Goal: Task Accomplishment & Management: Use online tool/utility

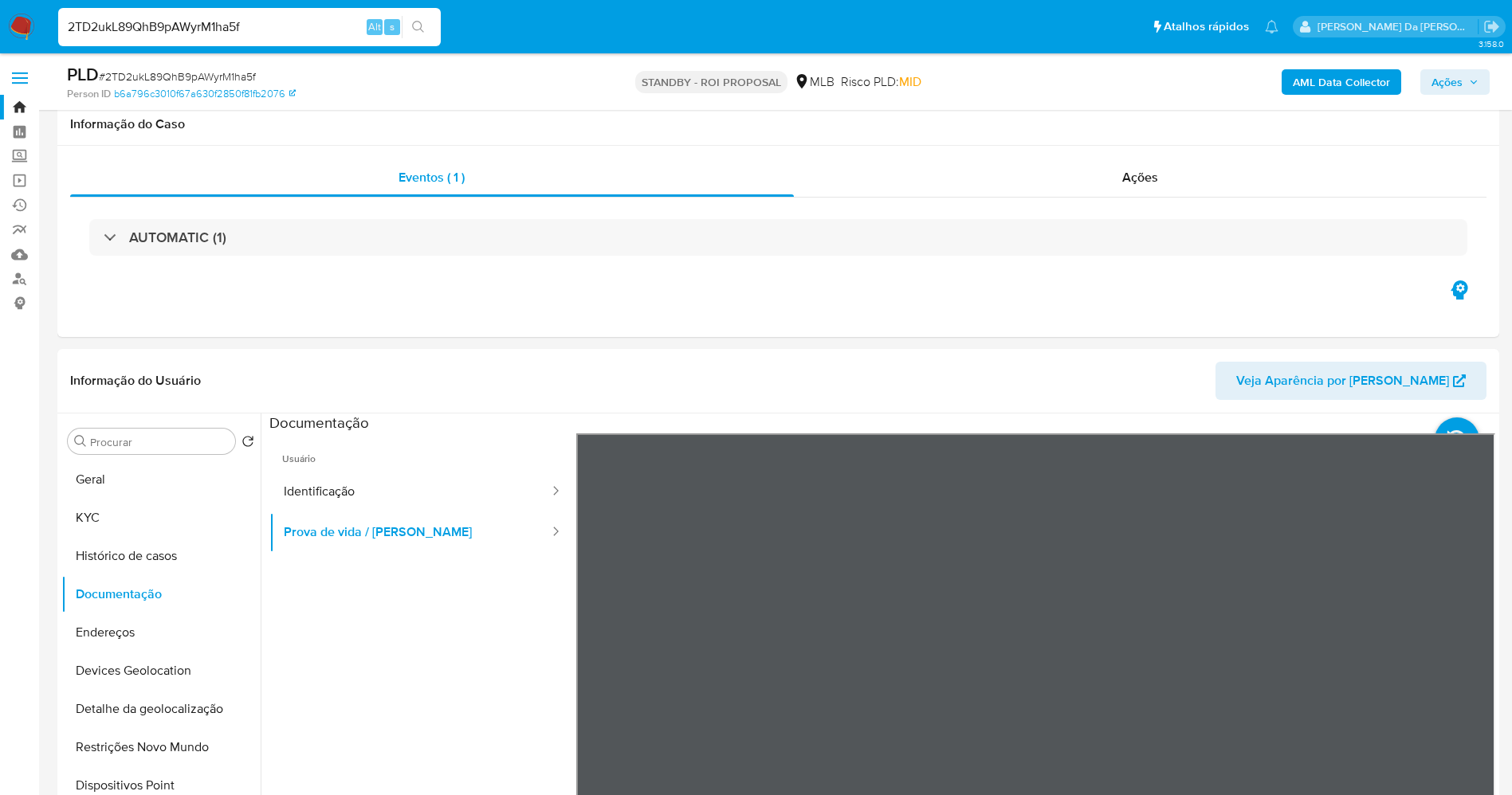
select select "10"
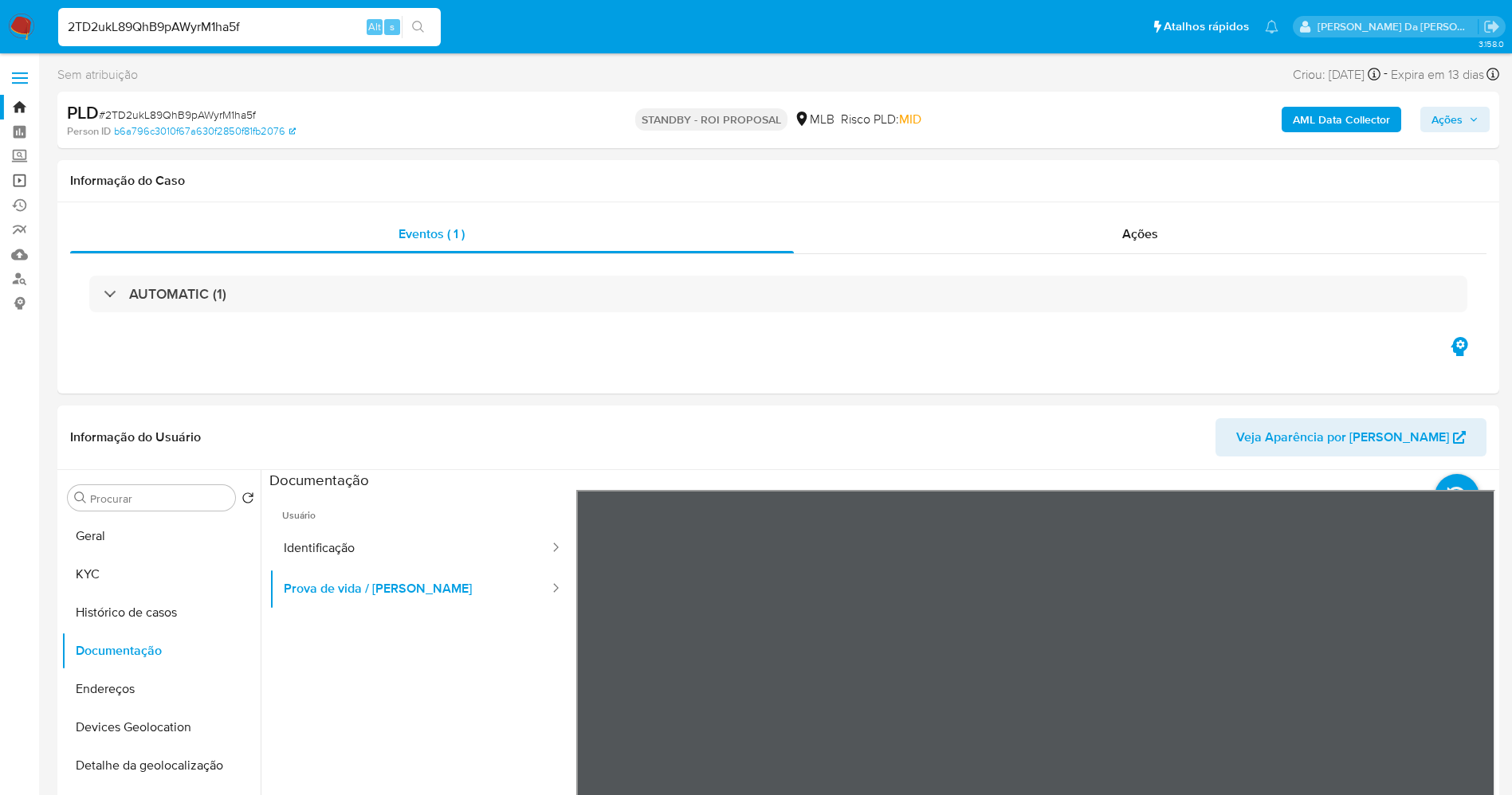
click at [22, 185] on link "Operações em massa" at bounding box center [94, 180] width 190 height 25
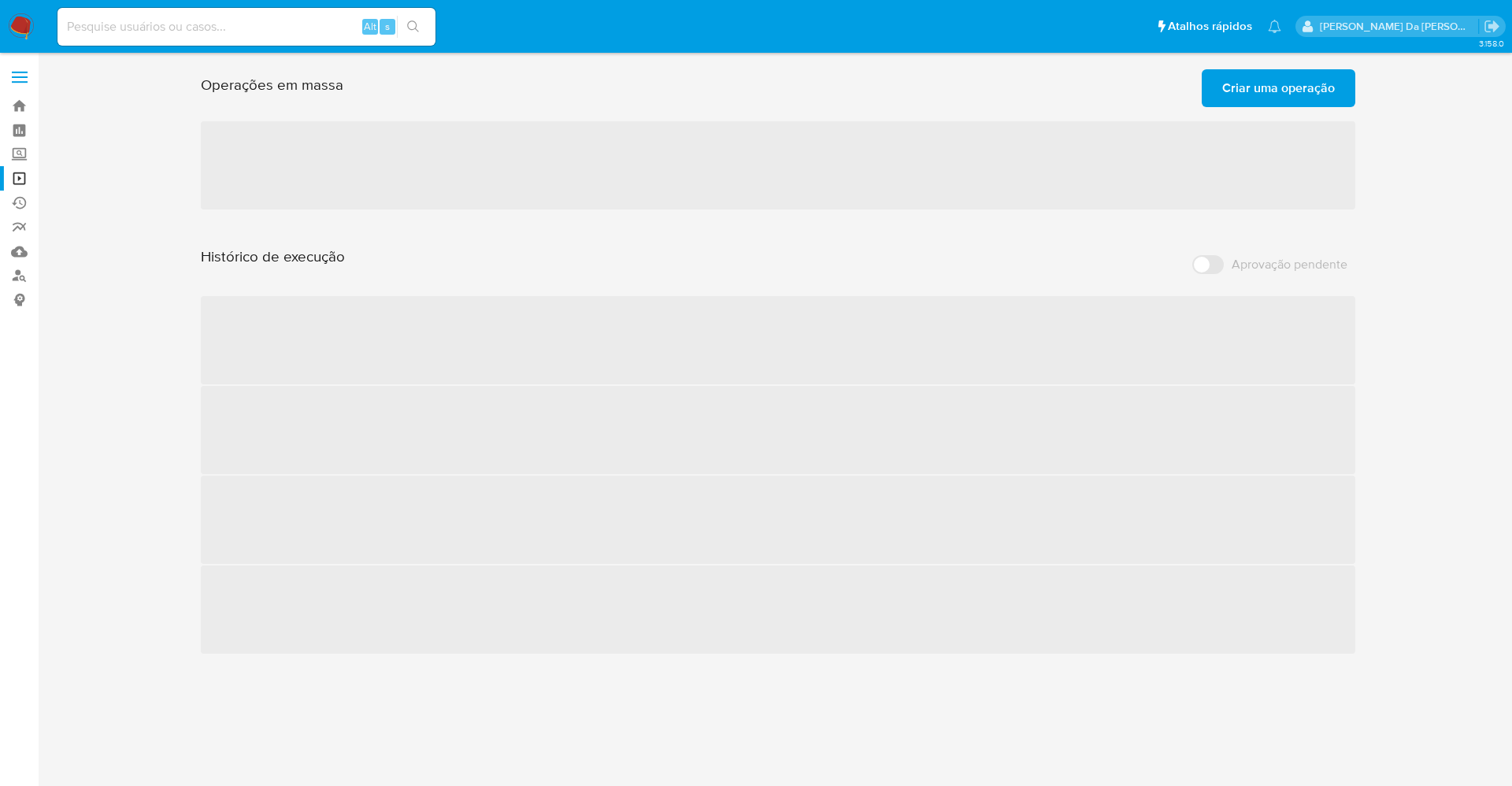
click at [1263, 76] on span "Criar uma operação" at bounding box center [1278, 88] width 113 height 35
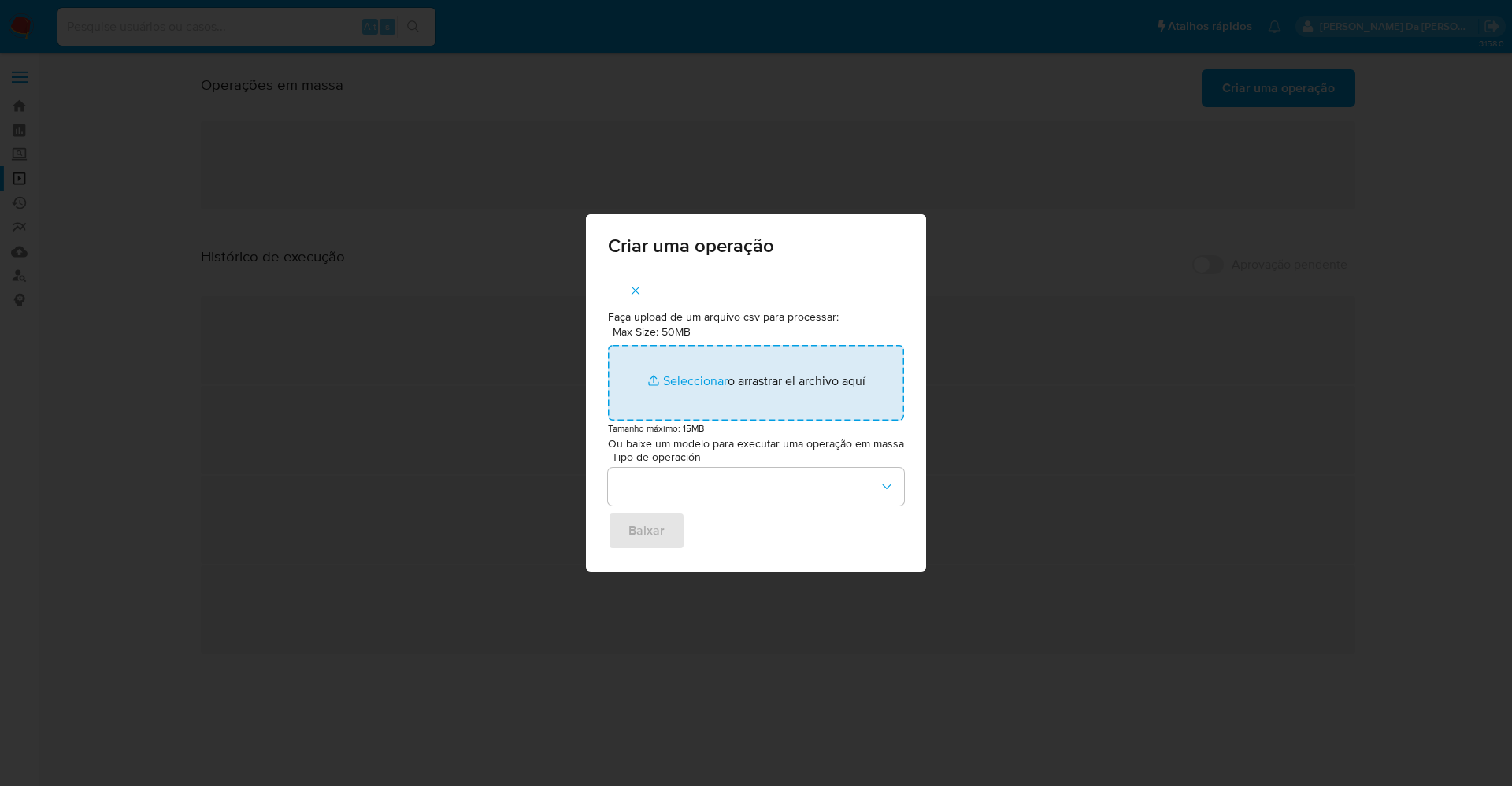
click at [698, 385] on input "Max Size: 50MB Seleccionar archivos" at bounding box center [755, 382] width 296 height 75
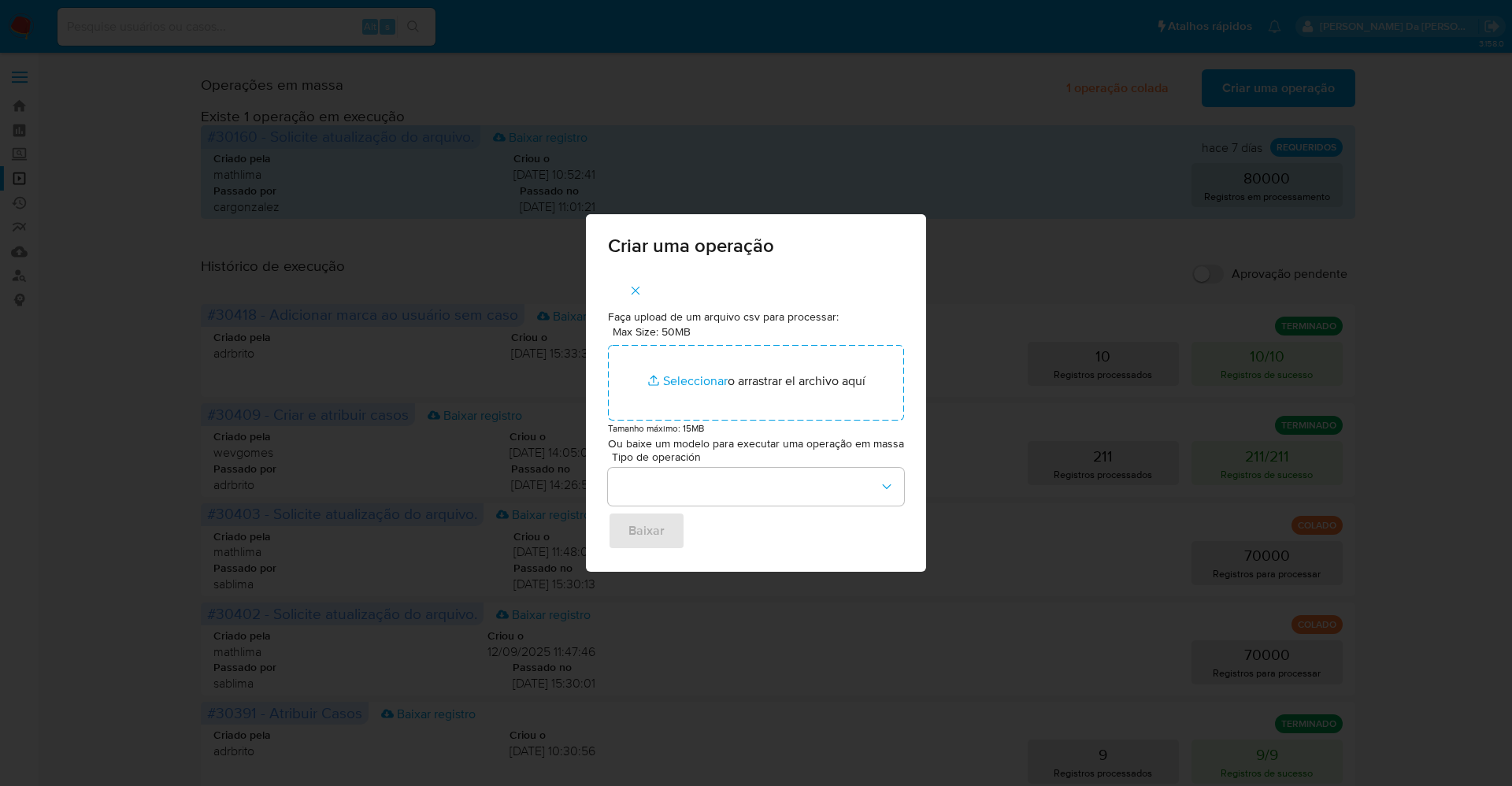
click at [638, 286] on icon "button" at bounding box center [635, 290] width 14 height 14
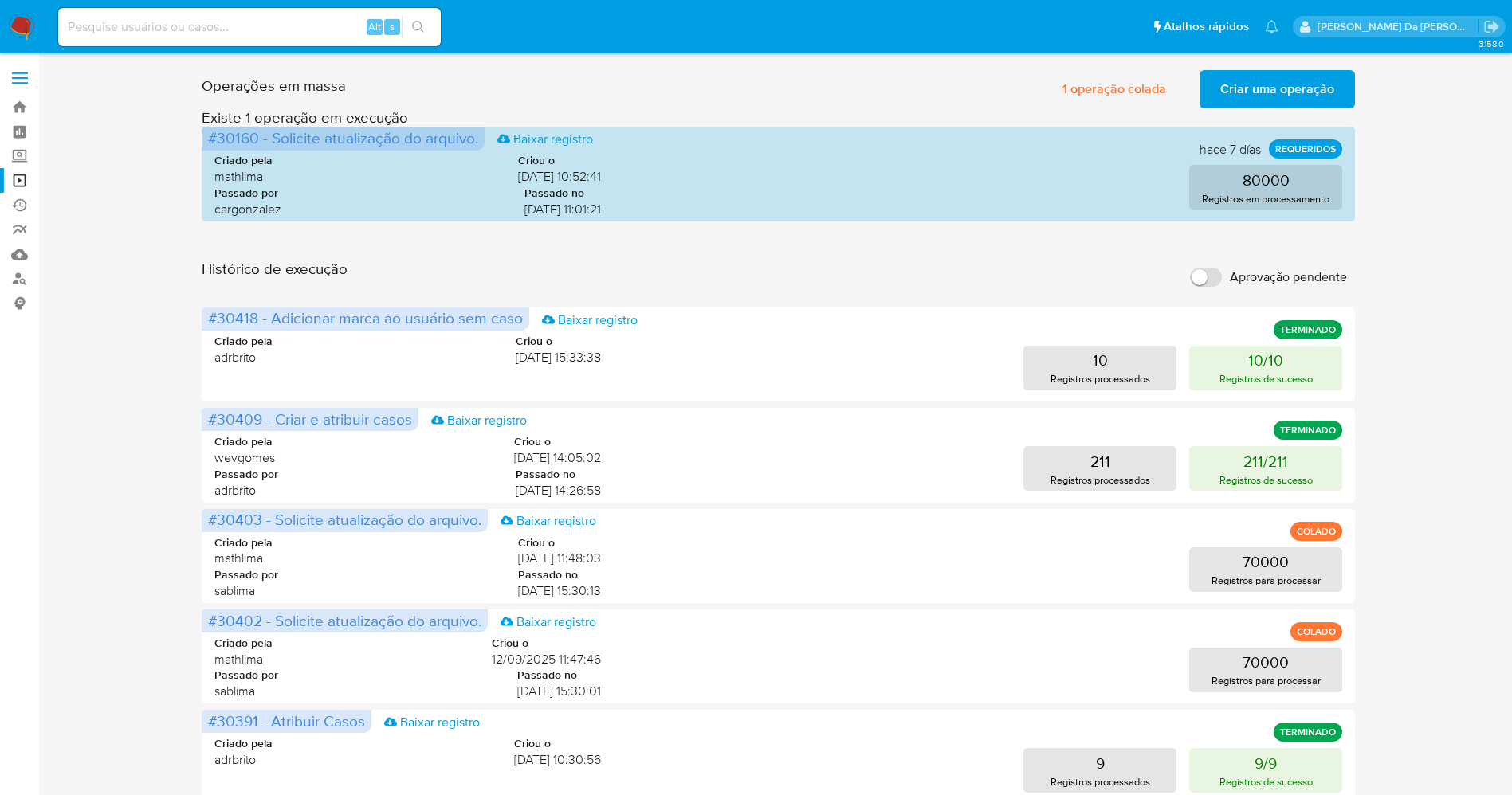
click at [1267, 94] on span "Criar uma operação" at bounding box center [1277, 89] width 114 height 35
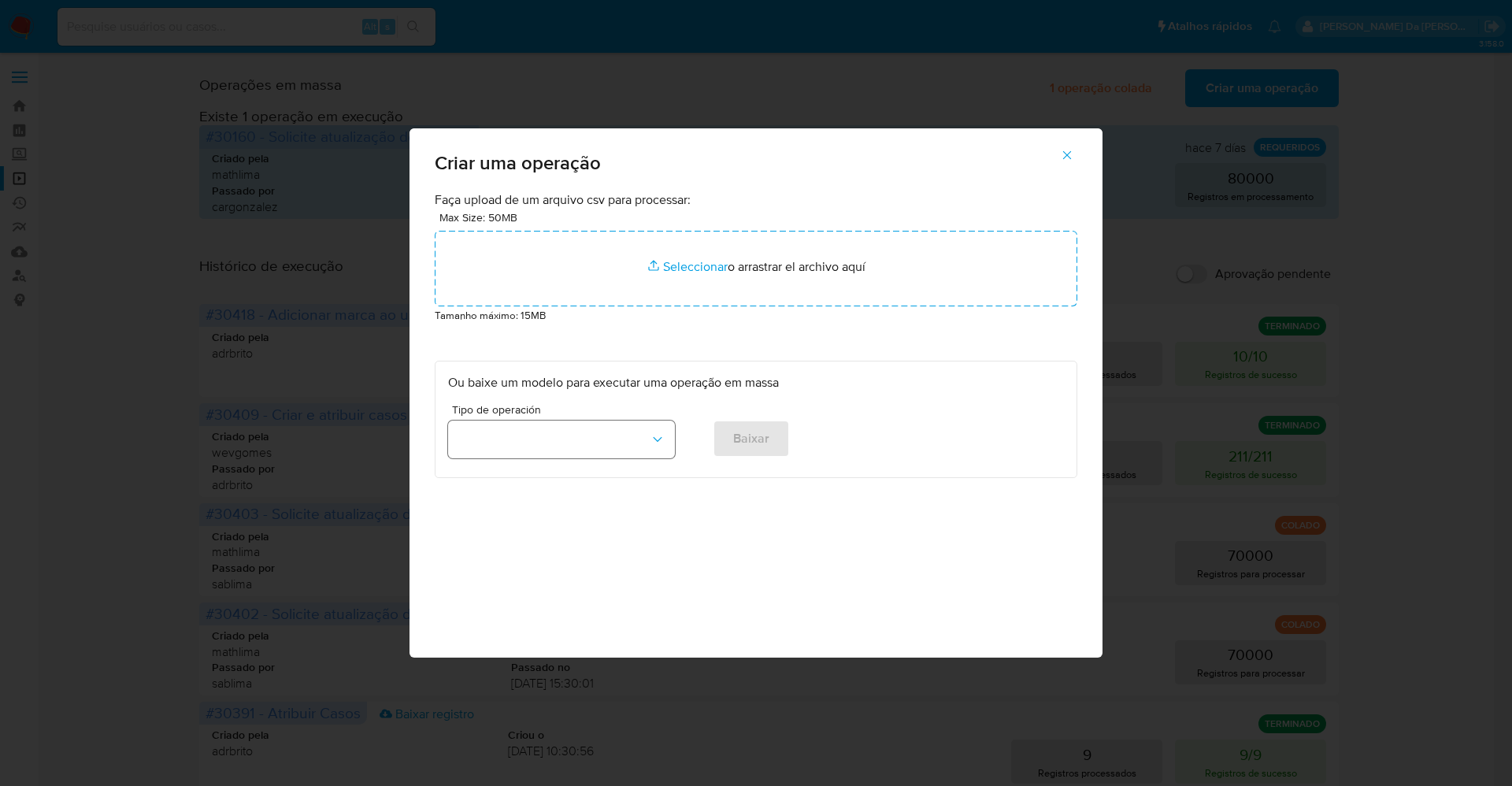
click at [538, 438] on button "button" at bounding box center [562, 439] width 227 height 38
click at [557, 509] on span "Criar e atribuir casos" at bounding box center [514, 513] width 112 height 16
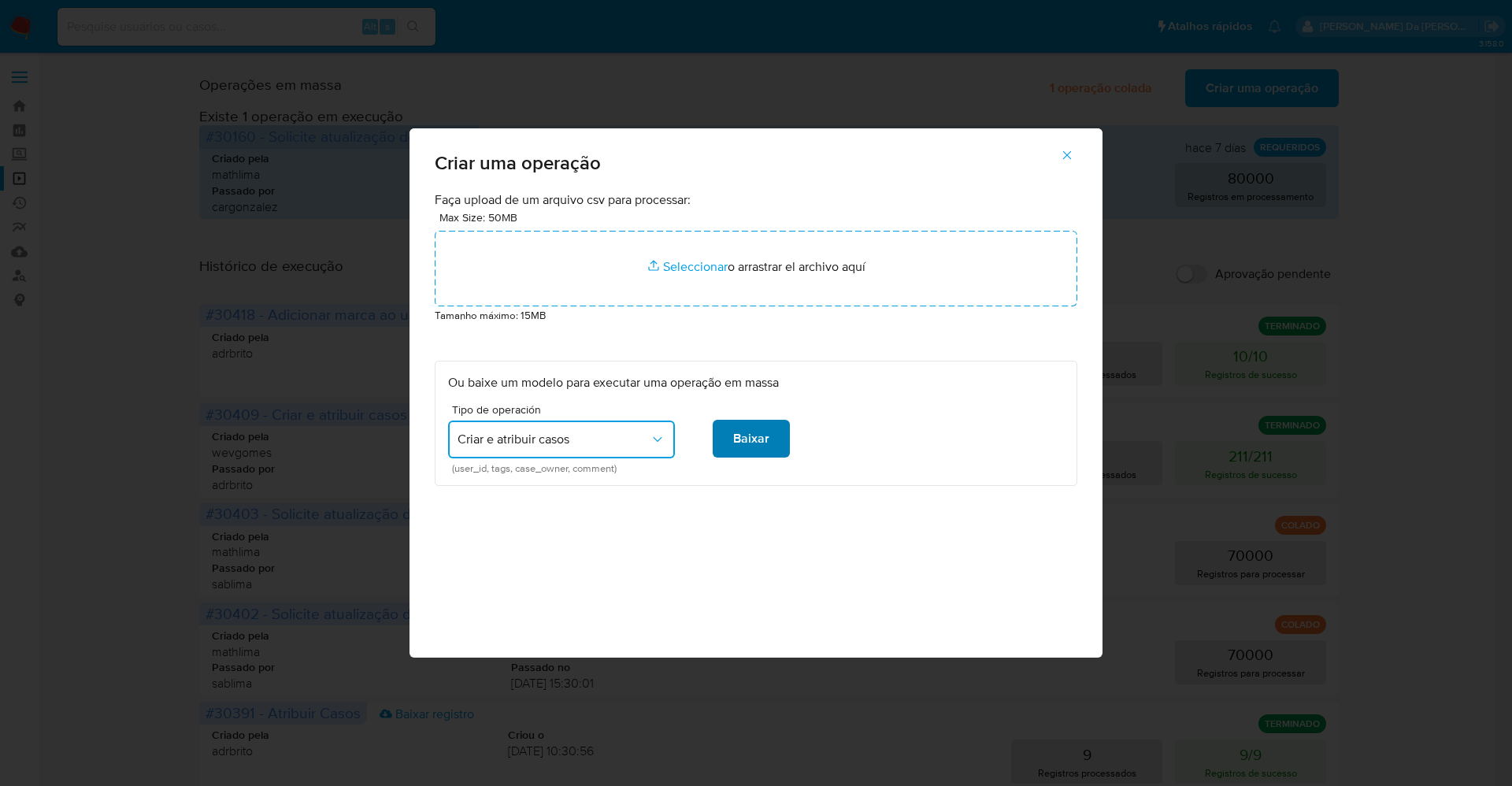
click at [737, 435] on span "Baixar" at bounding box center [751, 438] width 36 height 35
click at [1067, 158] on icon "button" at bounding box center [1066, 155] width 14 height 14
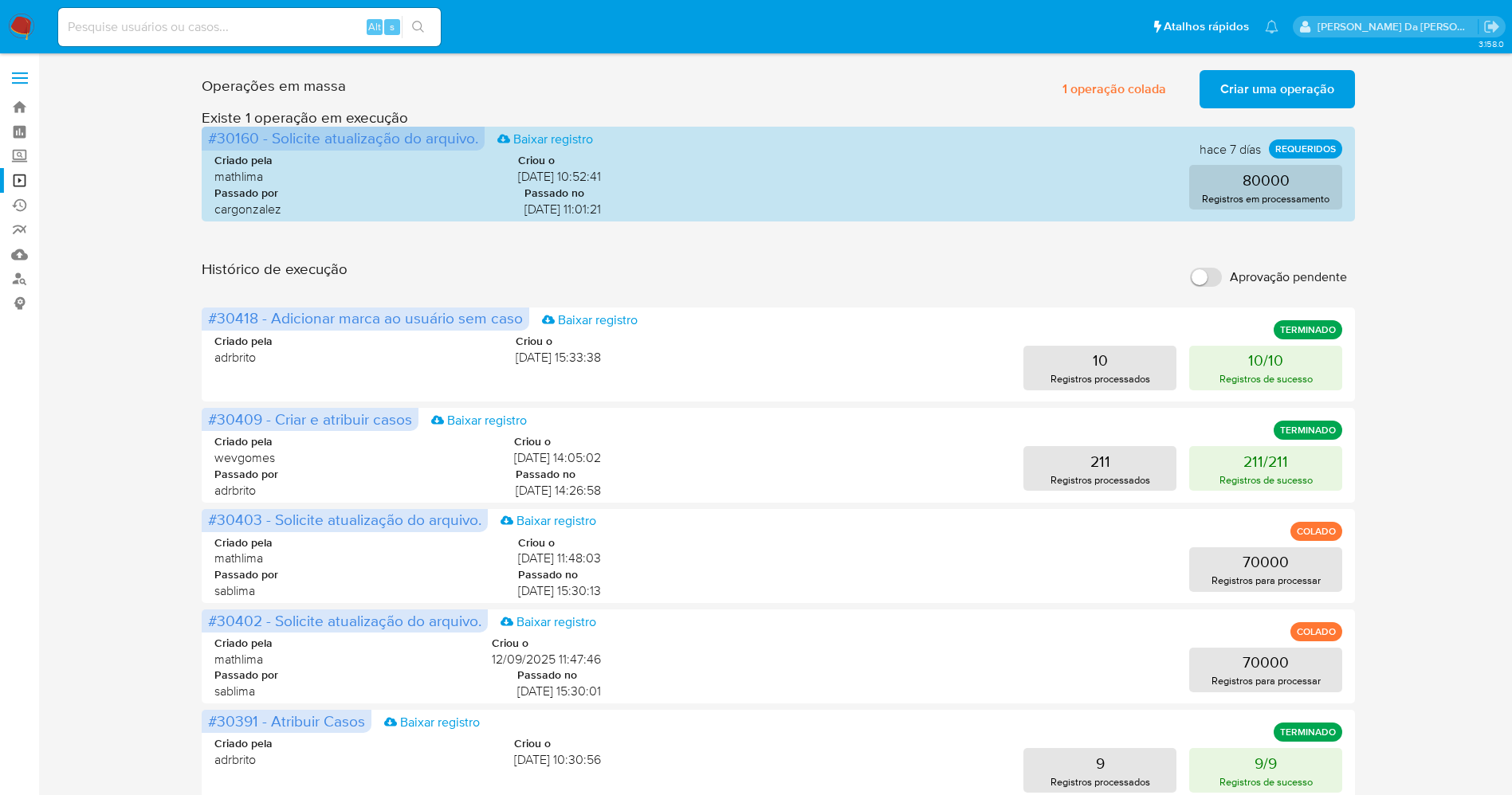
click at [1255, 80] on span "Criar uma operação" at bounding box center [1277, 89] width 114 height 35
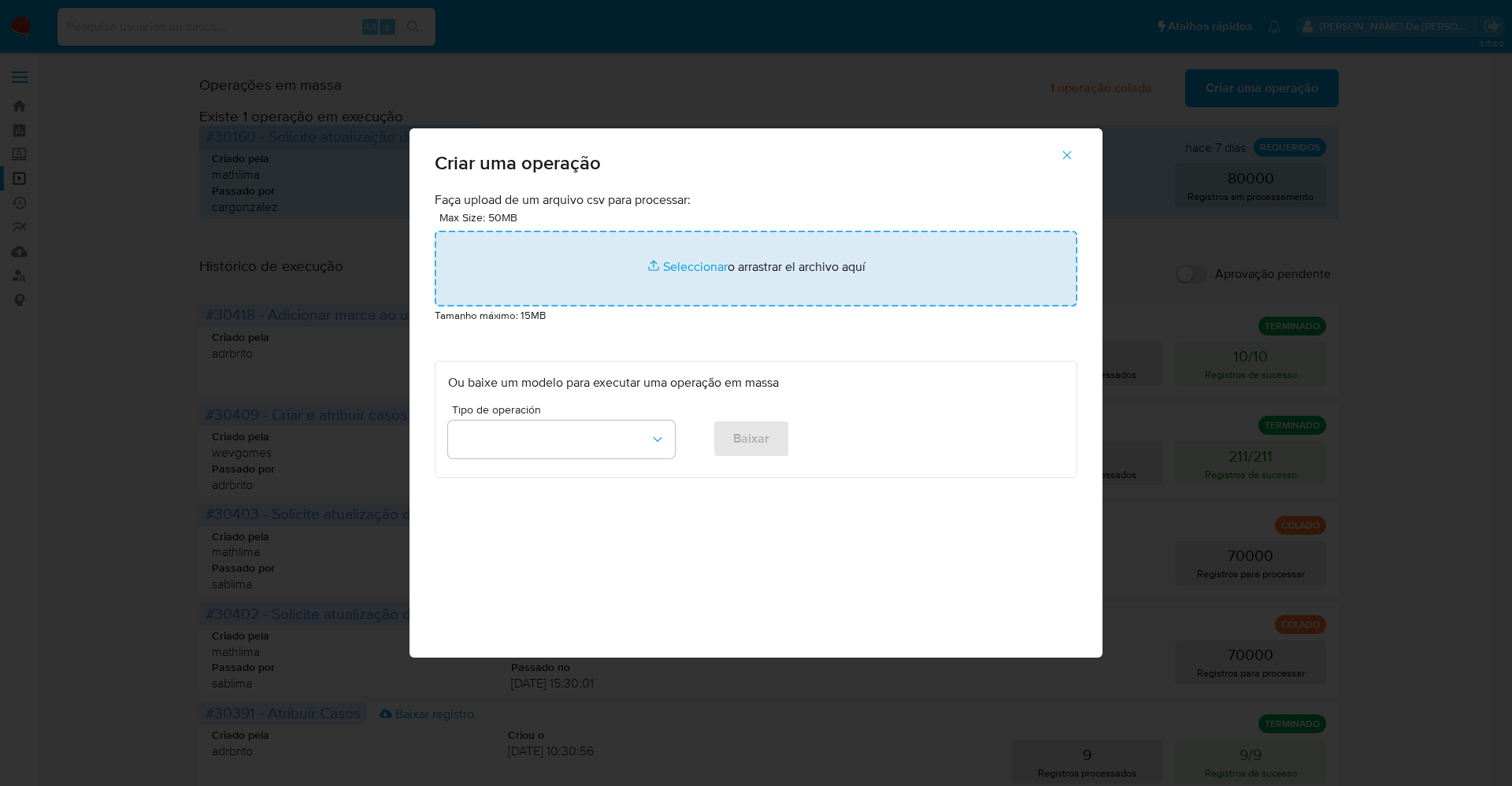
click at [692, 268] on input "file" at bounding box center [756, 268] width 642 height 75
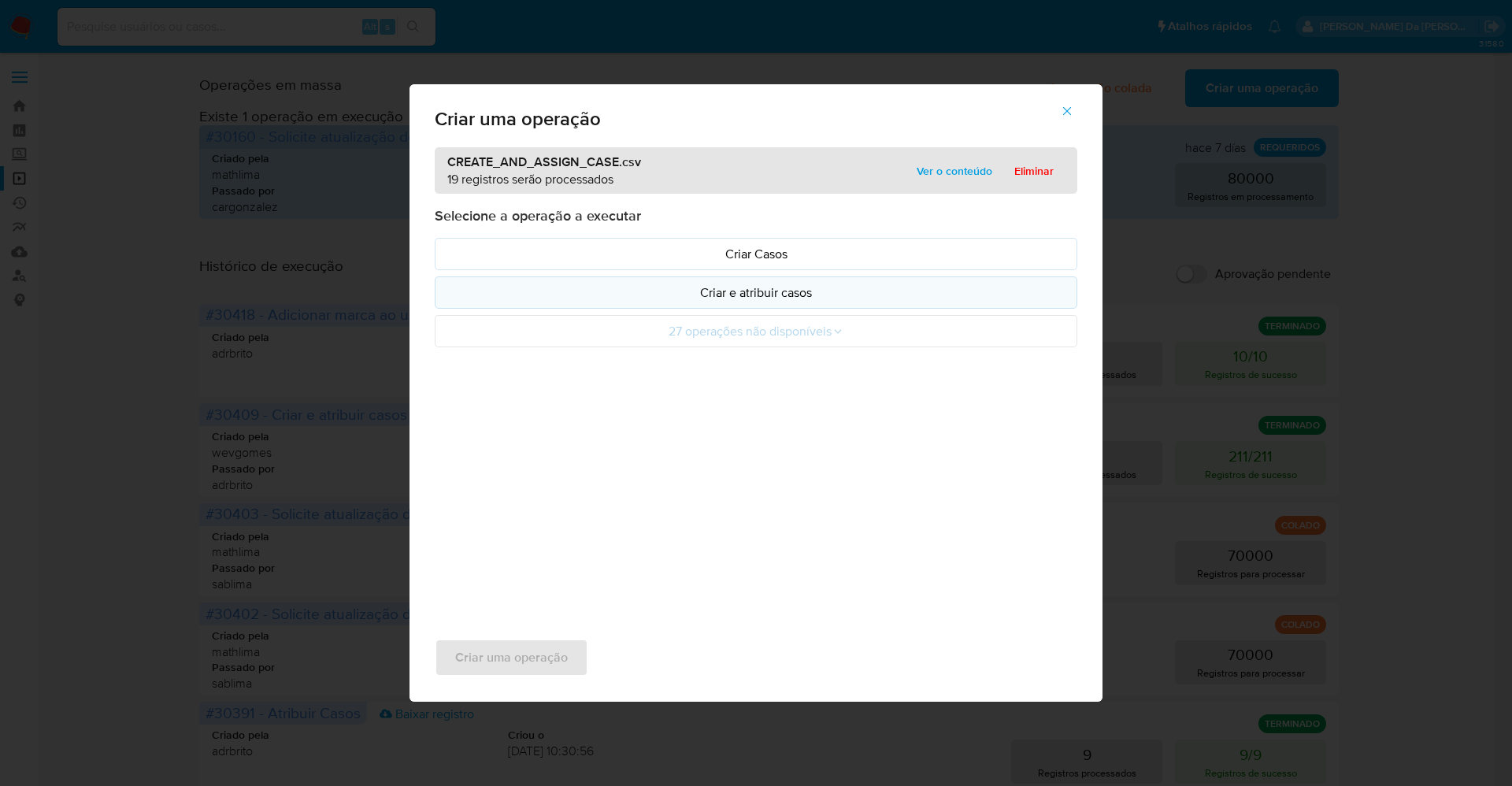
click at [782, 302] on button "Criar e atribuir casos" at bounding box center [756, 293] width 642 height 32
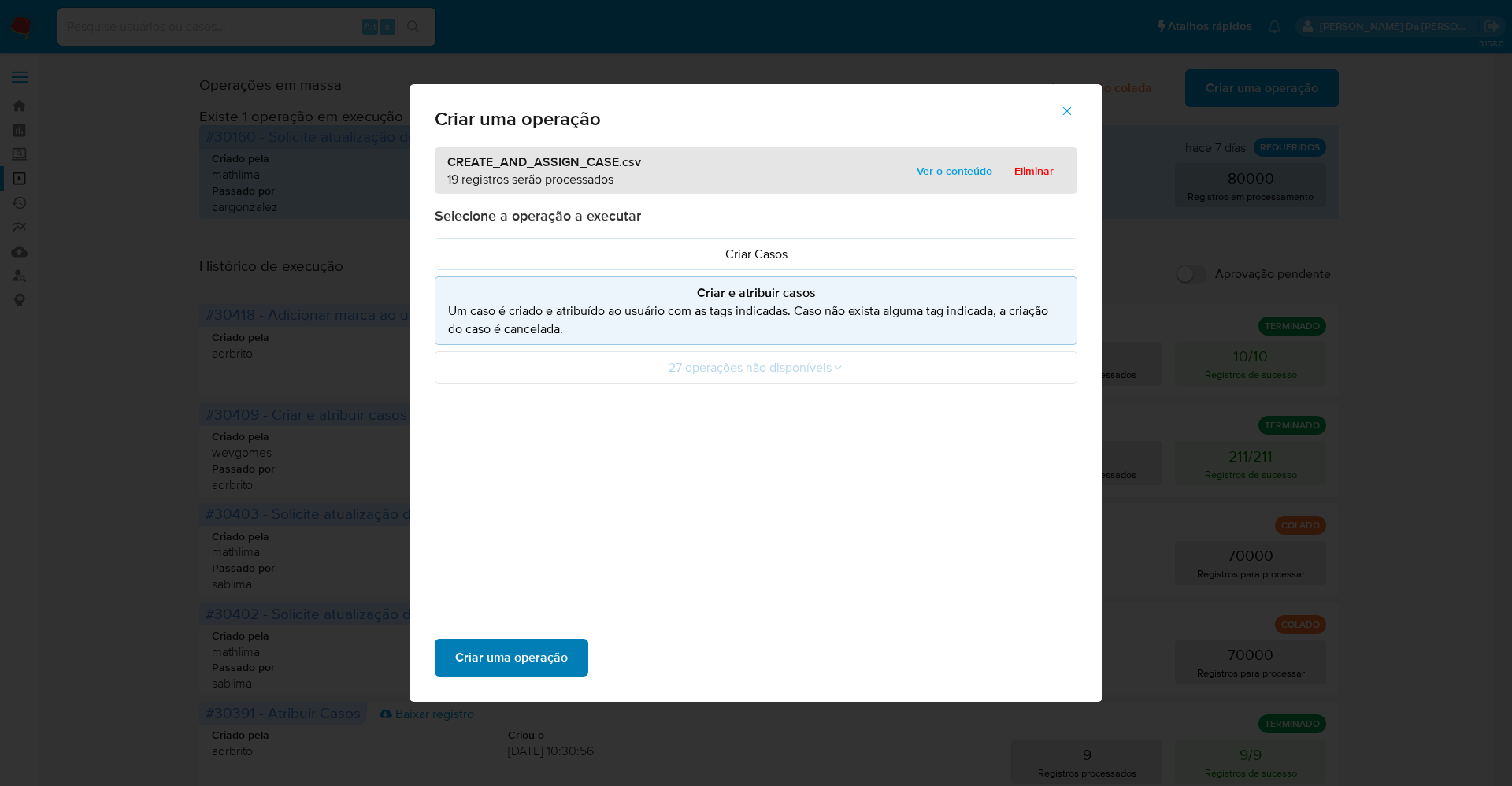
click at [537, 660] on span "Criar uma operação" at bounding box center [511, 657] width 113 height 35
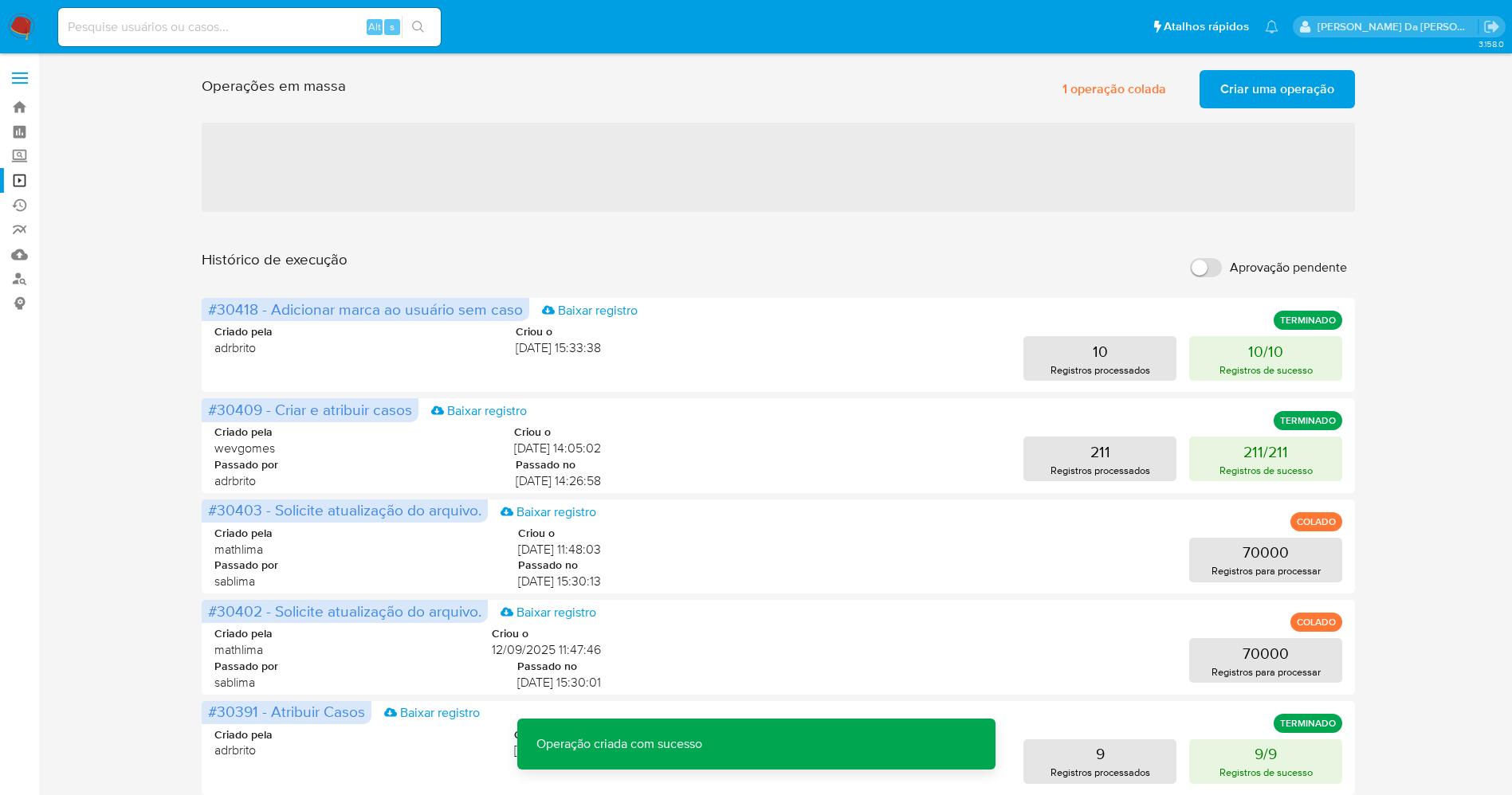
click at [1219, 264] on input "Aprovação pendente" at bounding box center [1206, 268] width 32 height 19
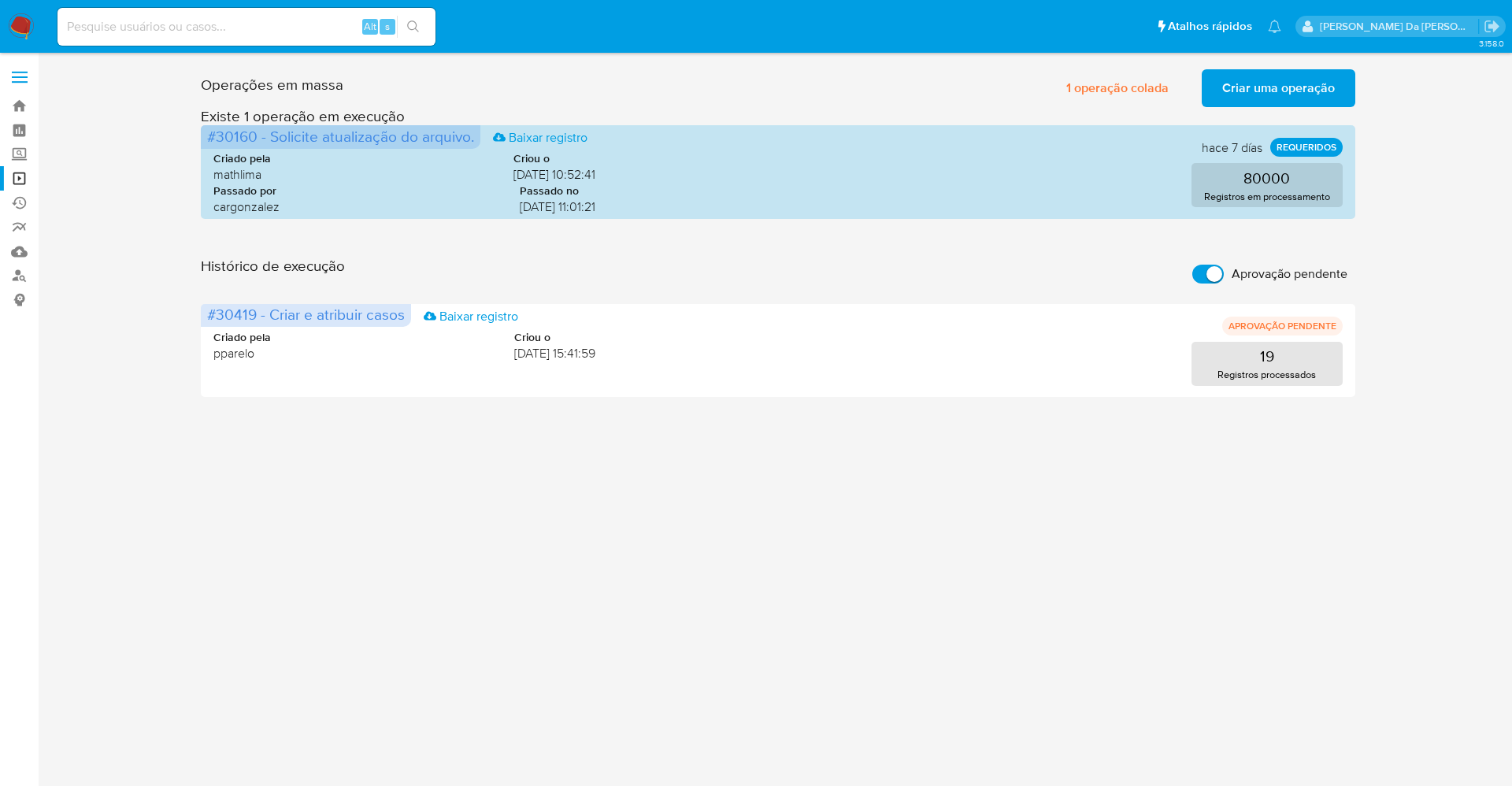
click at [1290, 88] on span "Criar uma operação" at bounding box center [1278, 88] width 113 height 35
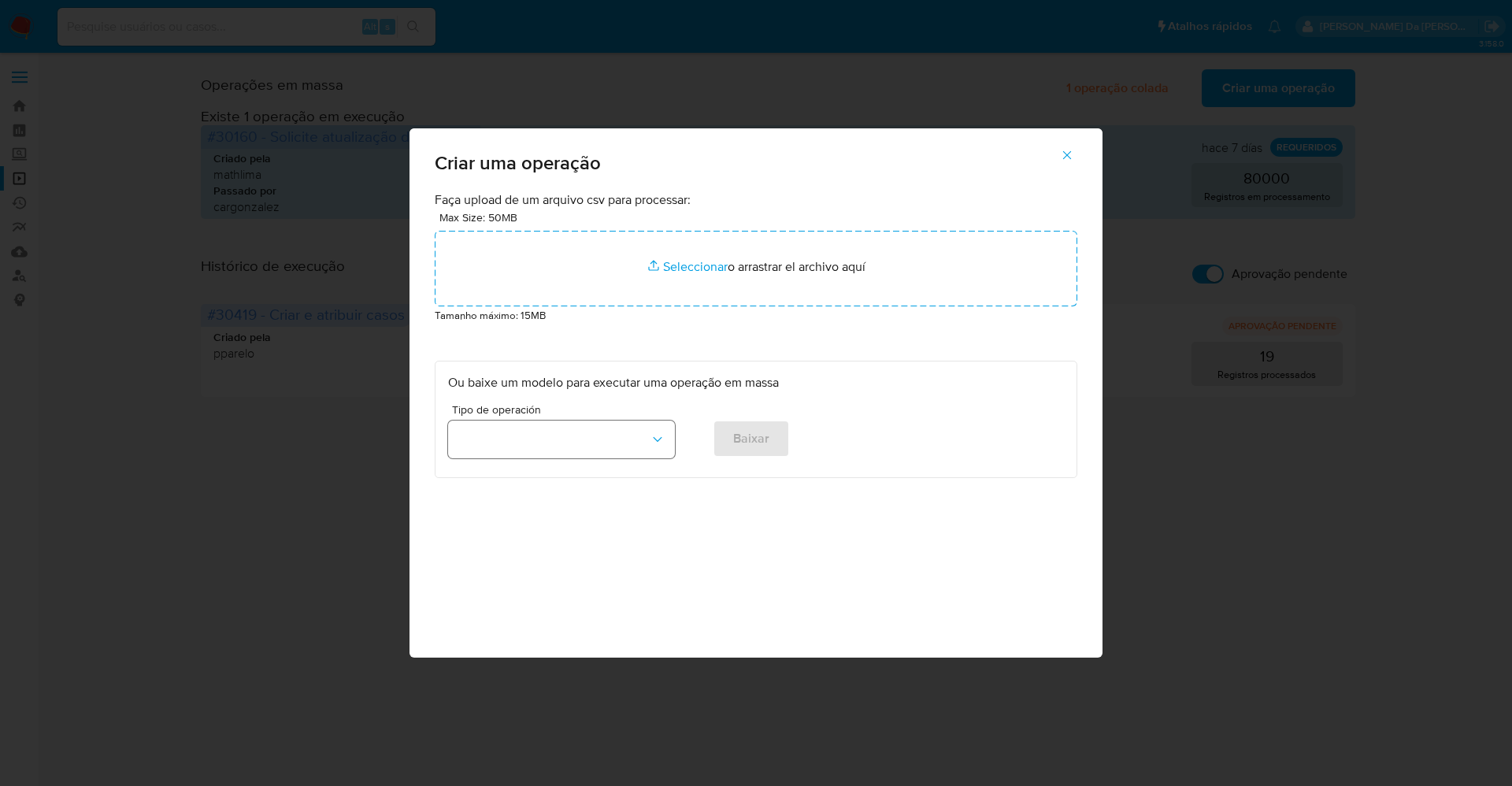
click at [585, 435] on button "button" at bounding box center [562, 439] width 227 height 38
drag, startPoint x: 560, startPoint y: 517, endPoint x: 624, endPoint y: 517, distance: 64.0
click at [559, 517] on span "Criar e atribuir casos" at bounding box center [514, 513] width 112 height 16
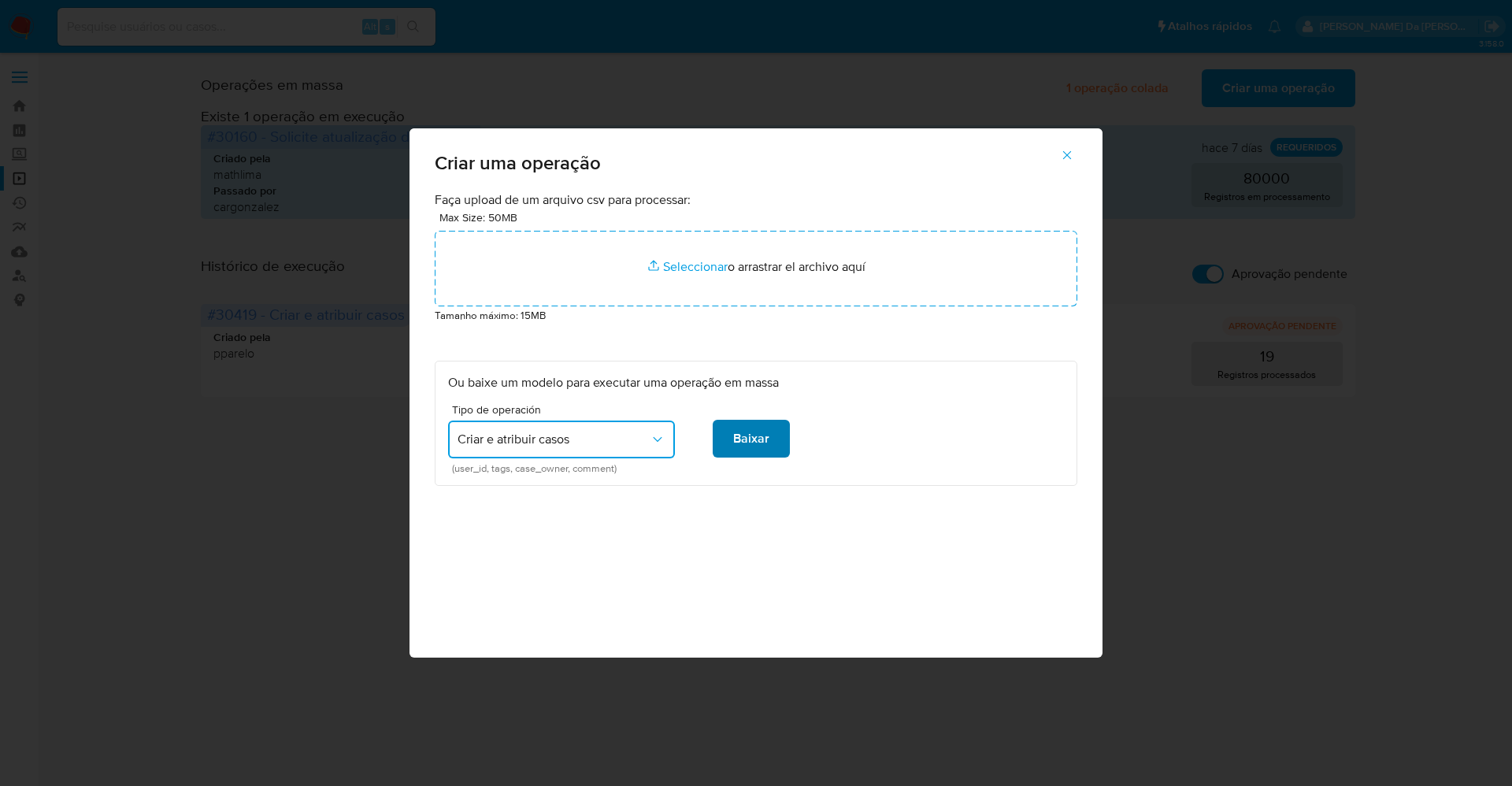
click at [744, 442] on span "Baixar" at bounding box center [751, 438] width 36 height 35
click at [1068, 153] on icon "button" at bounding box center [1066, 155] width 14 height 14
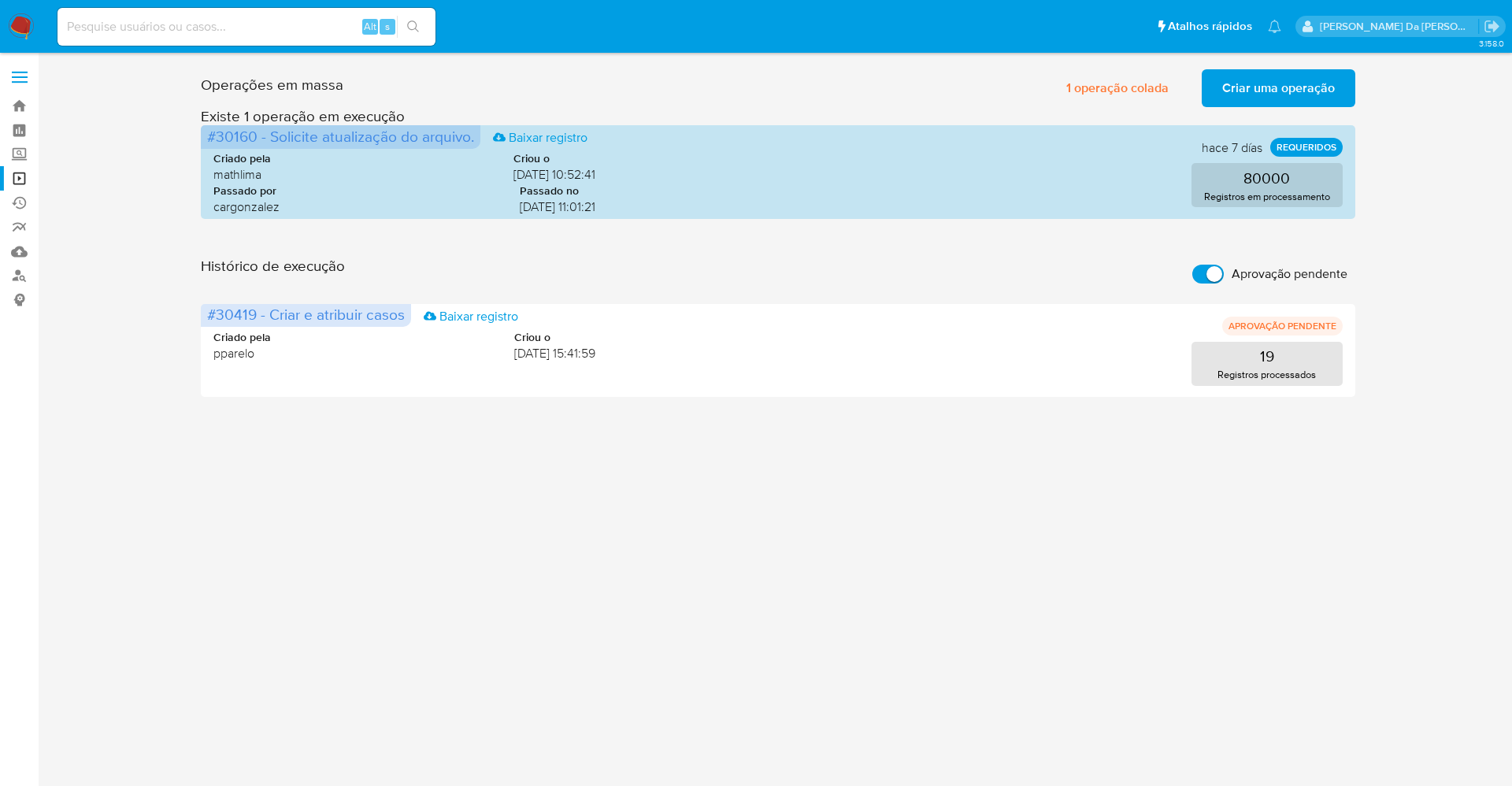
click at [1264, 94] on span "Criar uma operação" at bounding box center [1278, 88] width 113 height 35
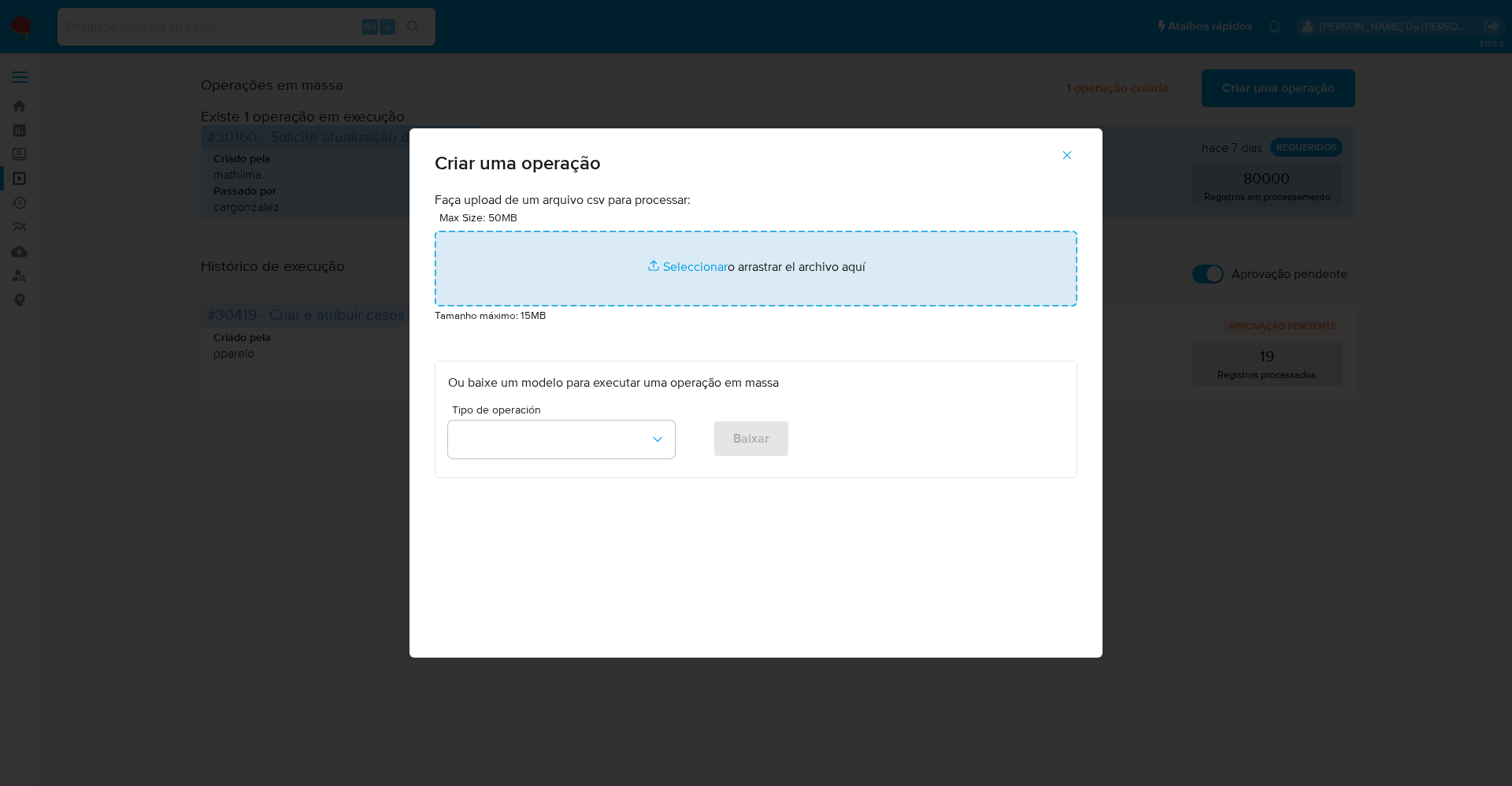
click at [684, 263] on input "file" at bounding box center [756, 268] width 642 height 75
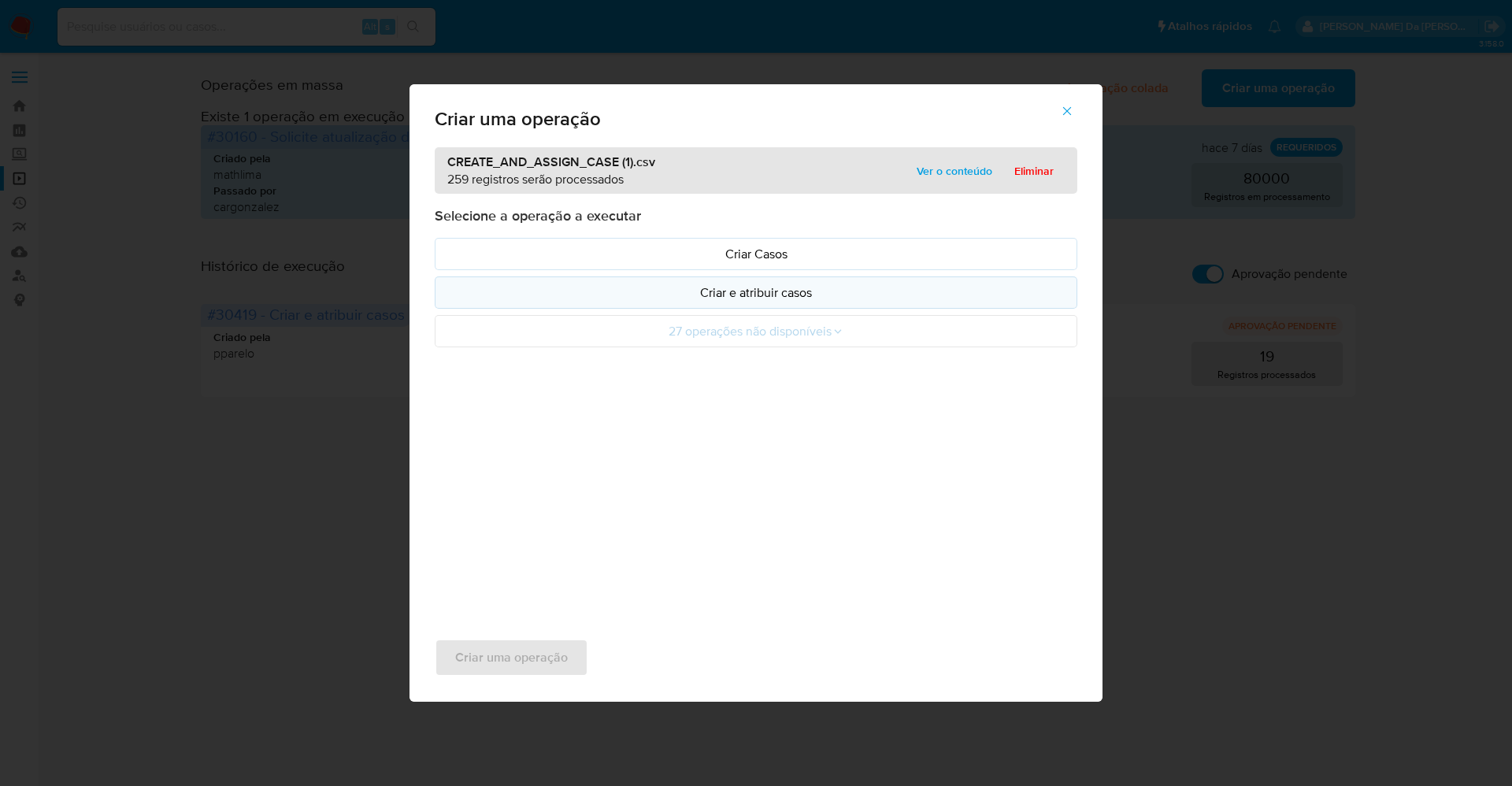
click at [775, 289] on p "Criar e atribuir casos" at bounding box center [756, 292] width 615 height 18
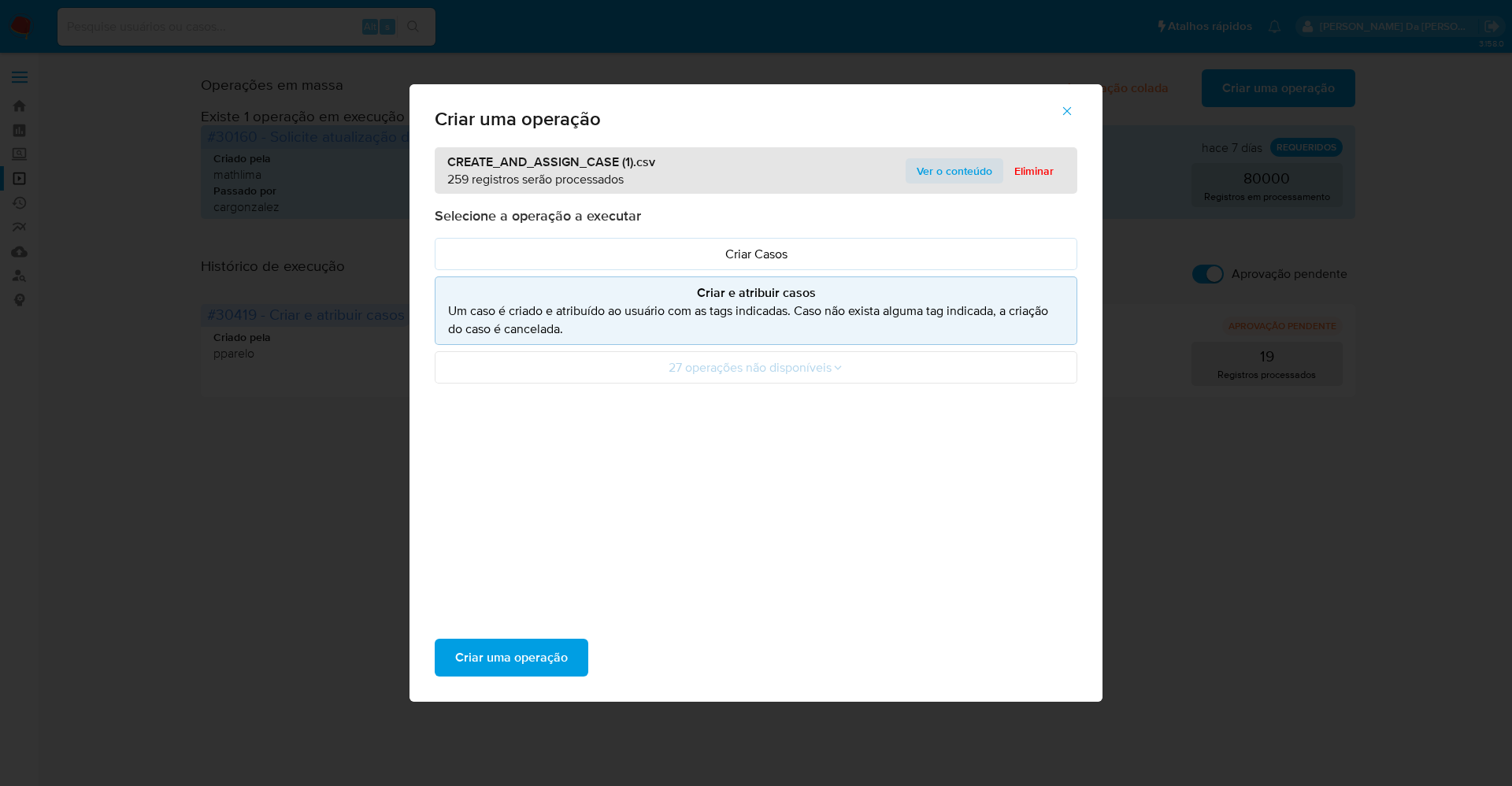
click at [943, 165] on span "Ver o conteúdo" at bounding box center [953, 171] width 75 height 22
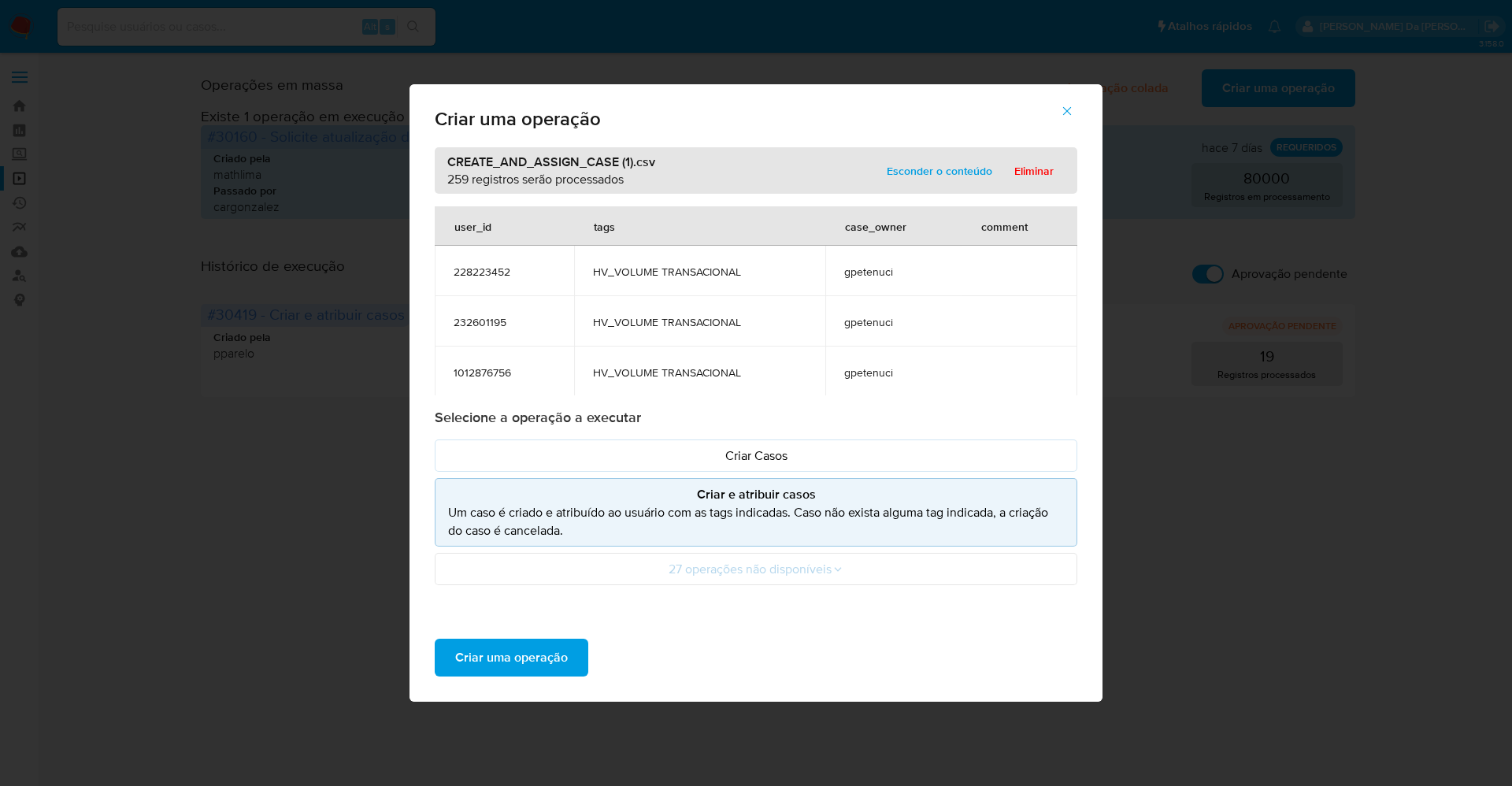
click at [861, 269] on span "gpetenuci" at bounding box center [893, 271] width 98 height 14
click at [540, 660] on span "Criar uma operação" at bounding box center [511, 657] width 113 height 35
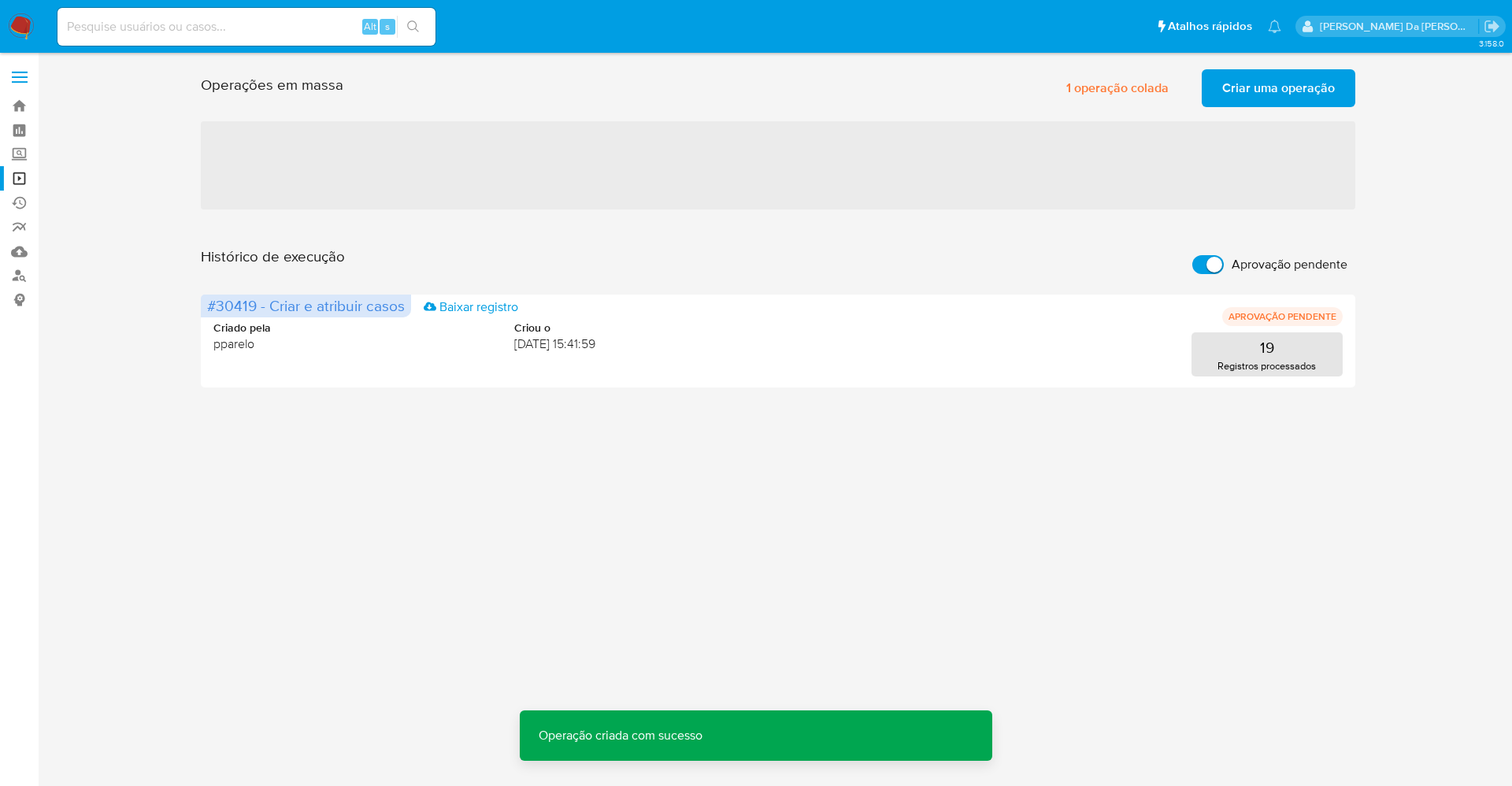
click at [1202, 271] on input "Aprovação pendente" at bounding box center [1207, 265] width 31 height 19
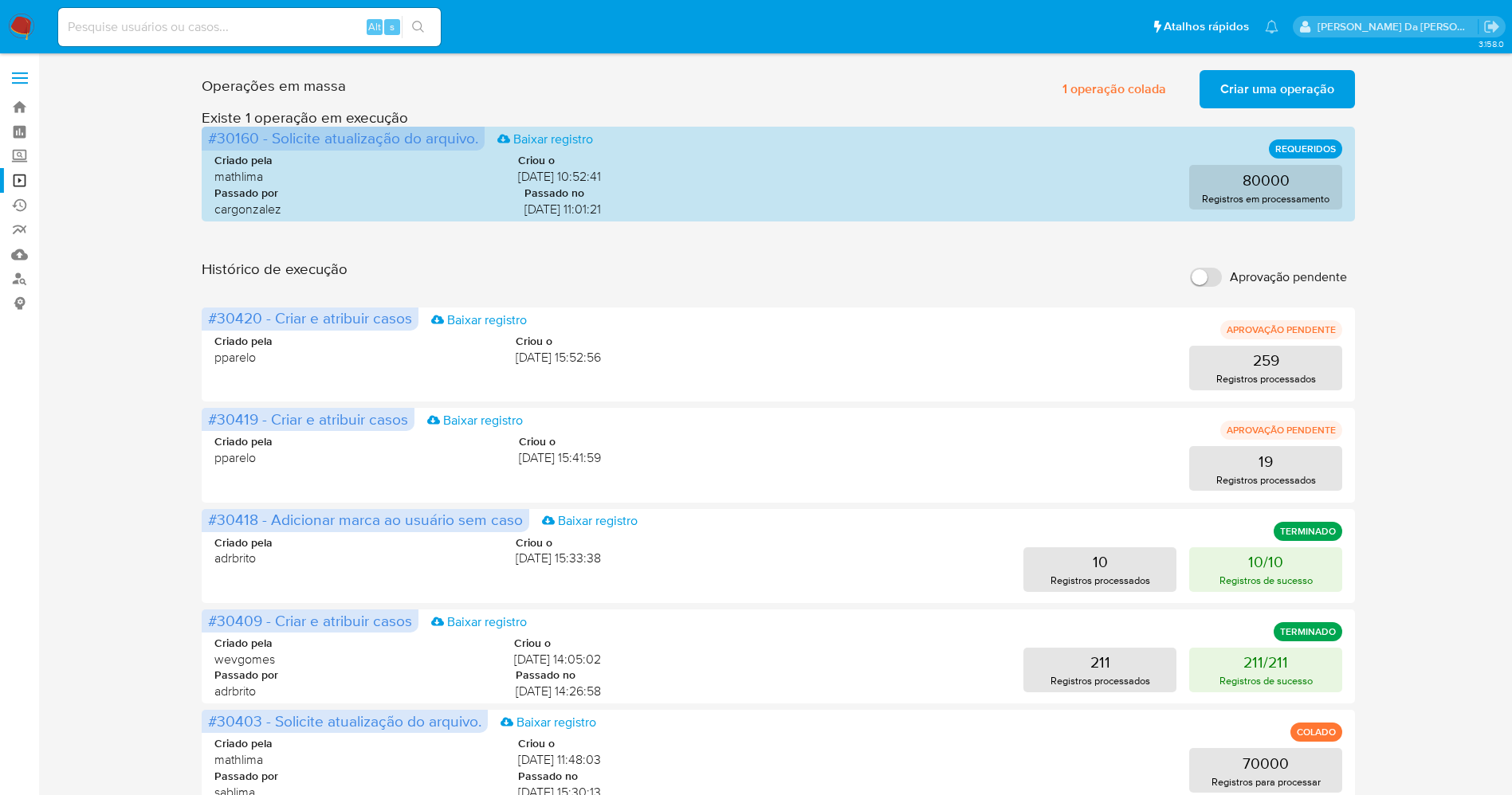
click at [1216, 269] on input "Aprovação pendente" at bounding box center [1206, 277] width 32 height 19
checkbox input "true"
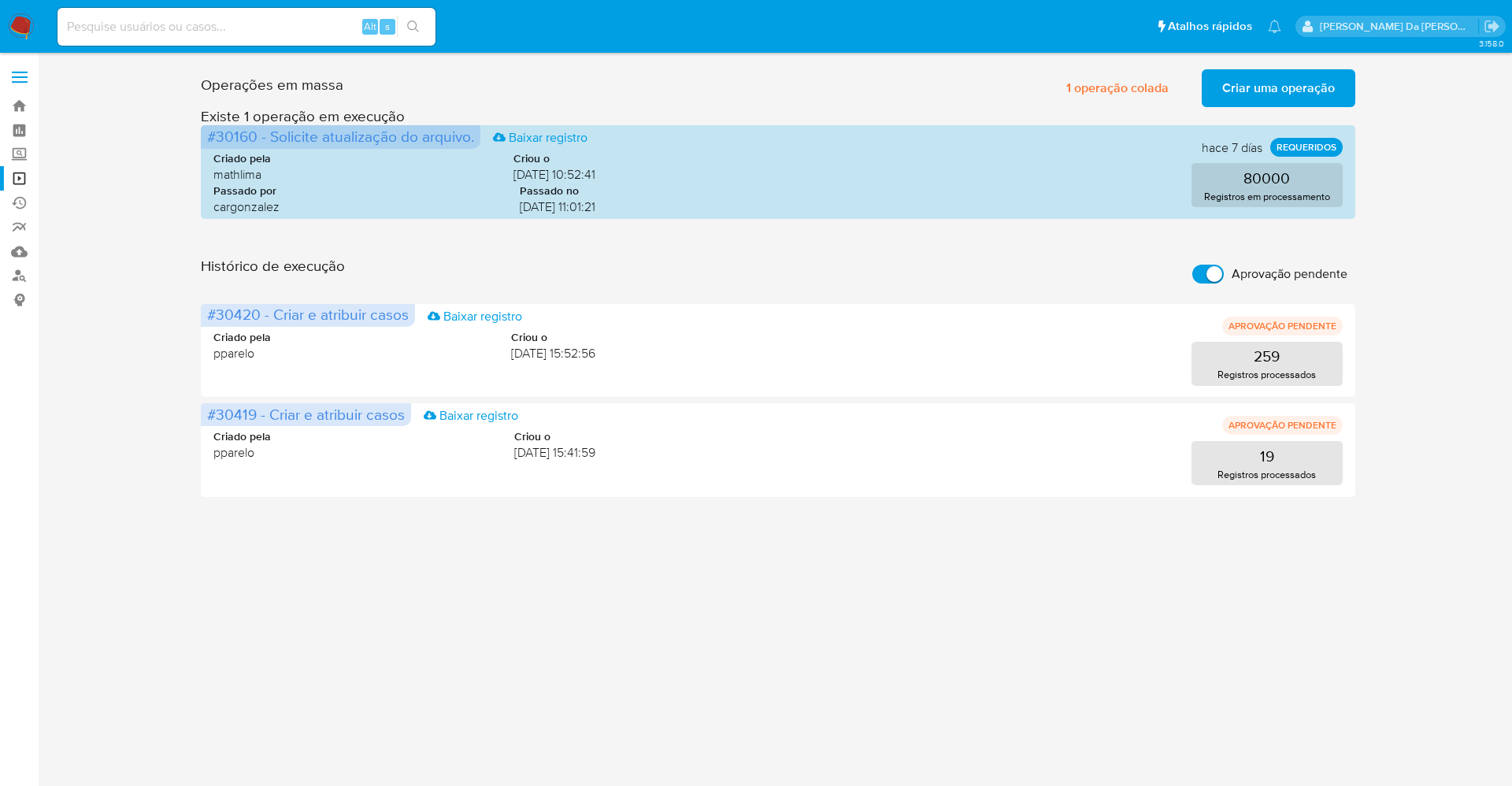
click at [295, 22] on input at bounding box center [247, 27] width 378 height 20
paste input "606442711"
type input "606442711"
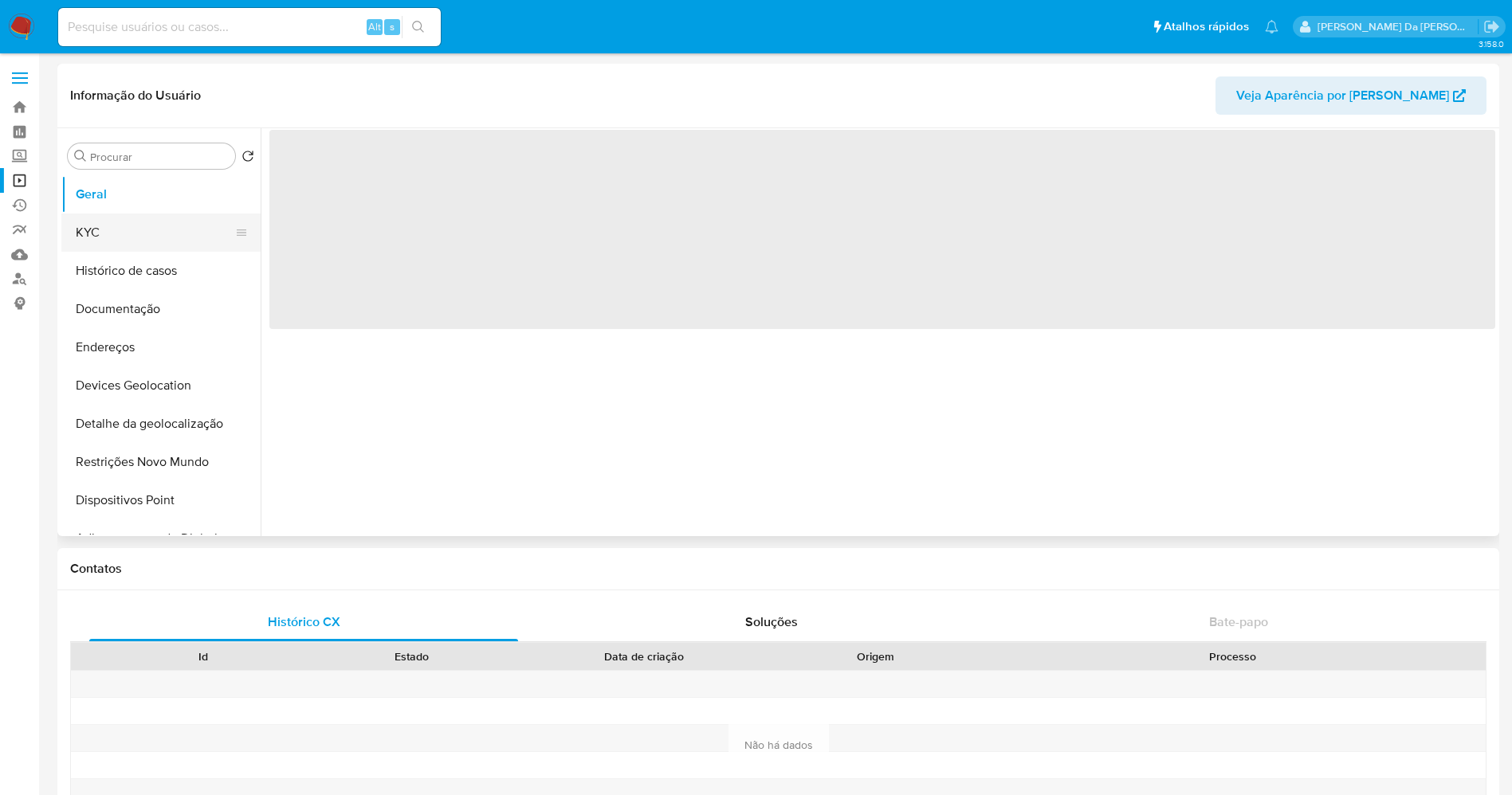
click at [100, 232] on button "KYC" at bounding box center [154, 232] width 186 height 39
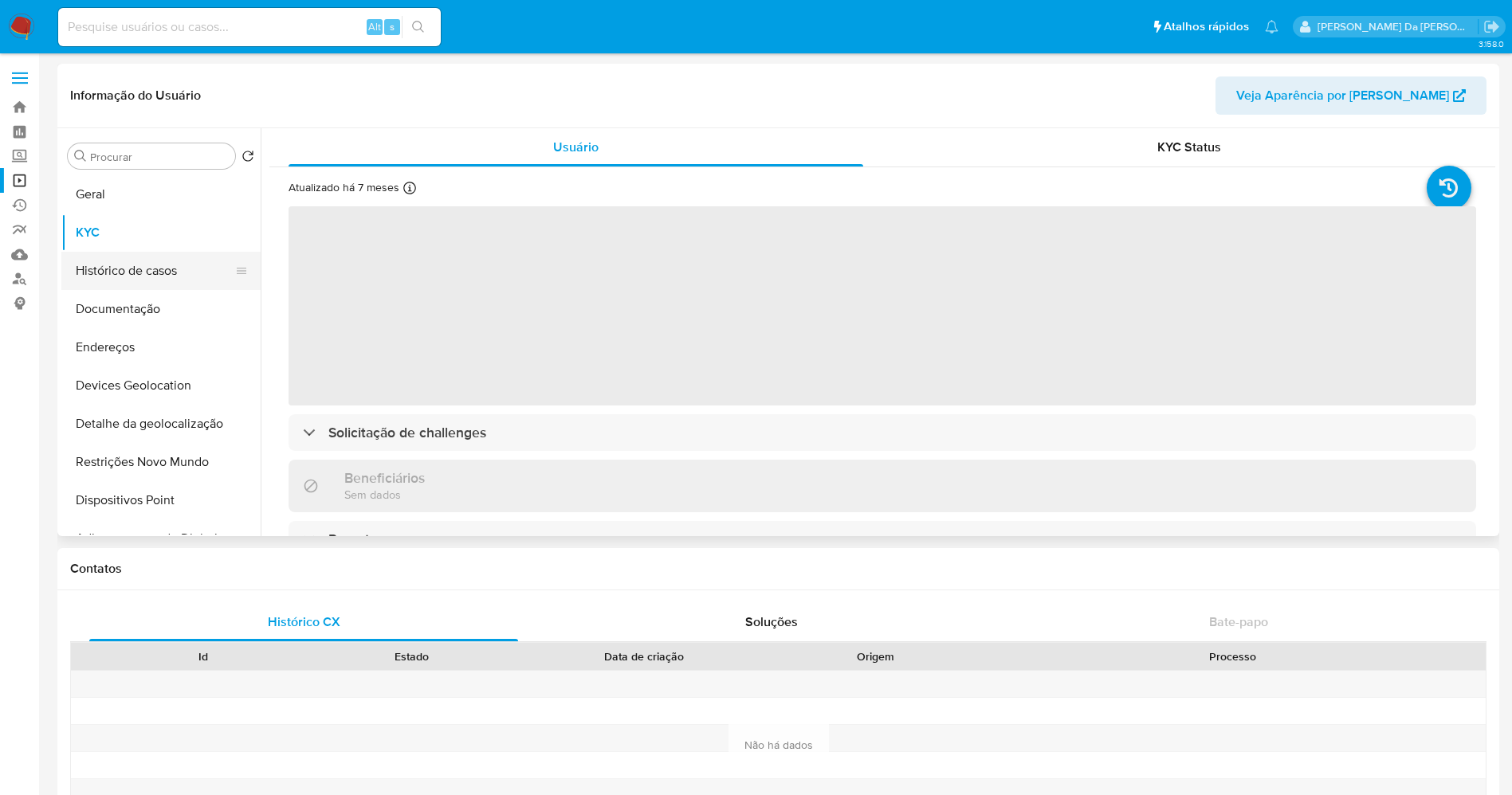
click at [106, 266] on button "Histórico de casos" at bounding box center [154, 271] width 186 height 39
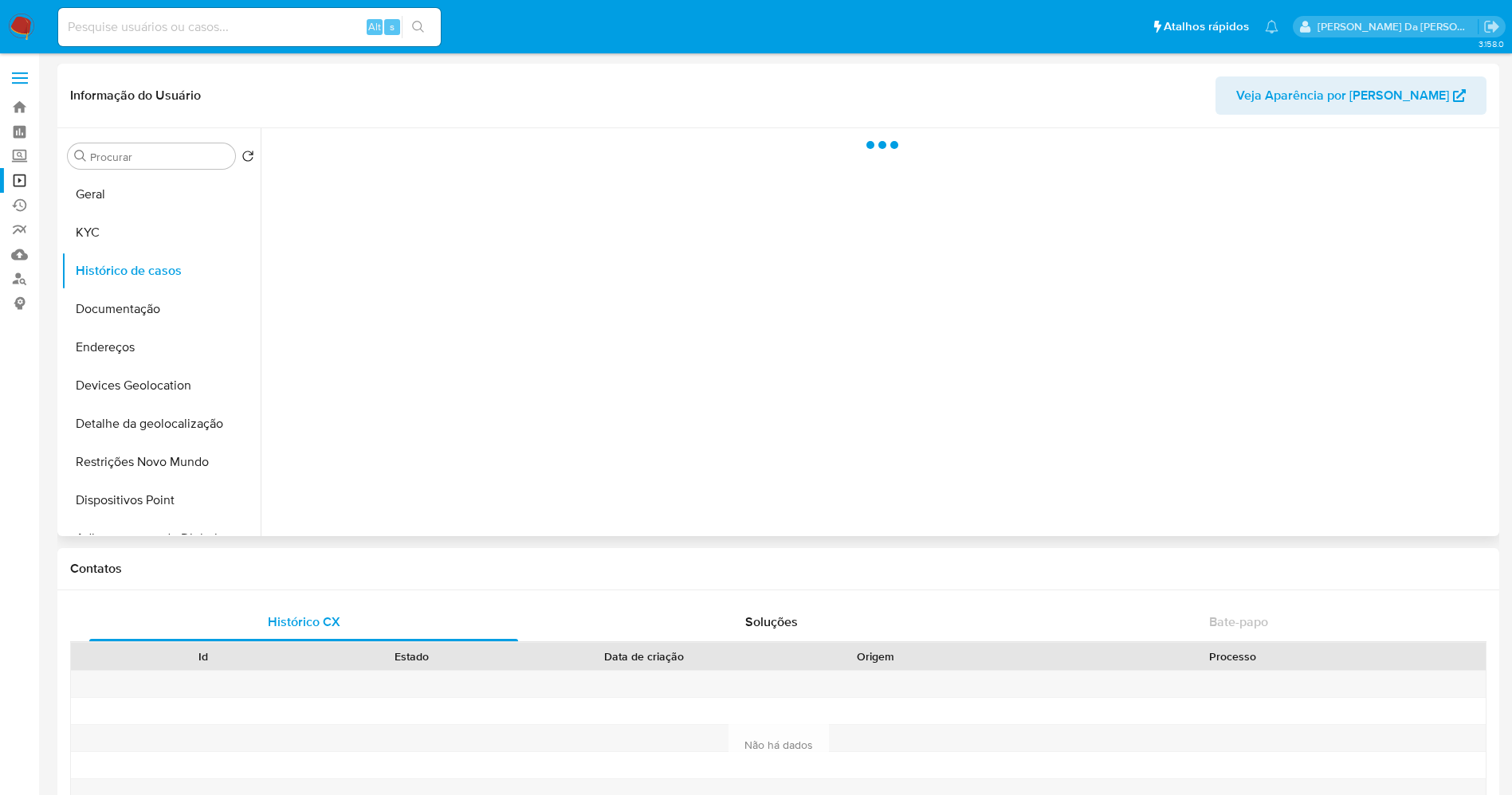
select select "10"
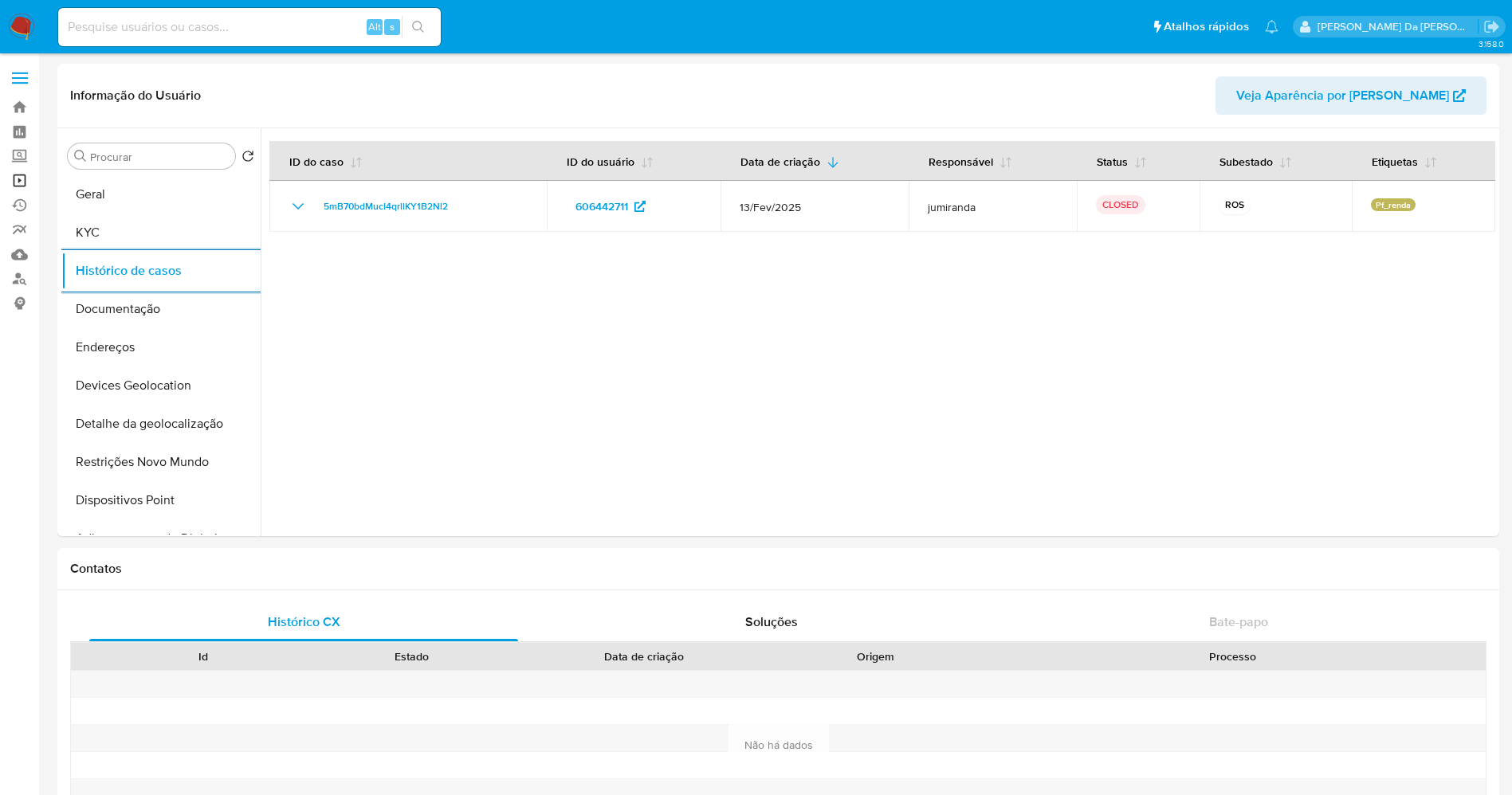
click at [24, 174] on link "Operações em massa" at bounding box center [94, 180] width 190 height 25
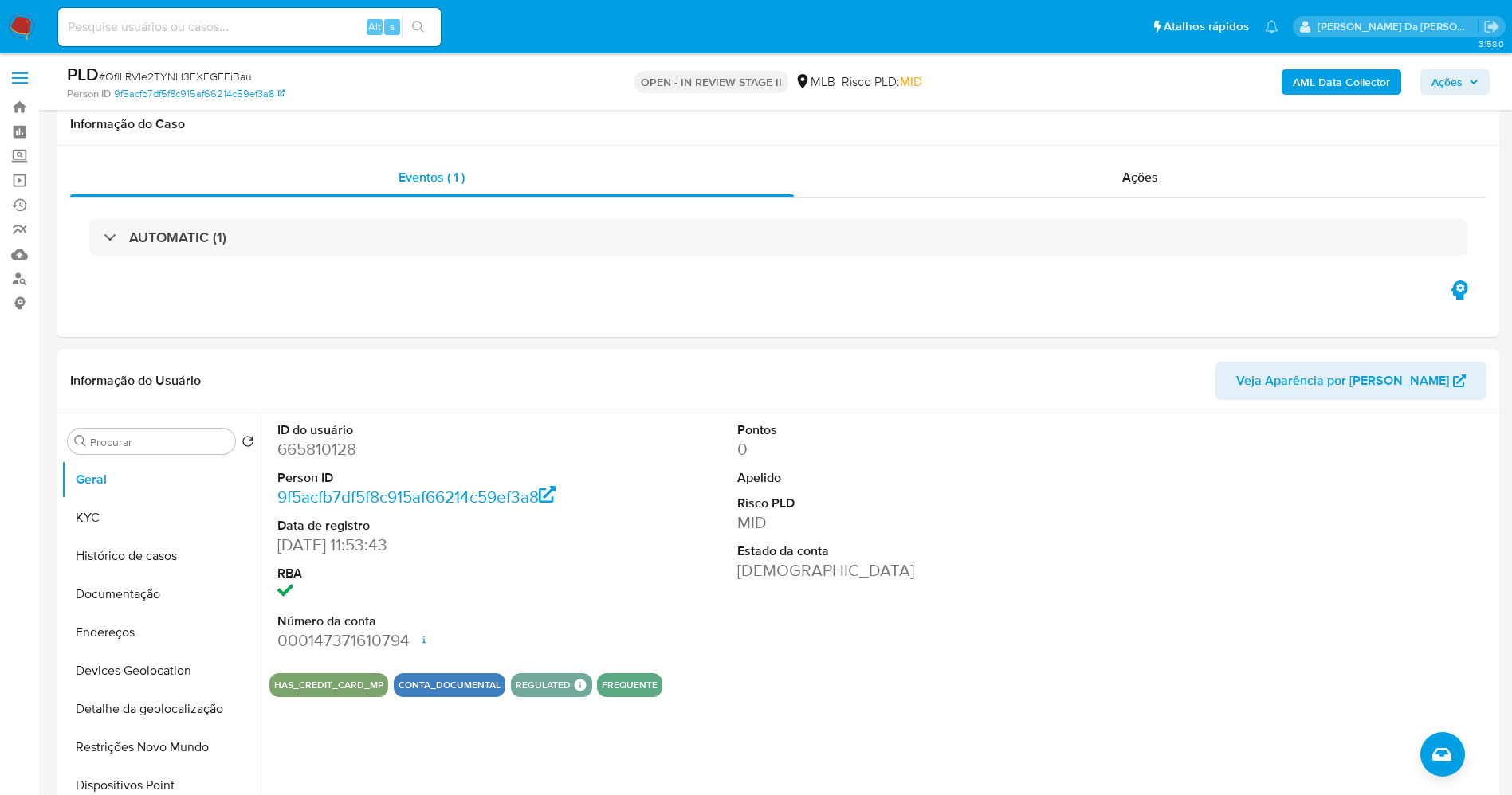
select select "10"
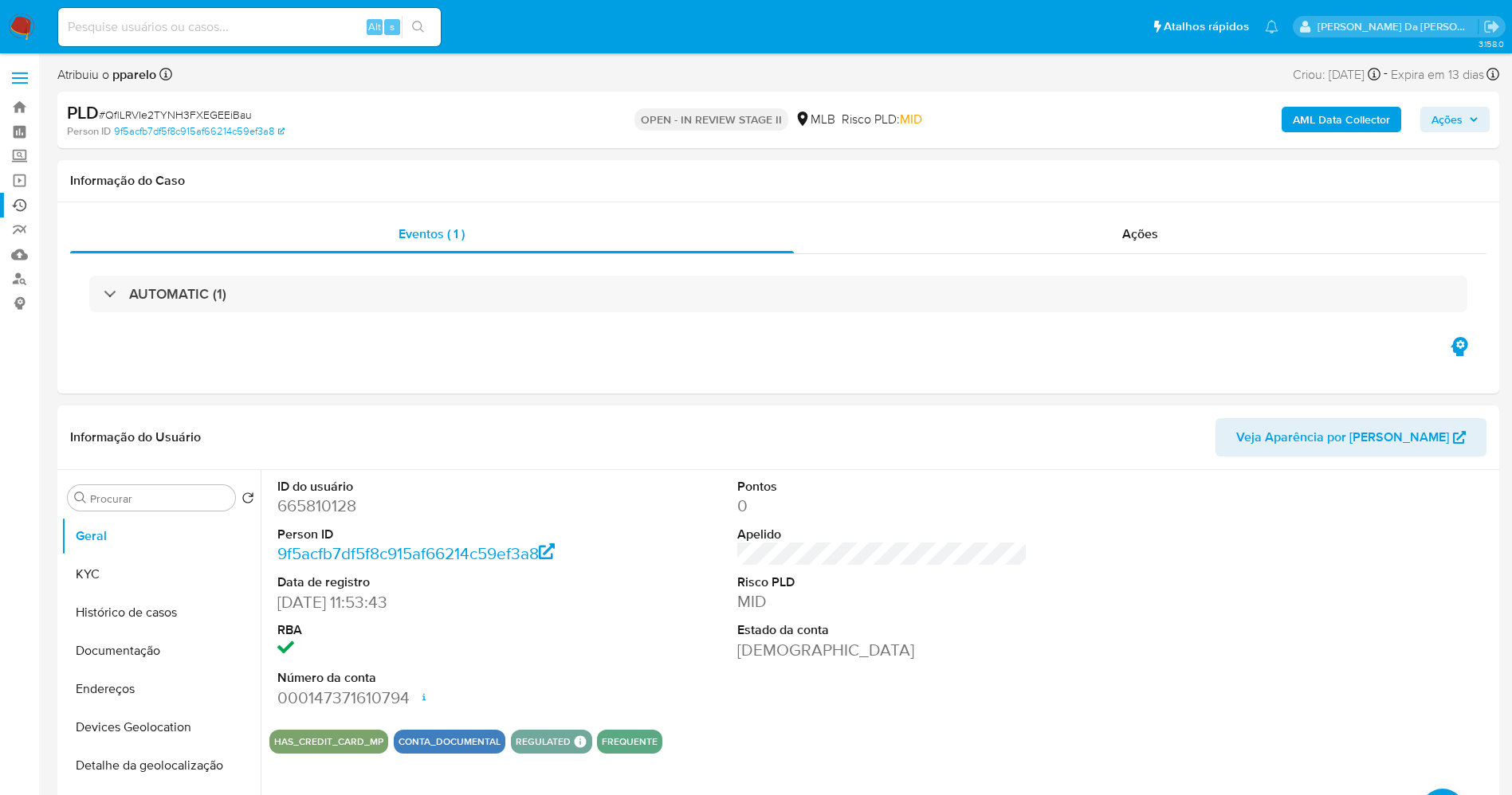
click at [16, 204] on link "Ejecuções automáticas" at bounding box center [94, 205] width 190 height 25
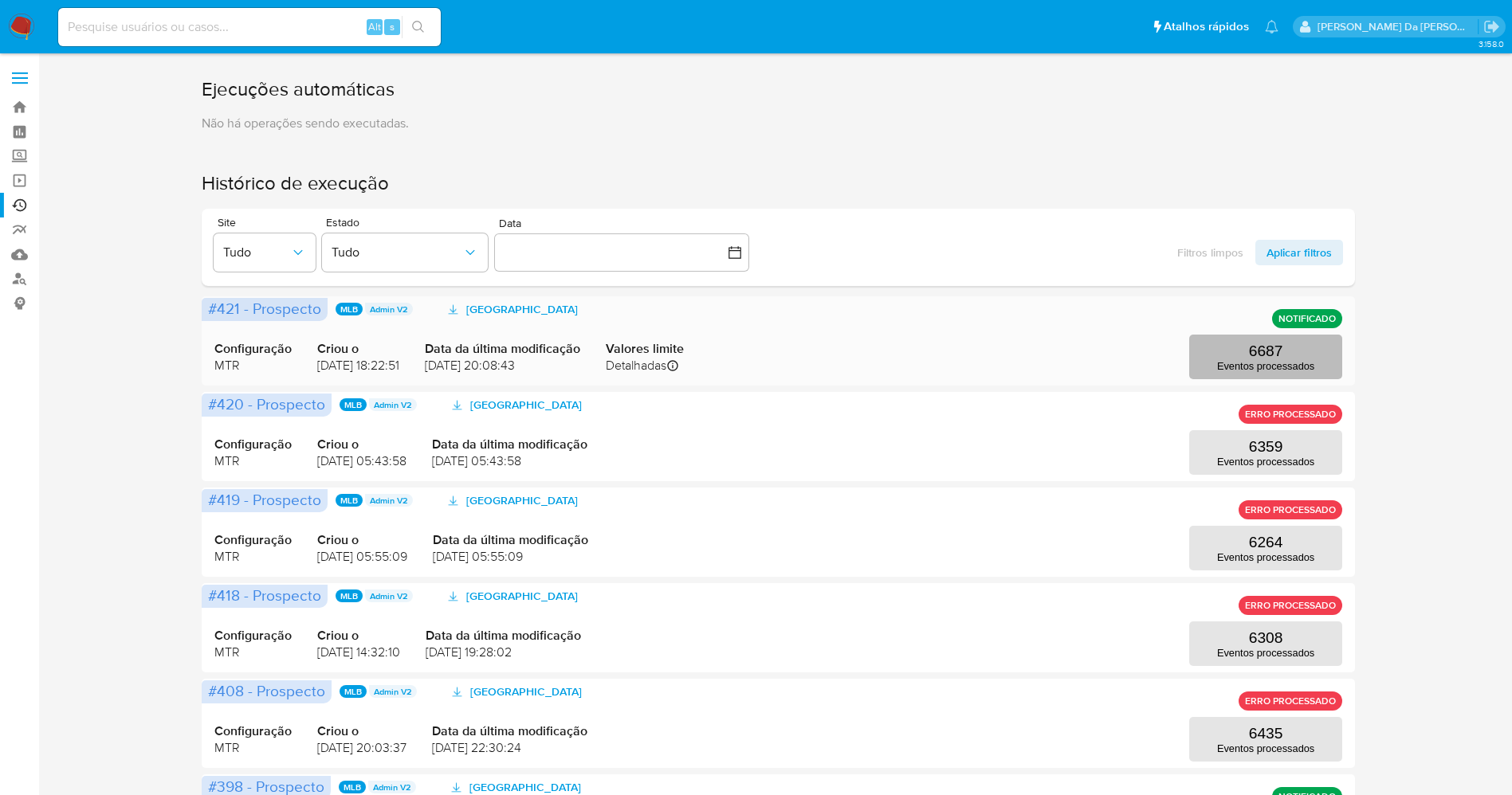
click at [1257, 356] on p "6687" at bounding box center [1267, 351] width 34 height 17
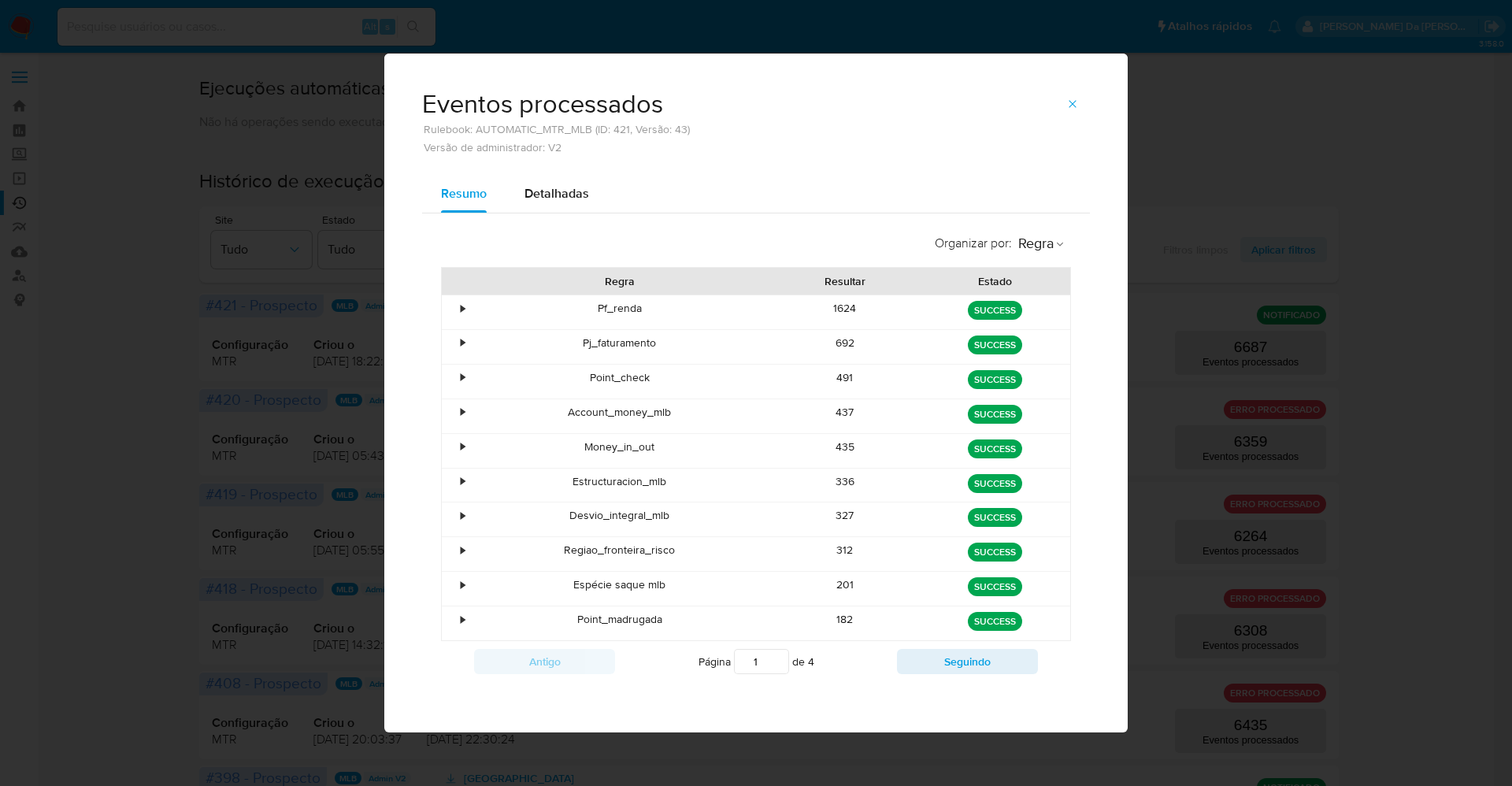
drag, startPoint x: 827, startPoint y: 307, endPoint x: 865, endPoint y: 309, distance: 38.1
click at [865, 309] on div "1624" at bounding box center [844, 312] width 150 height 34
click at [1159, 198] on div "Eventos processados Rulebook: AUTOMATIC_MTR_MLB (ID: 421, Versão: 43) Versão de…" at bounding box center [756, 393] width 1512 height 786
click at [1075, 105] on icon "button" at bounding box center [1072, 103] width 13 height 13
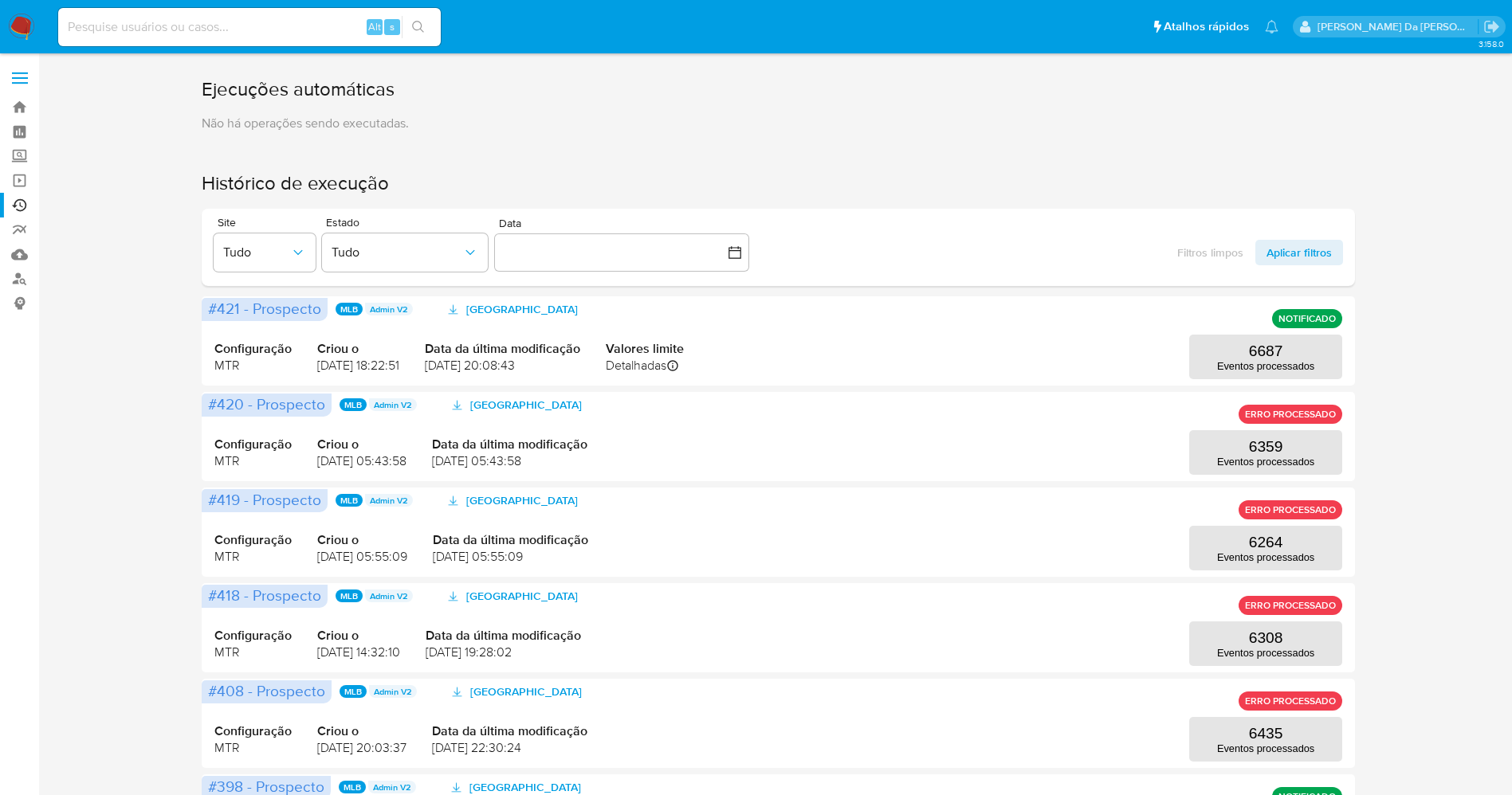
click at [22, 28] on img at bounding box center [21, 27] width 27 height 27
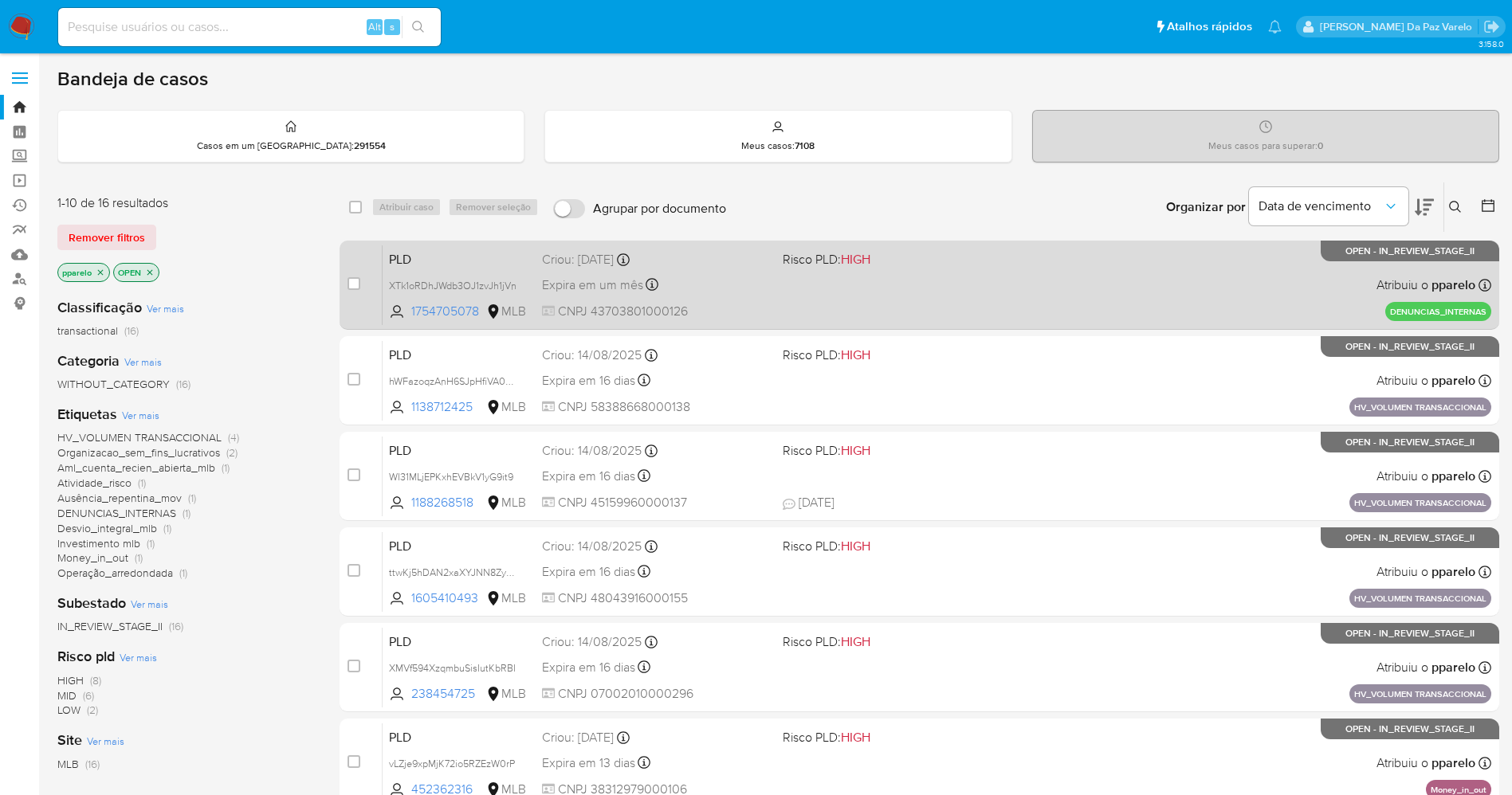
click at [831, 305] on div "PLD XTk1oRDhJWdb3OJ1zvJh1jVn 1754705078 MLB Risco PLD: HIGH Criou: 11/09/2025 C…" at bounding box center [937, 285] width 1109 height 81
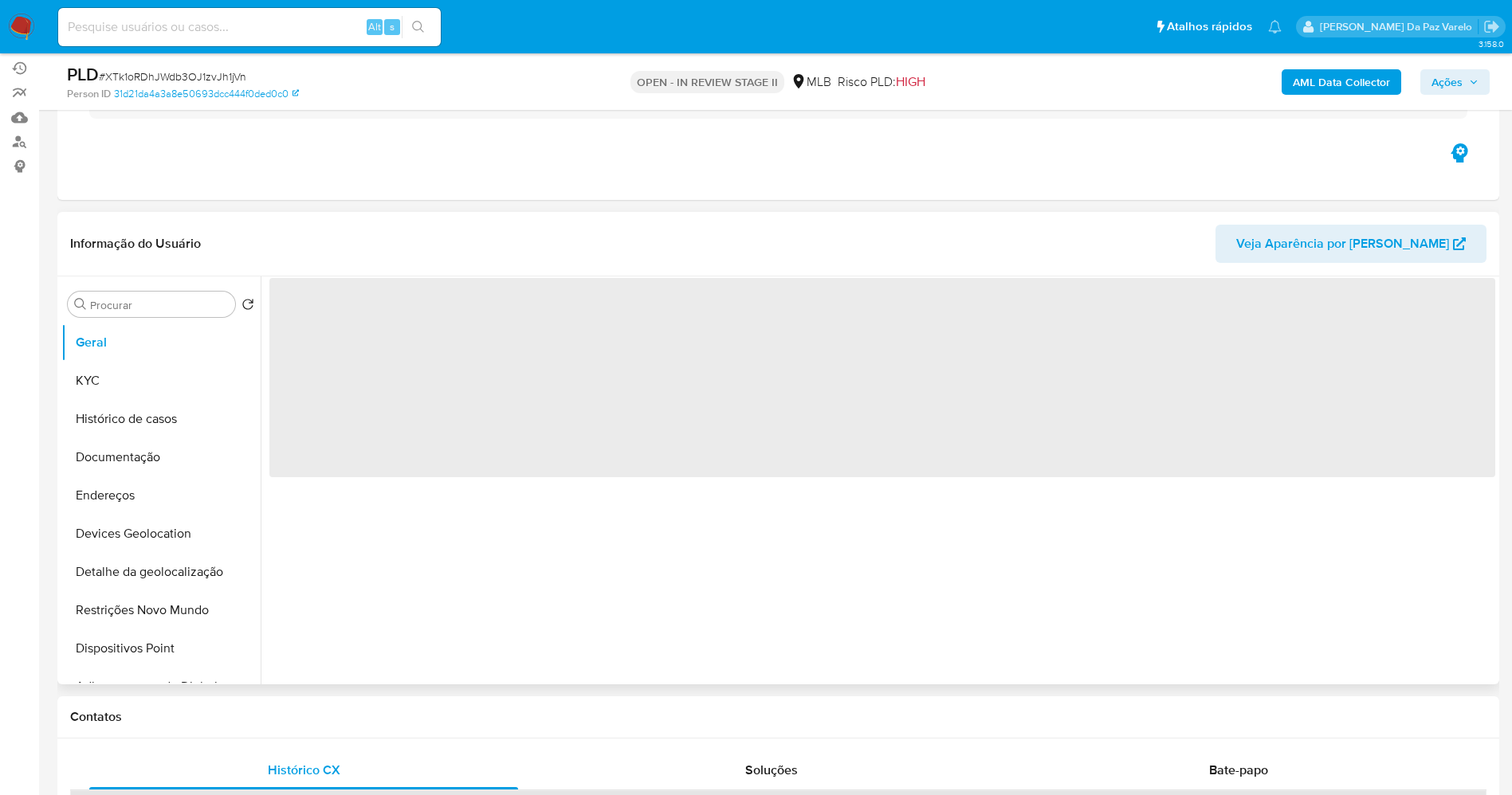
scroll to position [239, 0]
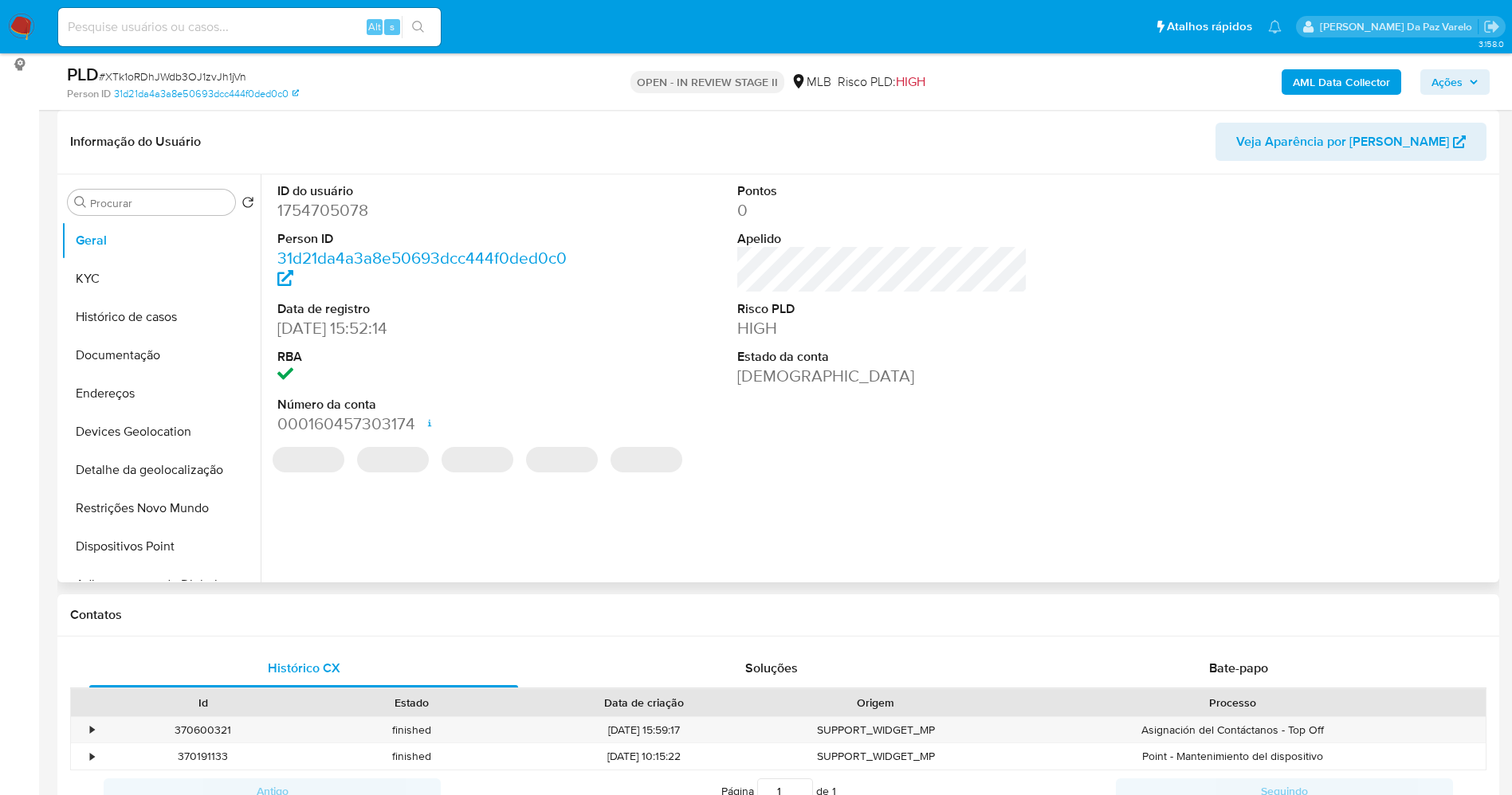
select select "10"
click at [1432, 516] on icon "Criar caso manual" at bounding box center [1442, 515] width 19 height 19
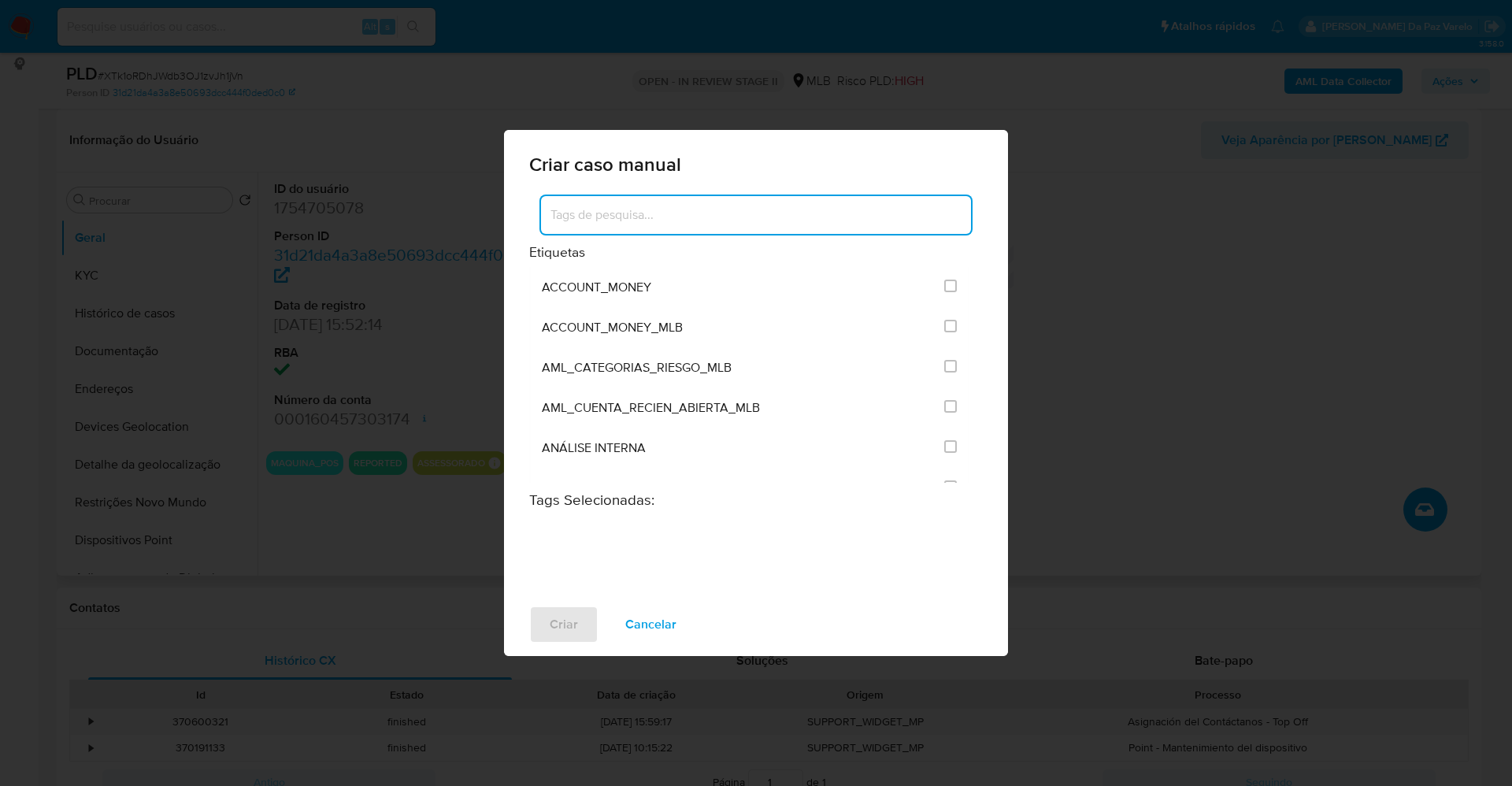
click at [659, 214] on input at bounding box center [755, 215] width 430 height 20
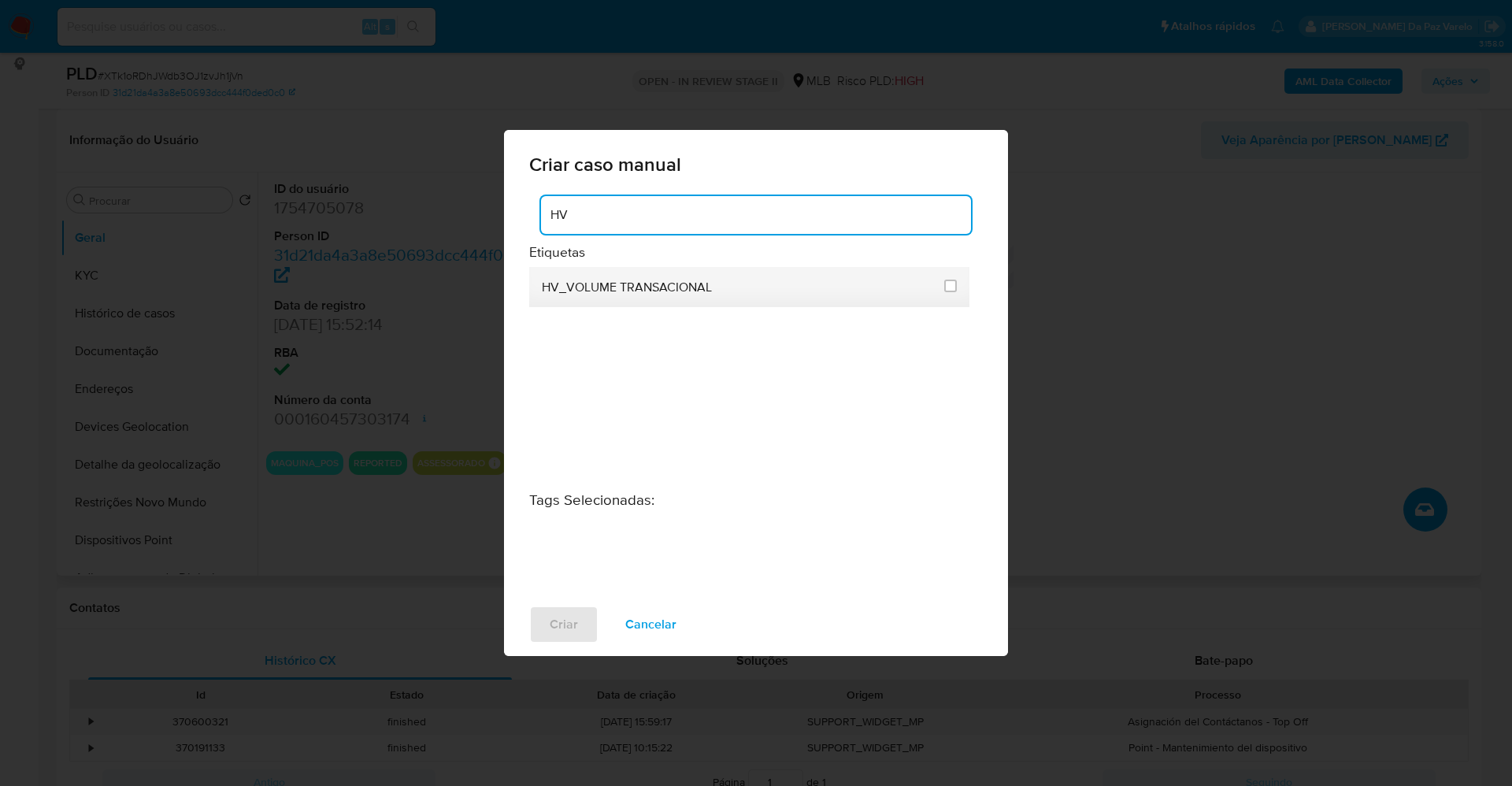
type input "HV"
click at [637, 294] on span "HV_VOLUME TRANSACIONAL" at bounding box center [626, 287] width 170 height 16
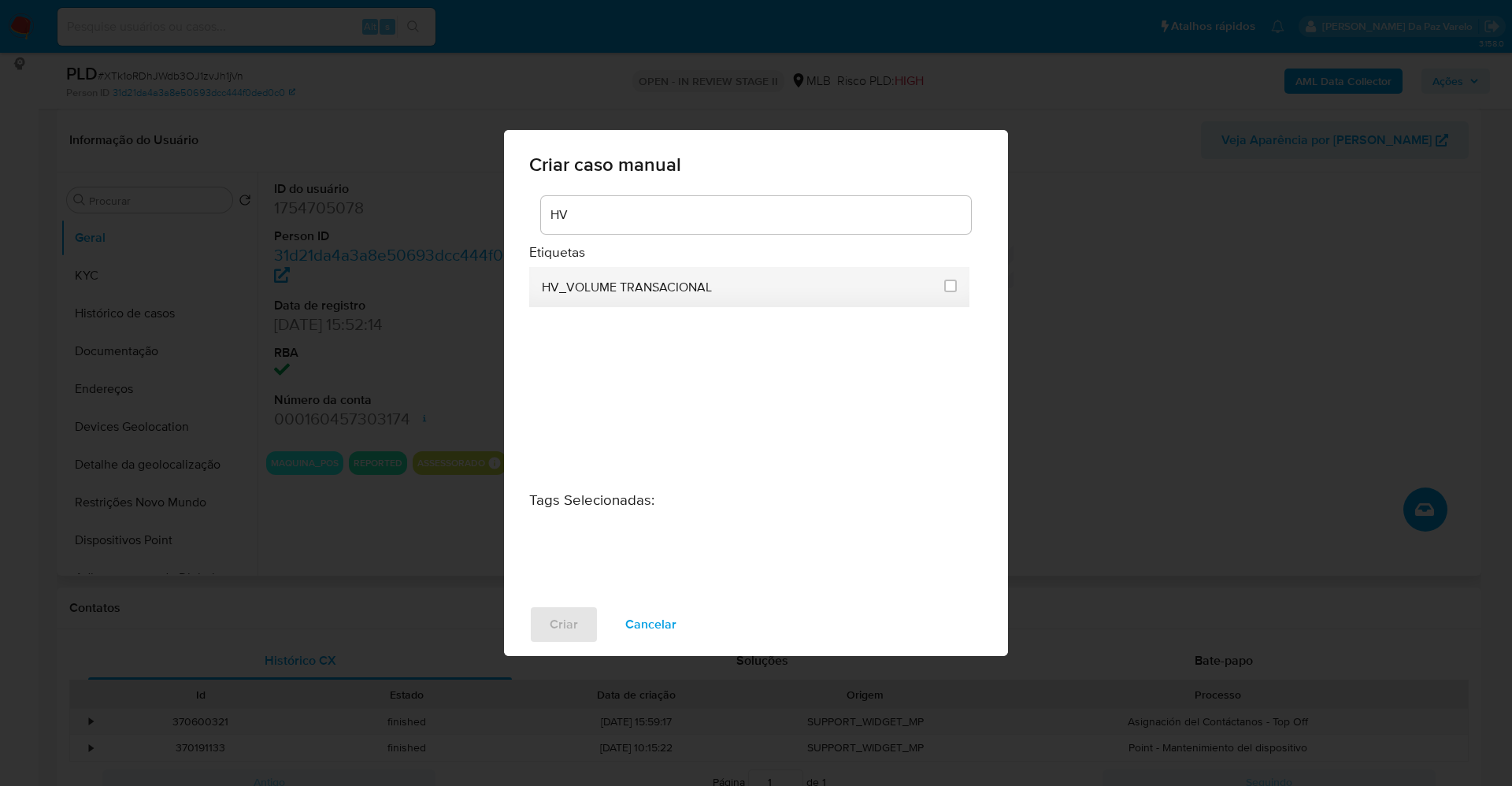
click at [641, 287] on span "HV_VOLUME TRANSACIONAL" at bounding box center [626, 287] width 170 height 16
click at [948, 282] on input "3304" at bounding box center [950, 286] width 13 height 13
checkbox input "true"
drag, startPoint x: 726, startPoint y: 295, endPoint x: 540, endPoint y: 293, distance: 186.0
click at [540, 293] on li "HV_VOLUME TRANSACIONAL" at bounding box center [748, 287] width 440 height 40
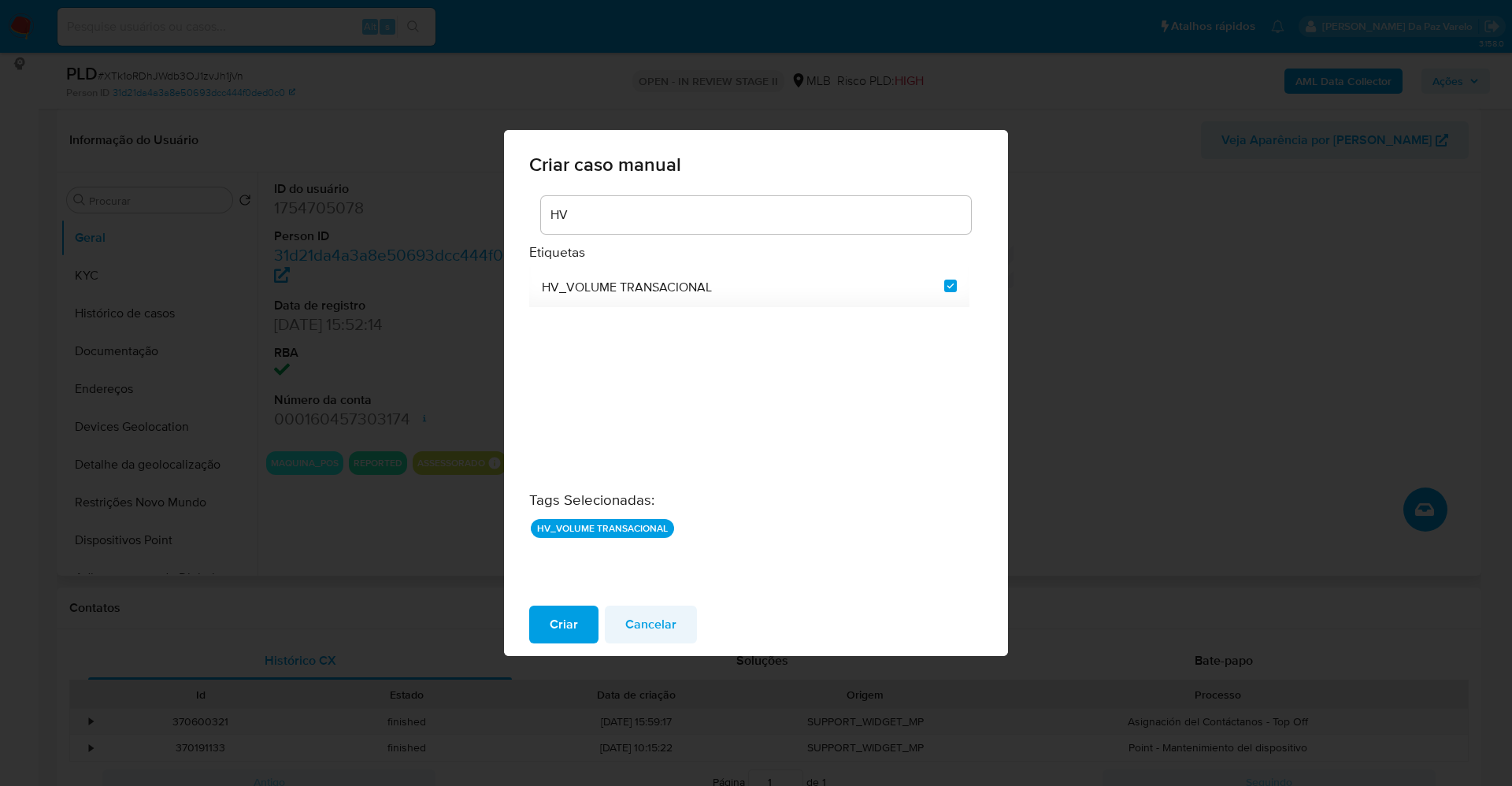
click at [653, 619] on span "Cancelar" at bounding box center [651, 624] width 51 height 35
checkbox input "false"
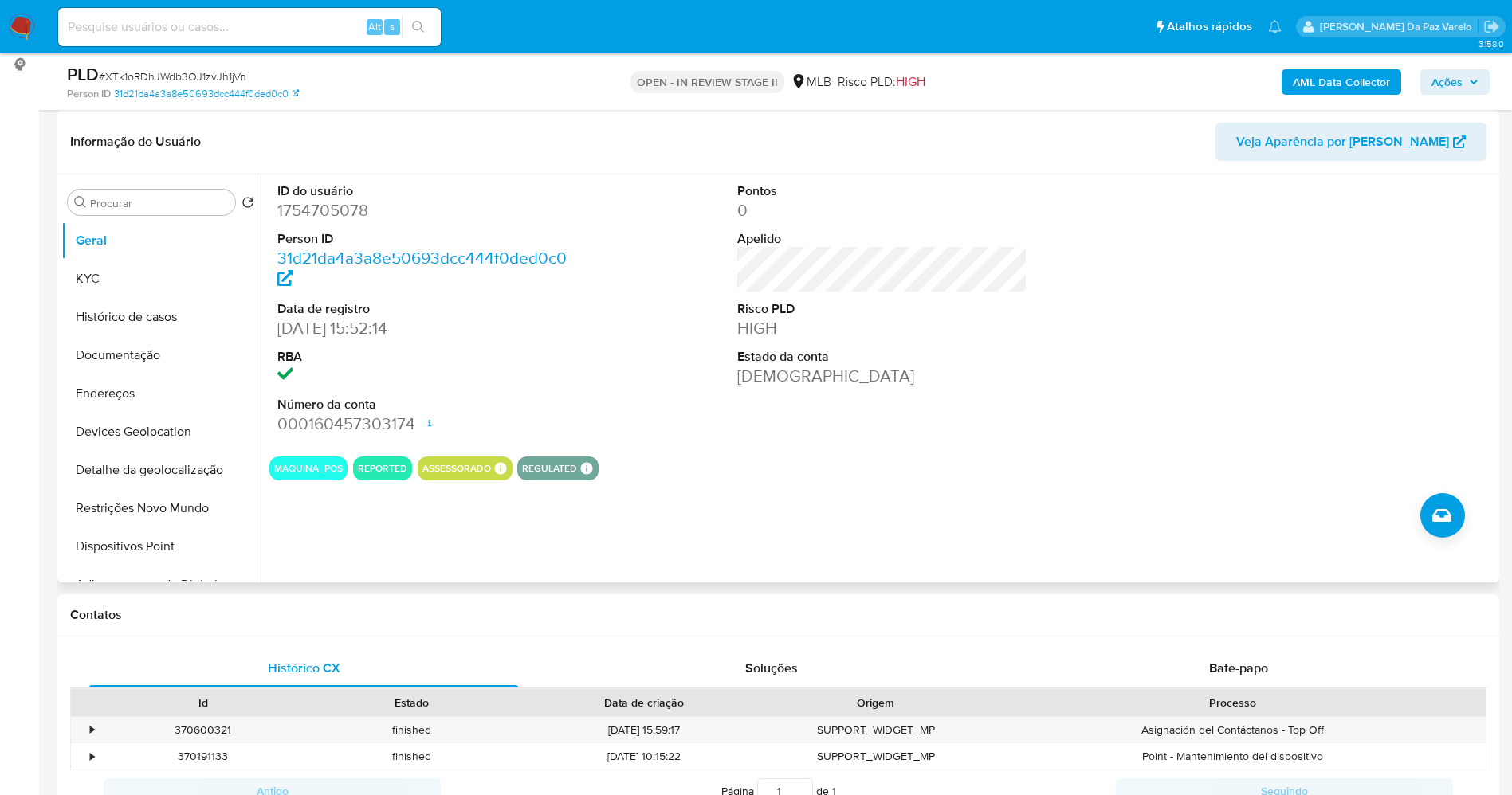
scroll to position [0, 0]
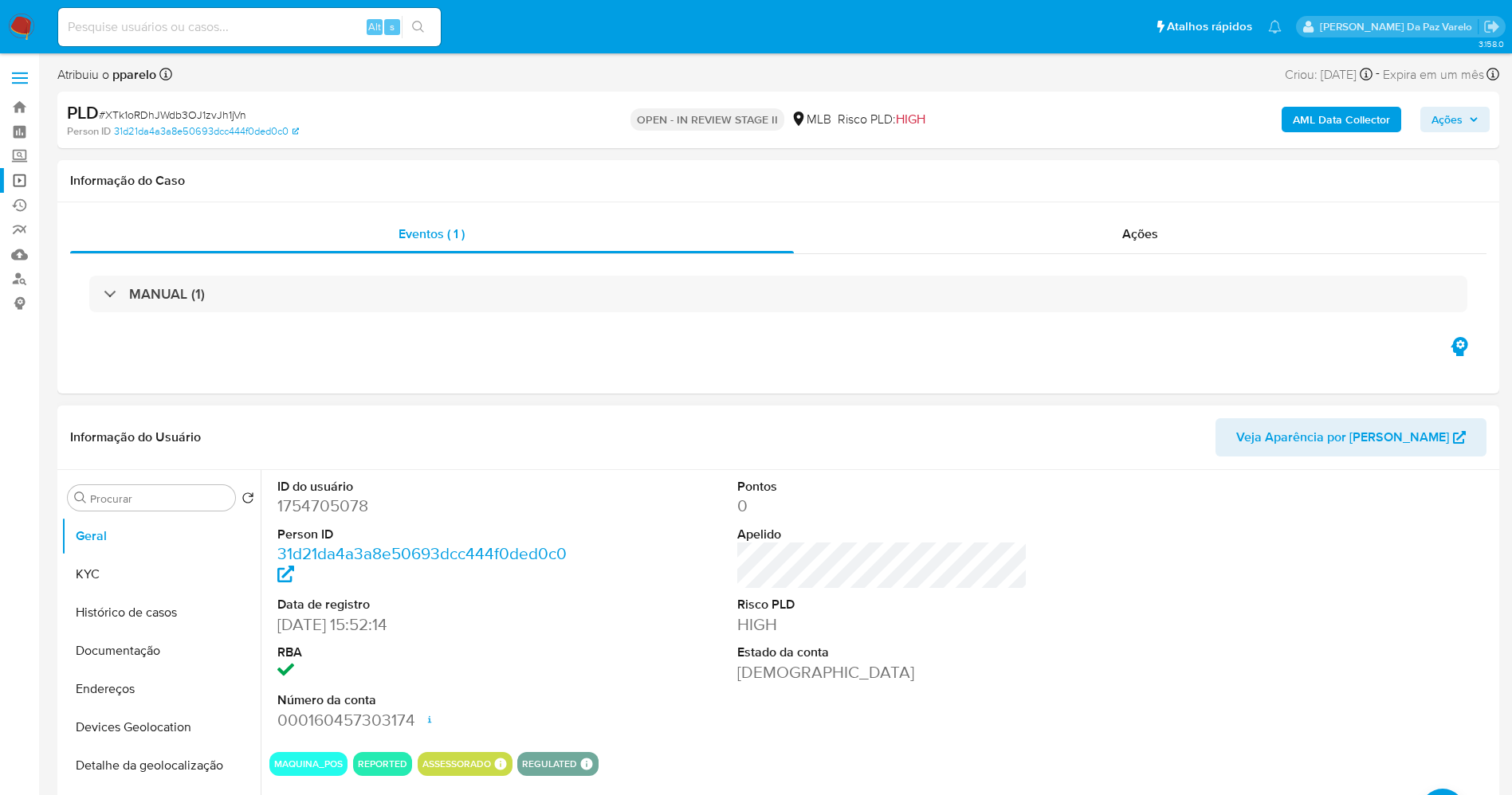
click at [22, 179] on link "Operações em massa" at bounding box center [94, 180] width 190 height 25
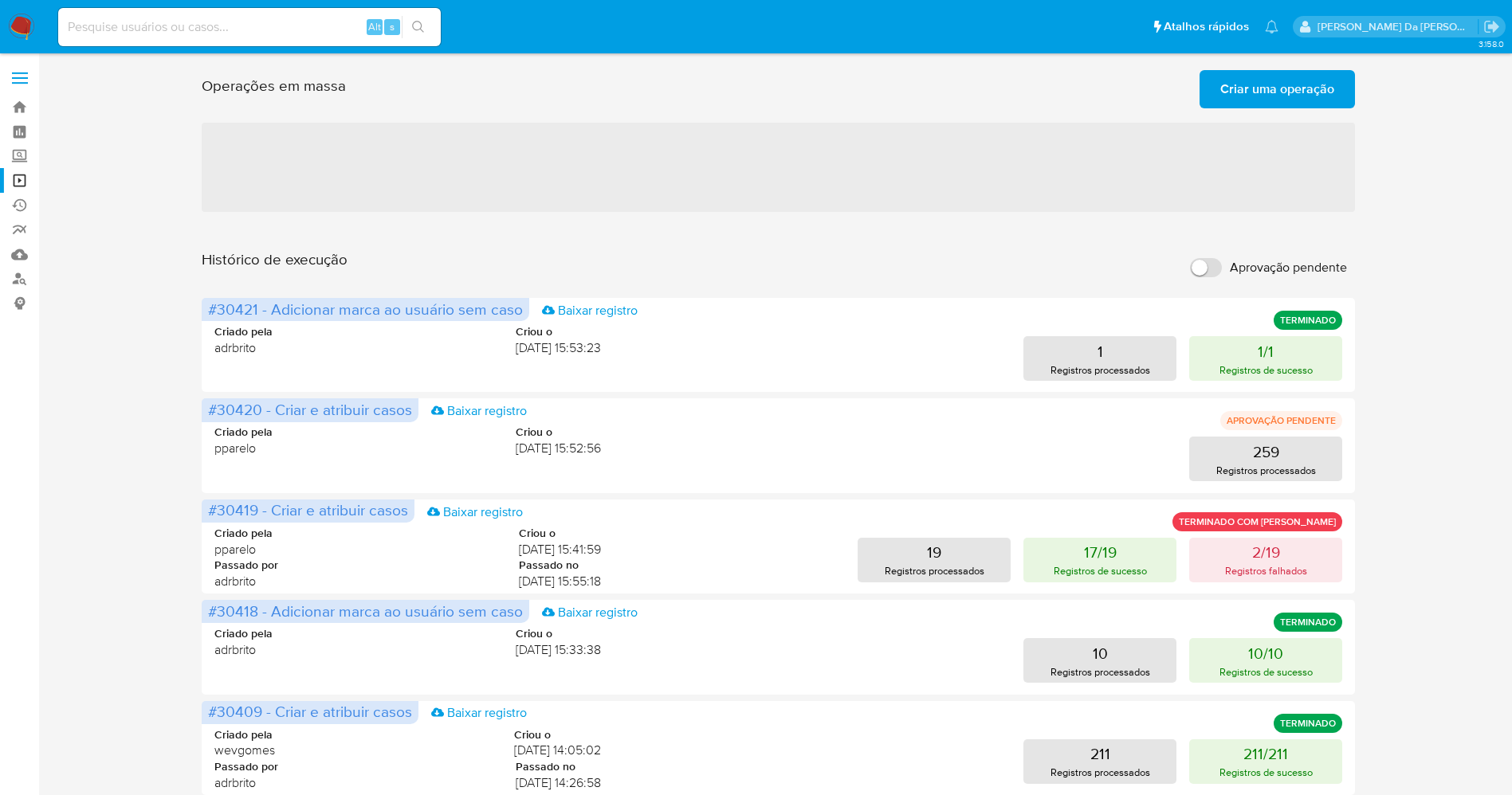
click at [1224, 271] on label "Aprovação pendente" at bounding box center [1269, 268] width 173 height 35
click at [1222, 271] on input "Aprovação pendente" at bounding box center [1206, 268] width 32 height 19
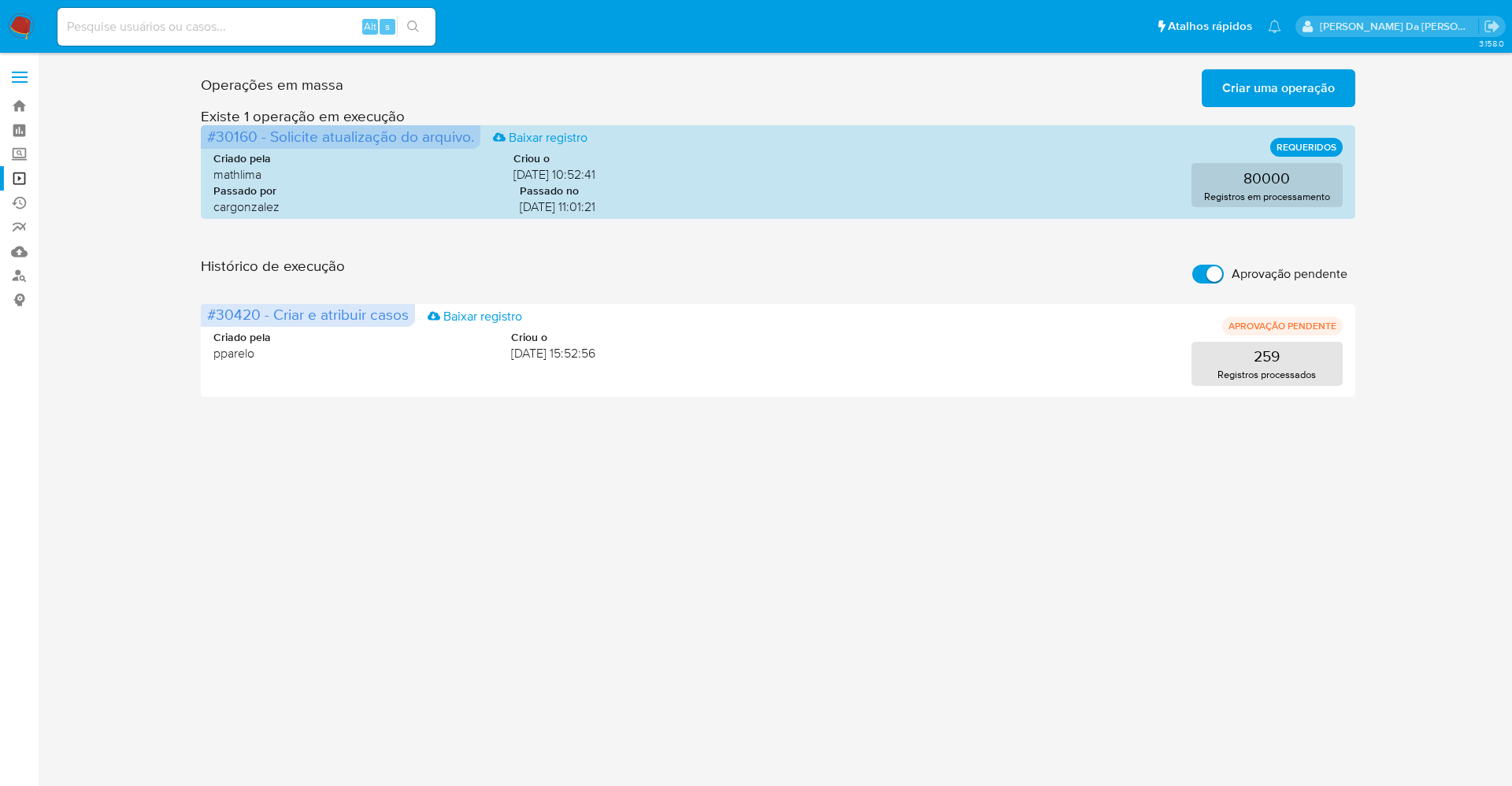
click at [1196, 276] on input "Aprovação pendente" at bounding box center [1207, 274] width 31 height 19
checkbox input "false"
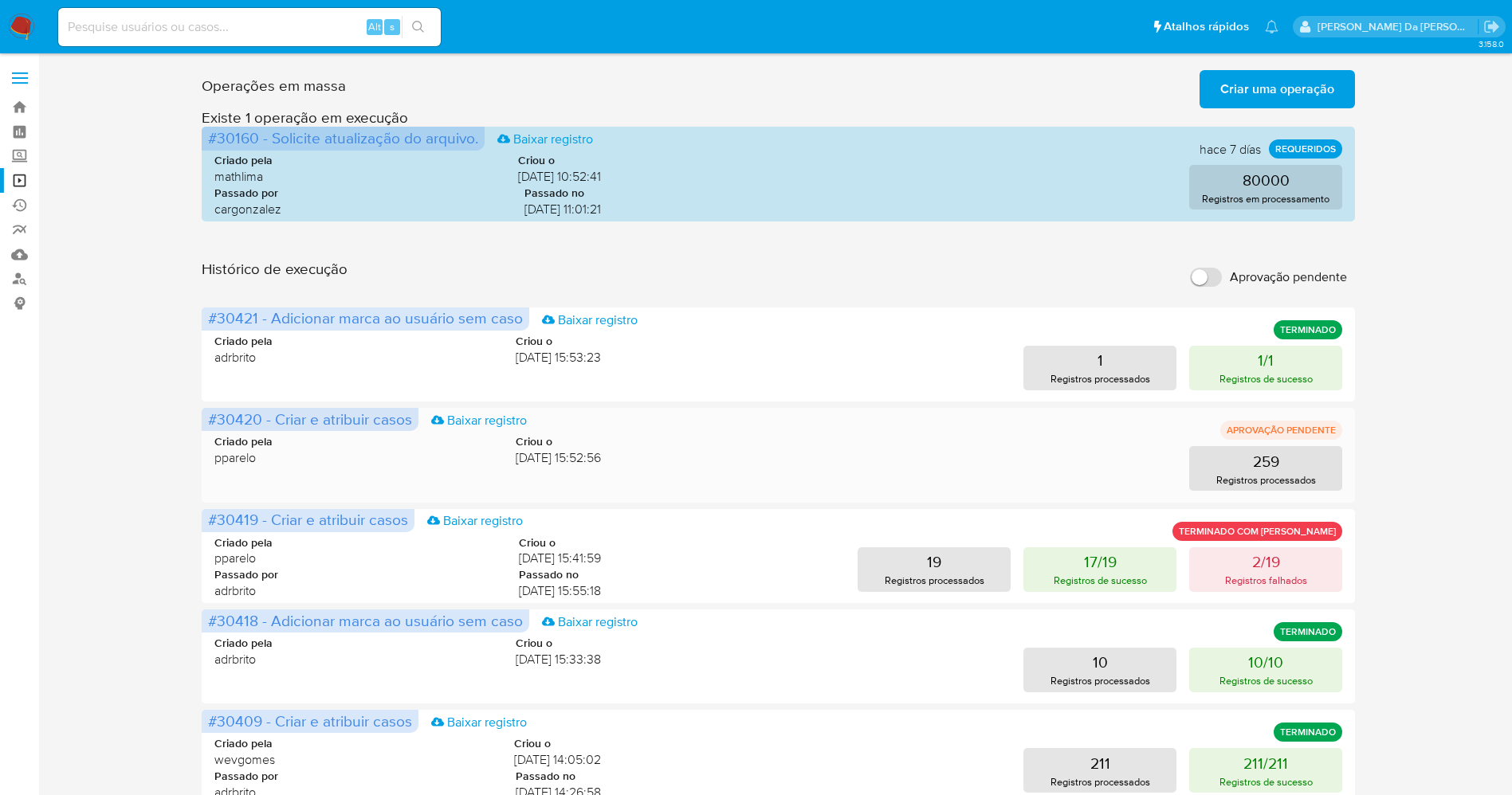
scroll to position [119, 0]
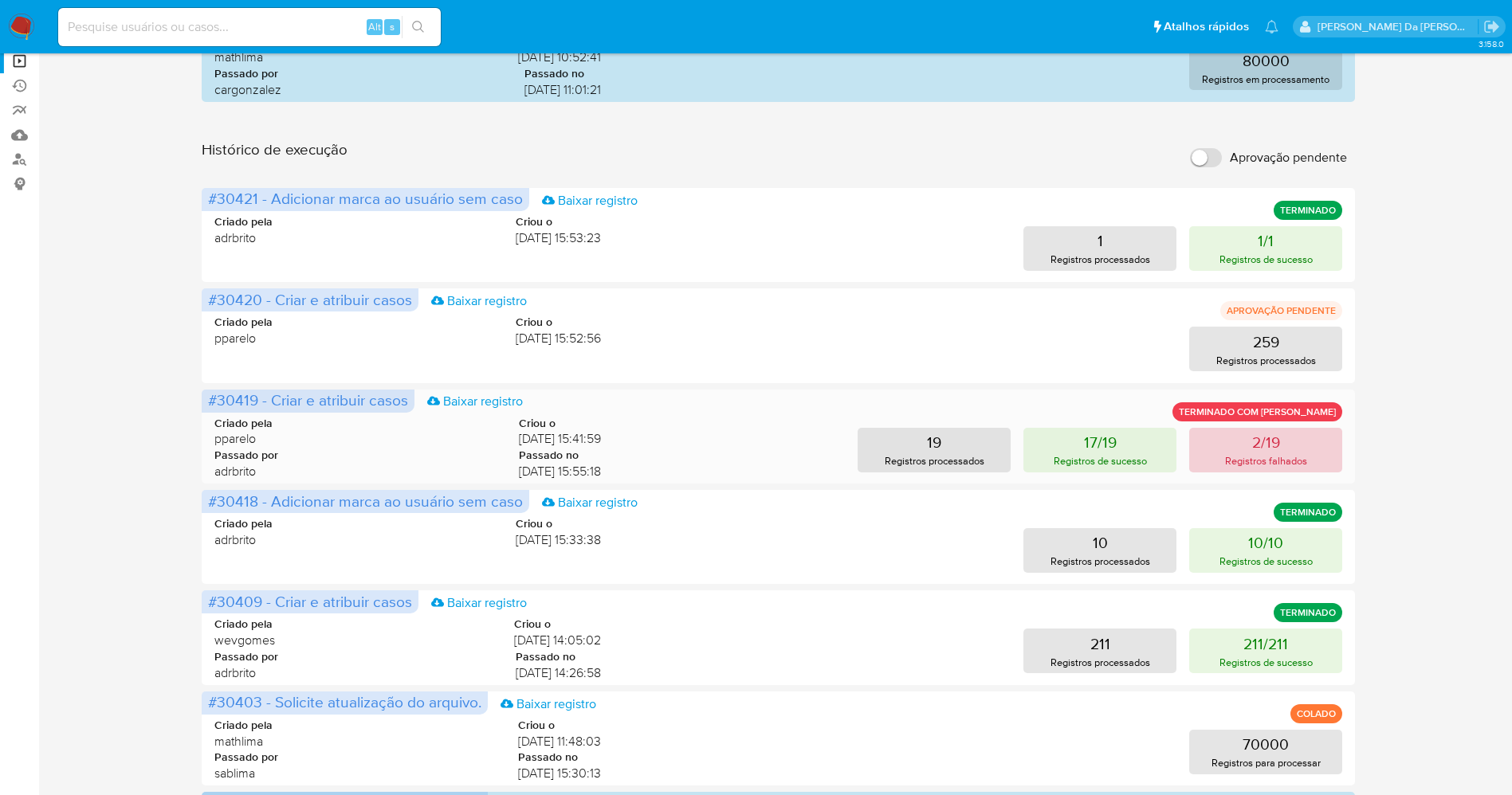
click at [1245, 451] on button "2/19 Registros falhados" at bounding box center [1266, 450] width 153 height 45
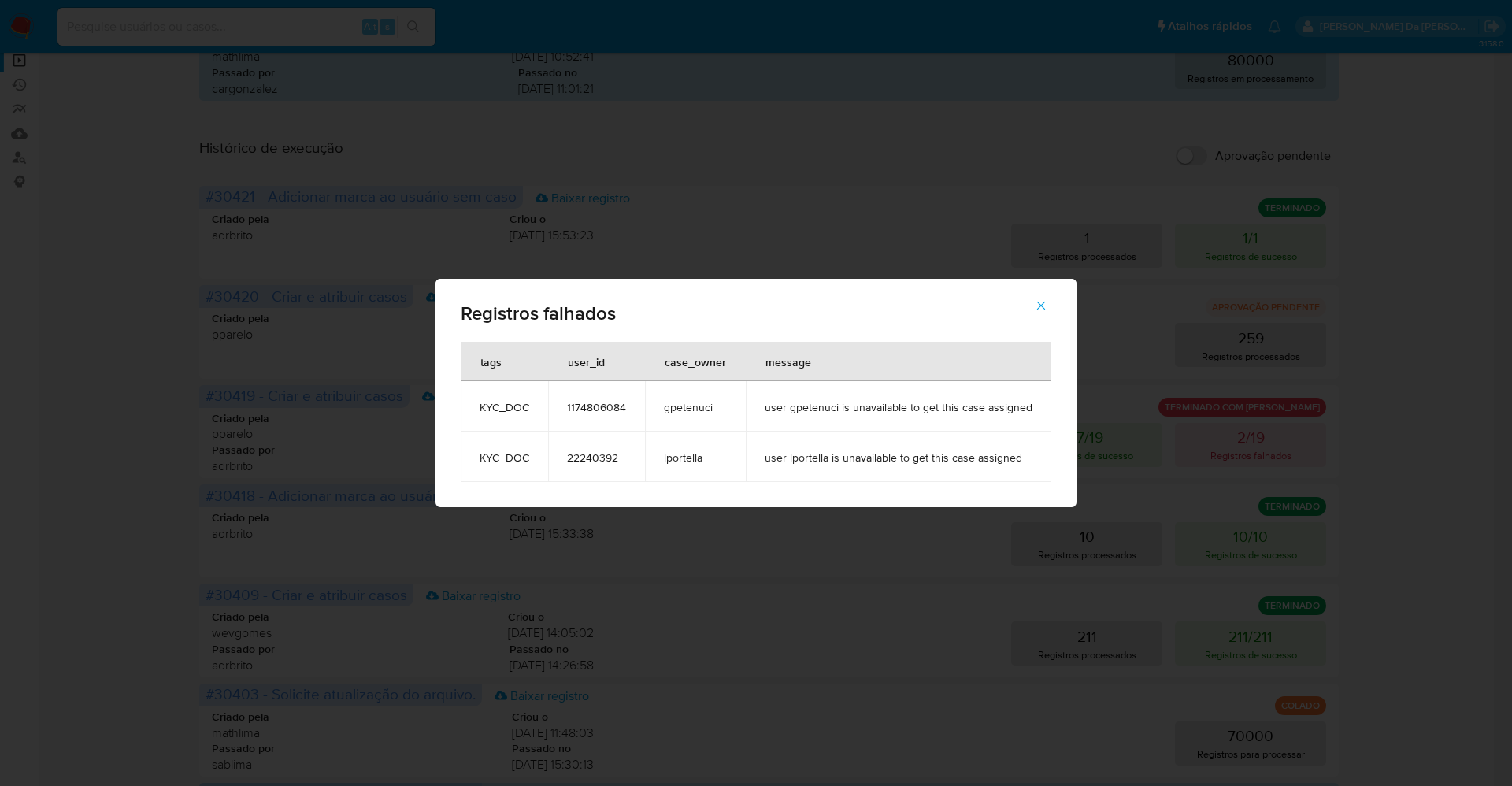
click at [610, 406] on span "1174806084" at bounding box center [597, 407] width 59 height 14
click at [610, 405] on span "1174806084" at bounding box center [597, 407] width 59 height 14
click at [616, 460] on span "22240392" at bounding box center [597, 457] width 59 height 14
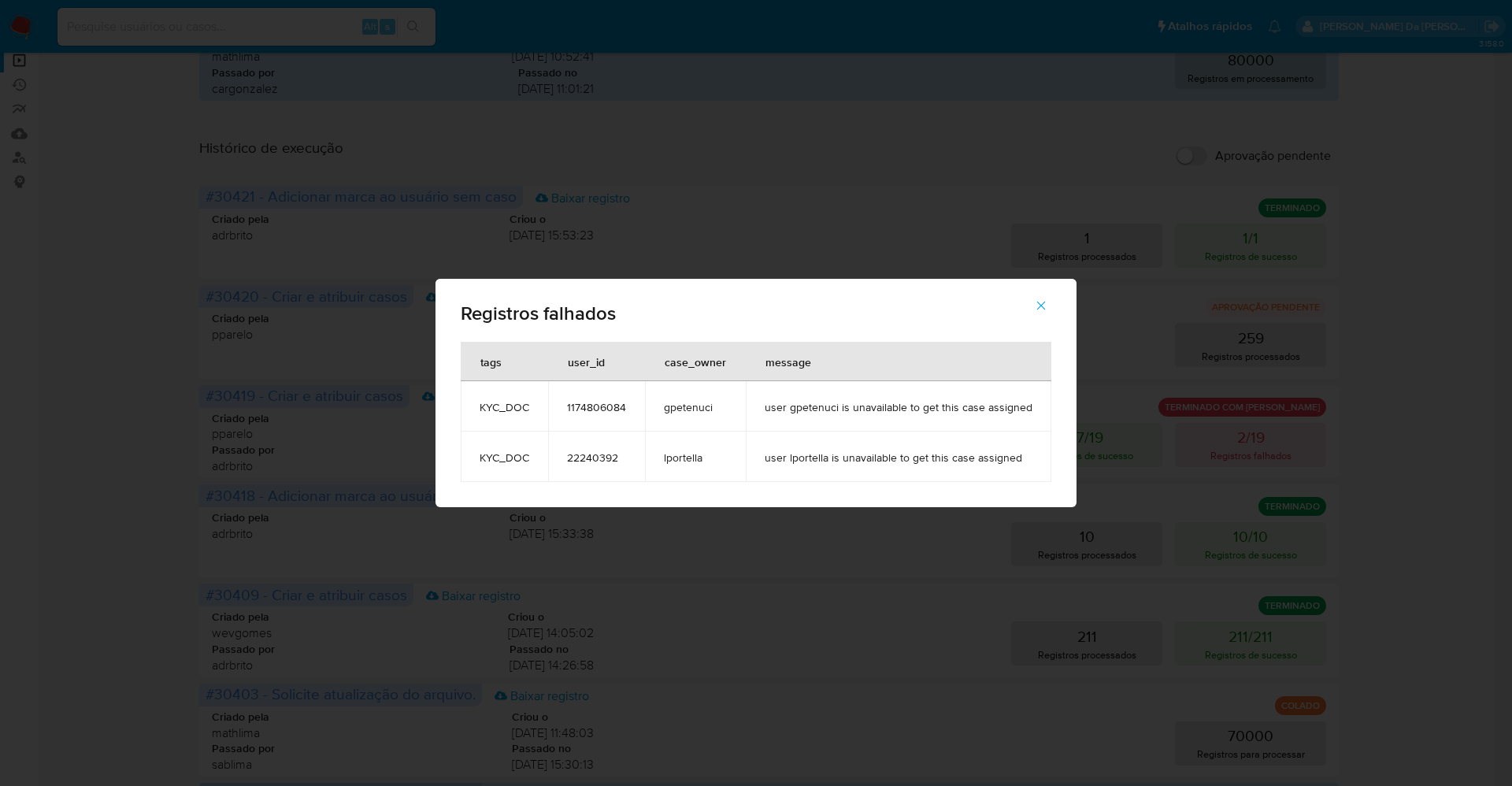
click at [616, 460] on span "22240392" at bounding box center [597, 457] width 59 height 14
click at [336, 40] on div "Registros falhados tags user_id case_owner message KYC_DOC 1174806084 gpetenuci…" at bounding box center [756, 393] width 1512 height 786
click at [308, 14] on div "Registros falhados tags user_id case_owner message KYC_DOC 1174806084 gpetenuci…" at bounding box center [756, 393] width 1512 height 786
click at [293, 25] on div "Registros falhados tags user_id case_owner message KYC_DOC 1174806084 gpetenuci…" at bounding box center [756, 393] width 1512 height 786
click at [589, 225] on div "Registros falhados tags user_id case_owner message KYC_DOC 1174806084 gpetenuci…" at bounding box center [756, 393] width 1512 height 786
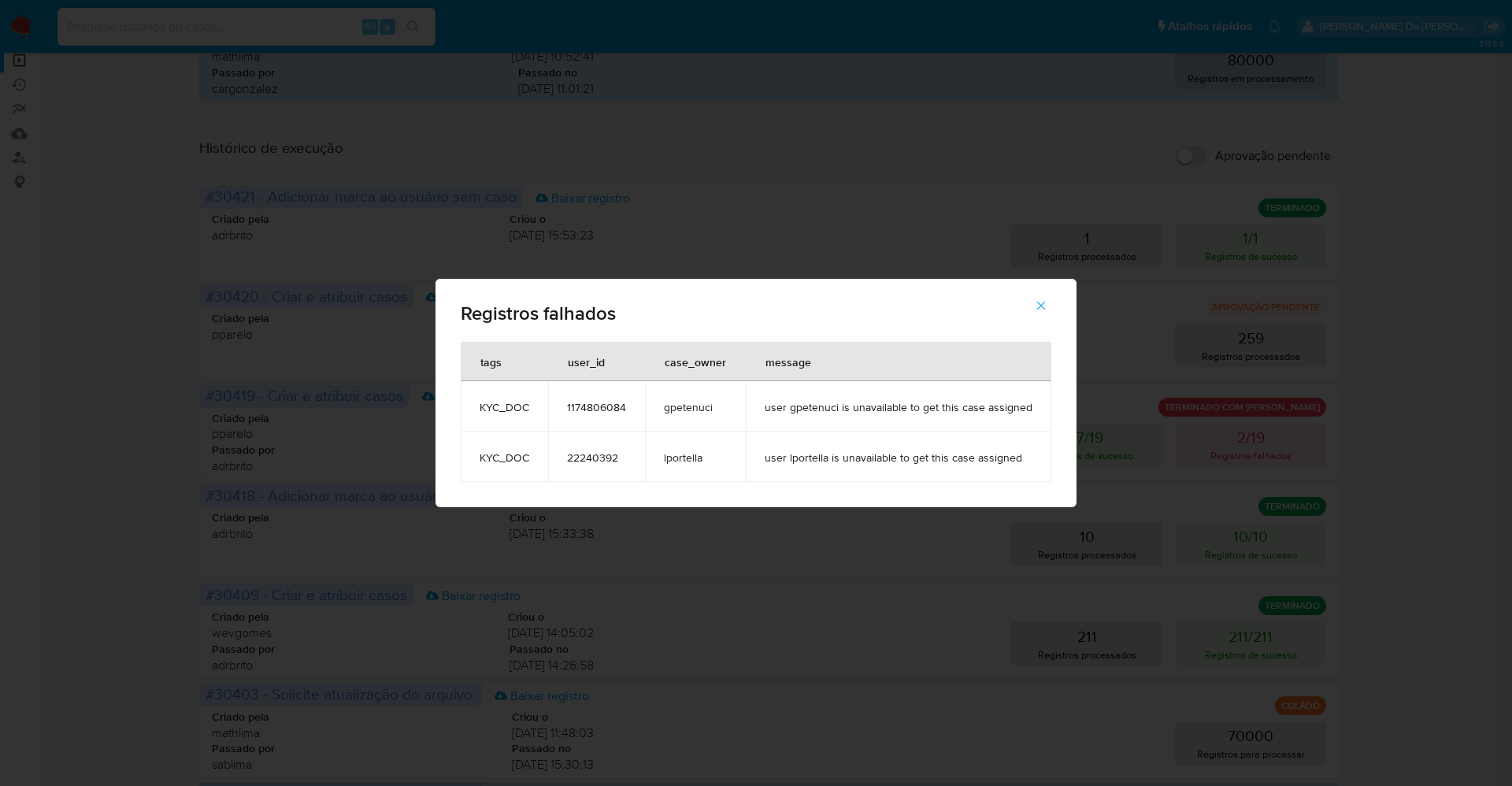
click at [221, 32] on div "Registros falhados tags user_id case_owner message KYC_DOC 1174806084 gpetenuci…" at bounding box center [756, 393] width 1512 height 786
click at [1037, 305] on icon "button" at bounding box center [1041, 306] width 8 height 8
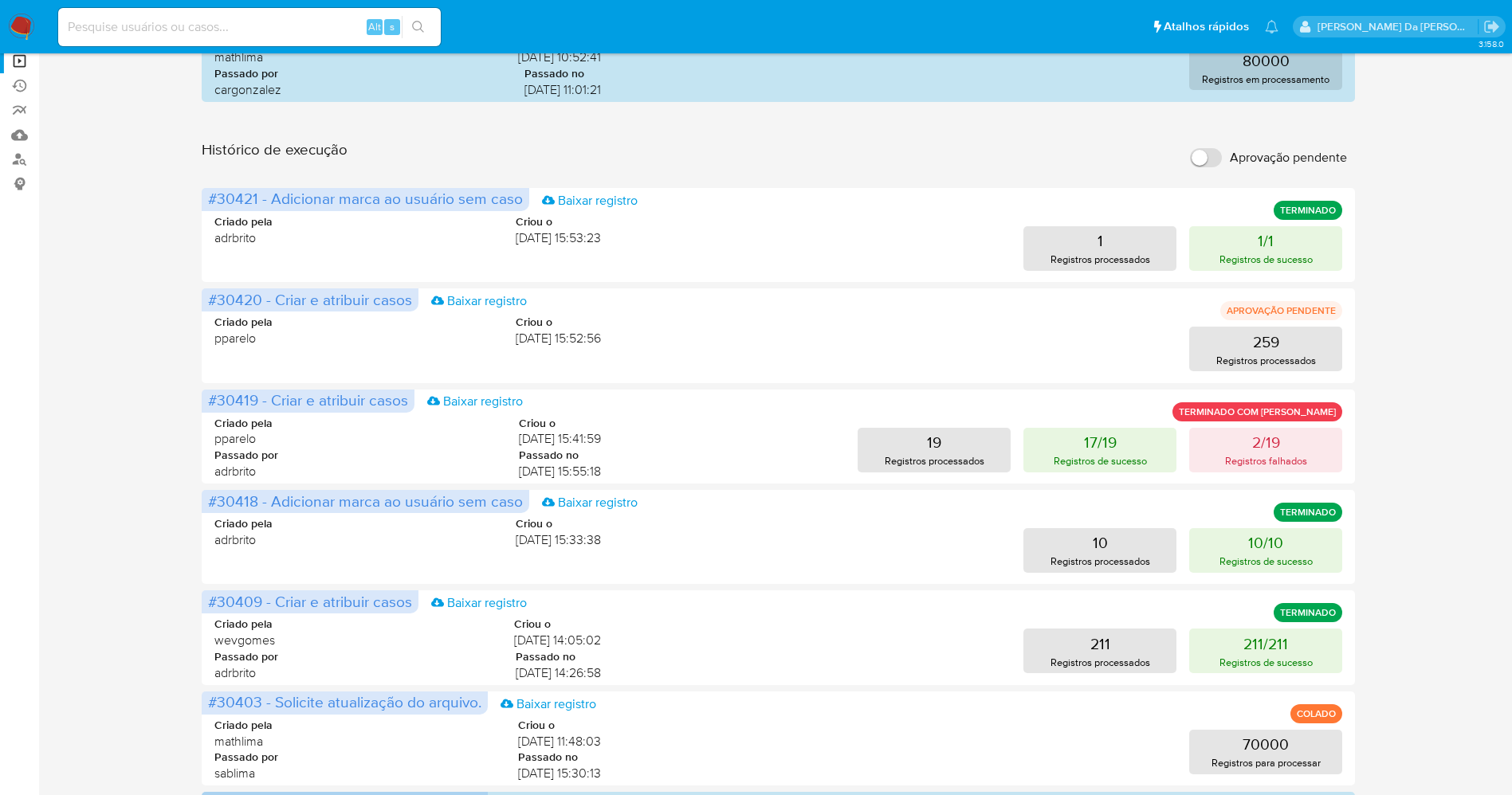
click at [273, 21] on input at bounding box center [250, 27] width 383 height 21
paste input "22240392"
type input "22240392"
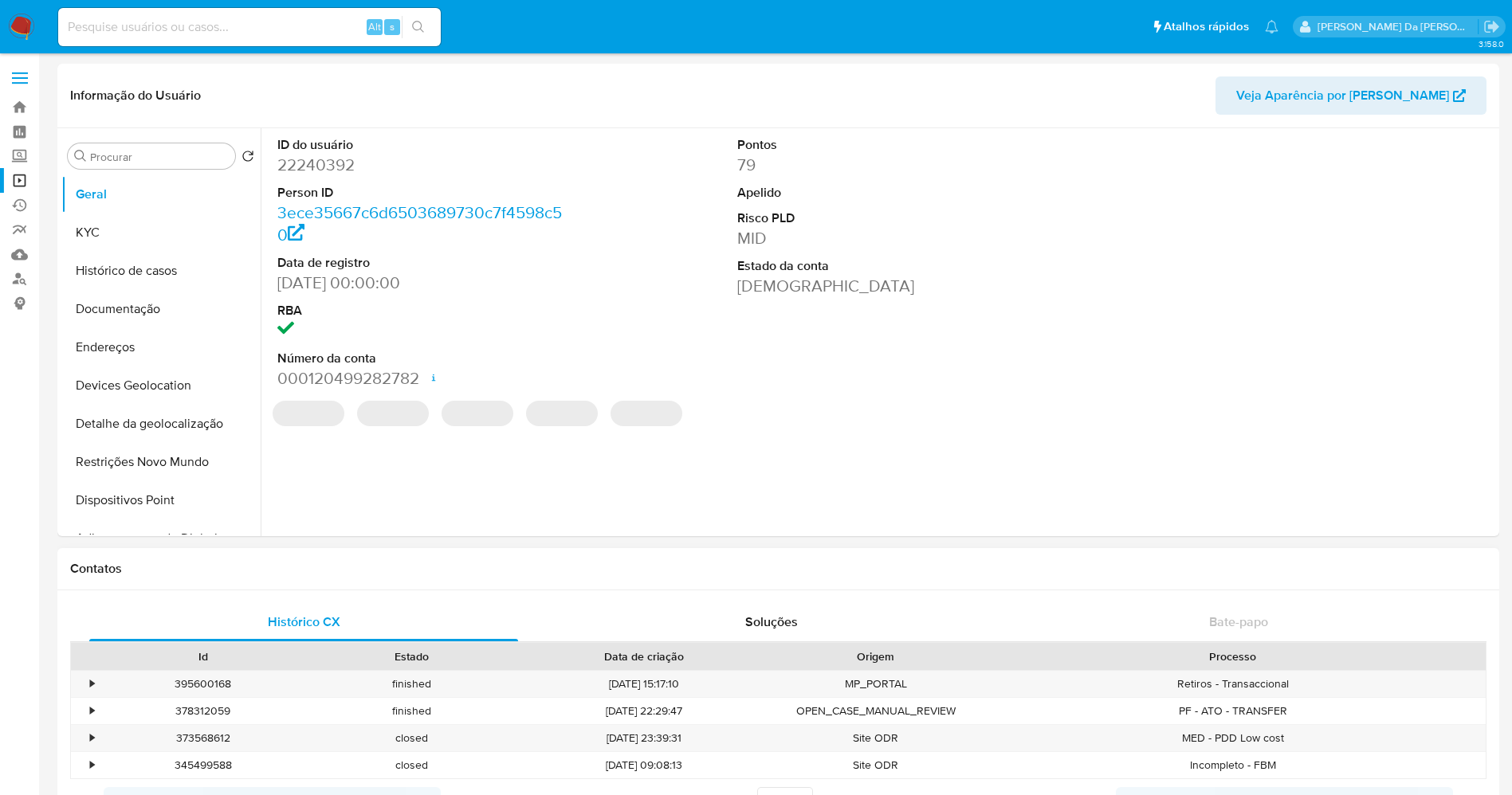
select select "10"
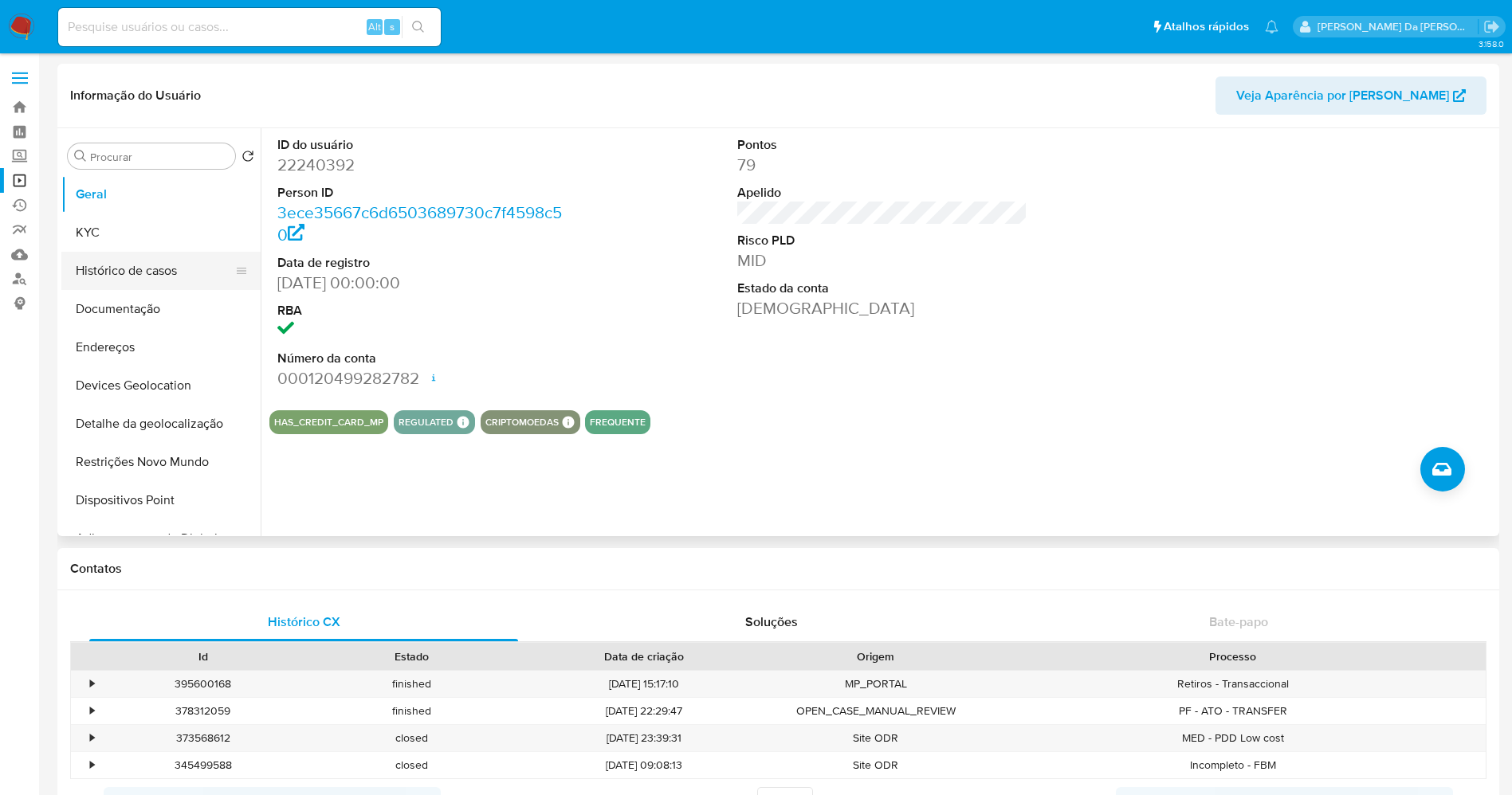
click at [160, 265] on button "Histórico de casos" at bounding box center [154, 271] width 186 height 39
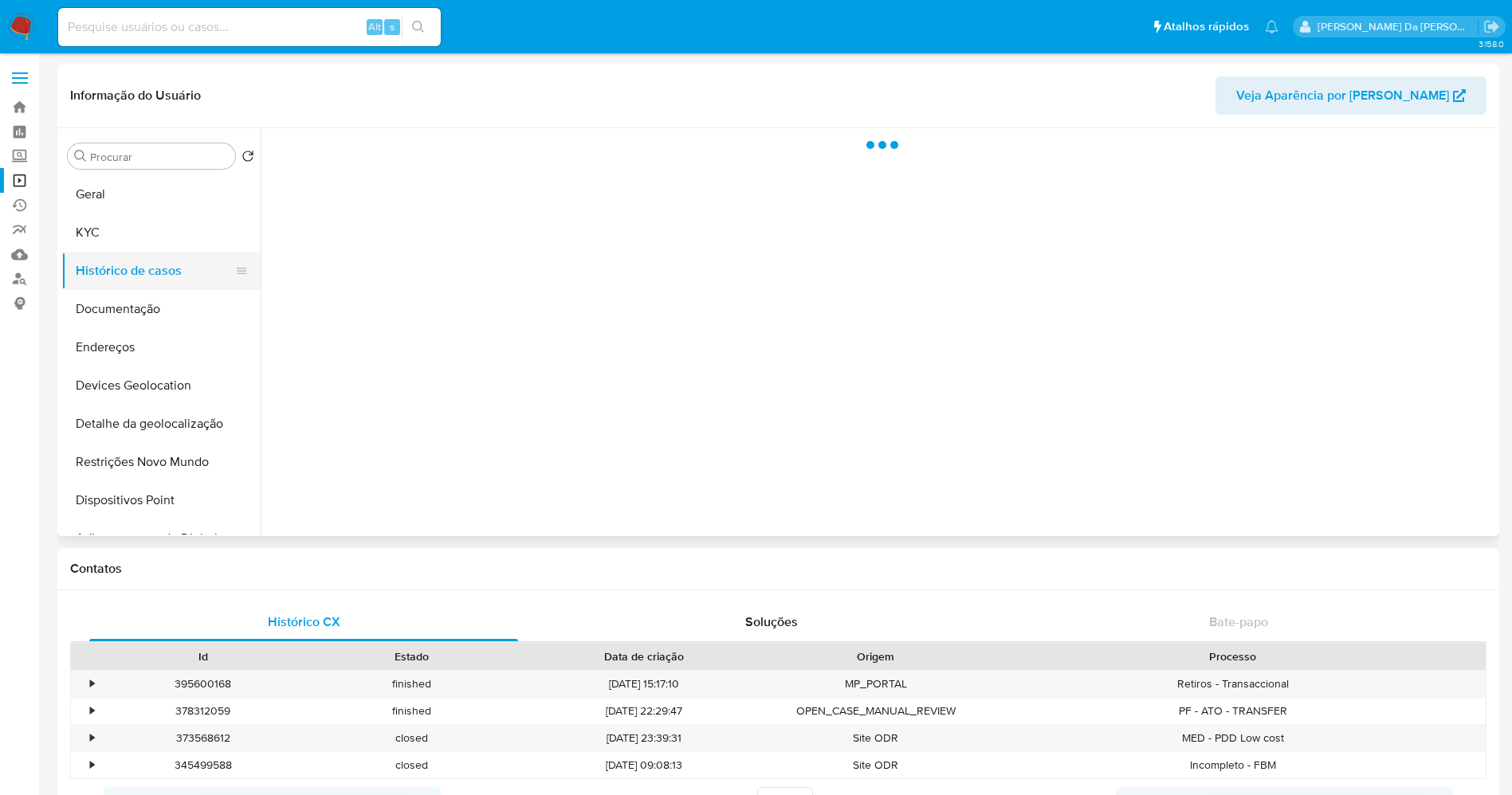
click at [154, 268] on button "Histórico de casos" at bounding box center [154, 271] width 186 height 39
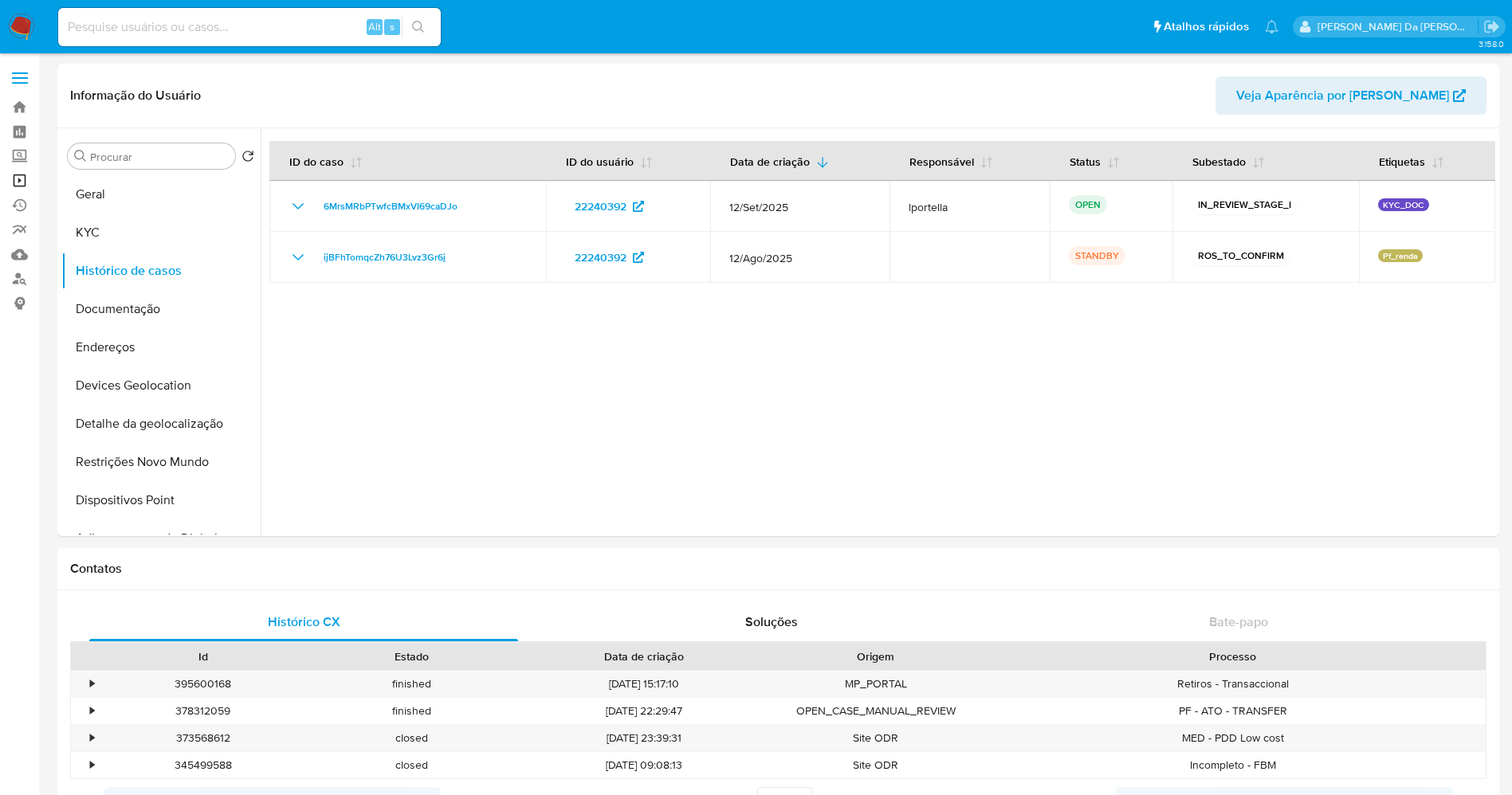
click at [23, 176] on link "Operações em massa" at bounding box center [94, 180] width 190 height 25
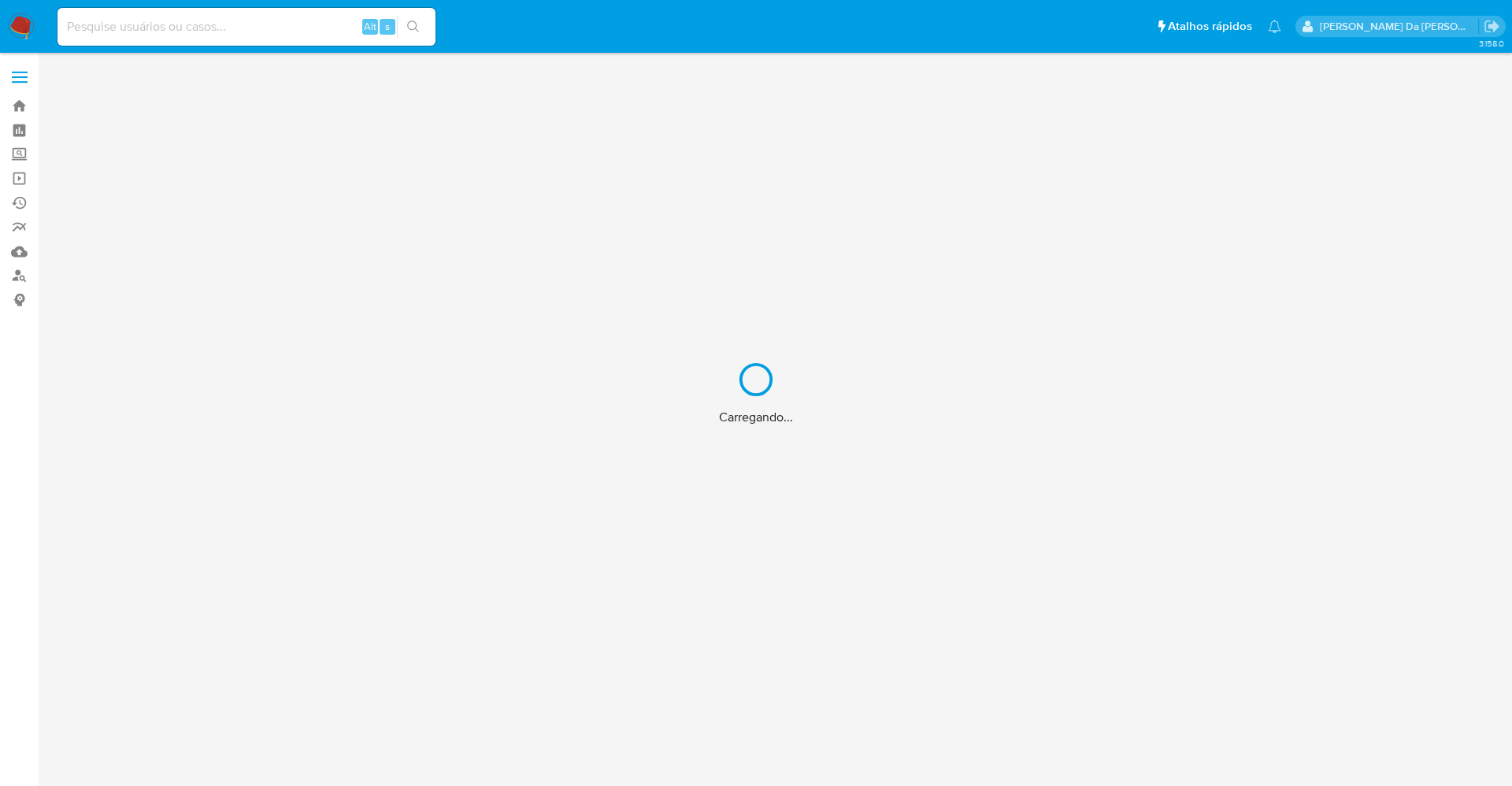
click at [318, 19] on div "Carregando..." at bounding box center [756, 393] width 1512 height 786
click at [315, 28] on div "Carregando..." at bounding box center [756, 393] width 1512 height 786
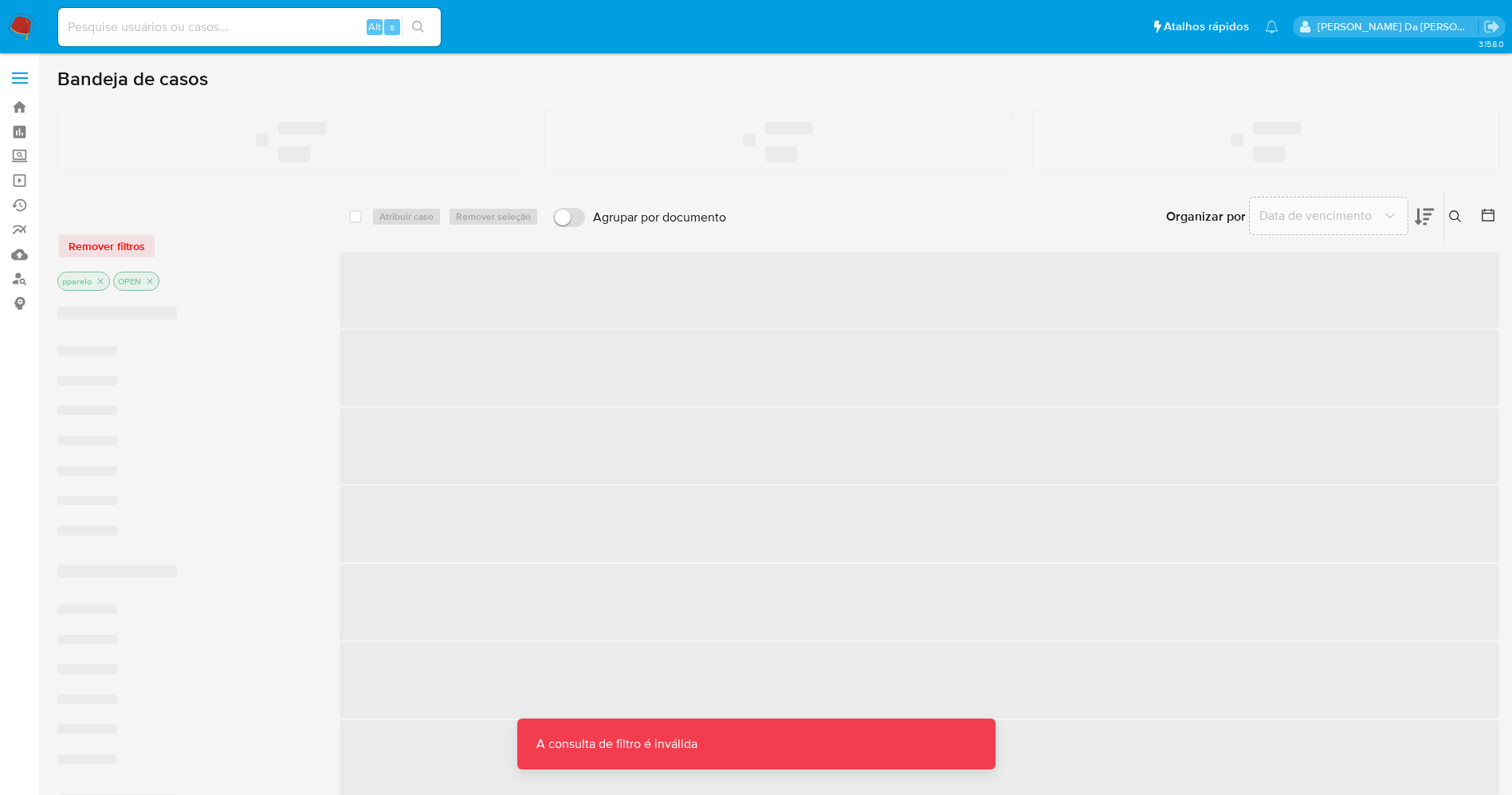
click at [319, 28] on input at bounding box center [250, 27] width 383 height 21
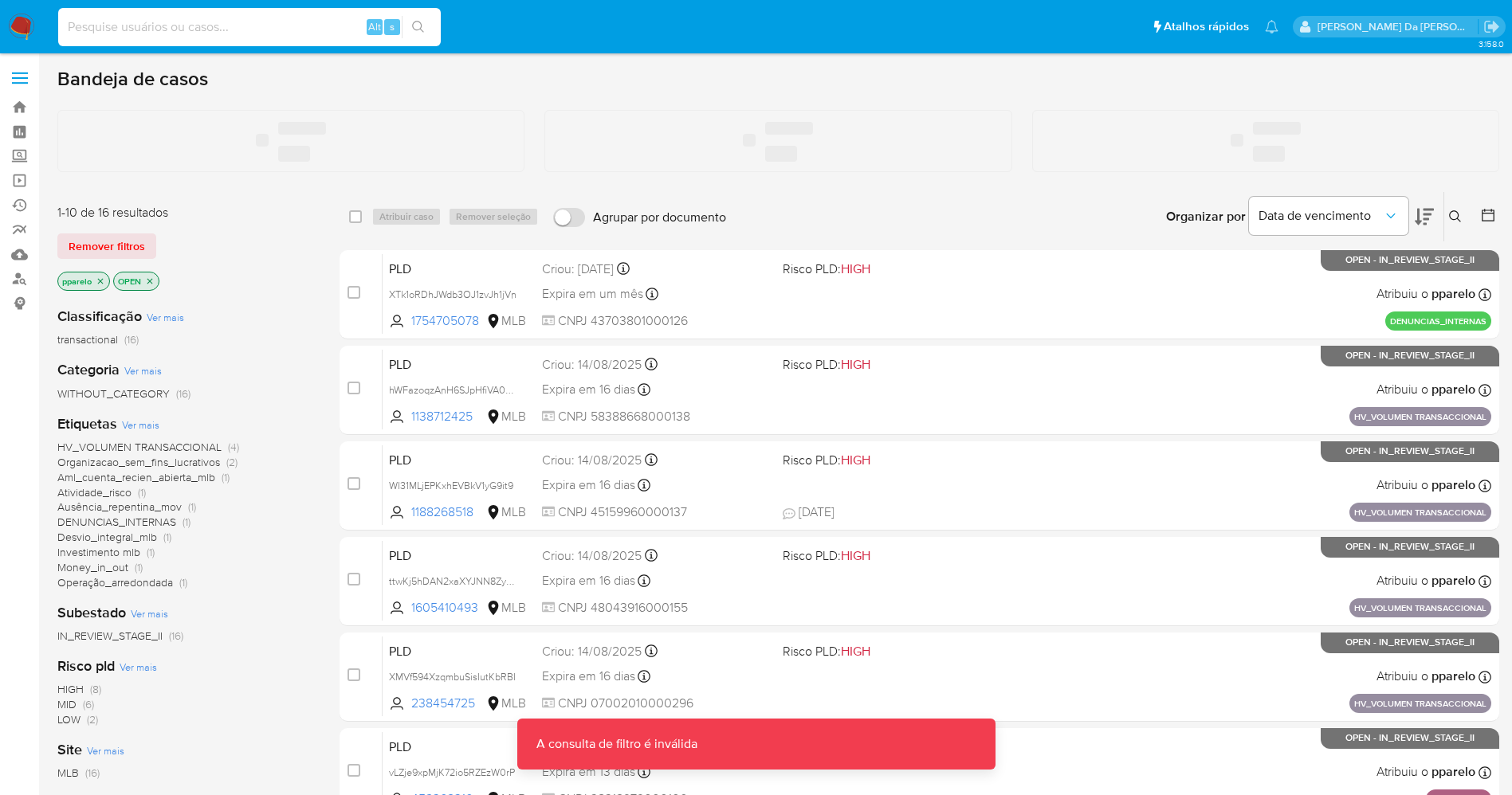
paste input "1174806084"
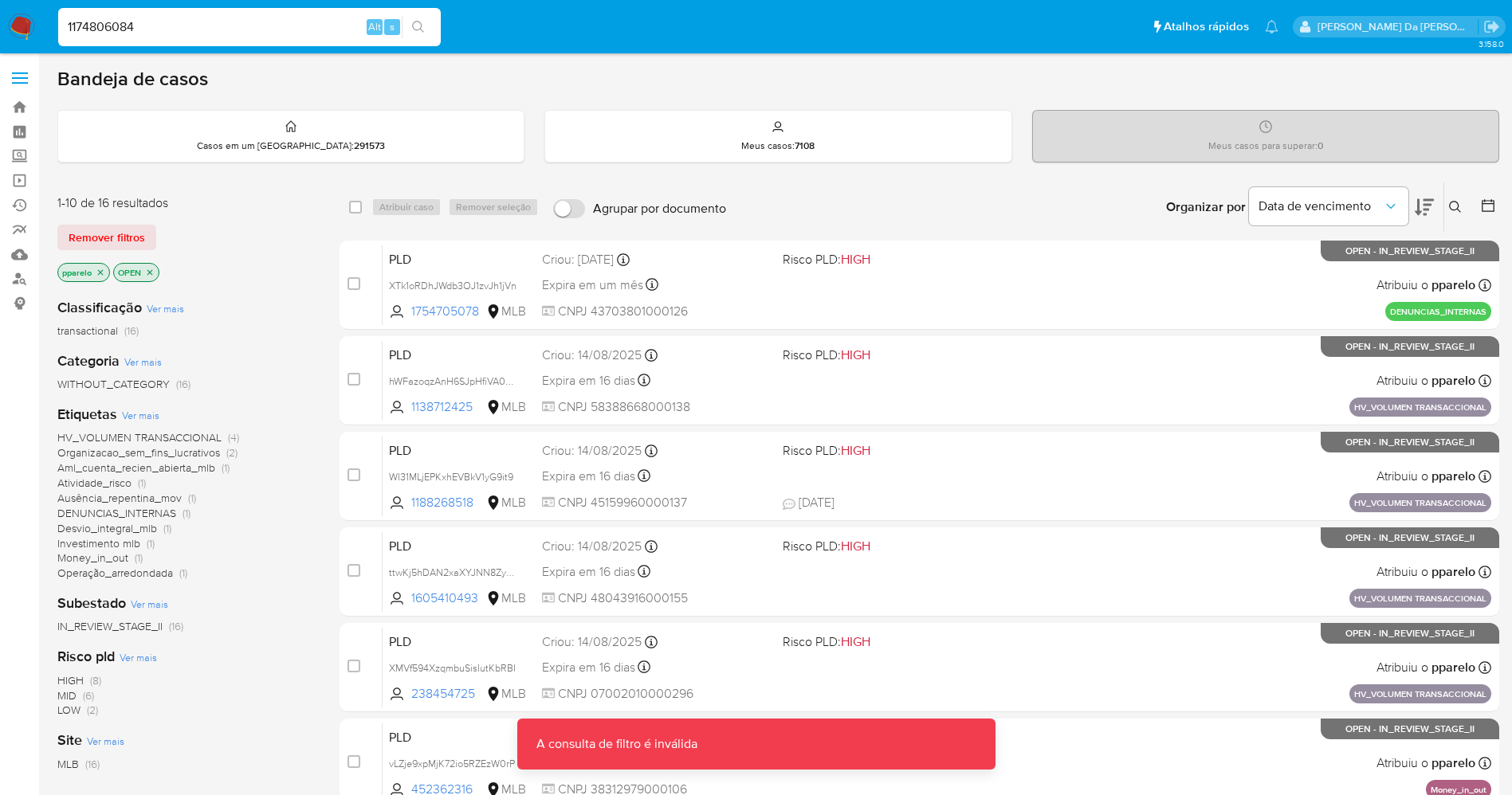
type input "1174806084"
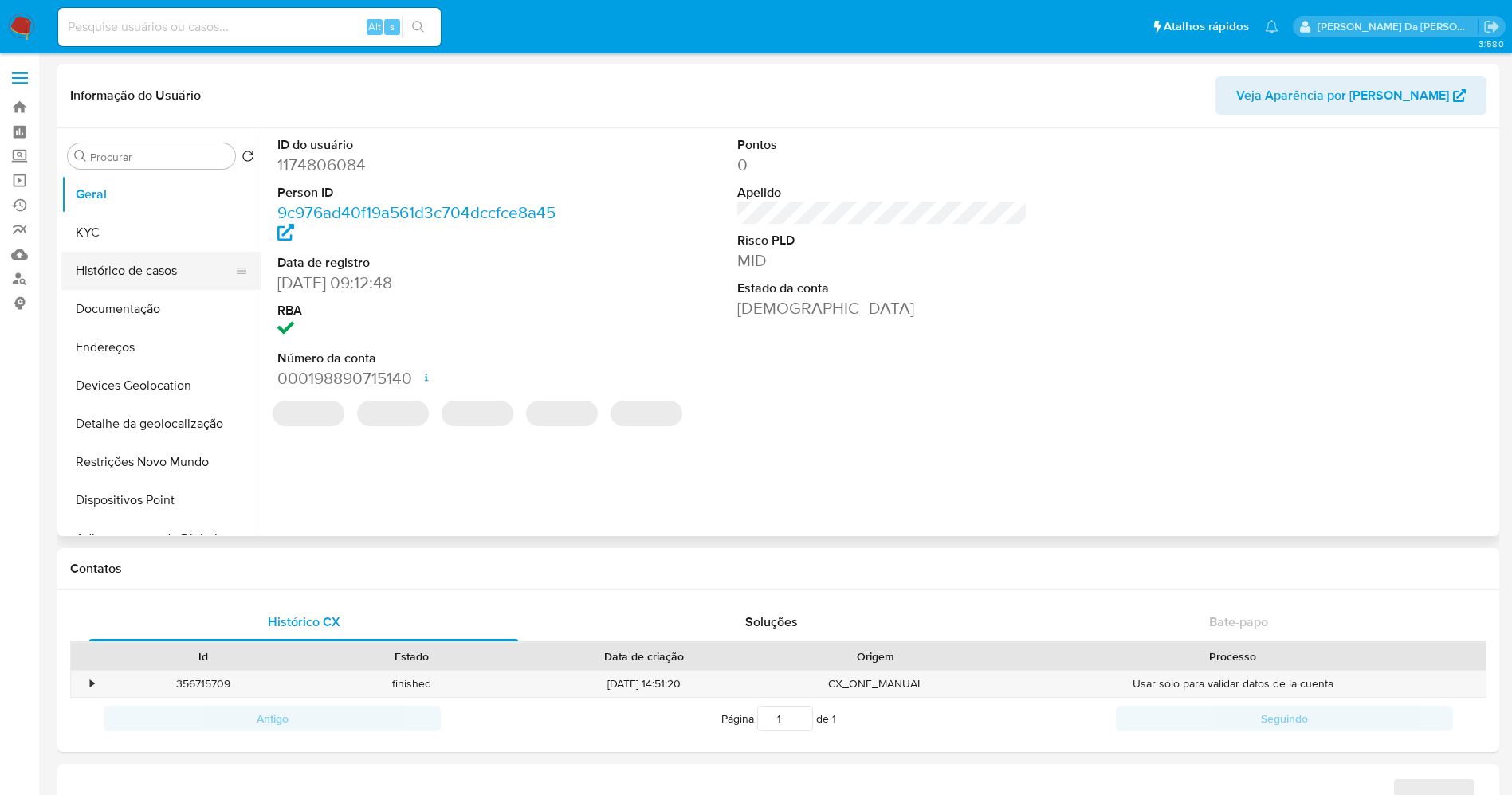
click at [128, 276] on button "Histórico de casos" at bounding box center [154, 271] width 186 height 39
select select "10"
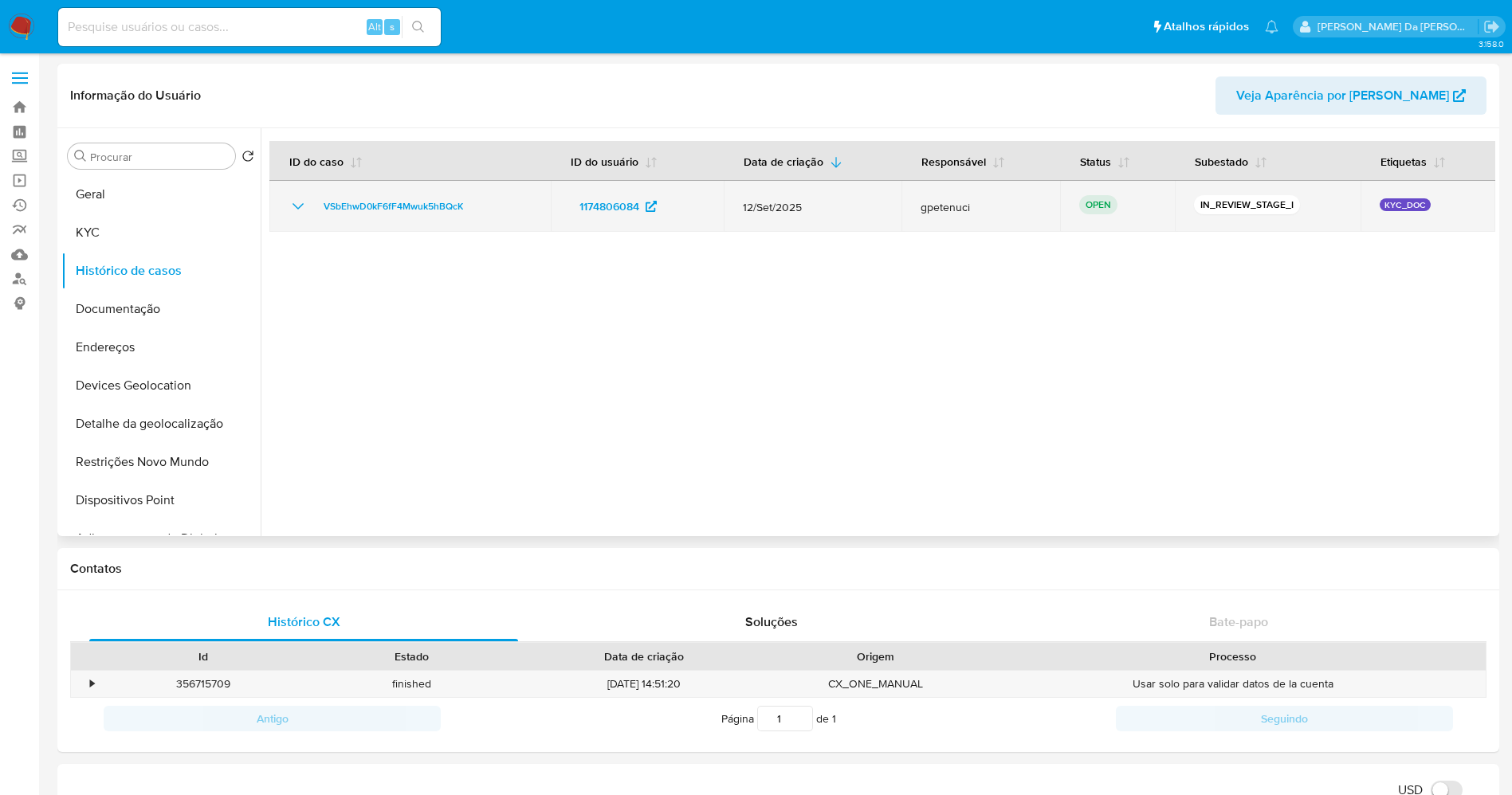
click at [939, 210] on span "gpetenuci" at bounding box center [981, 207] width 120 height 15
click at [288, 214] on icon "Mostrar/Ocultar" at bounding box center [298, 206] width 19 height 19
click at [291, 214] on icon "Mostrar/Ocultar" at bounding box center [298, 206] width 19 height 19
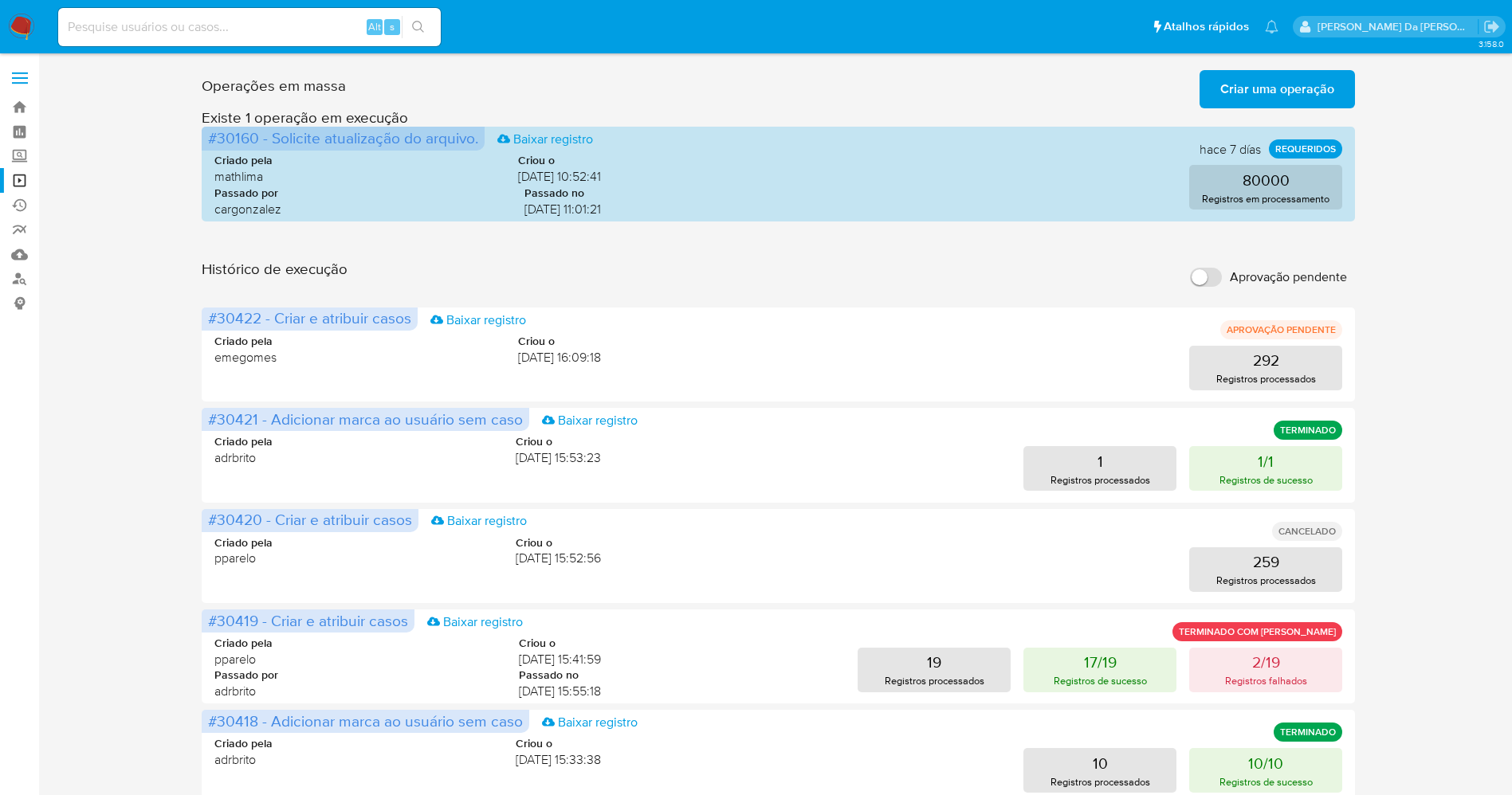
click at [1279, 90] on span "Criar uma operação" at bounding box center [1277, 89] width 114 height 35
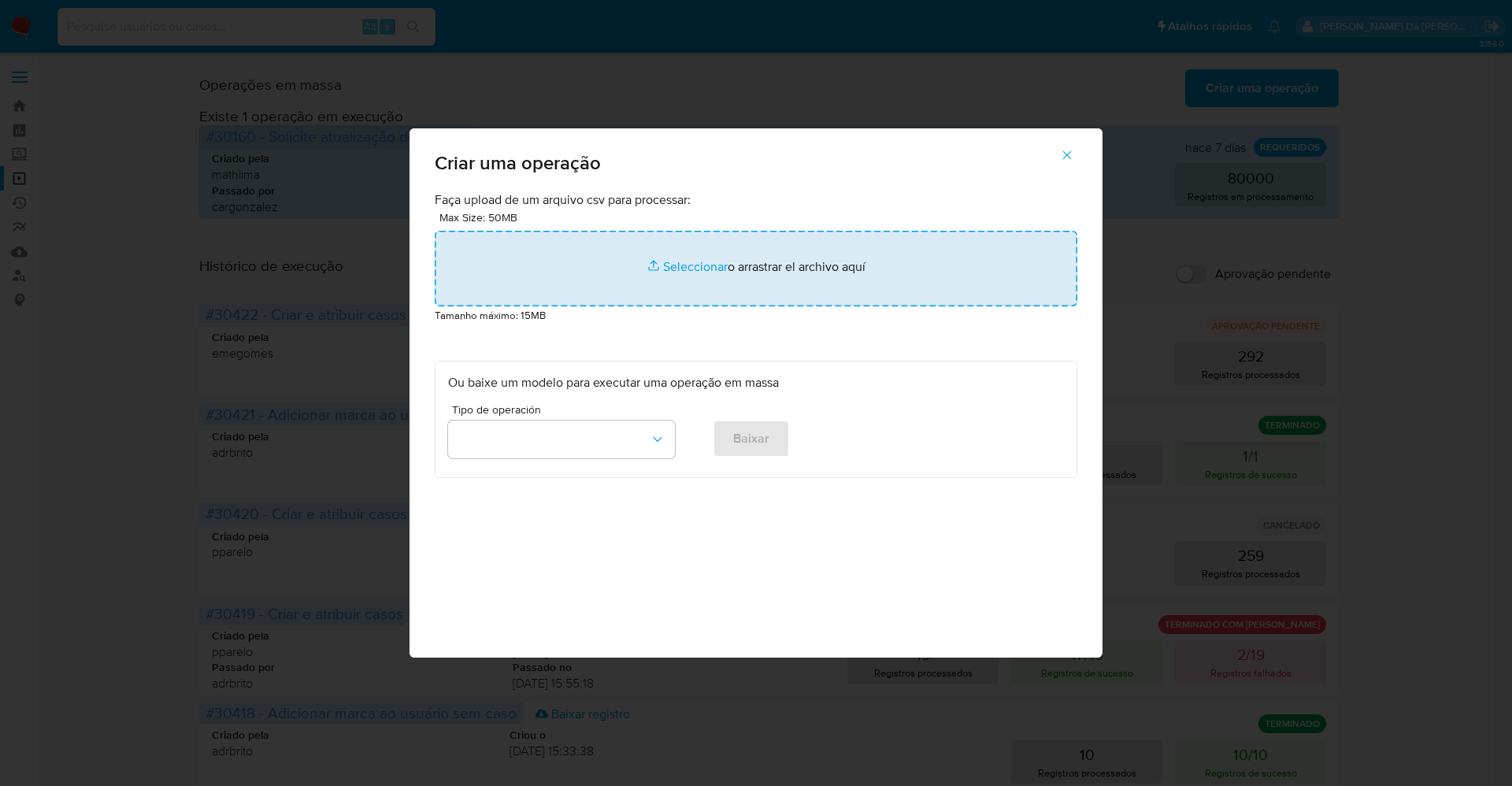
click at [693, 265] on input "file" at bounding box center [756, 268] width 642 height 75
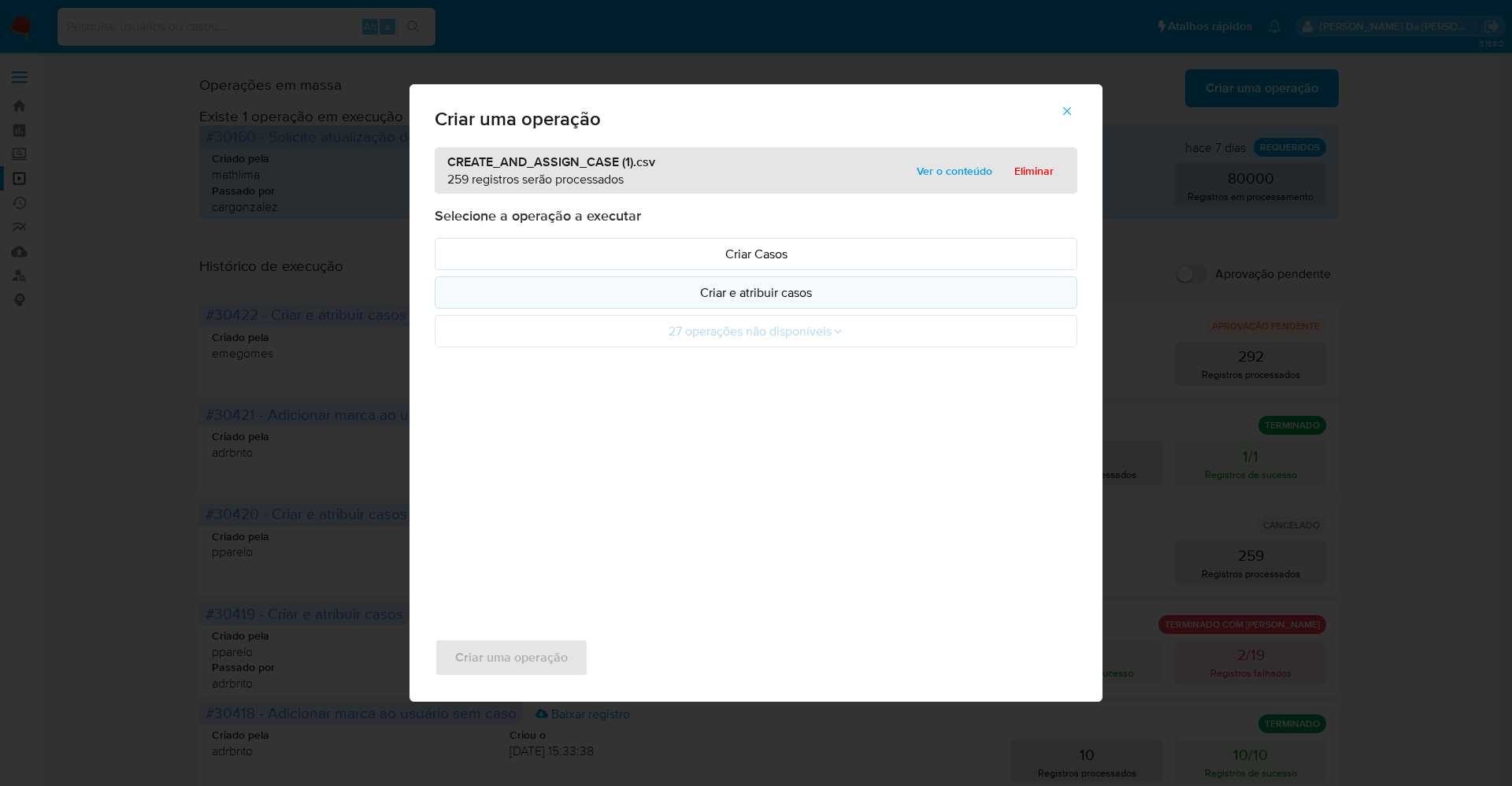
click at [770, 292] on p "Criar e atribuir casos" at bounding box center [756, 292] width 615 height 18
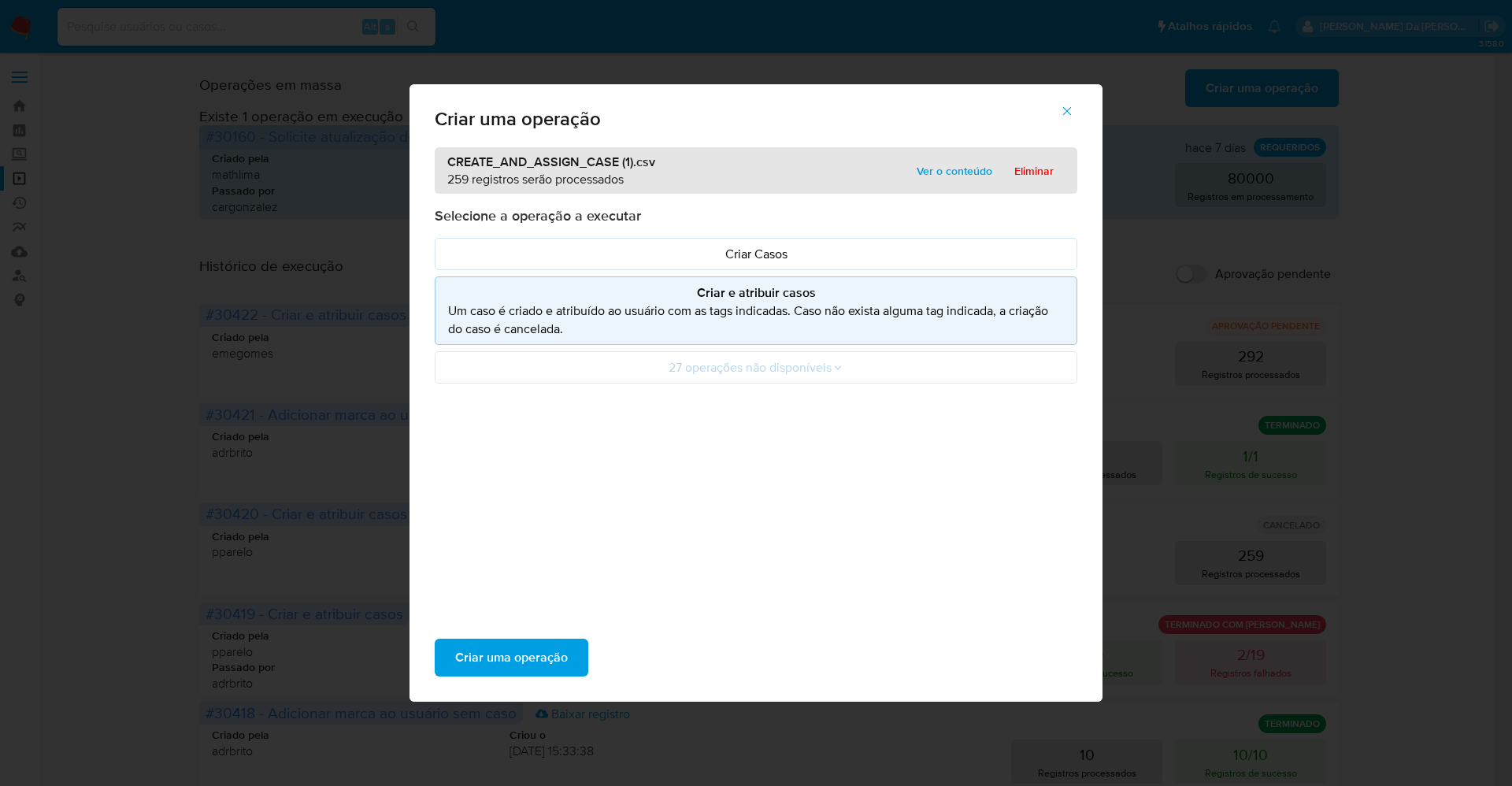
click at [1065, 105] on icon "button" at bounding box center [1066, 111] width 14 height 14
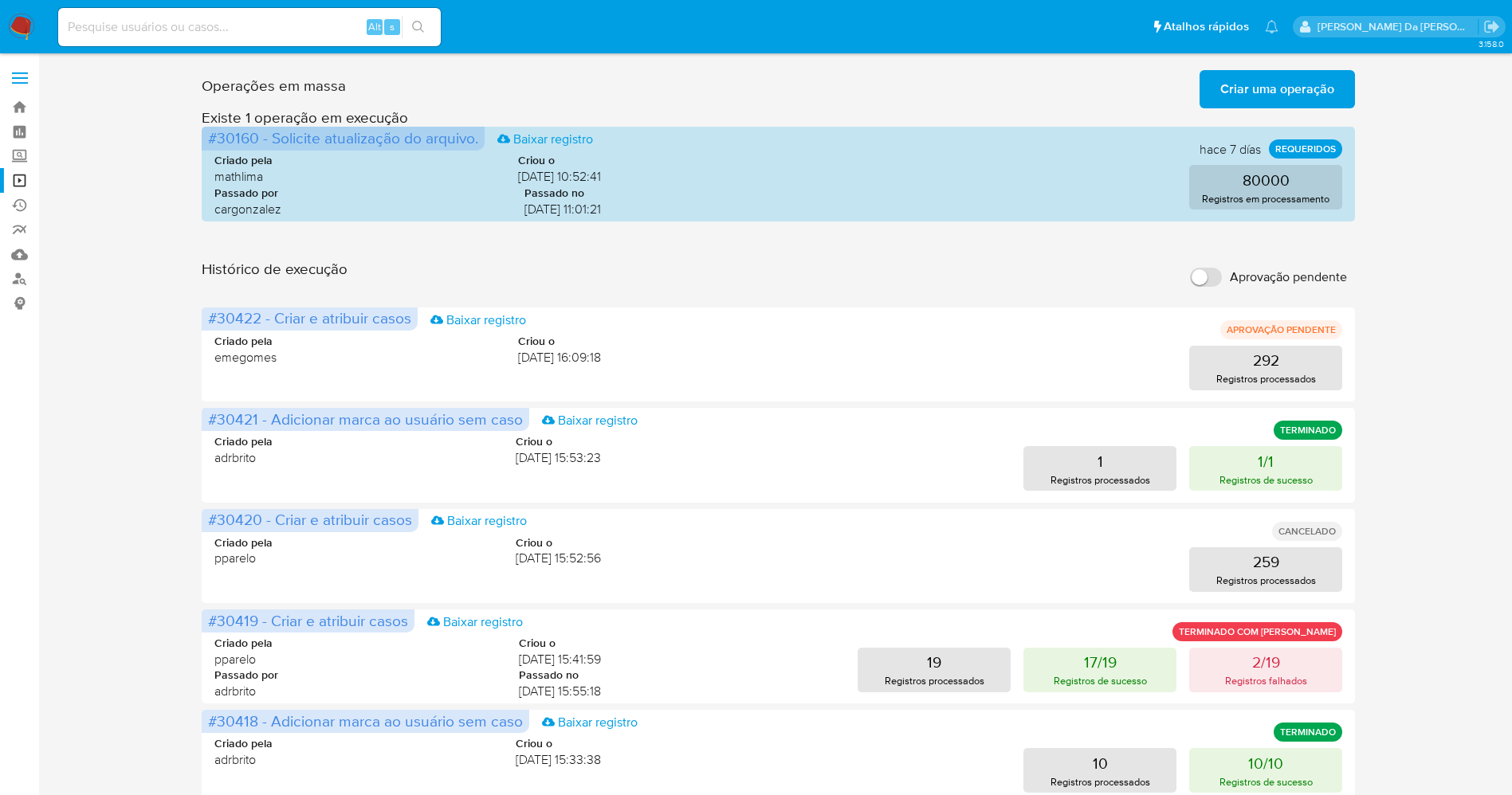
click at [1273, 99] on span "Criar uma operação" at bounding box center [1277, 89] width 114 height 35
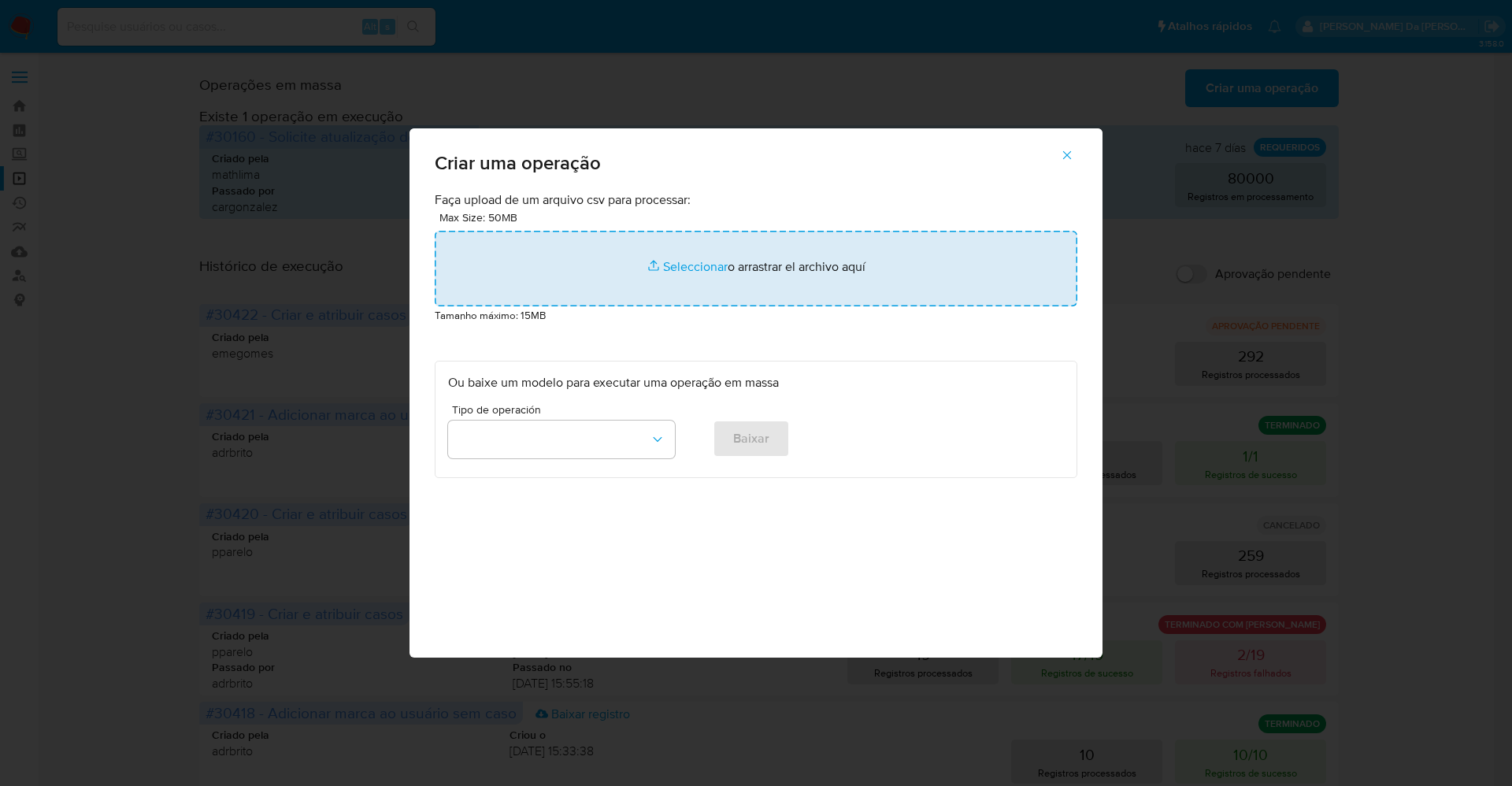
click at [701, 275] on input "file" at bounding box center [756, 268] width 642 height 75
click at [712, 266] on input "file" at bounding box center [756, 268] width 642 height 75
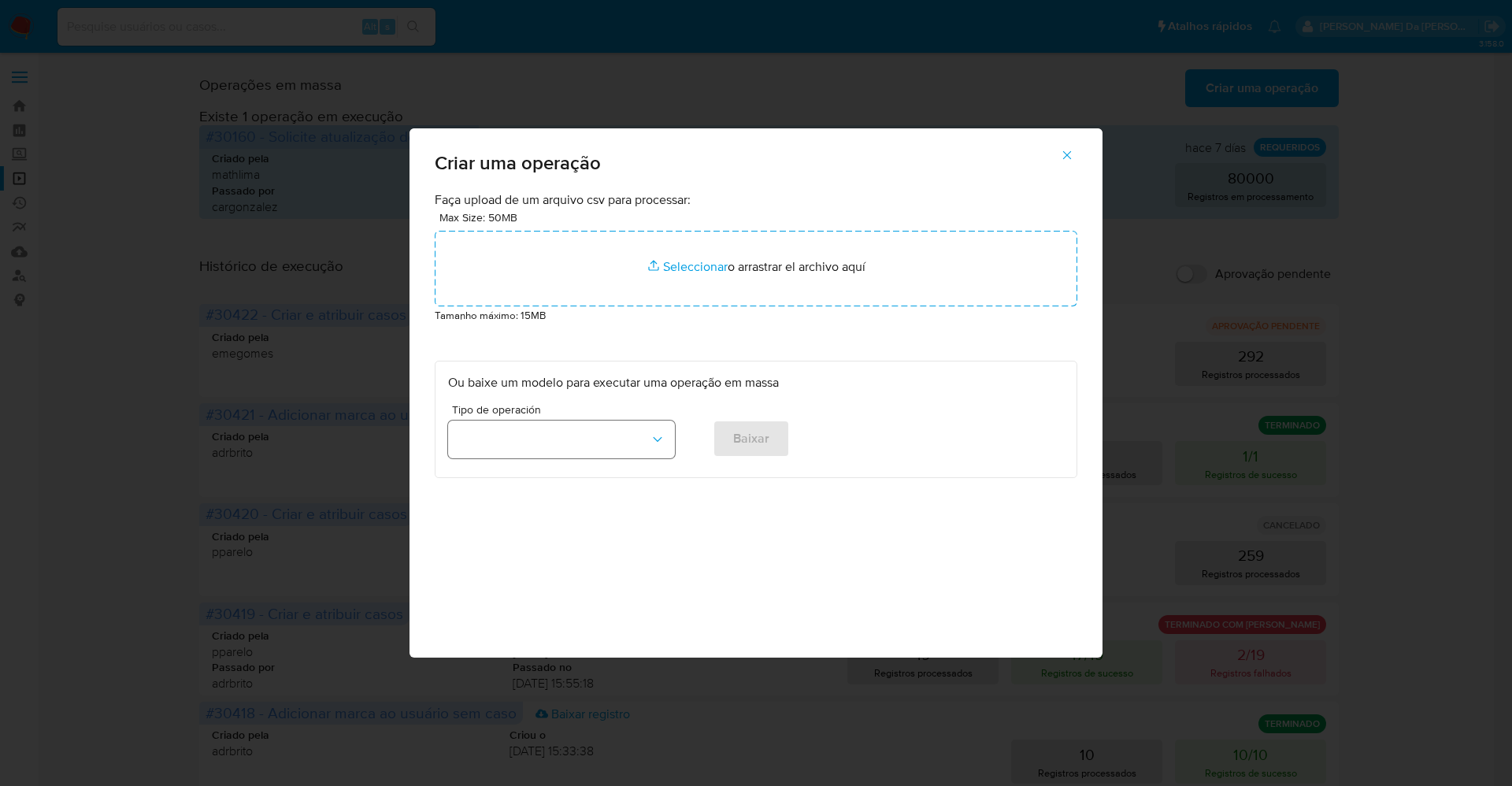
click at [619, 432] on button "button" at bounding box center [562, 439] width 227 height 38
click at [559, 512] on span "Criar e atribuir casos" at bounding box center [514, 513] width 112 height 16
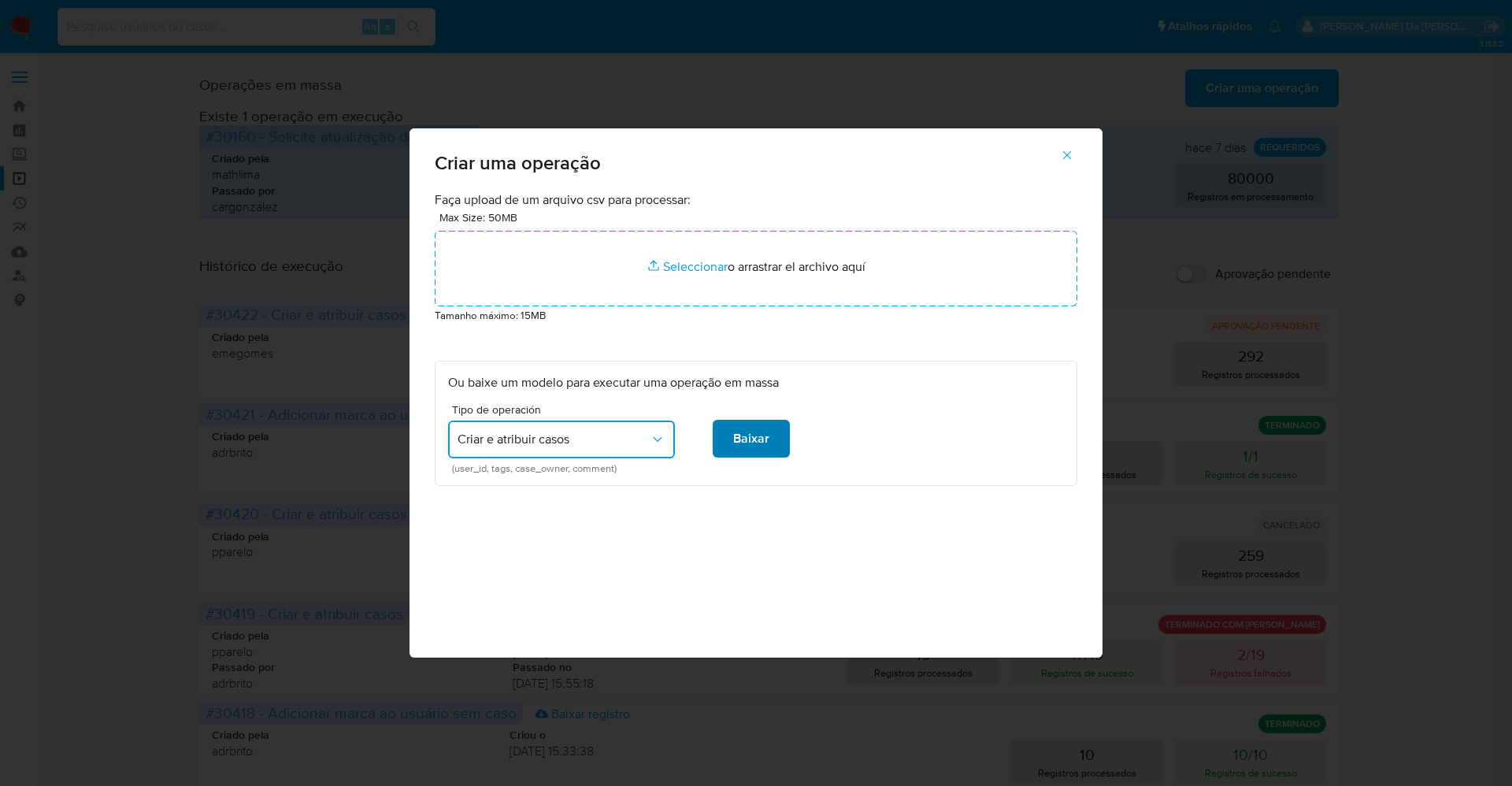
click at [736, 441] on span "Baixar" at bounding box center [751, 438] width 36 height 35
click at [1135, 545] on div "Criar uma operação Faça upload de um arquivo csv para processar: Max Size: 50MB…" at bounding box center [756, 393] width 1512 height 786
click at [516, 636] on div "Faça upload de um arquivo csv para processar: Max Size: 50MB Seleccionar archiv…" at bounding box center [755, 425] width 692 height 466
click at [300, 605] on div "Criar uma operação Faça upload de um arquivo csv para processar: Max Size: 50MB…" at bounding box center [756, 393] width 1512 height 786
click at [1066, 152] on icon "button" at bounding box center [1066, 155] width 14 height 14
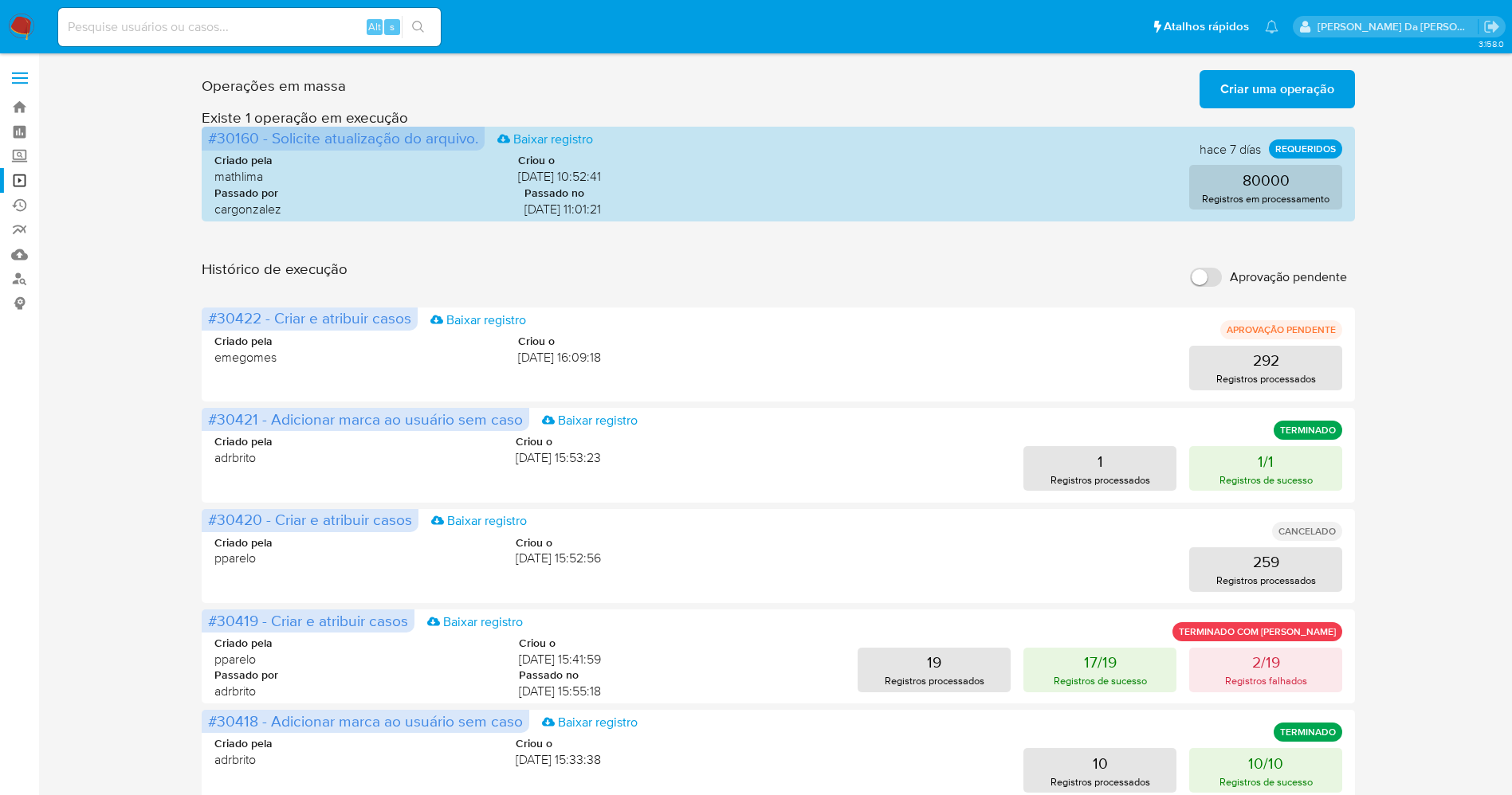
click at [1273, 94] on span "Criar uma operação" at bounding box center [1277, 89] width 114 height 35
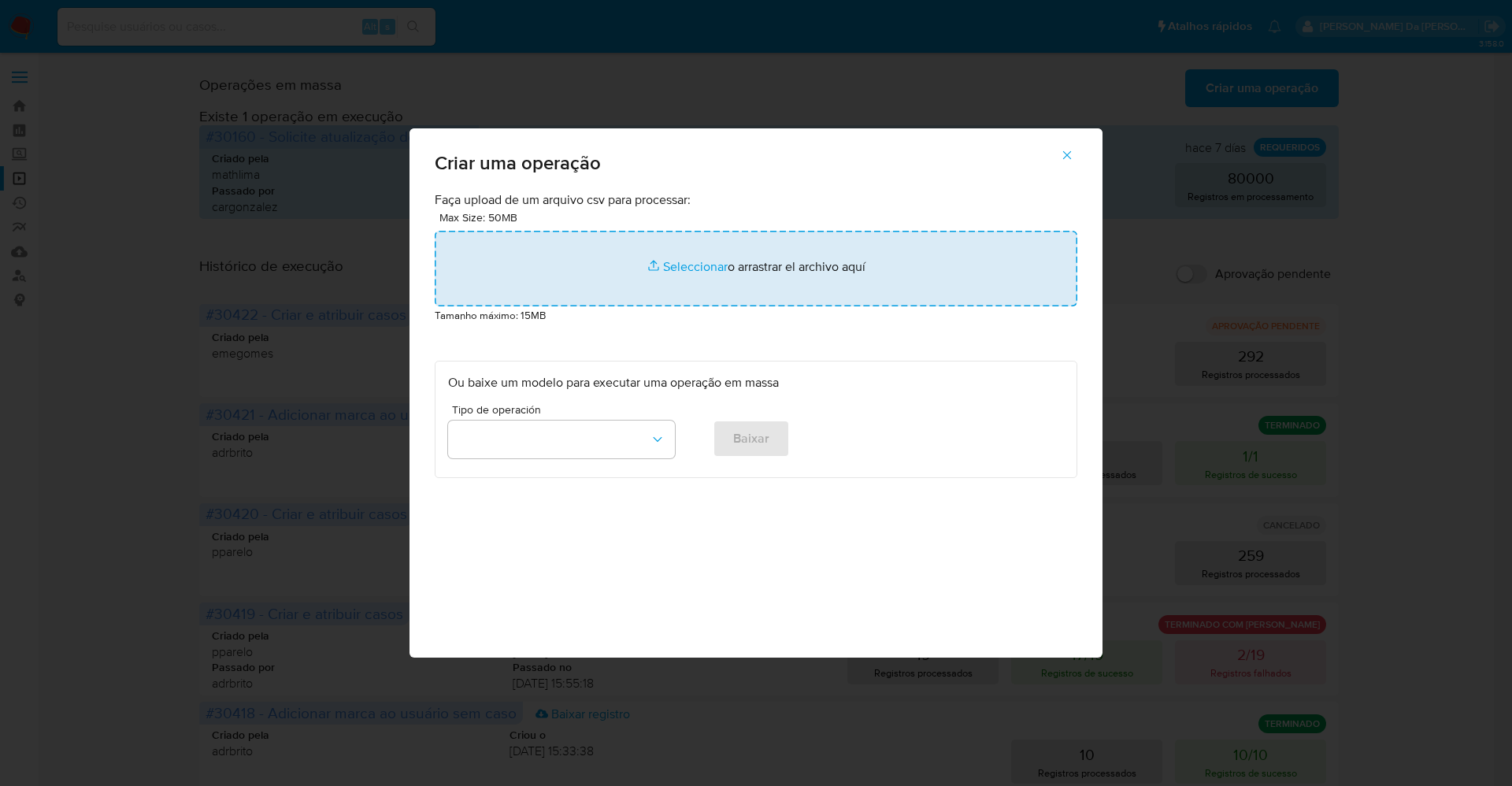
click at [706, 269] on input "file" at bounding box center [756, 268] width 642 height 75
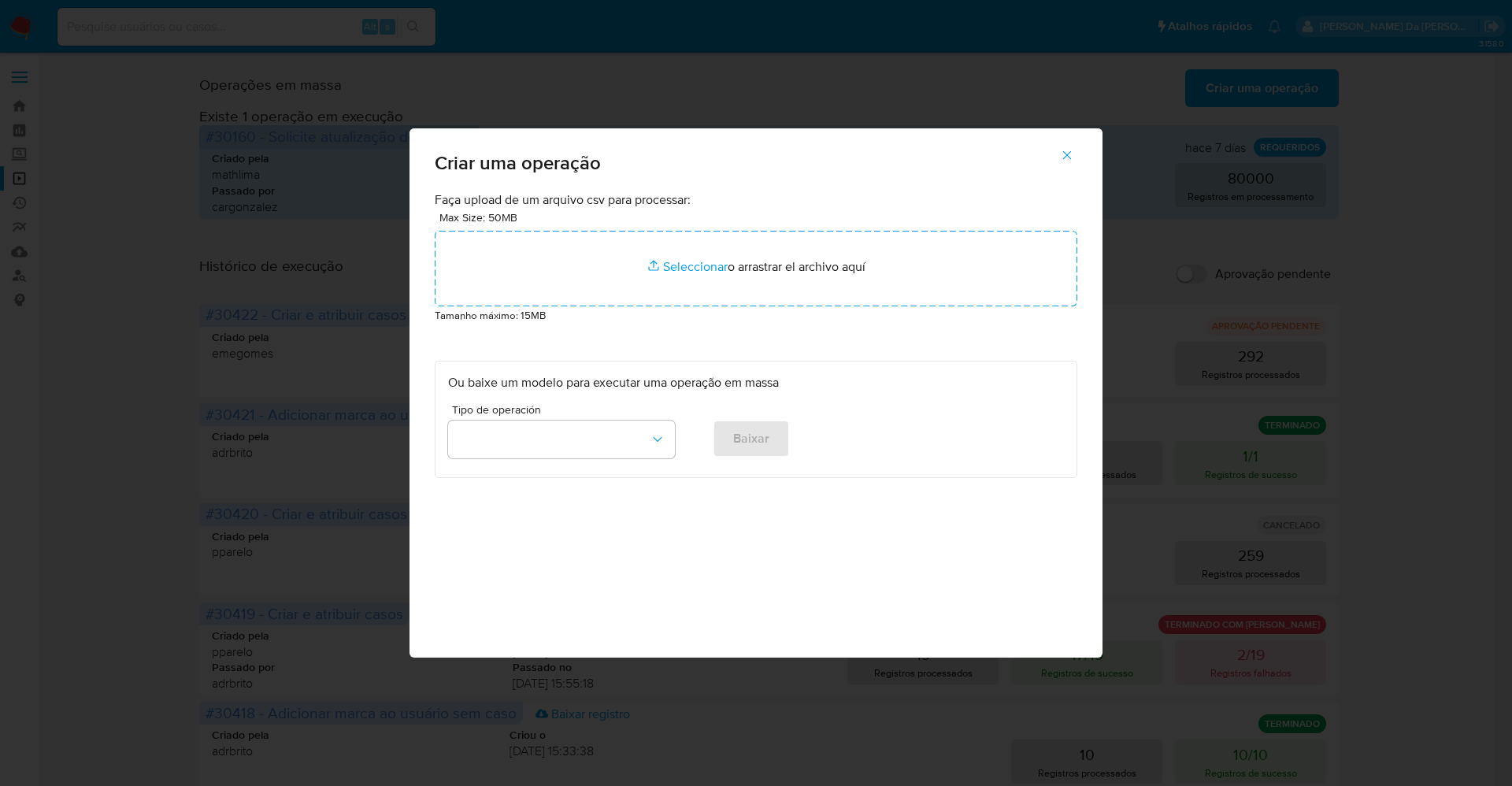
click at [1076, 158] on button "button" at bounding box center [1066, 155] width 55 height 38
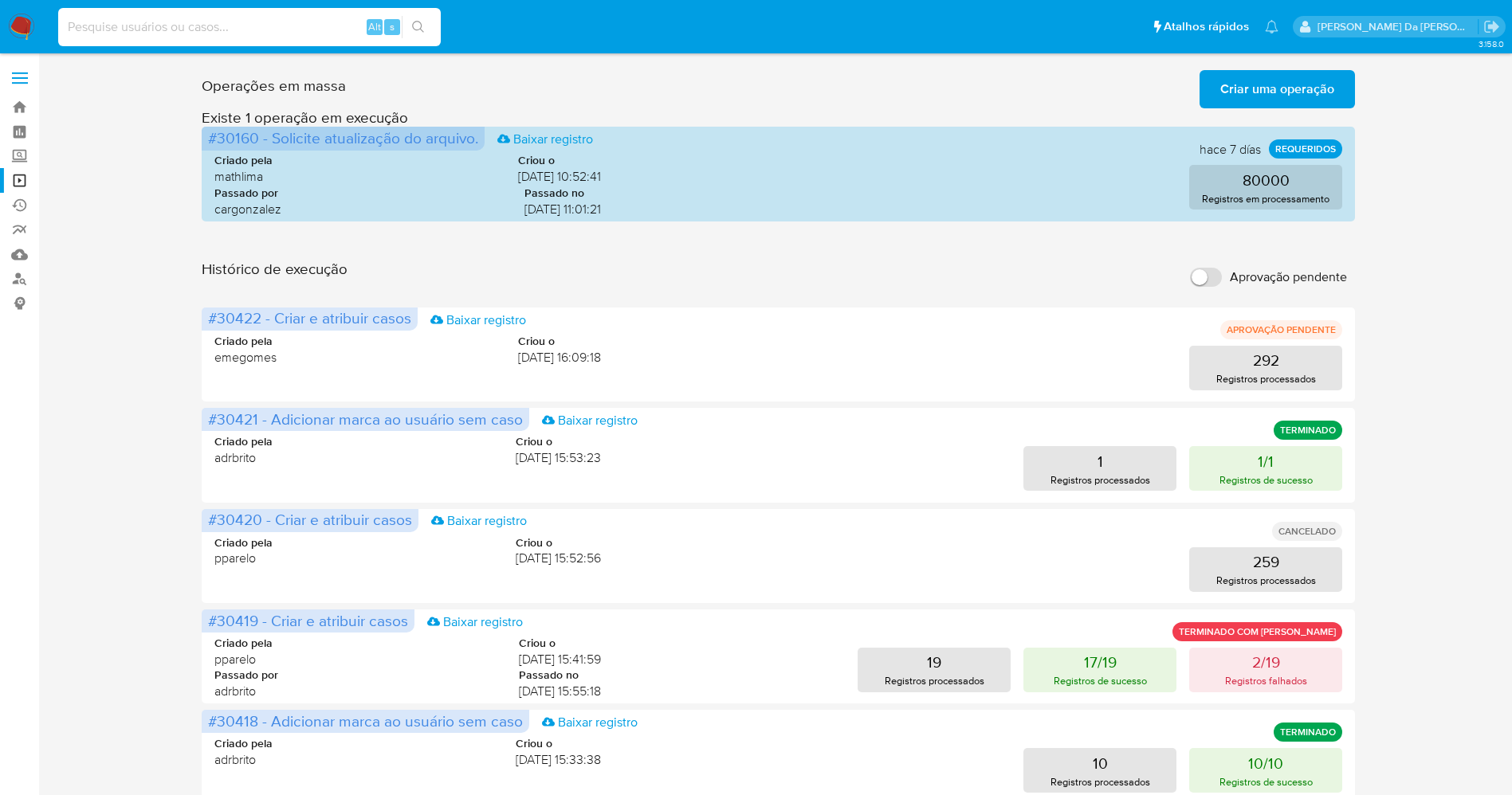
click at [306, 24] on input at bounding box center [250, 27] width 383 height 21
paste input "tuhukEnyLt5NgYB2dtxIj3Vy"
type input "tuhukEnyLt5NgYB2dtxIj3Vy"
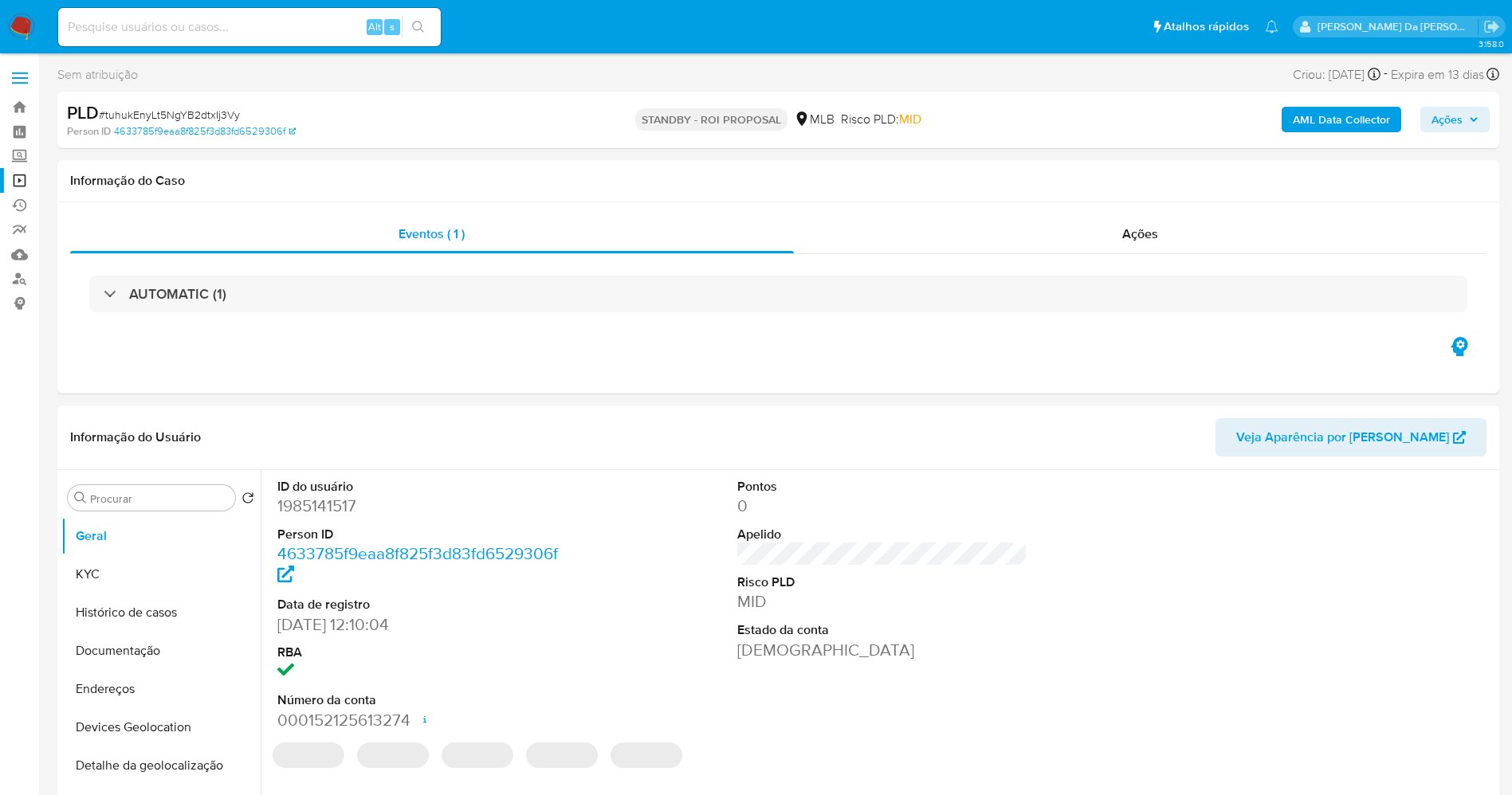
select select "10"
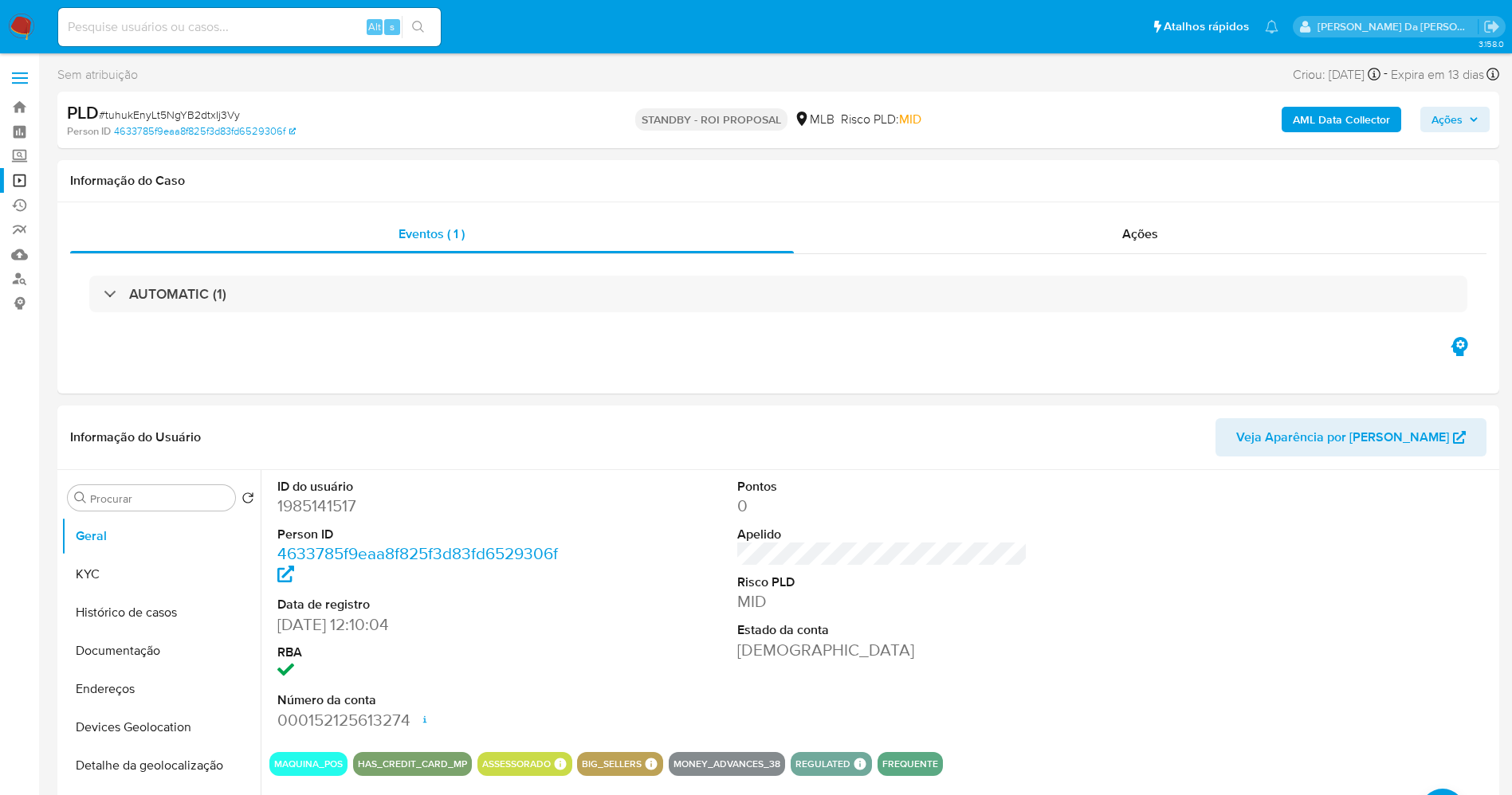
click at [14, 24] on img at bounding box center [21, 27] width 27 height 27
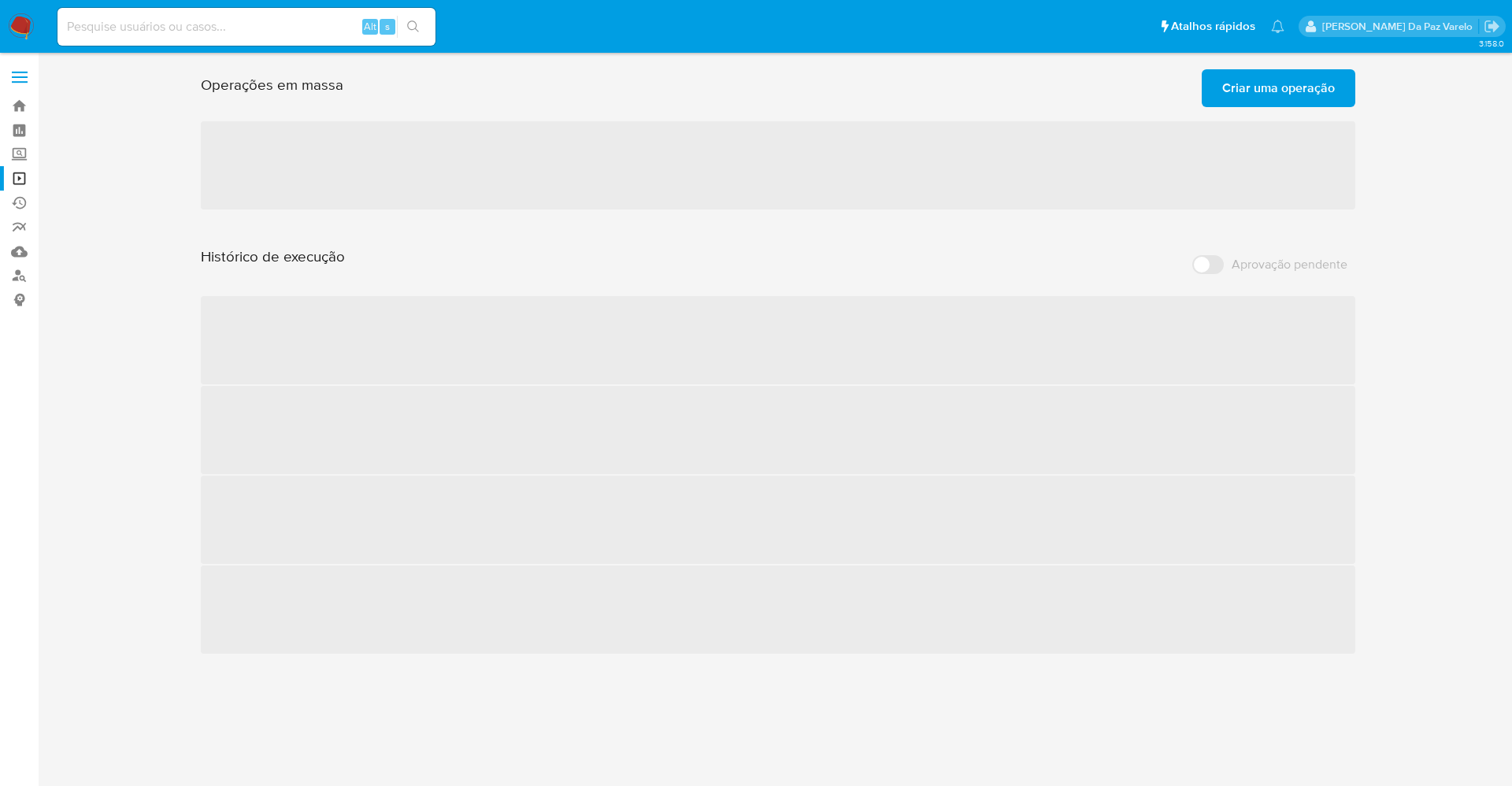
click at [1252, 86] on span "Criar uma operação" at bounding box center [1278, 88] width 113 height 35
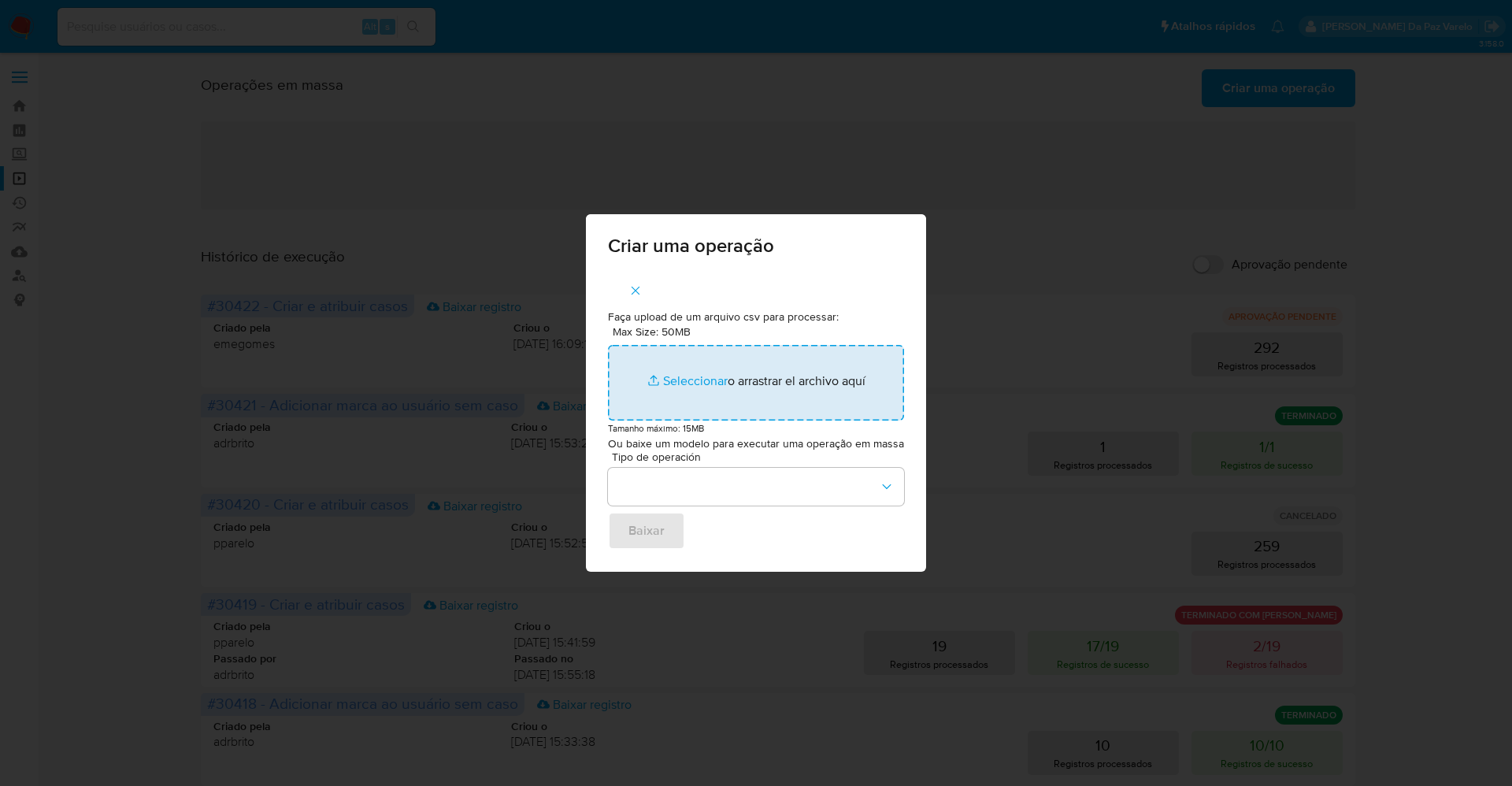
click at [696, 379] on input "Max Size: 50MB Seleccionar archivos" at bounding box center [755, 382] width 296 height 75
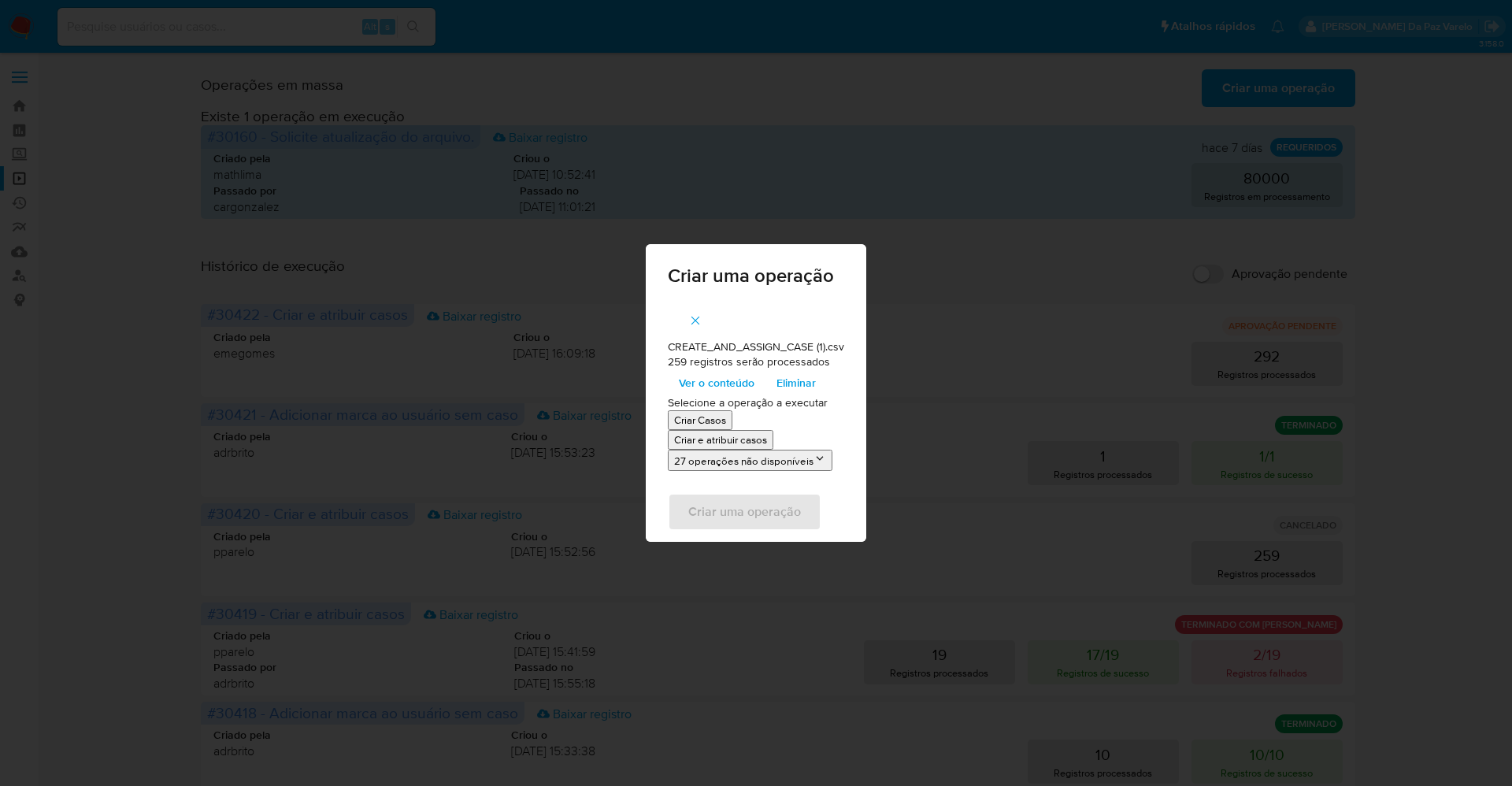
click at [931, 332] on div "Criar uma operação CREATE_AND_ASSIGN_CASE (1).csv 259 registros serão processad…" at bounding box center [756, 393] width 1512 height 786
click at [452, 356] on div "Criar uma operação CREATE_AND_ASSIGN_CASE (1).csv 259 registros serão processad…" at bounding box center [756, 393] width 1512 height 786
click at [958, 263] on div "Criar uma operação CREATE_AND_ASSIGN_CASE (1).csv 259 registros serão processad…" at bounding box center [756, 393] width 1512 height 786
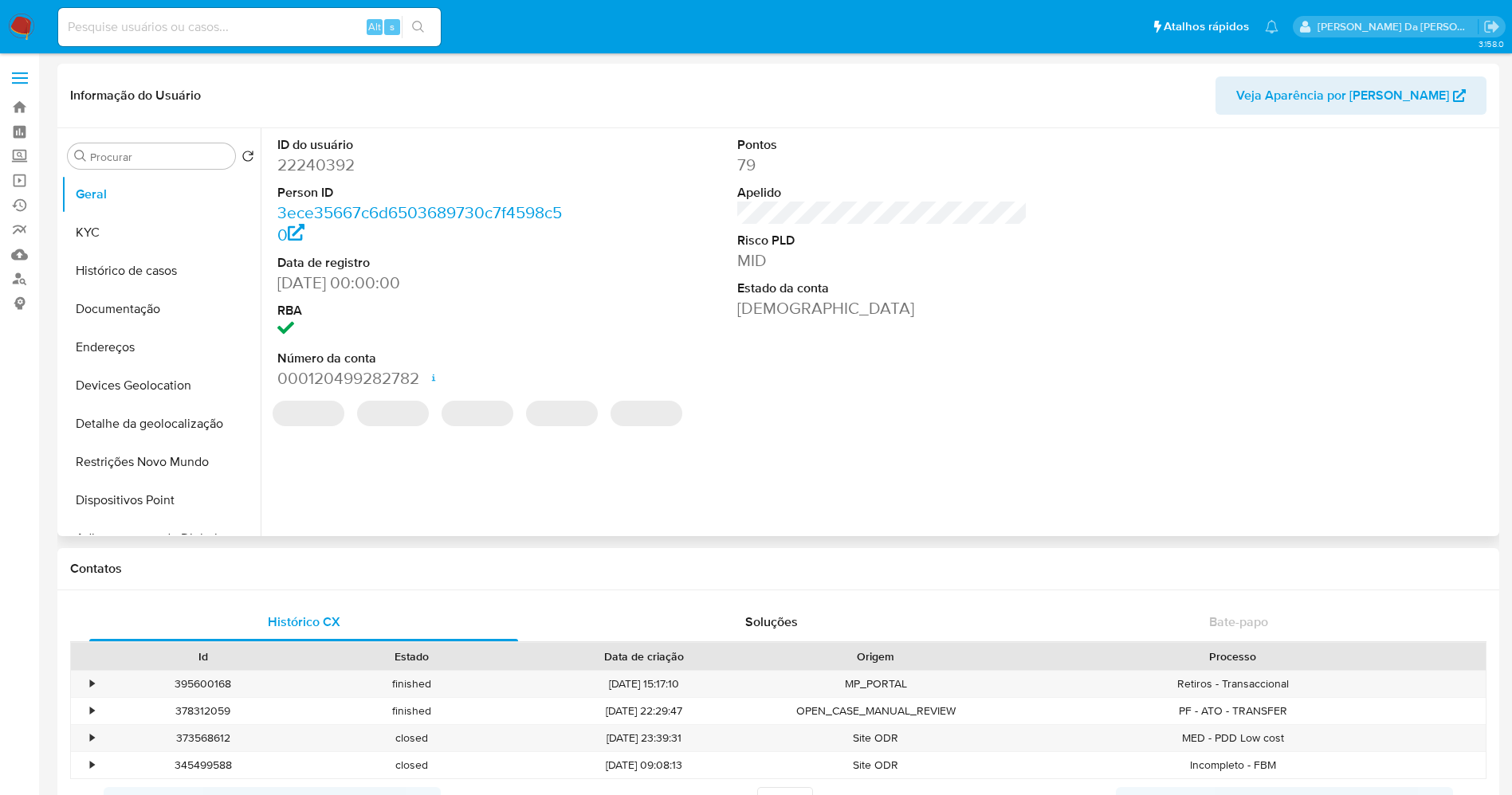
select select "10"
click at [171, 268] on button "Histórico de casos" at bounding box center [154, 271] width 186 height 39
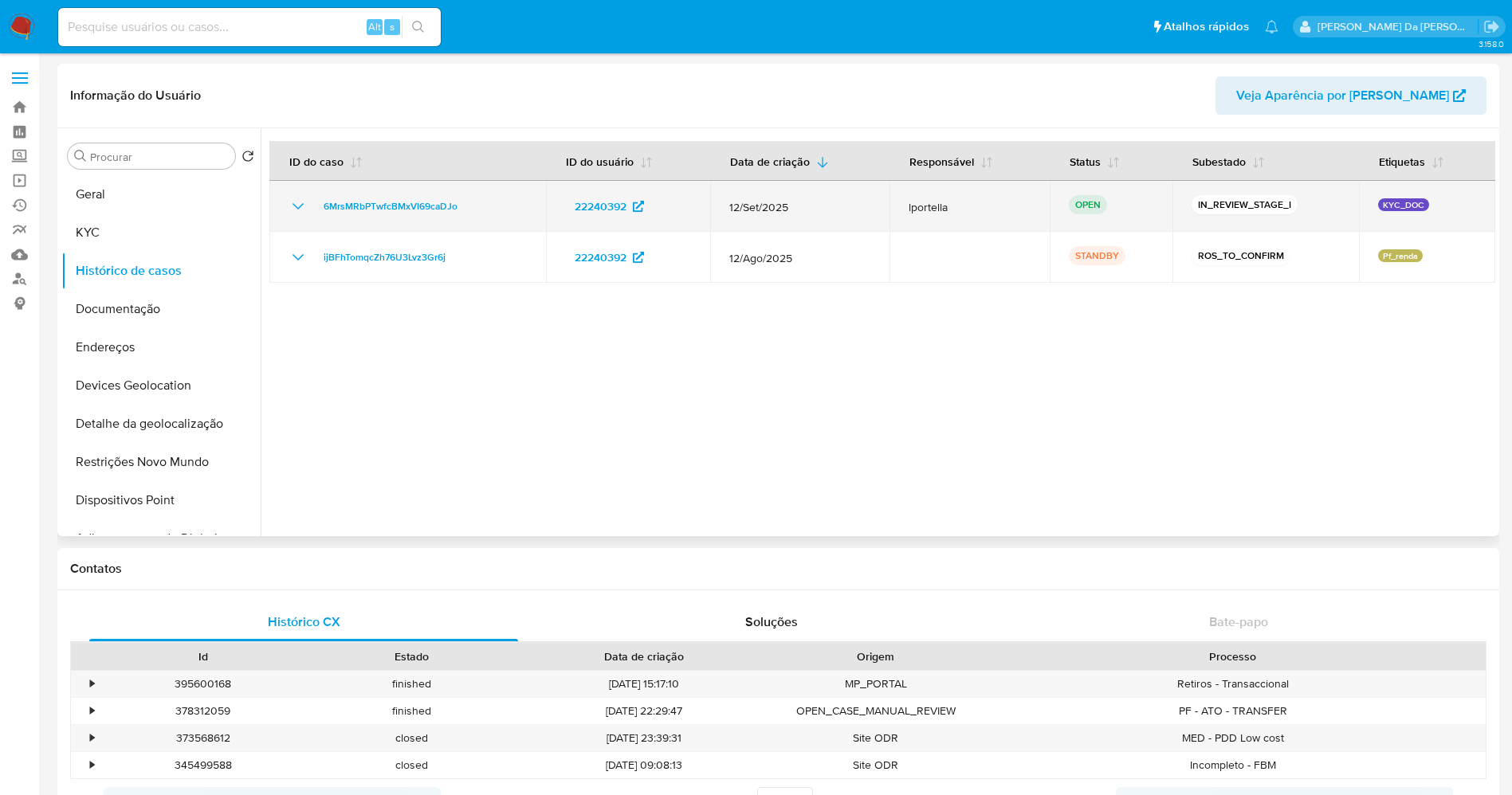
click at [300, 208] on icon "Mostrar/Ocultar" at bounding box center [298, 206] width 19 height 19
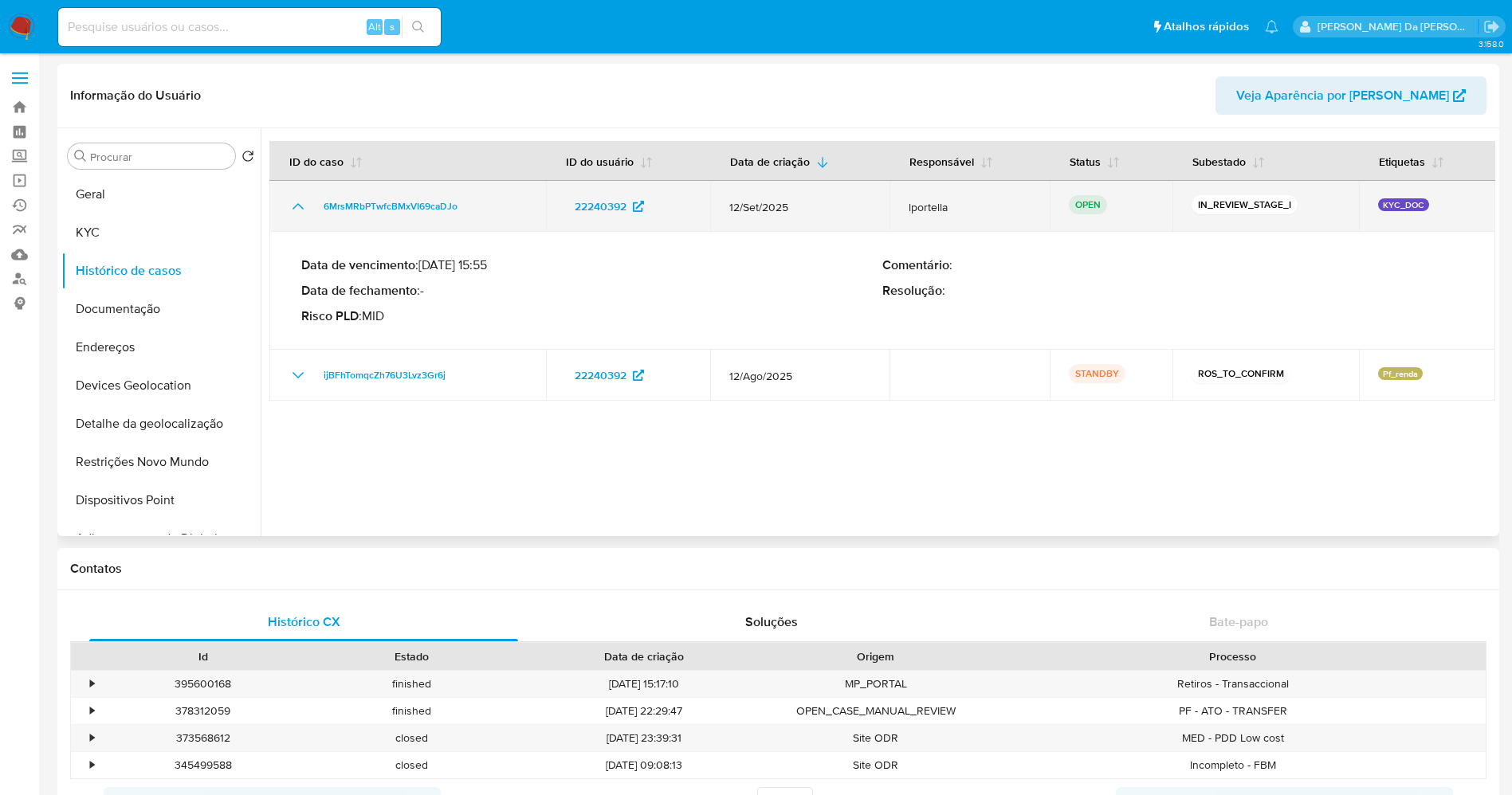
click at [300, 208] on icon "Mostrar/Ocultar" at bounding box center [298, 206] width 19 height 19
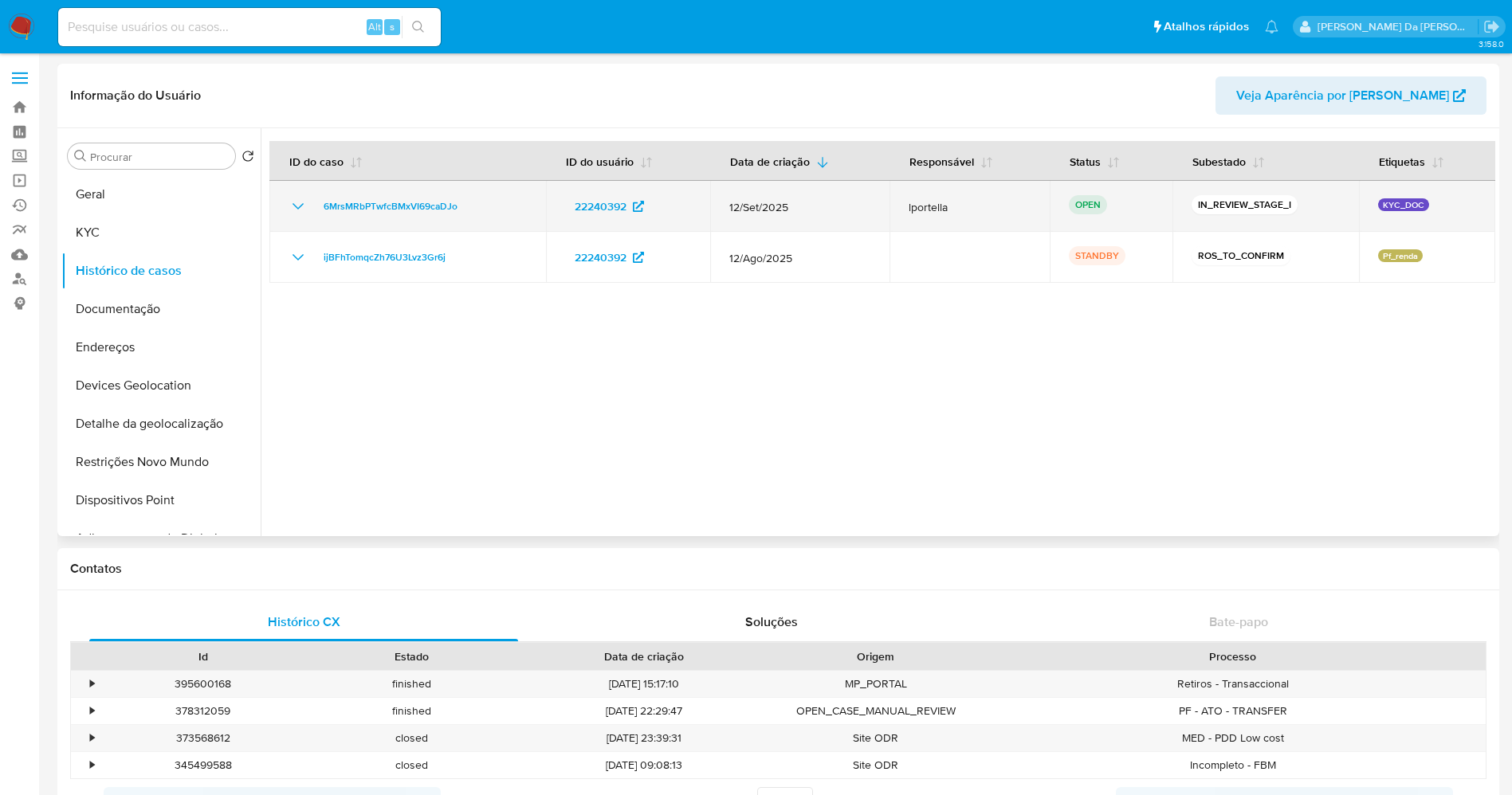
click at [300, 208] on icon "Mostrar/Ocultar" at bounding box center [298, 206] width 19 height 19
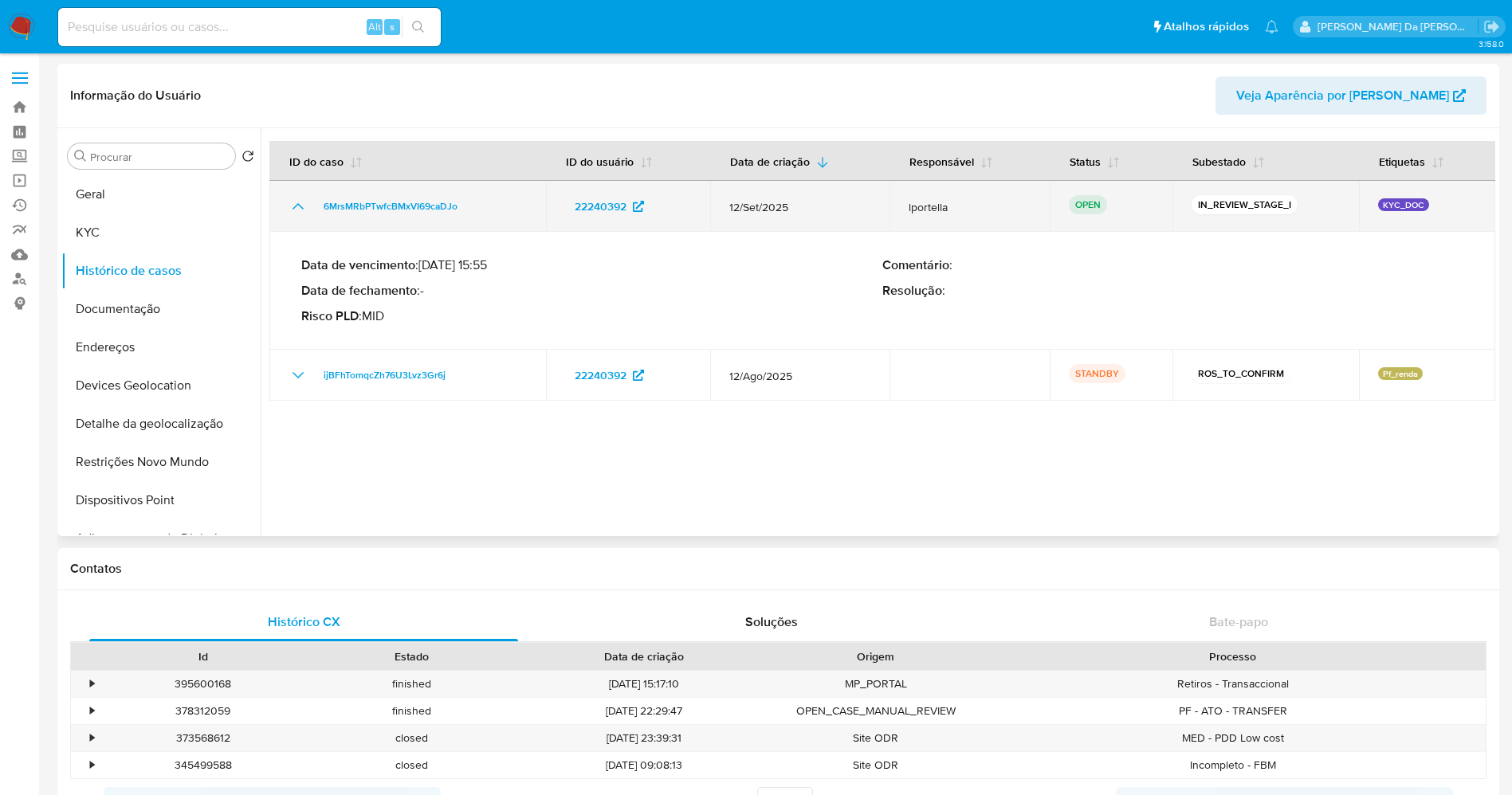
click at [300, 208] on icon "Mostrar/Ocultar" at bounding box center [298, 206] width 19 height 19
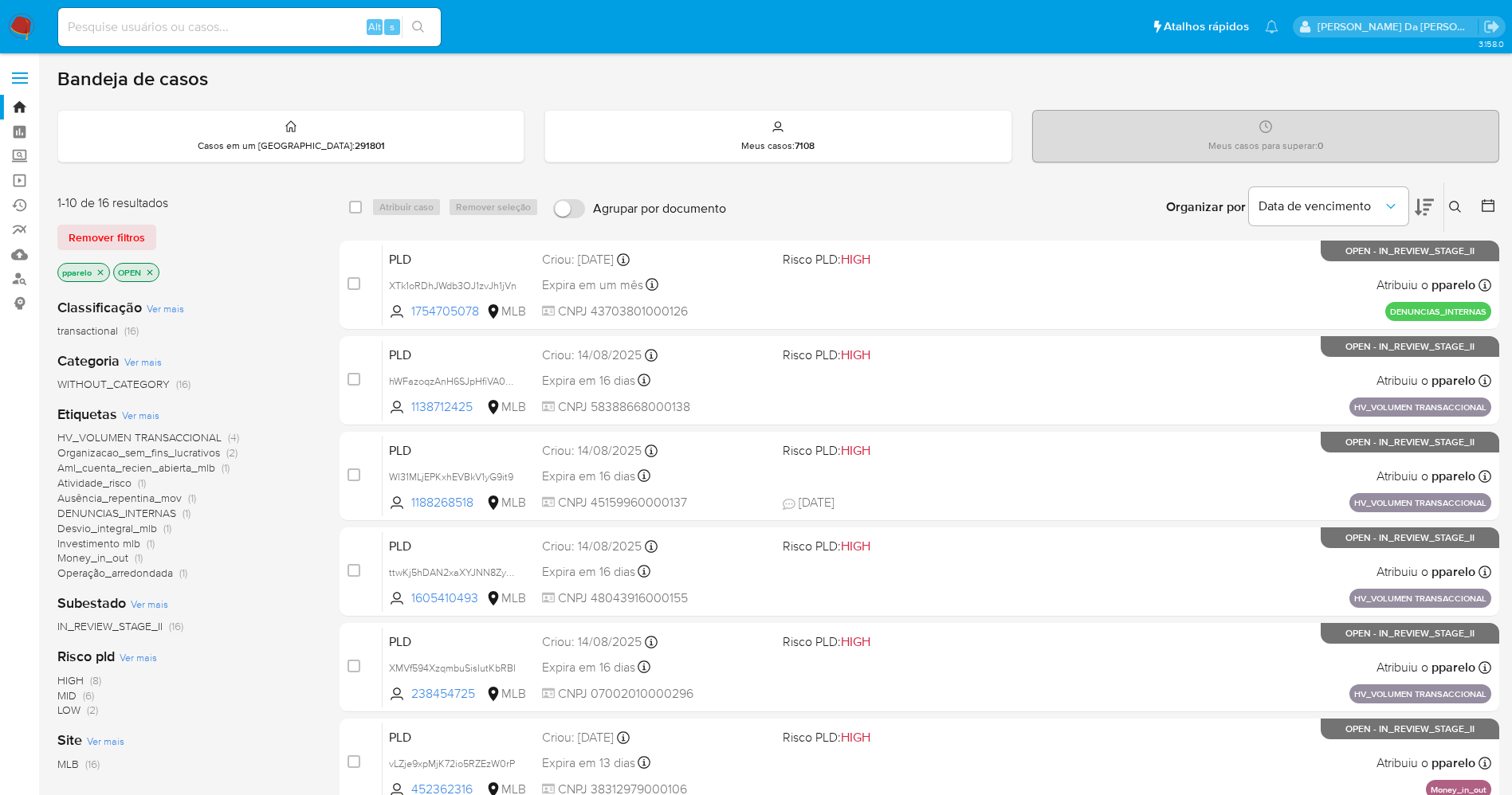
click at [1454, 199] on button at bounding box center [1457, 207] width 27 height 19
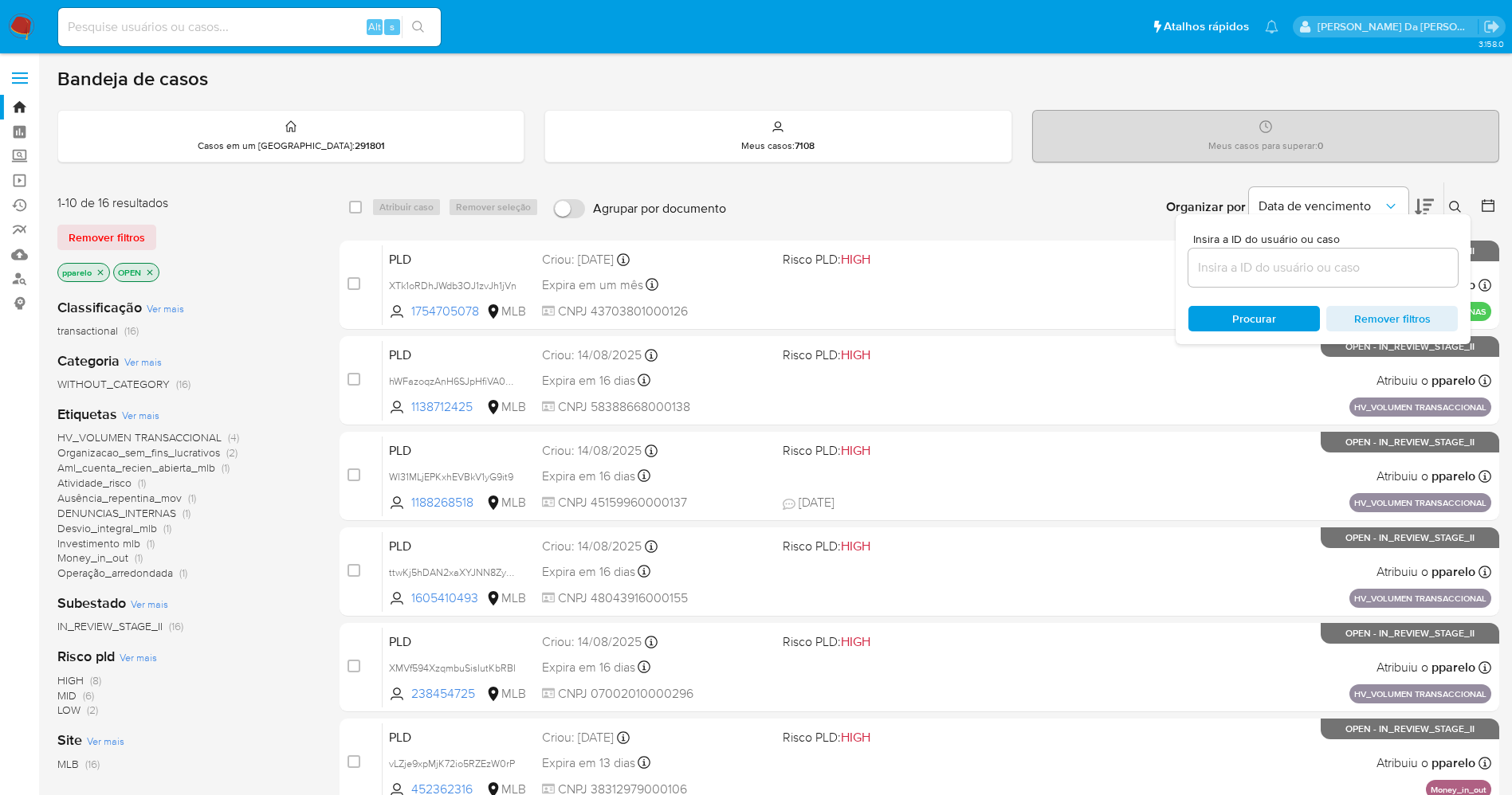
click at [1287, 257] on input at bounding box center [1323, 268] width 269 height 21
click at [1285, 257] on input at bounding box center [1323, 268] width 269 height 21
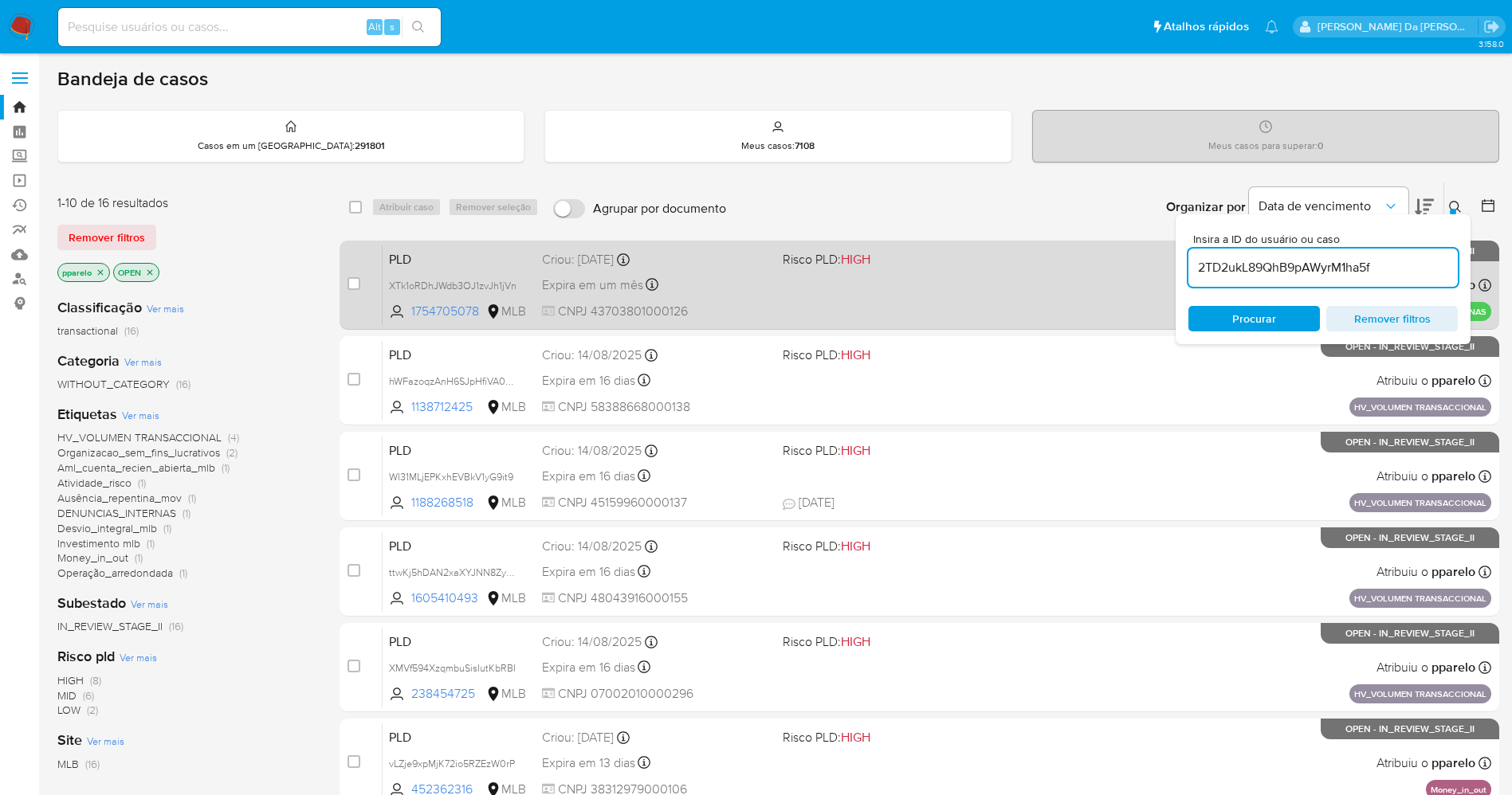
type input "2TD2ukL89QhB9pAWyrM1ha5f"
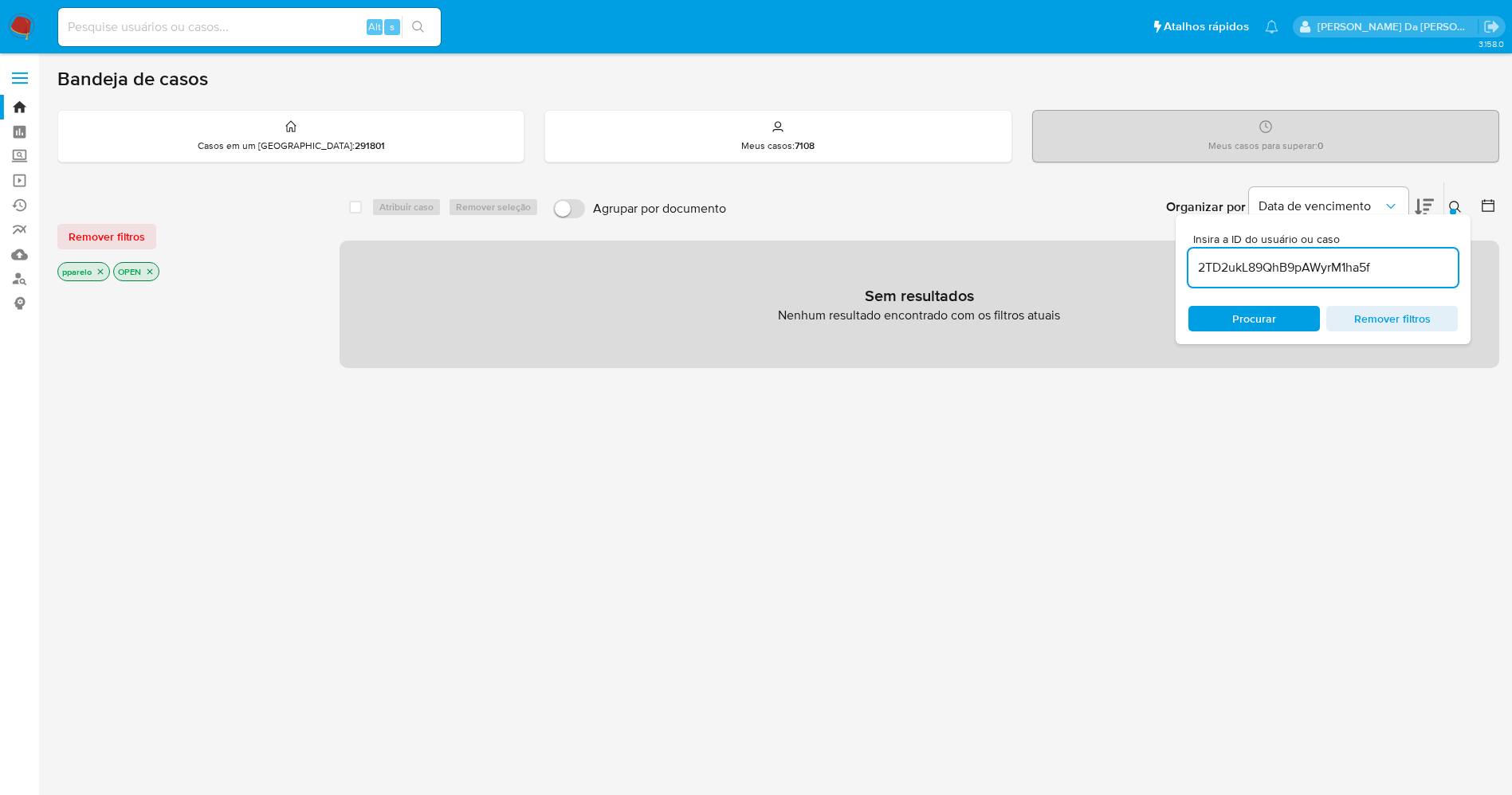
click at [106, 269] on p "pparelo" at bounding box center [83, 272] width 51 height 17
click at [106, 269] on icon "close-filter" at bounding box center [100, 271] width 9 height 9
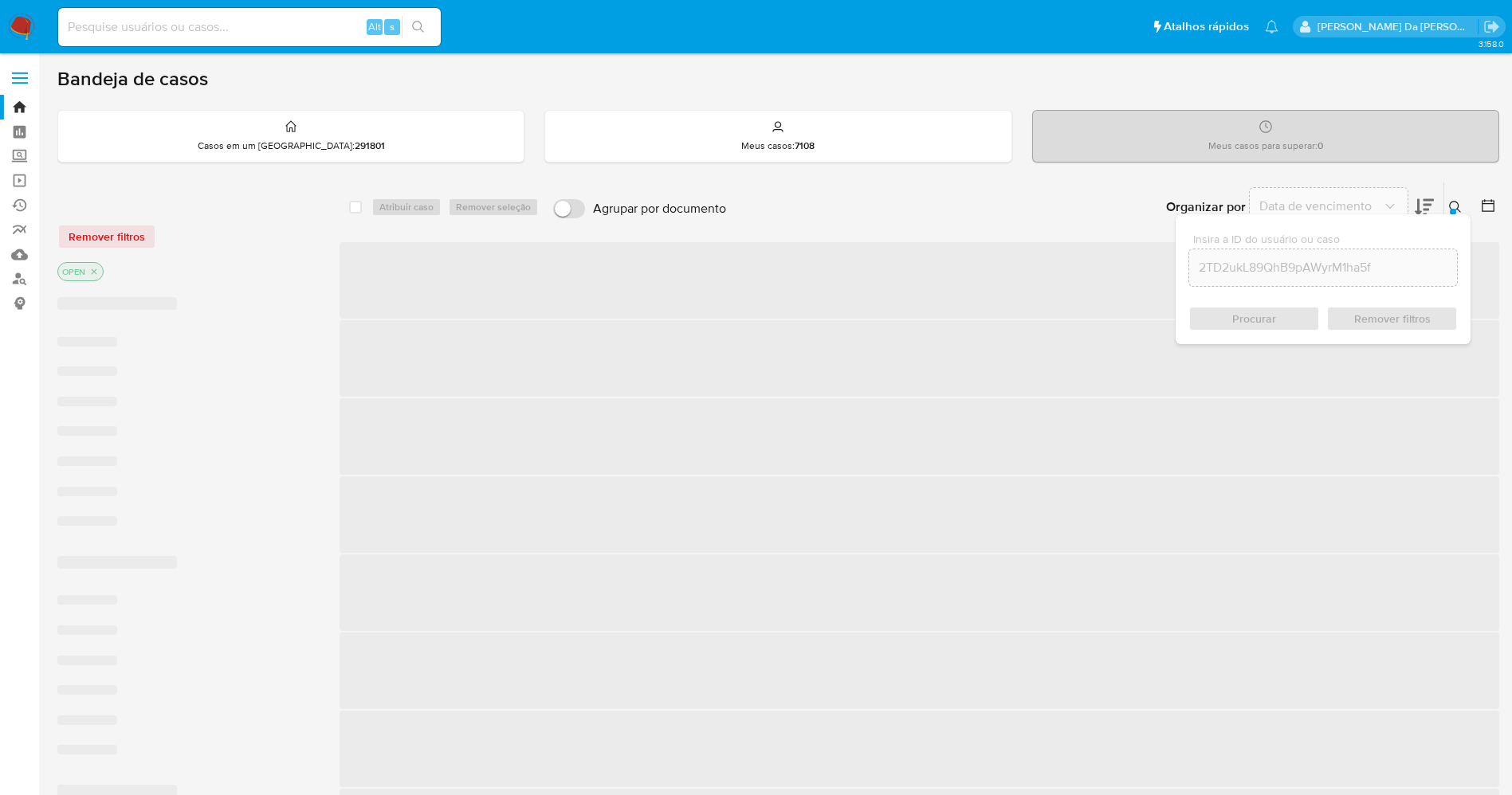
click at [100, 269] on p "OPEN" at bounding box center [81, 272] width 45 height 17
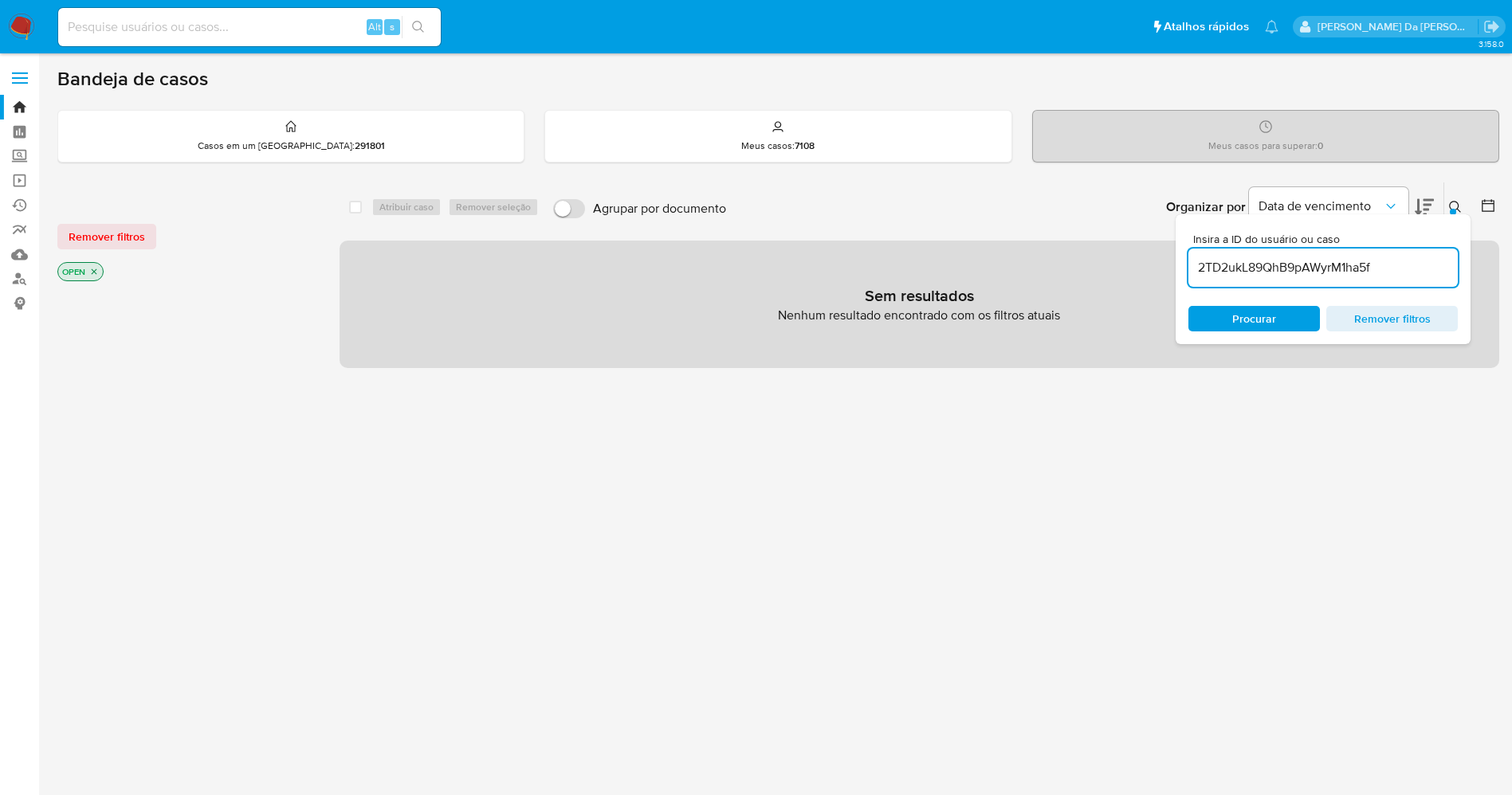
click at [95, 269] on icon "close-filter" at bounding box center [94, 271] width 9 height 9
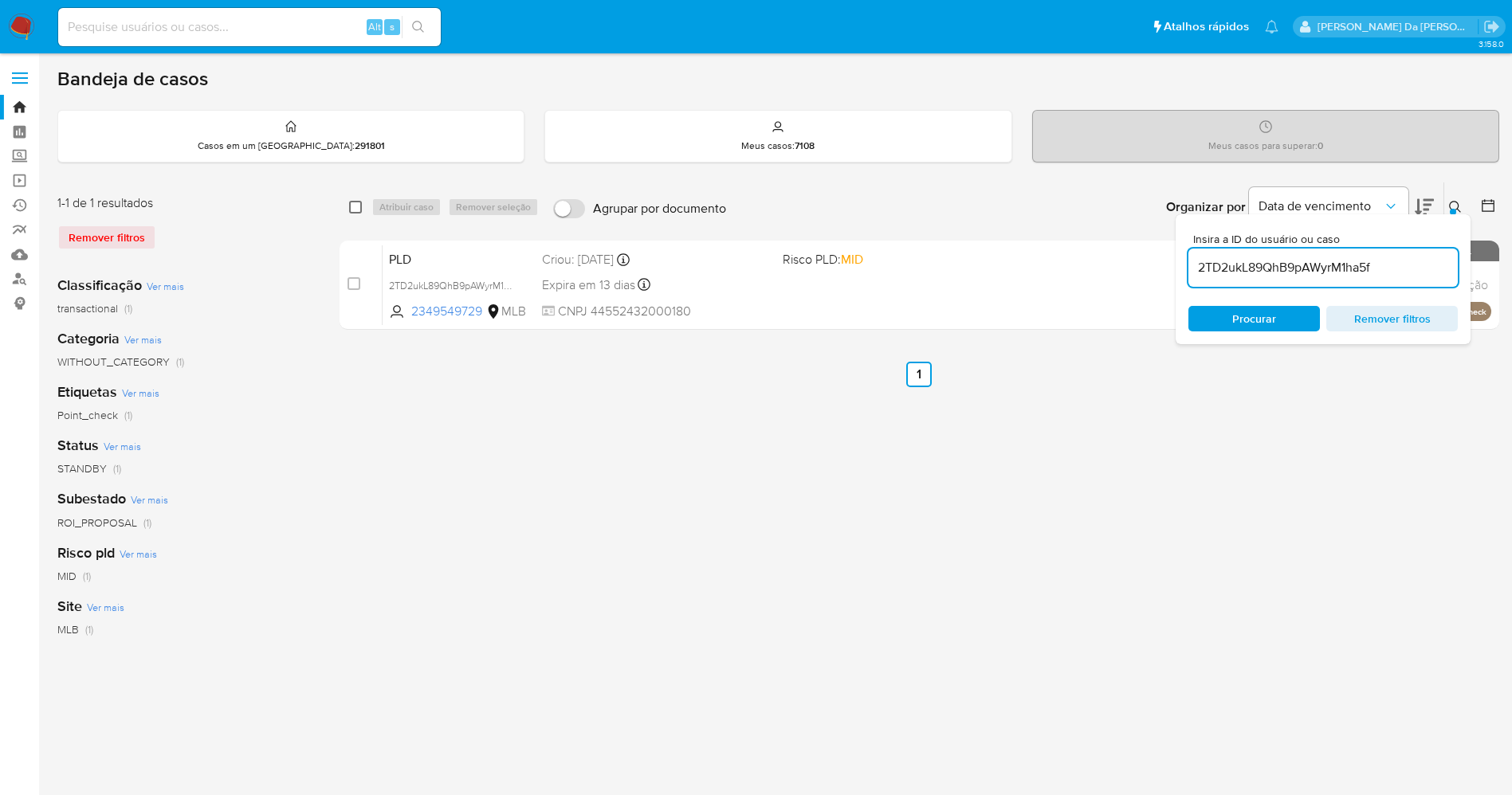
click at [353, 203] on input "checkbox" at bounding box center [355, 207] width 13 height 13
checkbox input "true"
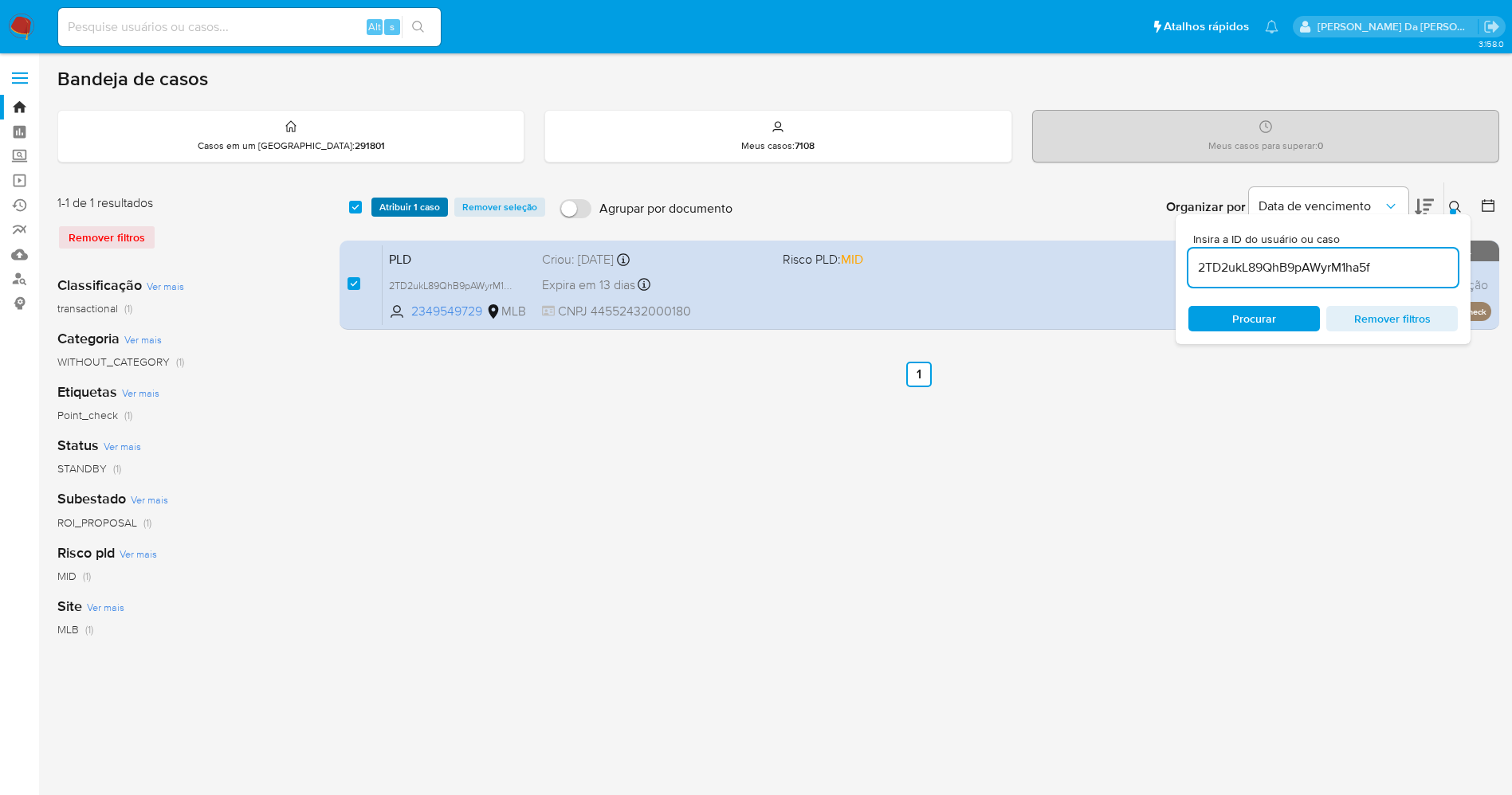
click at [391, 208] on span "Atribuir 1 caso" at bounding box center [409, 207] width 61 height 16
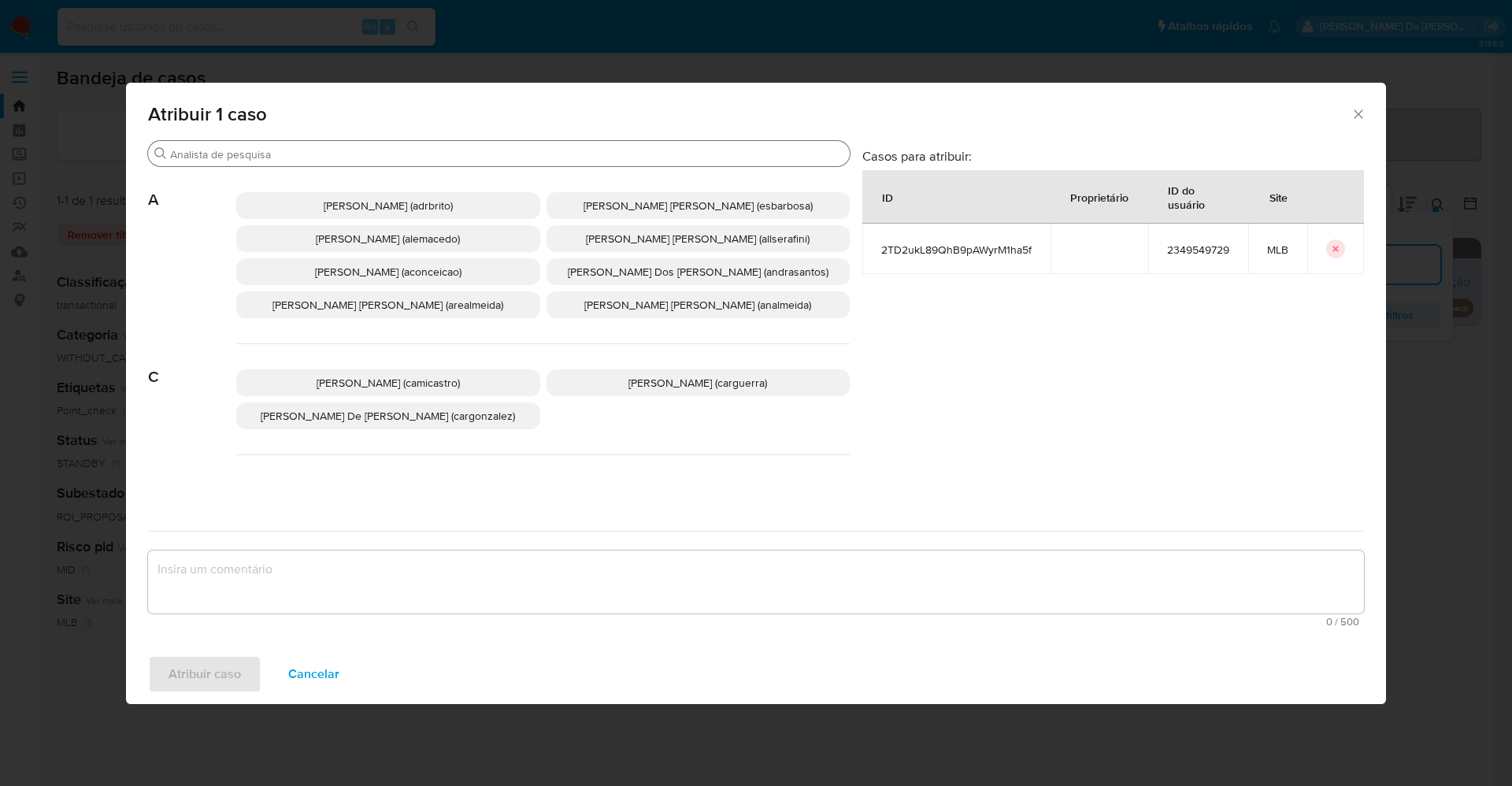
click at [428, 152] on input "Procurar" at bounding box center [507, 154] width 673 height 14
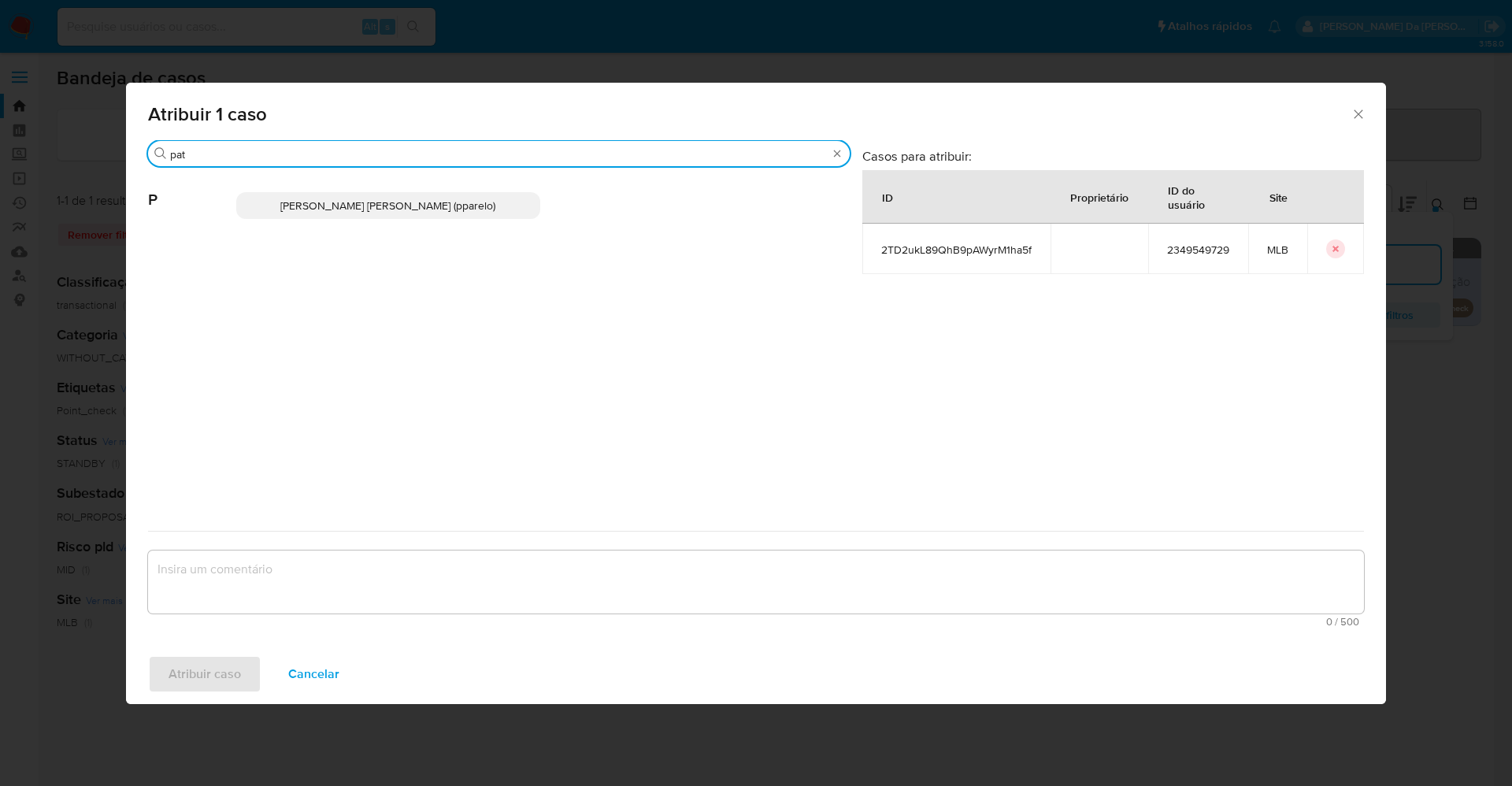
type input "pat"
click at [415, 201] on span "[PERSON_NAME] [PERSON_NAME] (pparelo)" at bounding box center [388, 205] width 215 height 16
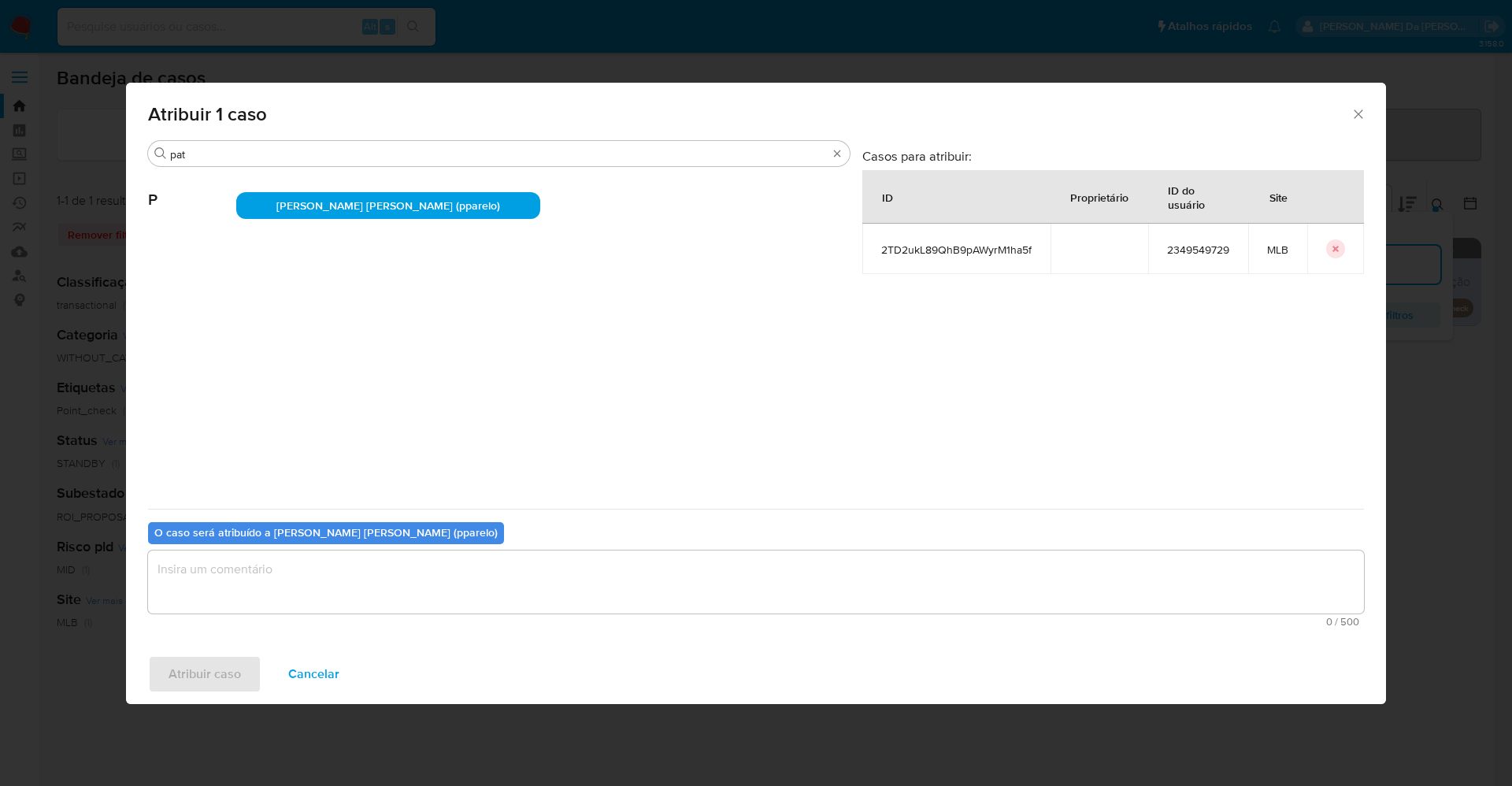
click at [376, 595] on textarea "assign-modal" at bounding box center [756, 582] width 1215 height 63
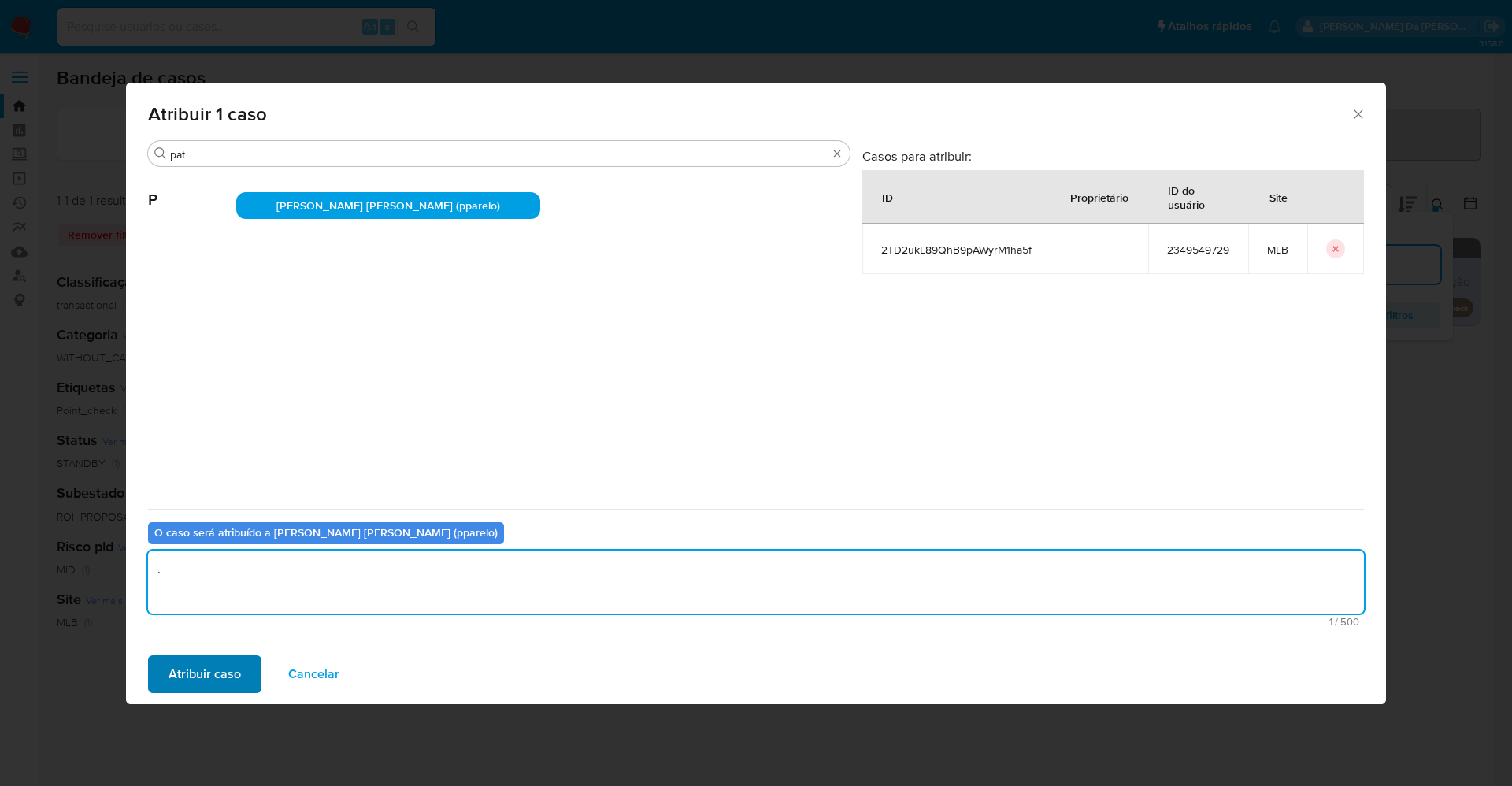
type textarea "."
click at [226, 667] on span "Atribuir caso" at bounding box center [204, 674] width 72 height 35
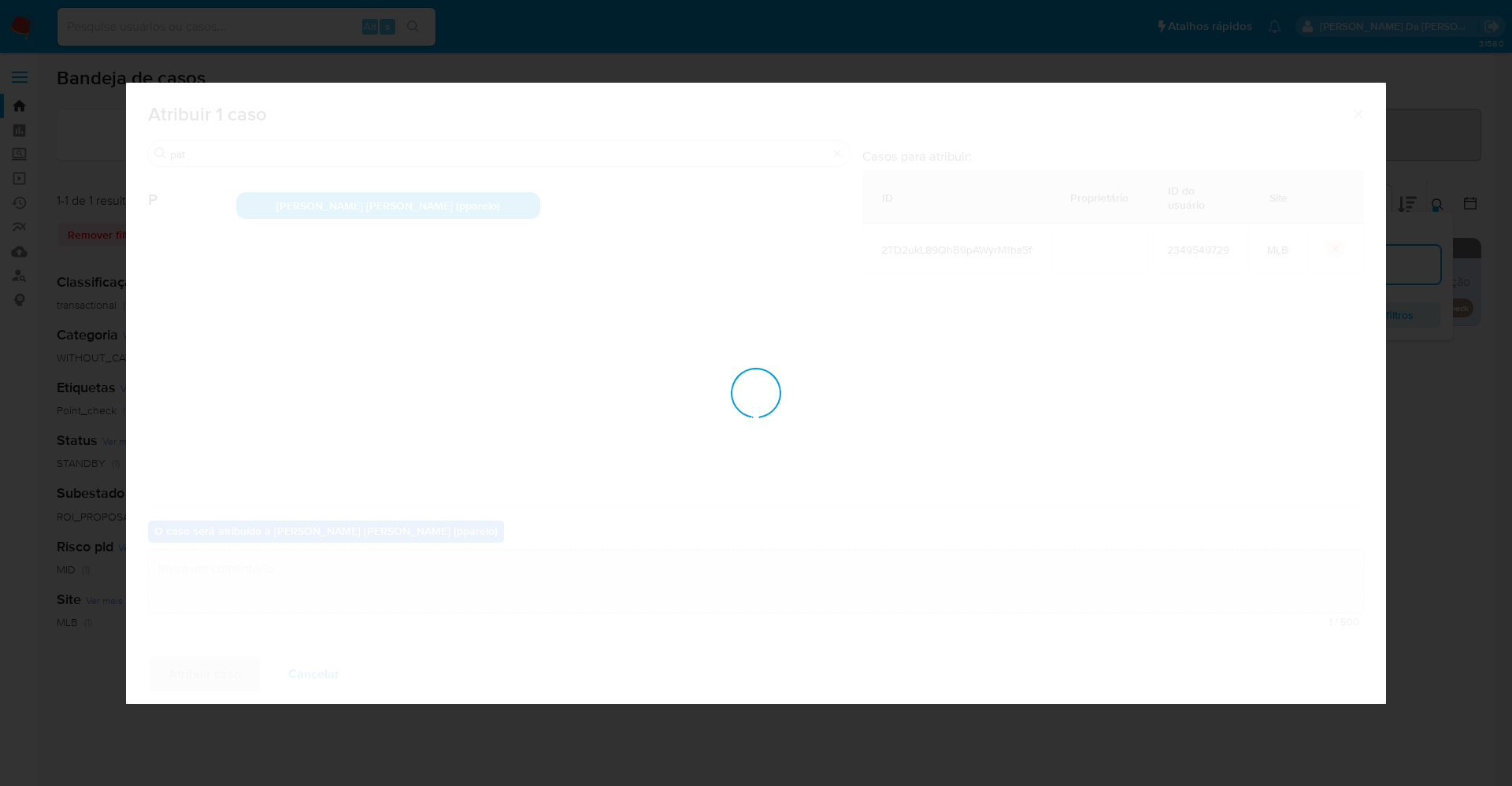
checkbox input "false"
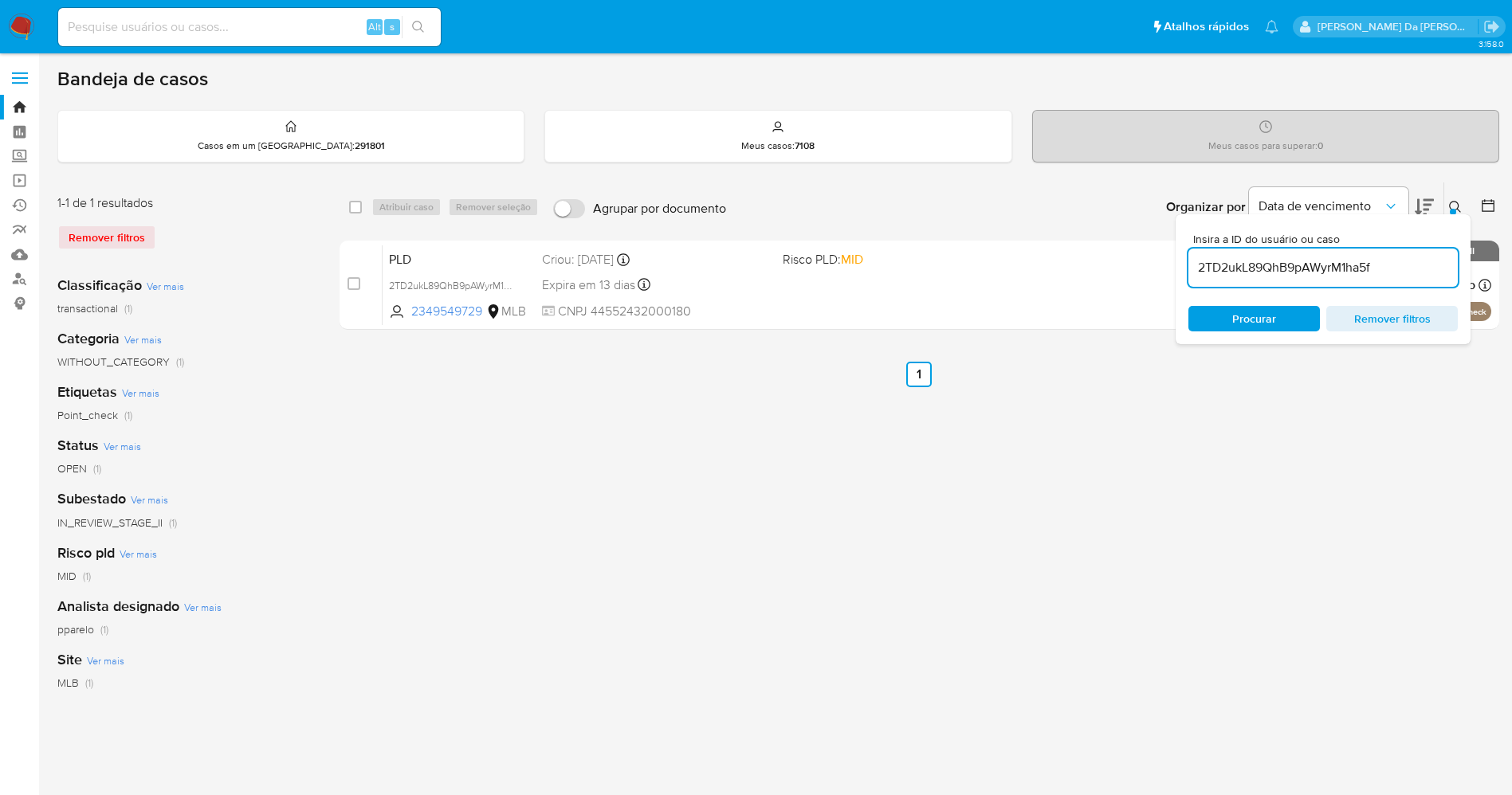
click at [334, 26] on input at bounding box center [250, 27] width 383 height 21
paste input "tuhukEnyLt5NgYB2dtxIj3Vy"
type input "tuhukEnyLt5NgYB2dtxIj3Vy"
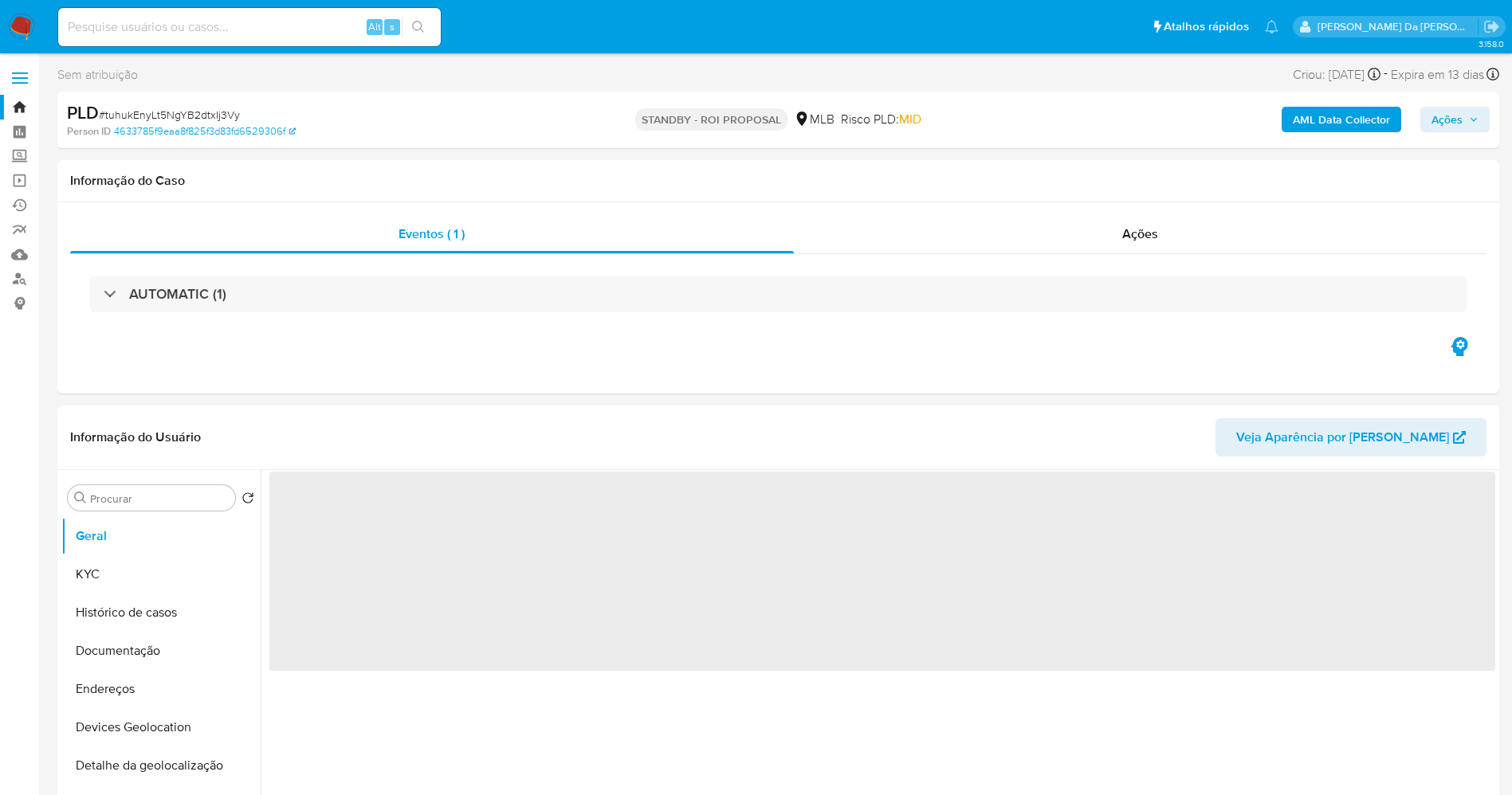
select select "10"
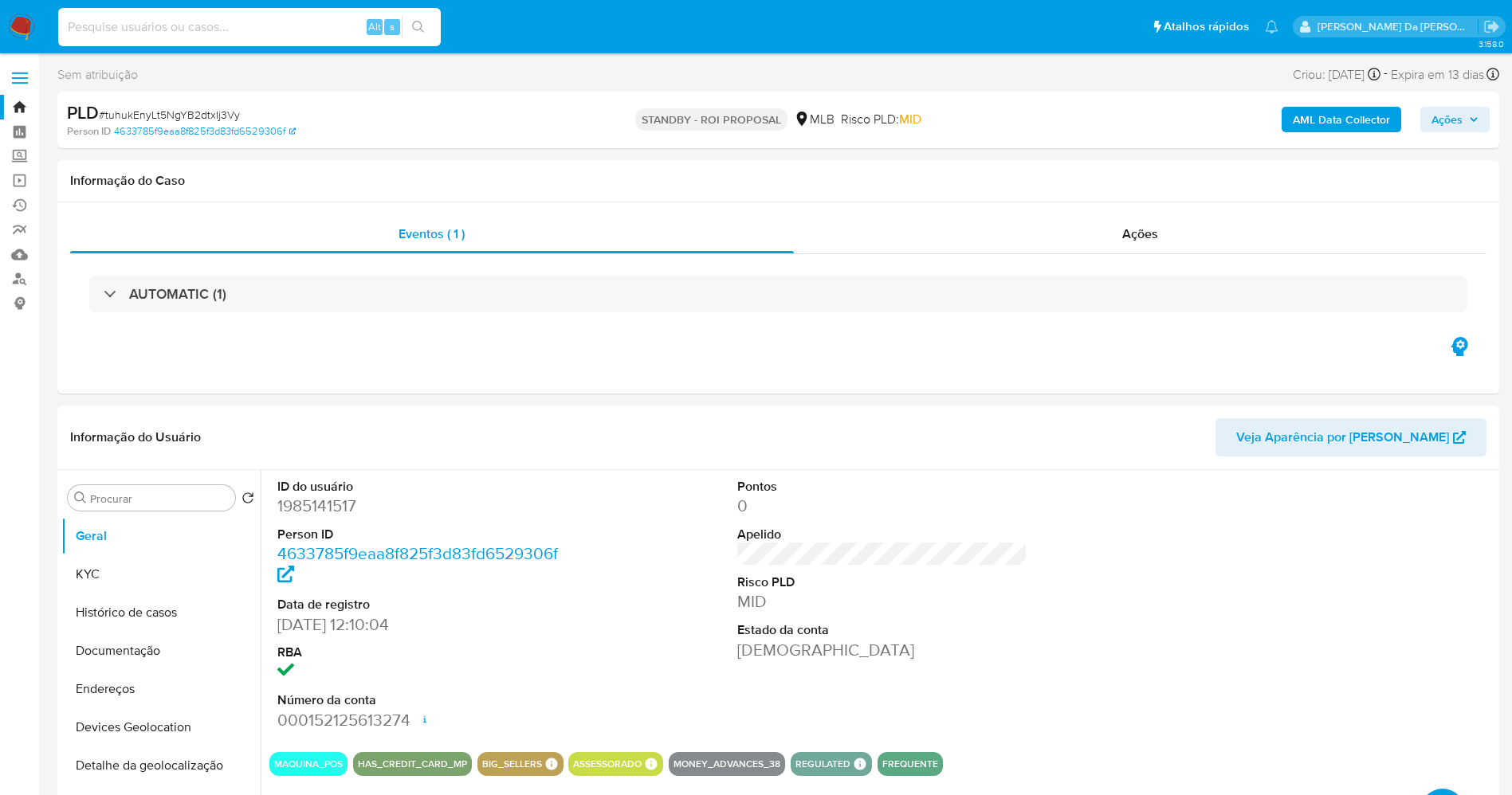
click at [307, 28] on input at bounding box center [250, 27] width 383 height 21
paste input "NPoB4PlUHgrHOGCP4zp8TYFG"
type input "NPoB4PlUHgrHOGCP4zp8TYFG"
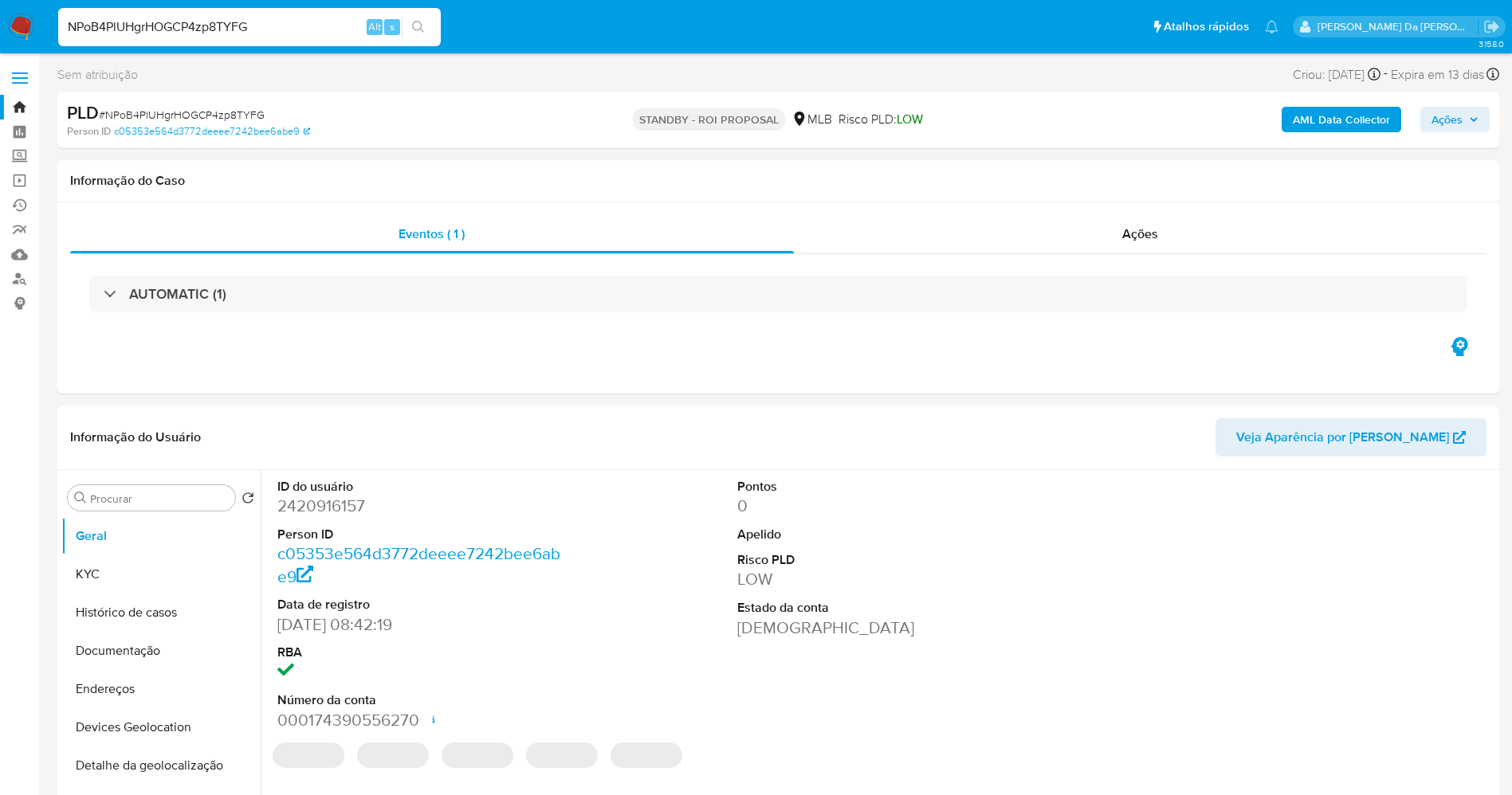
select select "10"
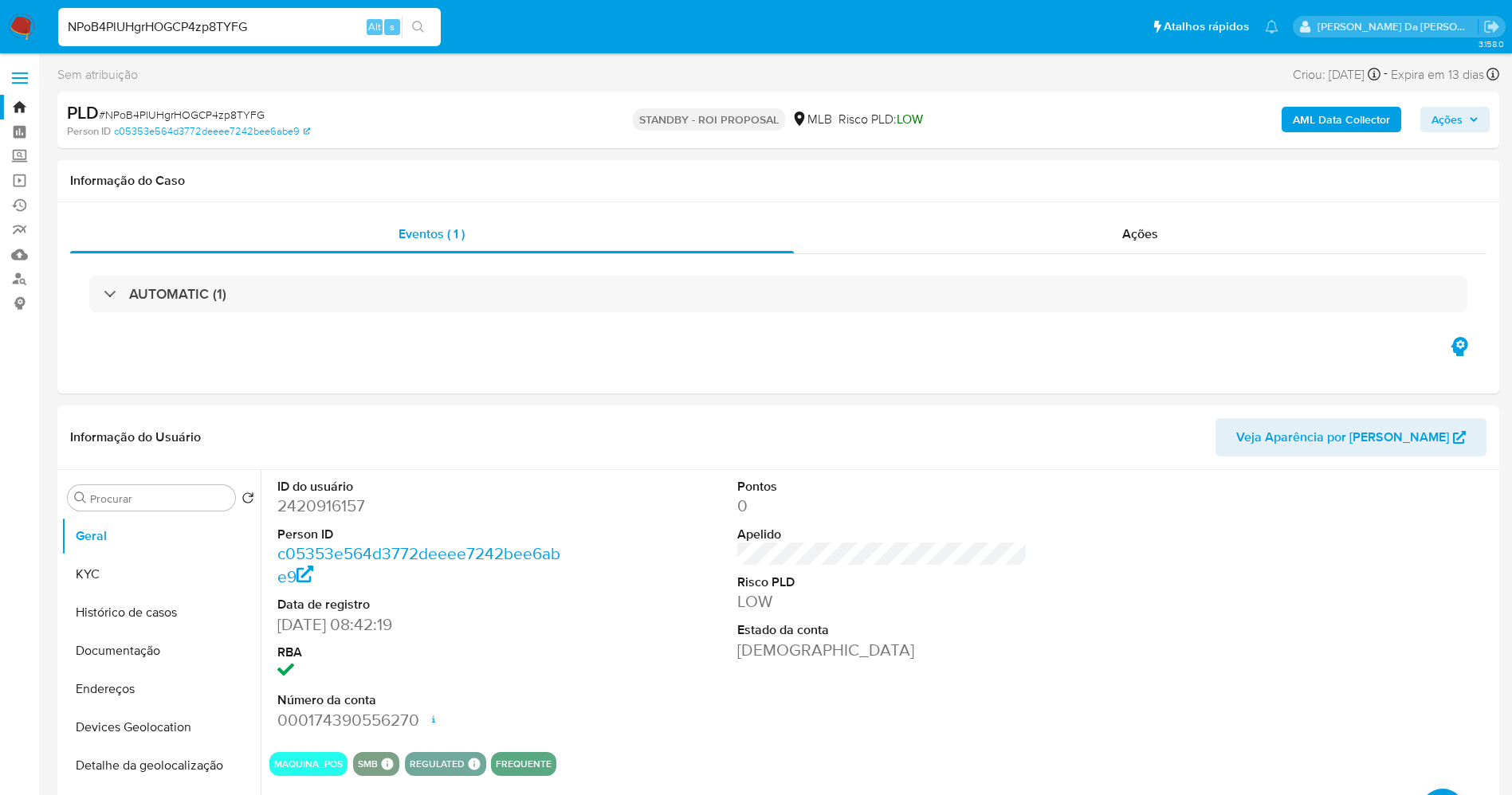
click at [275, 27] on input "NPoB4PlUHgrHOGCP4zp8TYFG" at bounding box center [250, 27] width 383 height 21
paste input "2420916157"
type input "2420916157"
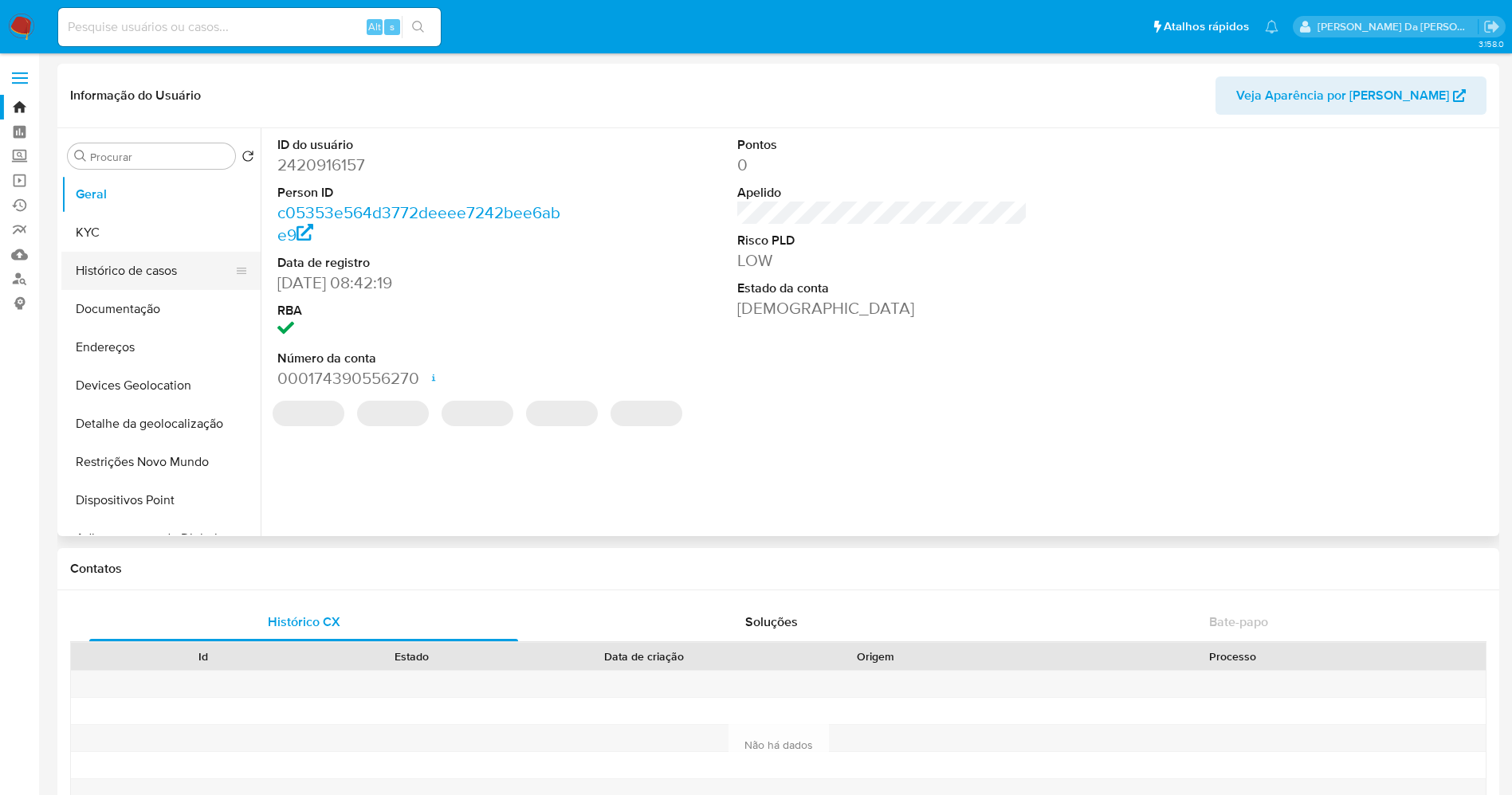
select select "10"
click at [134, 272] on button "Histórico de casos" at bounding box center [154, 271] width 186 height 39
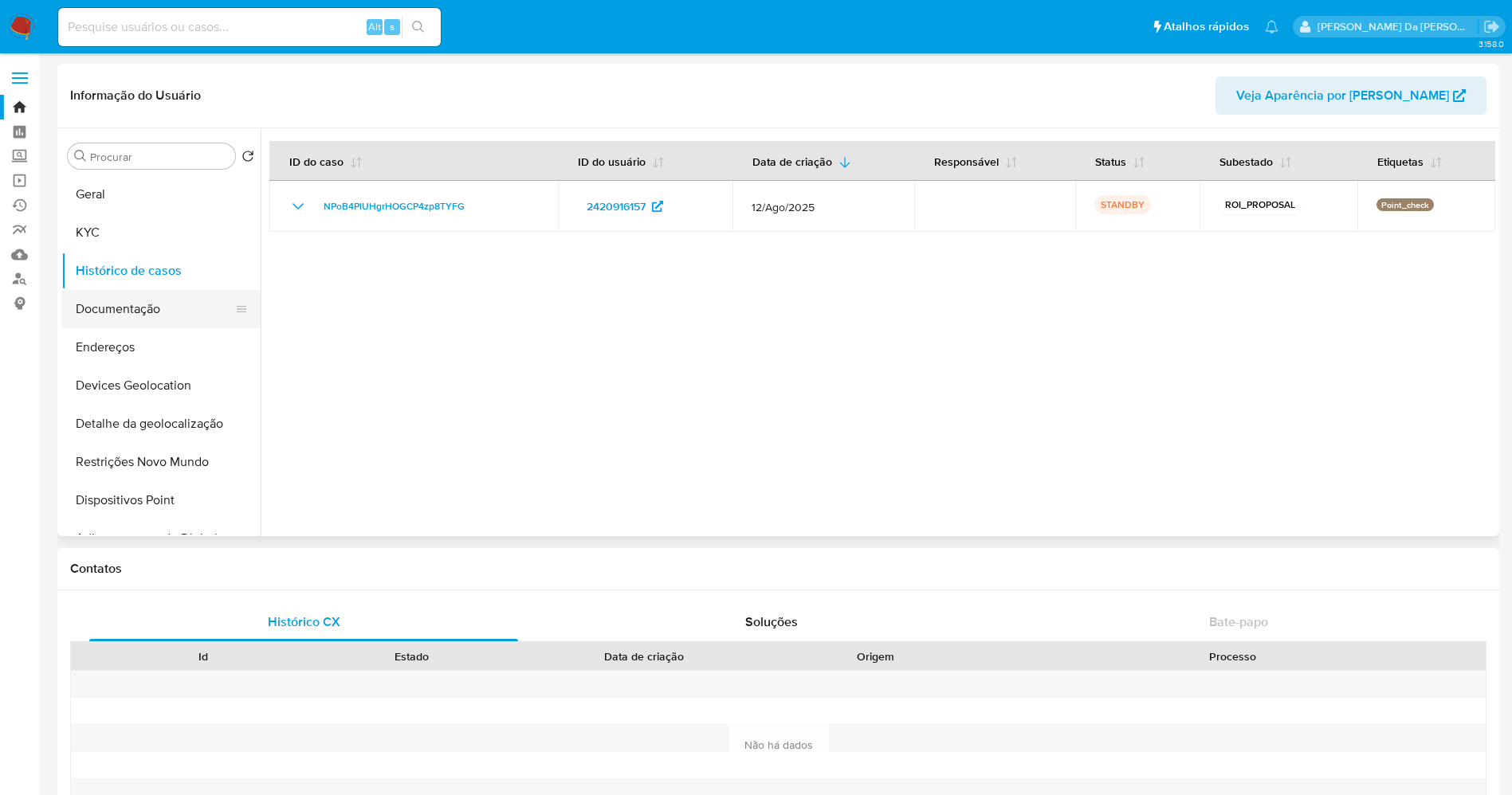
click at [126, 306] on button "Documentação" at bounding box center [154, 309] width 186 height 39
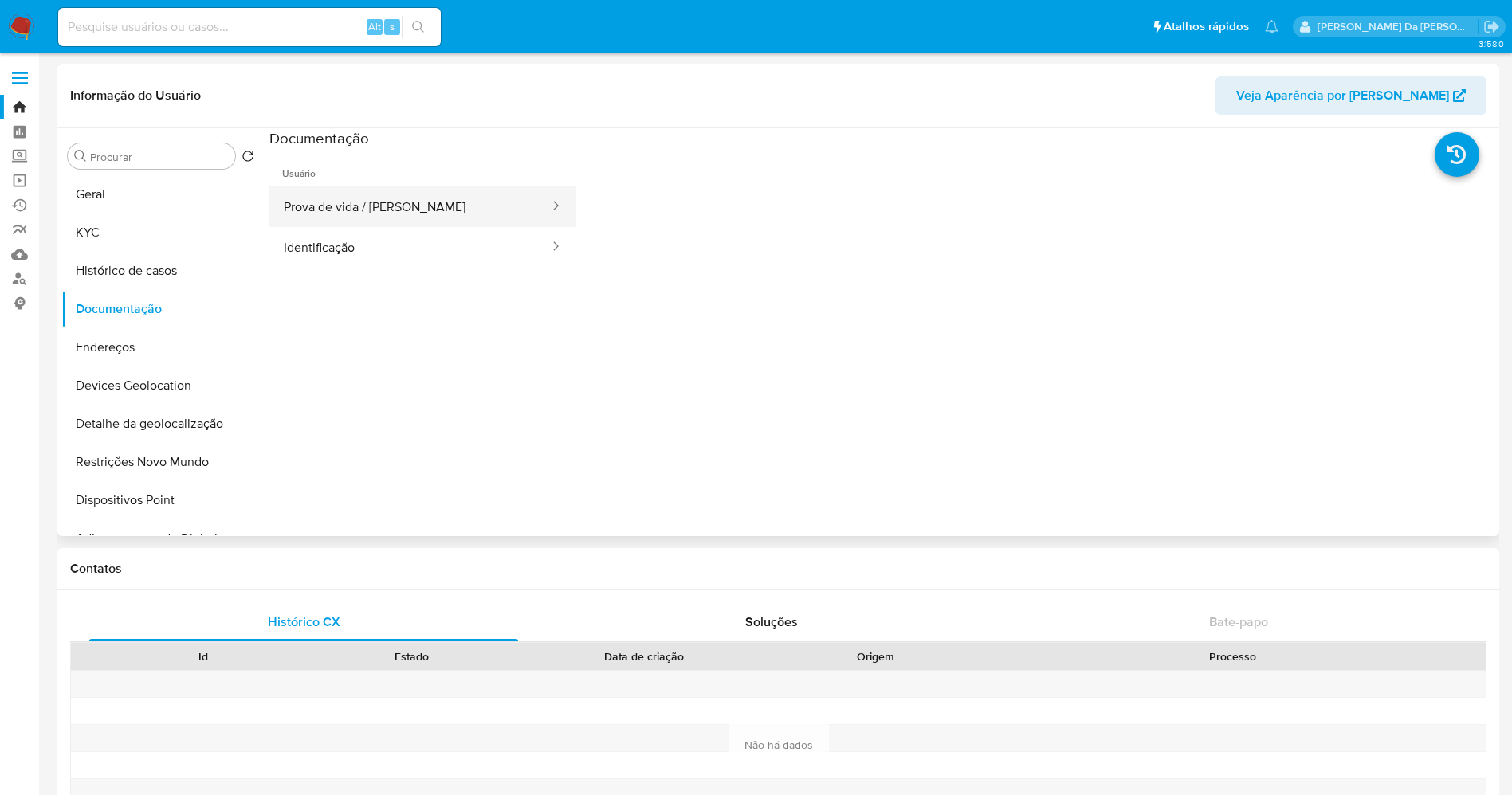
click at [374, 206] on button "Prova de vida / Selfie" at bounding box center [410, 206] width 281 height 40
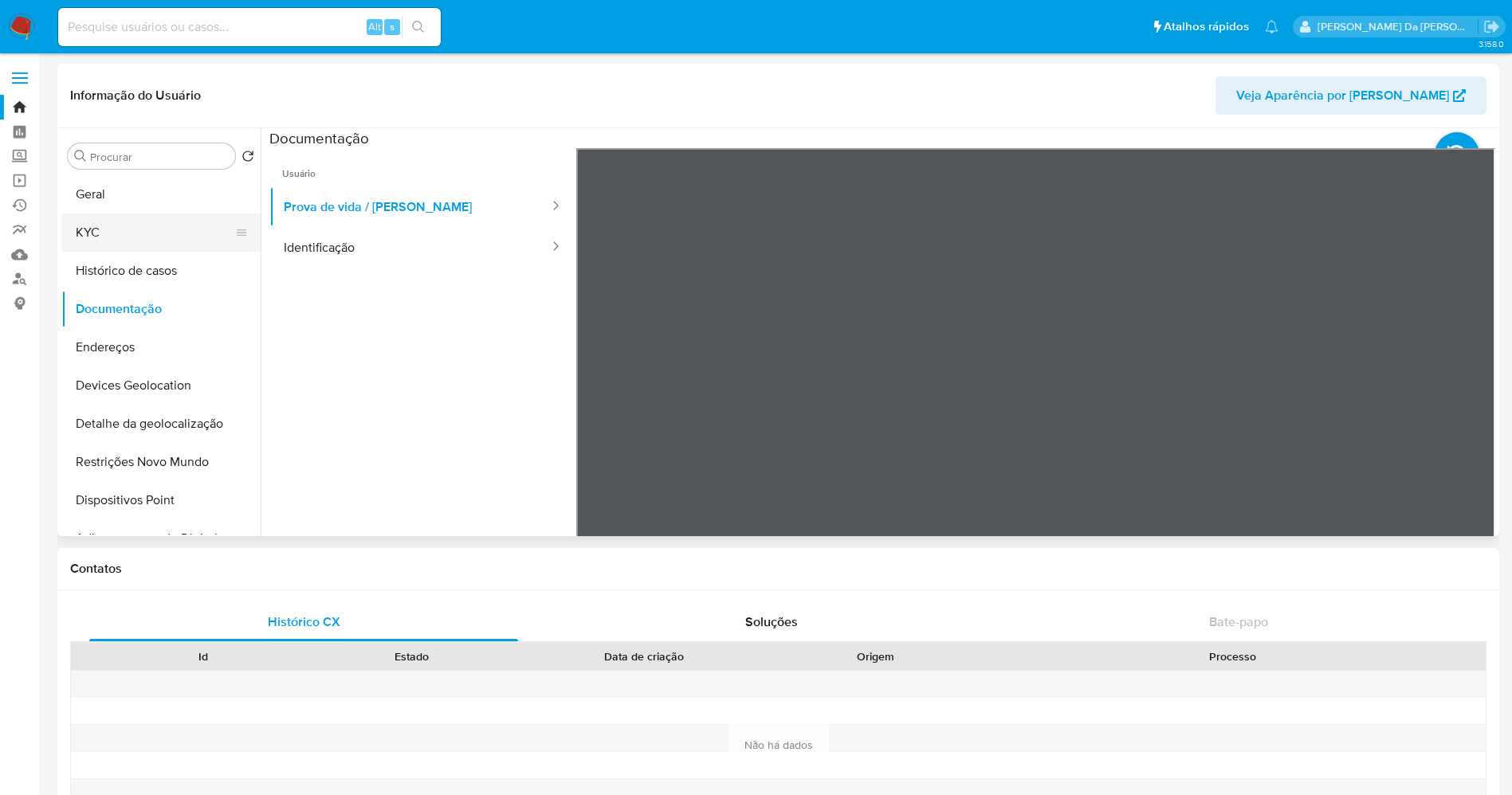
click at [103, 230] on button "KYC" at bounding box center [154, 232] width 186 height 39
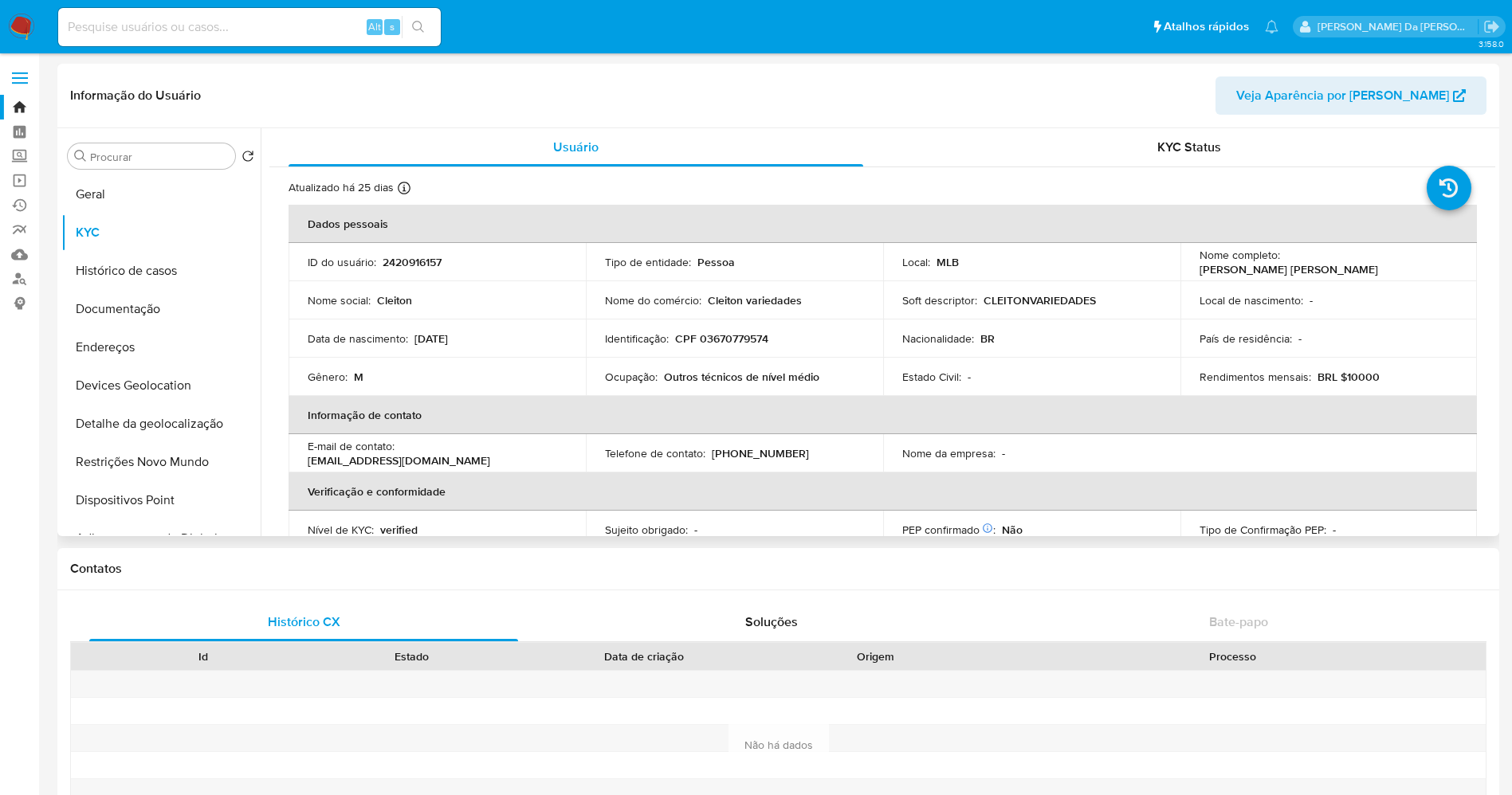
click at [766, 300] on p "Cleiton variedades" at bounding box center [755, 300] width 94 height 15
click at [734, 294] on p "Cleiton variedades" at bounding box center [755, 300] width 94 height 15
click at [711, 308] on td "Nome do comércio : Cleiton variedades" at bounding box center [735, 300] width 297 height 39
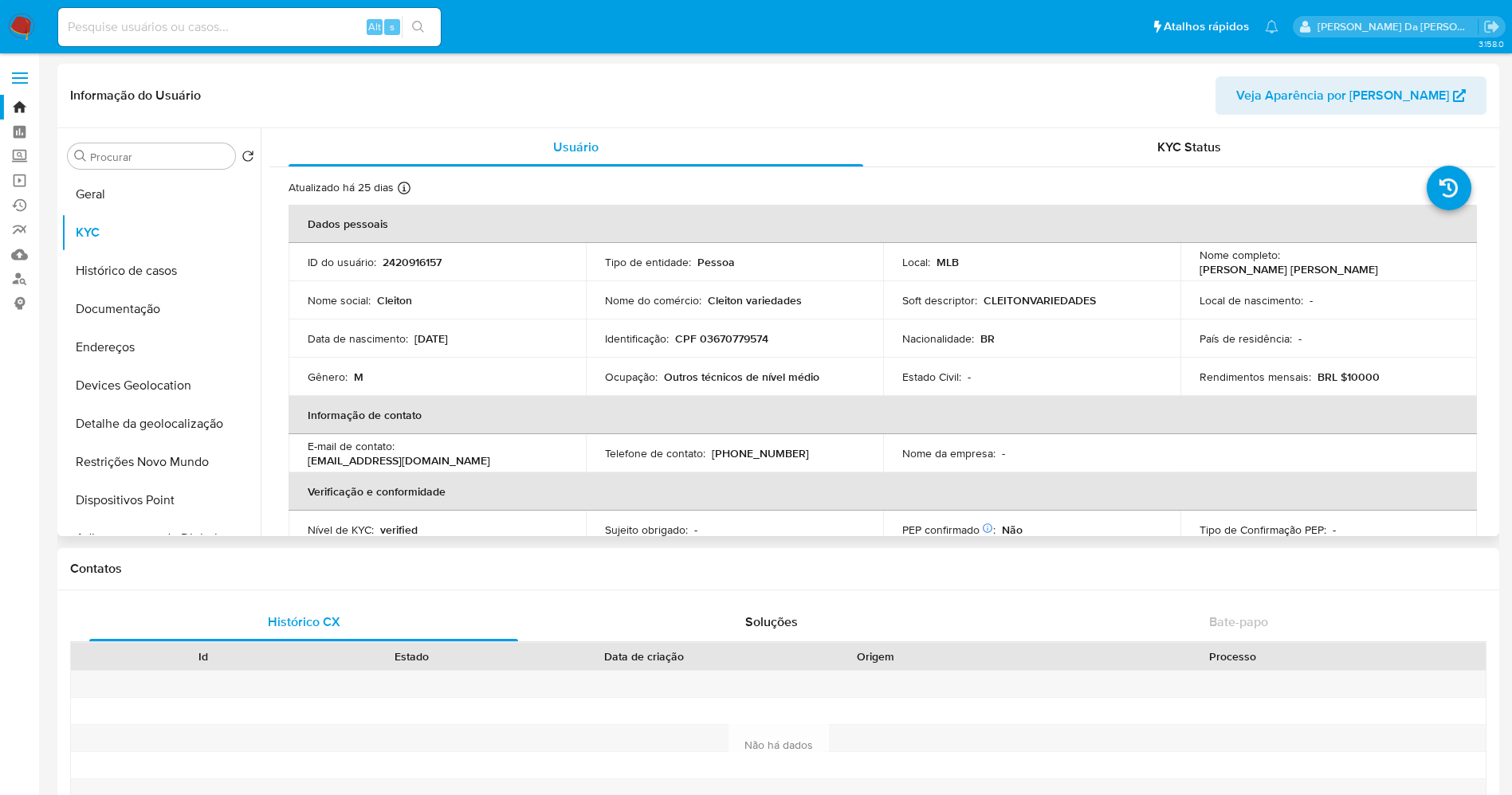
drag, startPoint x: 723, startPoint y: 308, endPoint x: 819, endPoint y: 309, distance: 96.0
click at [819, 309] on td "Nome do comércio : Cleiton variedades" at bounding box center [735, 300] width 297 height 39
click at [133, 318] on button "Documentação" at bounding box center [154, 309] width 186 height 39
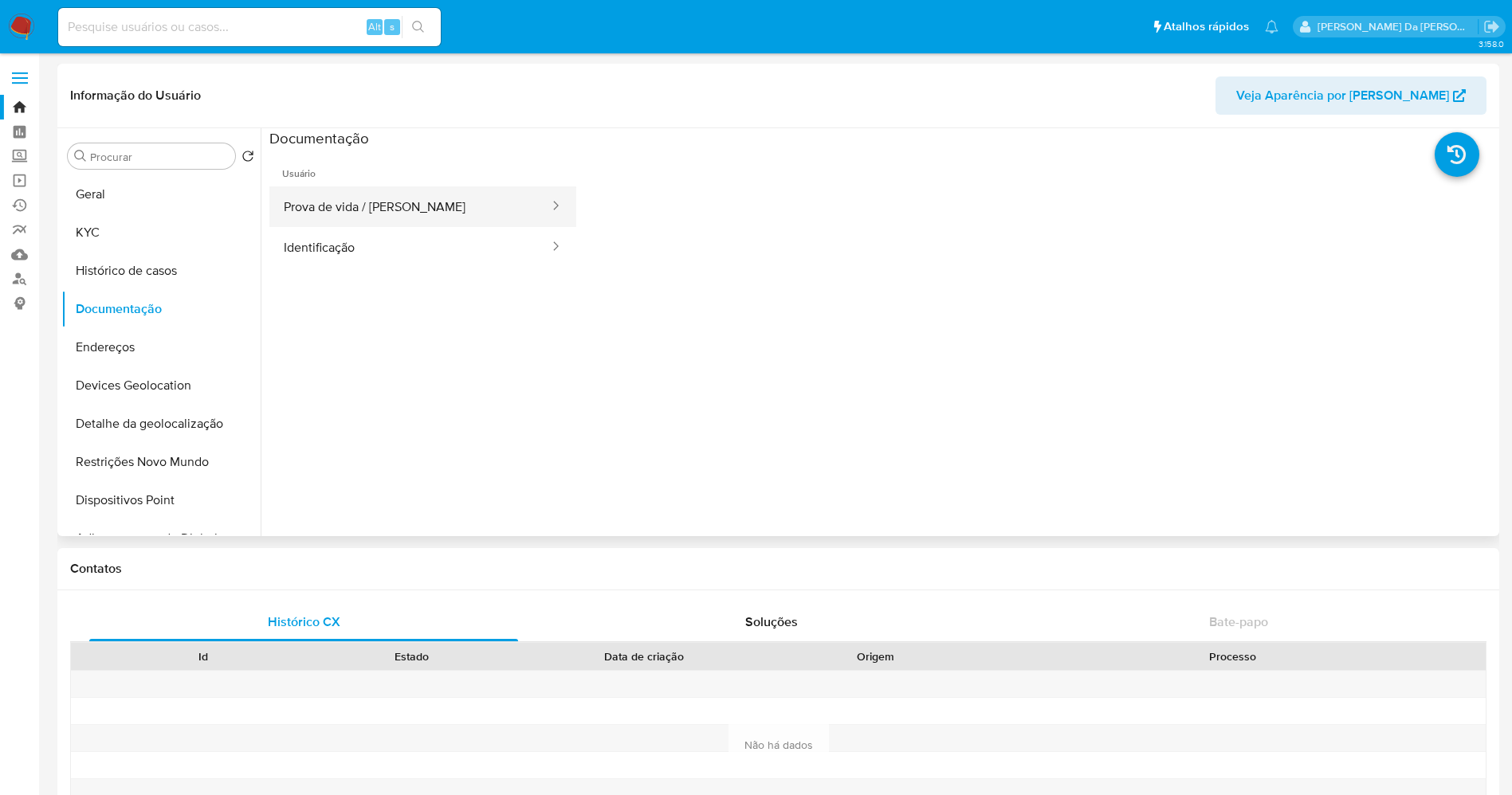
click at [404, 208] on button "Prova de vida / [PERSON_NAME]" at bounding box center [410, 206] width 281 height 40
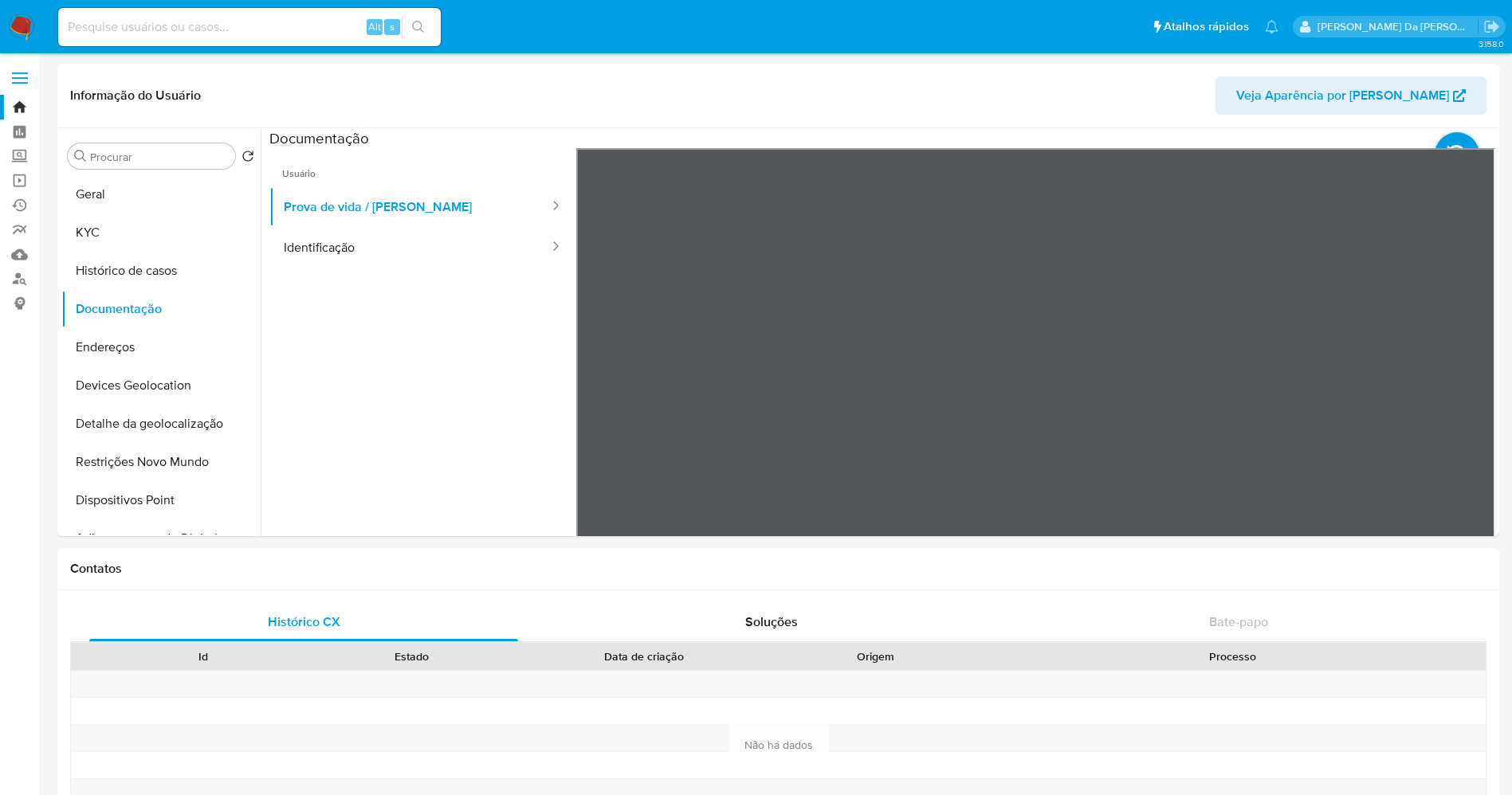
click at [346, 28] on input at bounding box center [250, 27] width 383 height 21
paste input "fEJ0bxDGlmPI7yfqdXq9Gk0D"
type input "fEJ0bxDGlmPI7yfqdXq9Gk0D"
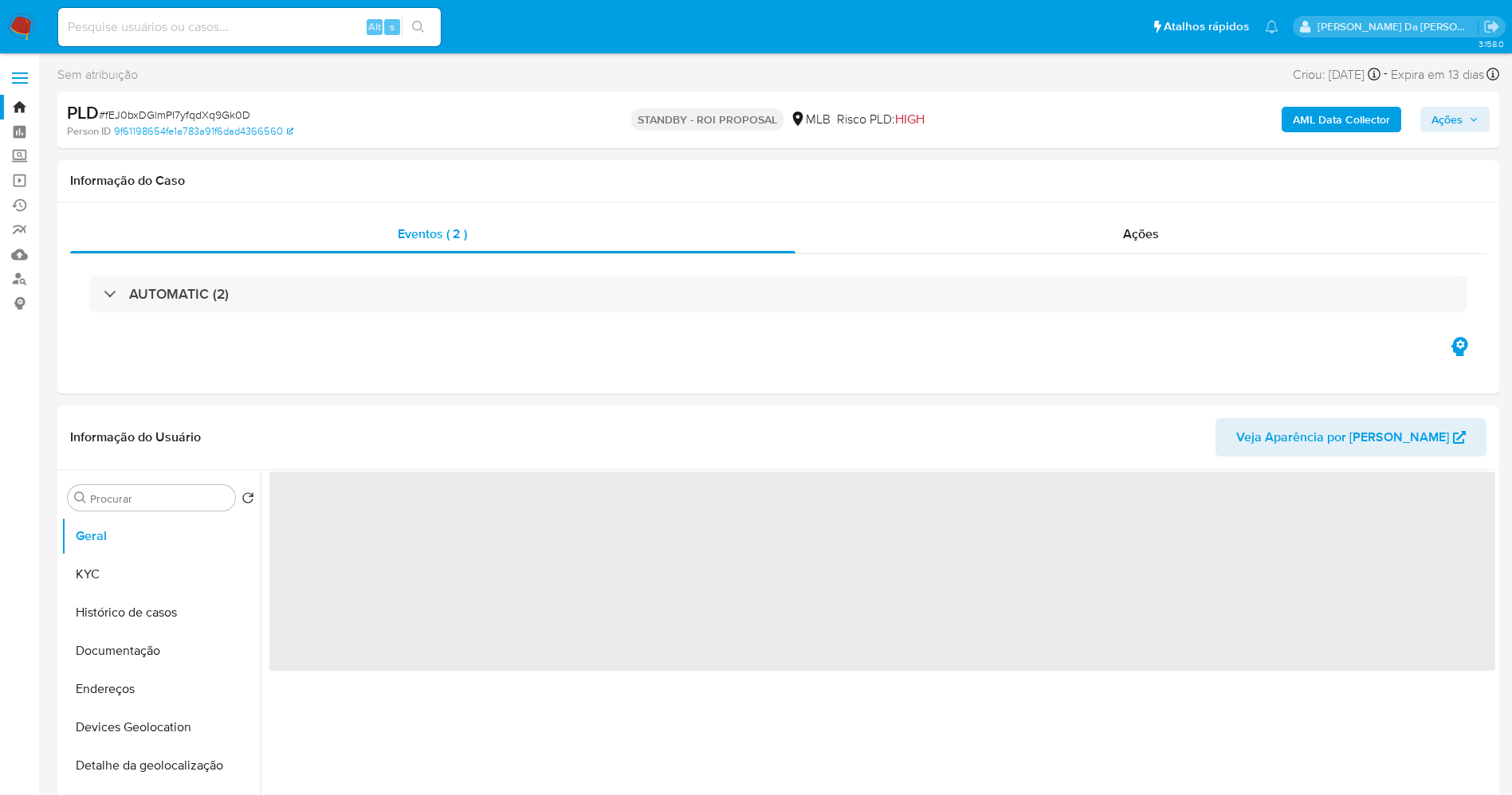
select select "10"
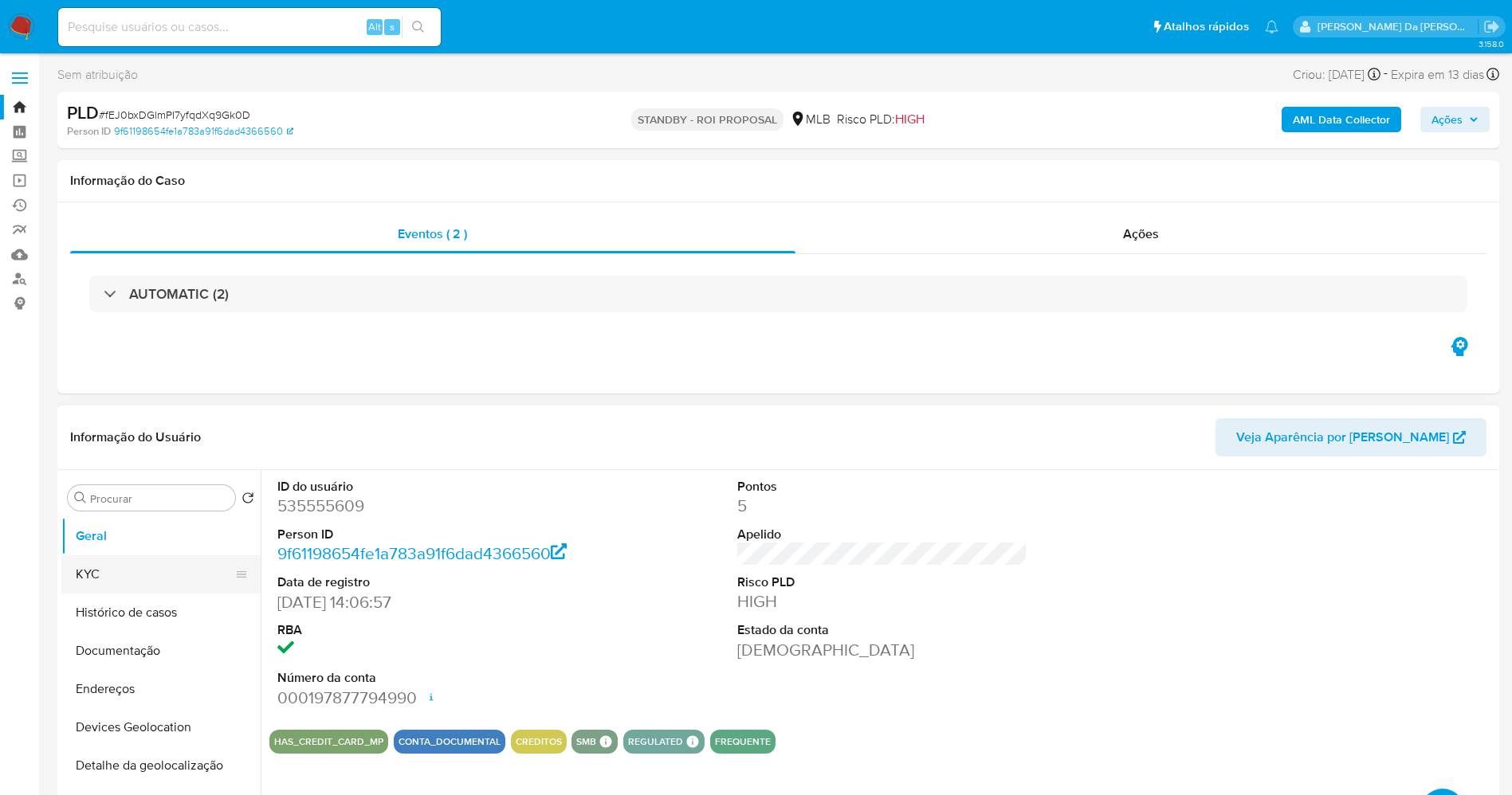
click at [132, 569] on button "KYC" at bounding box center [154, 574] width 186 height 39
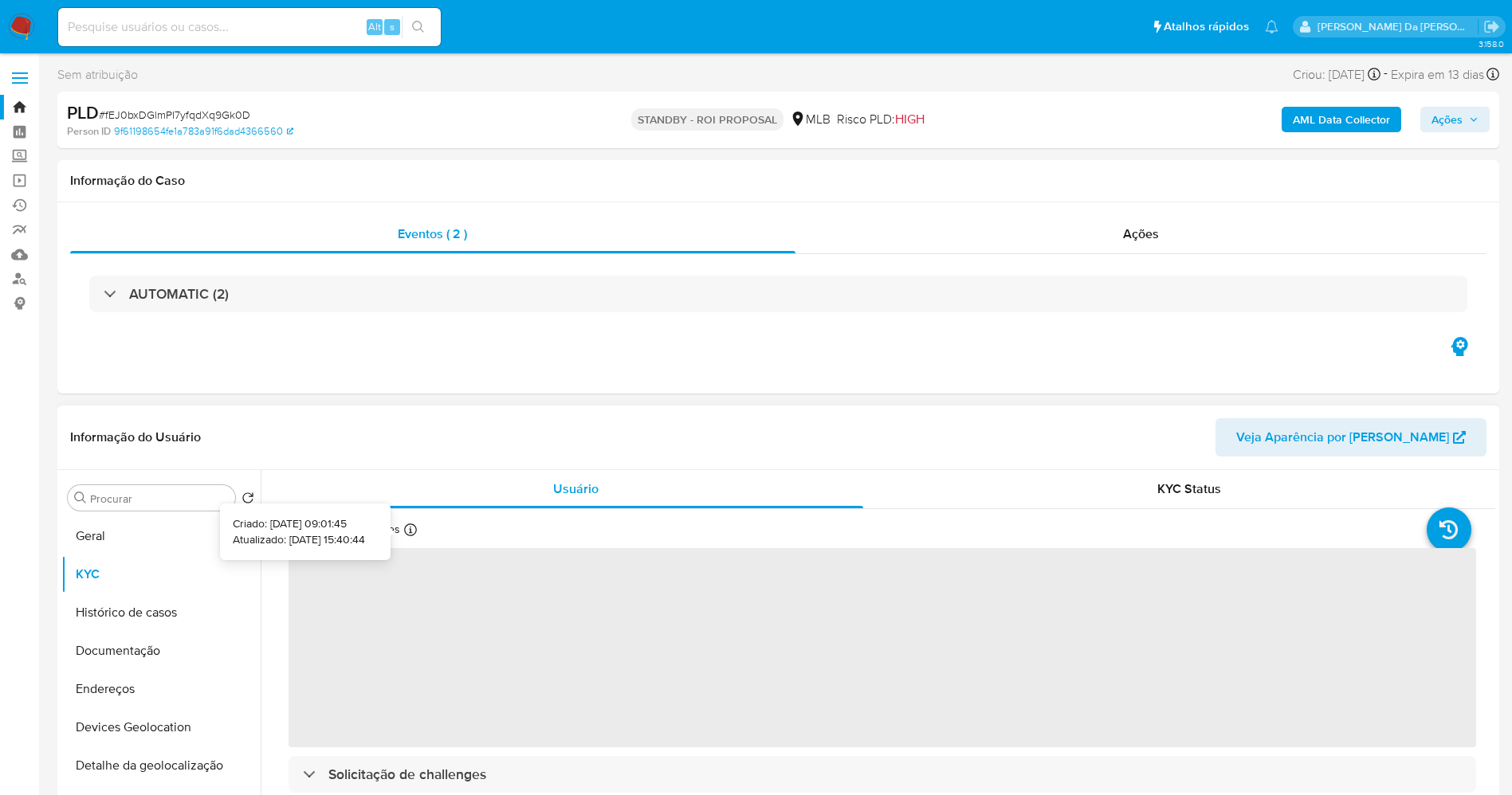
click at [406, 533] on icon at bounding box center [410, 529] width 13 height 13
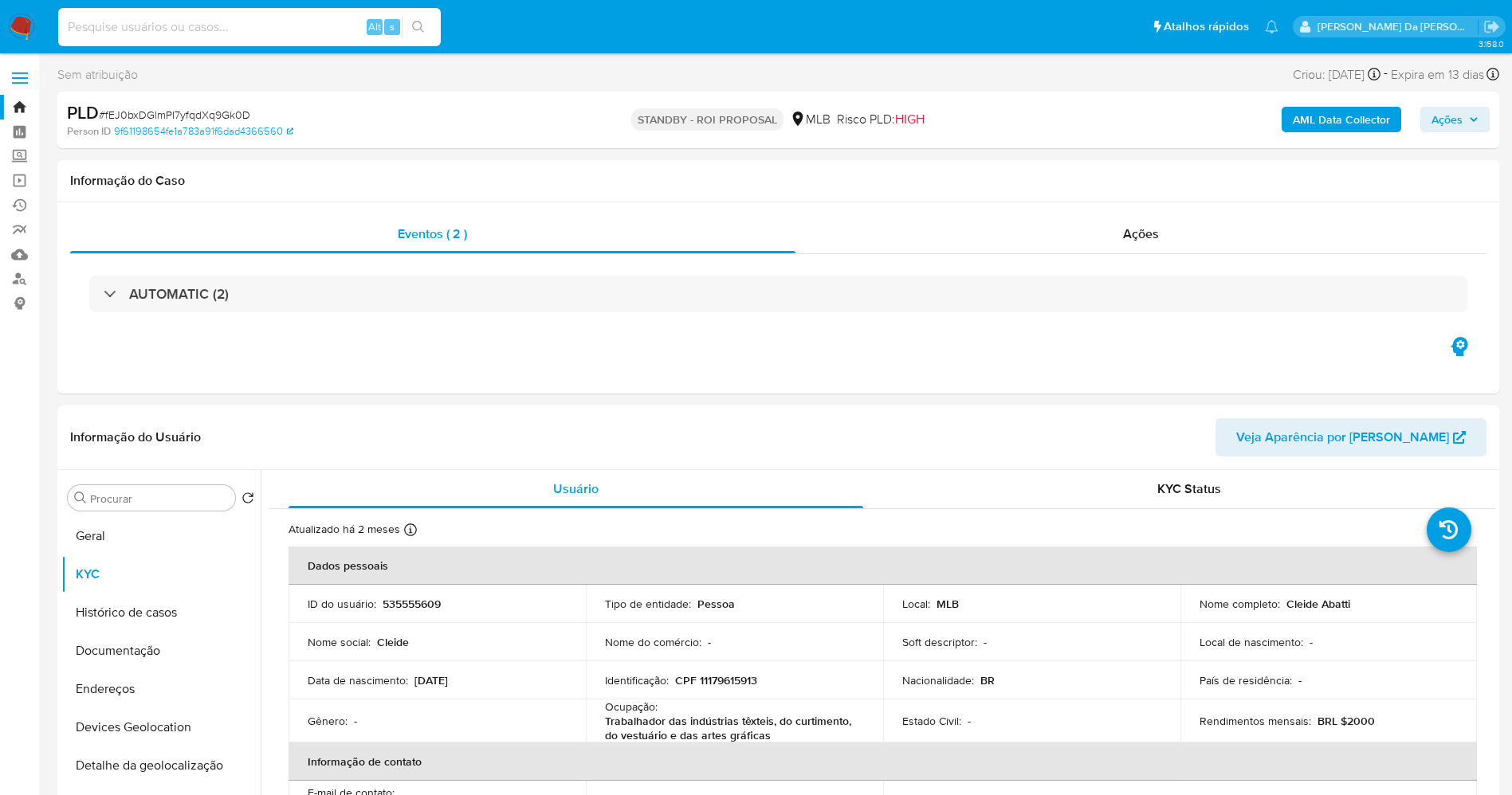
click at [352, 24] on input at bounding box center [250, 27] width 383 height 21
paste input "B17rH1jZFPd2sk0HTv9QKxpP"
type input "B17rH1jZFPd2sk0HTv9QKxpP"
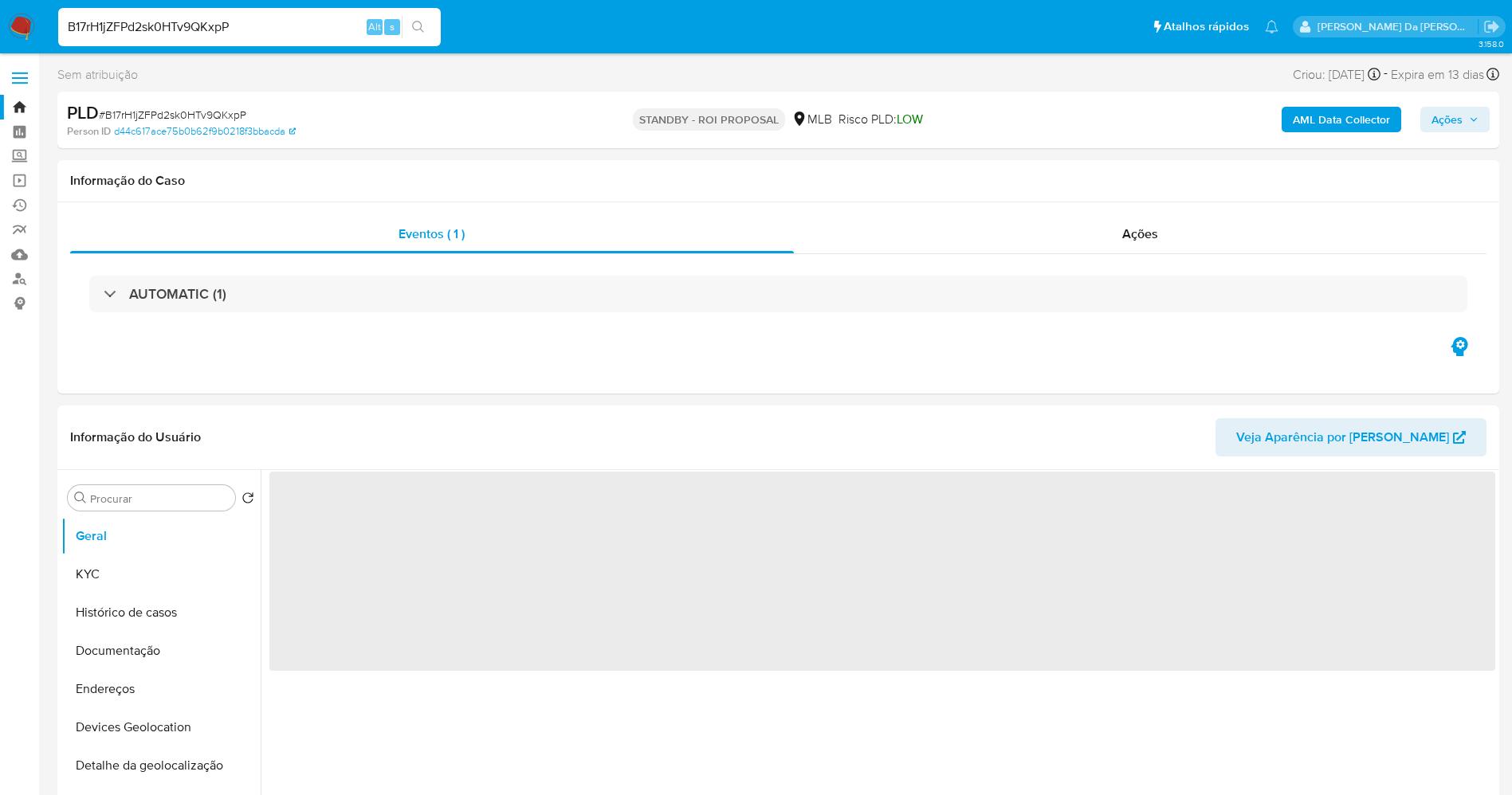
select select "10"
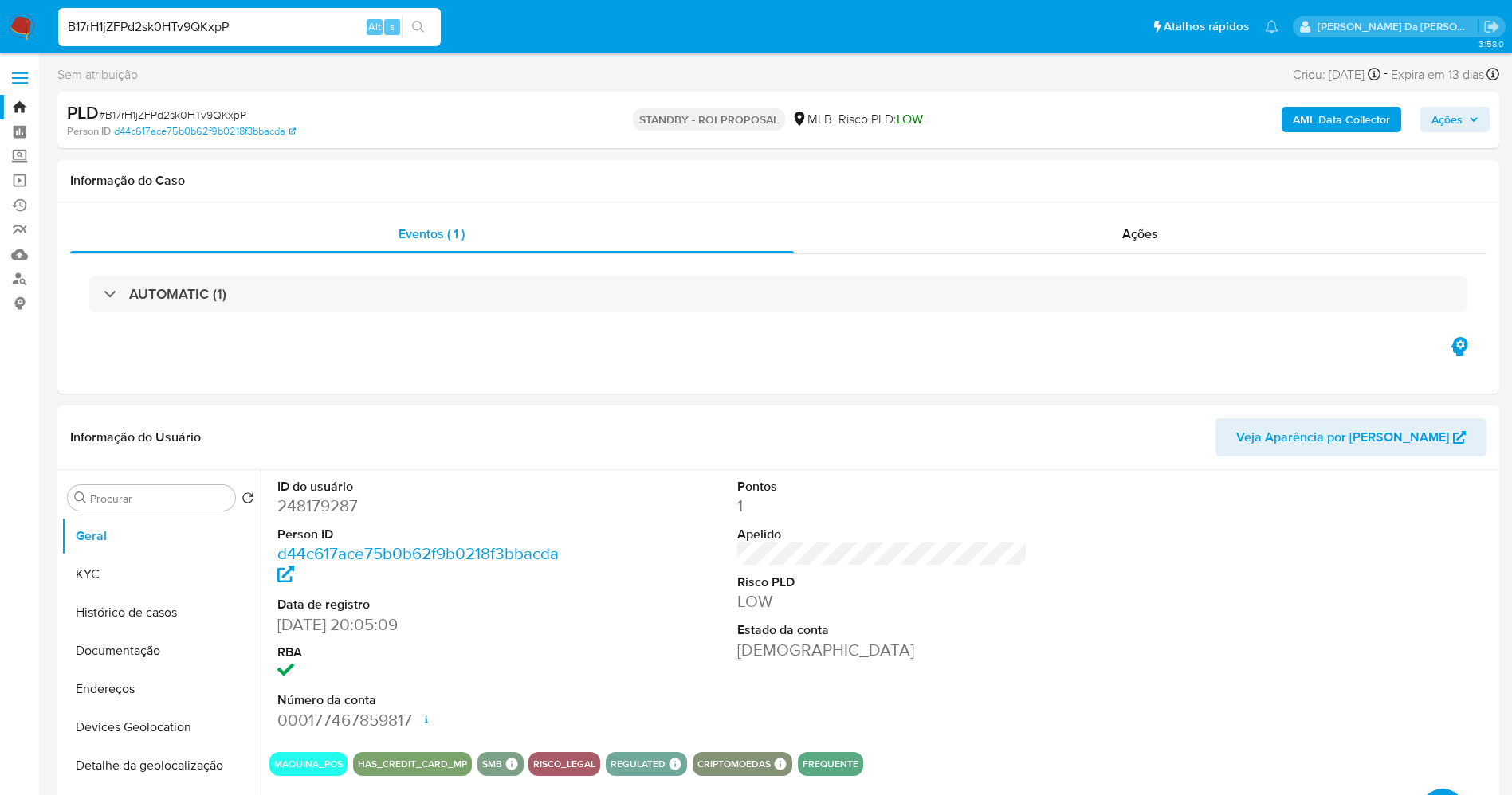
click at [281, 17] on input "B17rH1jZFPd2sk0HTv9QKxpP" at bounding box center [250, 27] width 383 height 21
paste input "7pnahtZHnUd4vj1wXX7PKR8L"
type input "7pnahtZHnUd4vj1wXX7PKR8L"
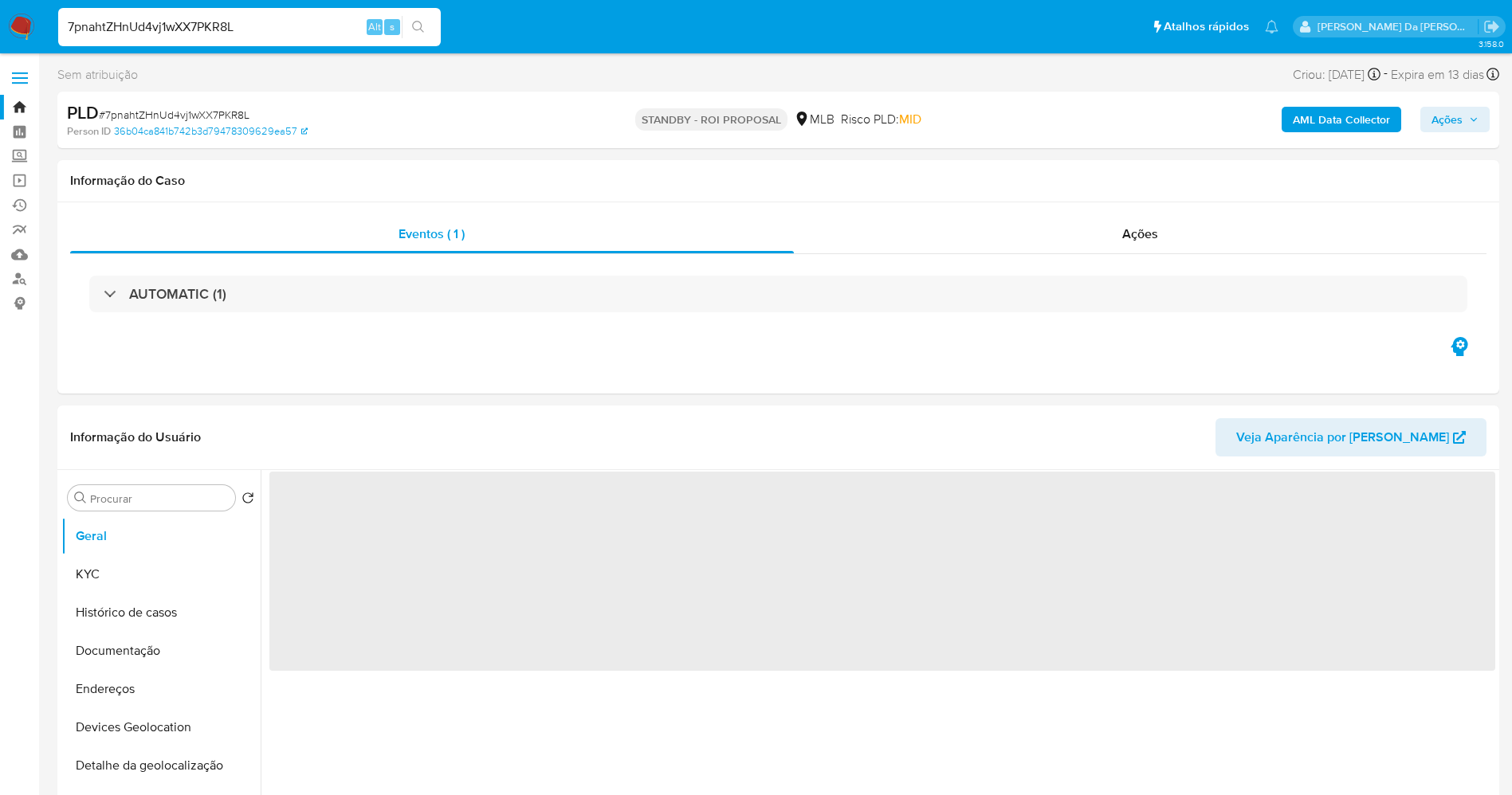
select select "10"
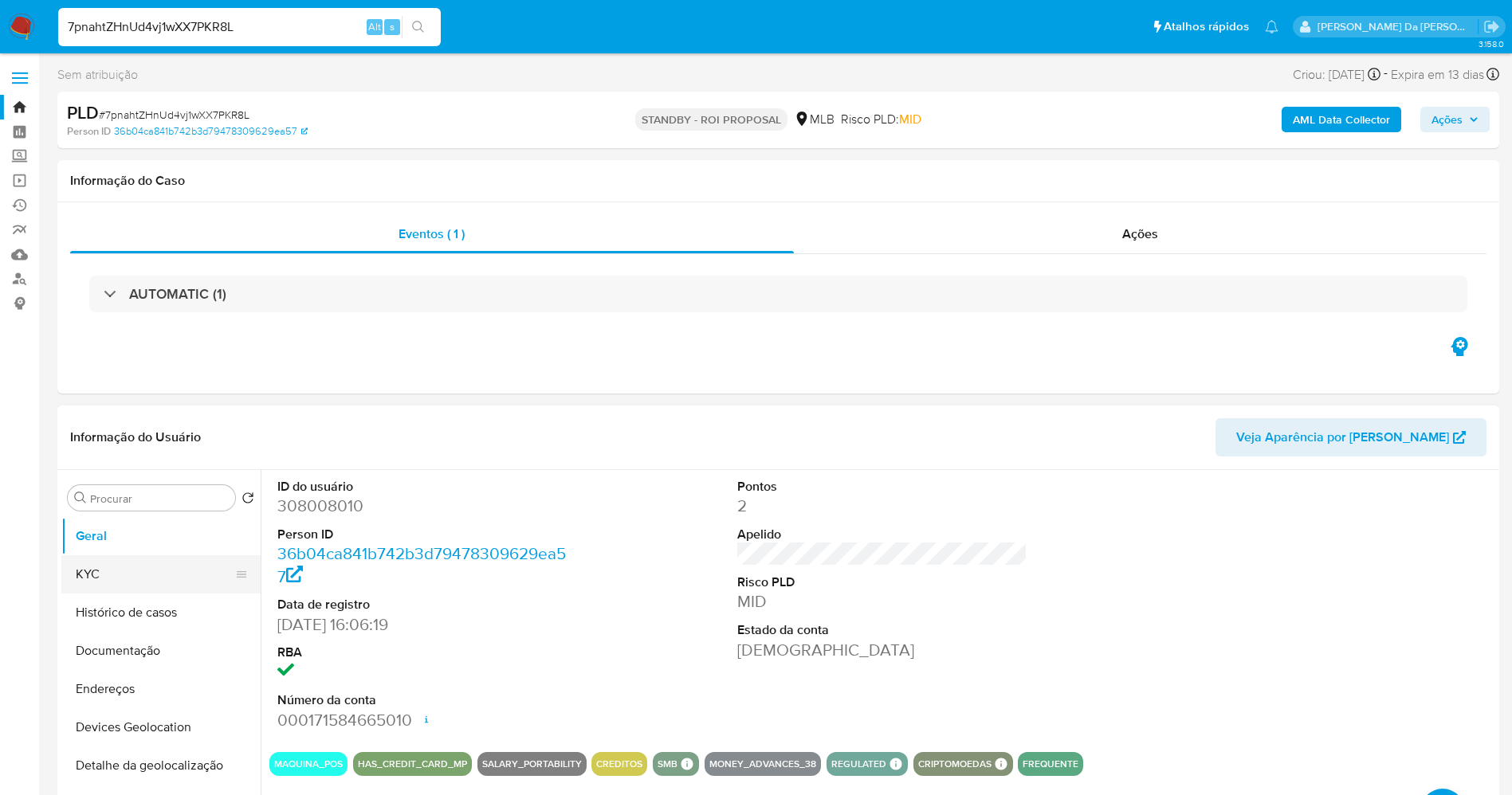
click at [159, 580] on button "KYC" at bounding box center [154, 574] width 186 height 39
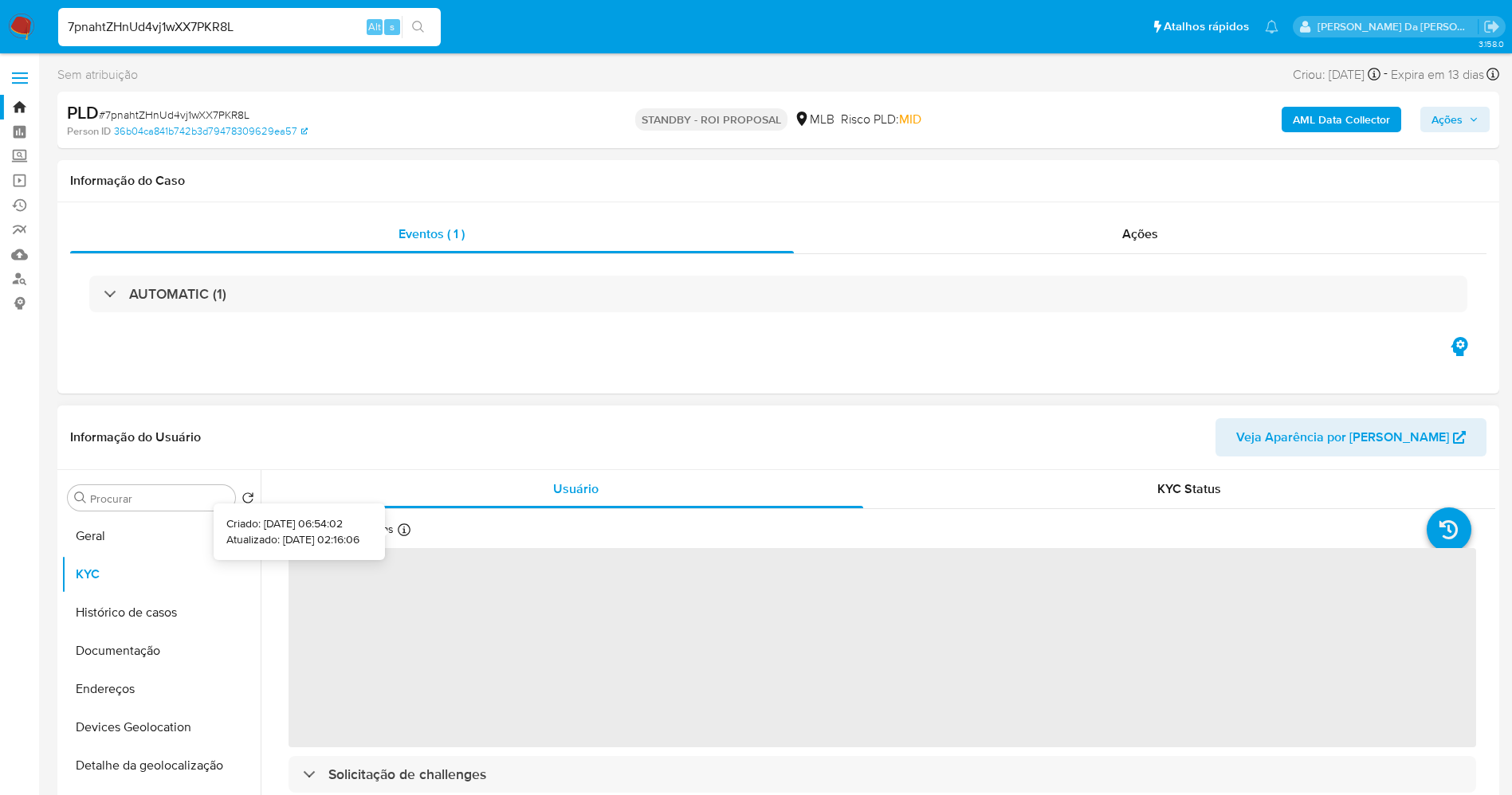
click at [409, 530] on icon at bounding box center [404, 529] width 13 height 13
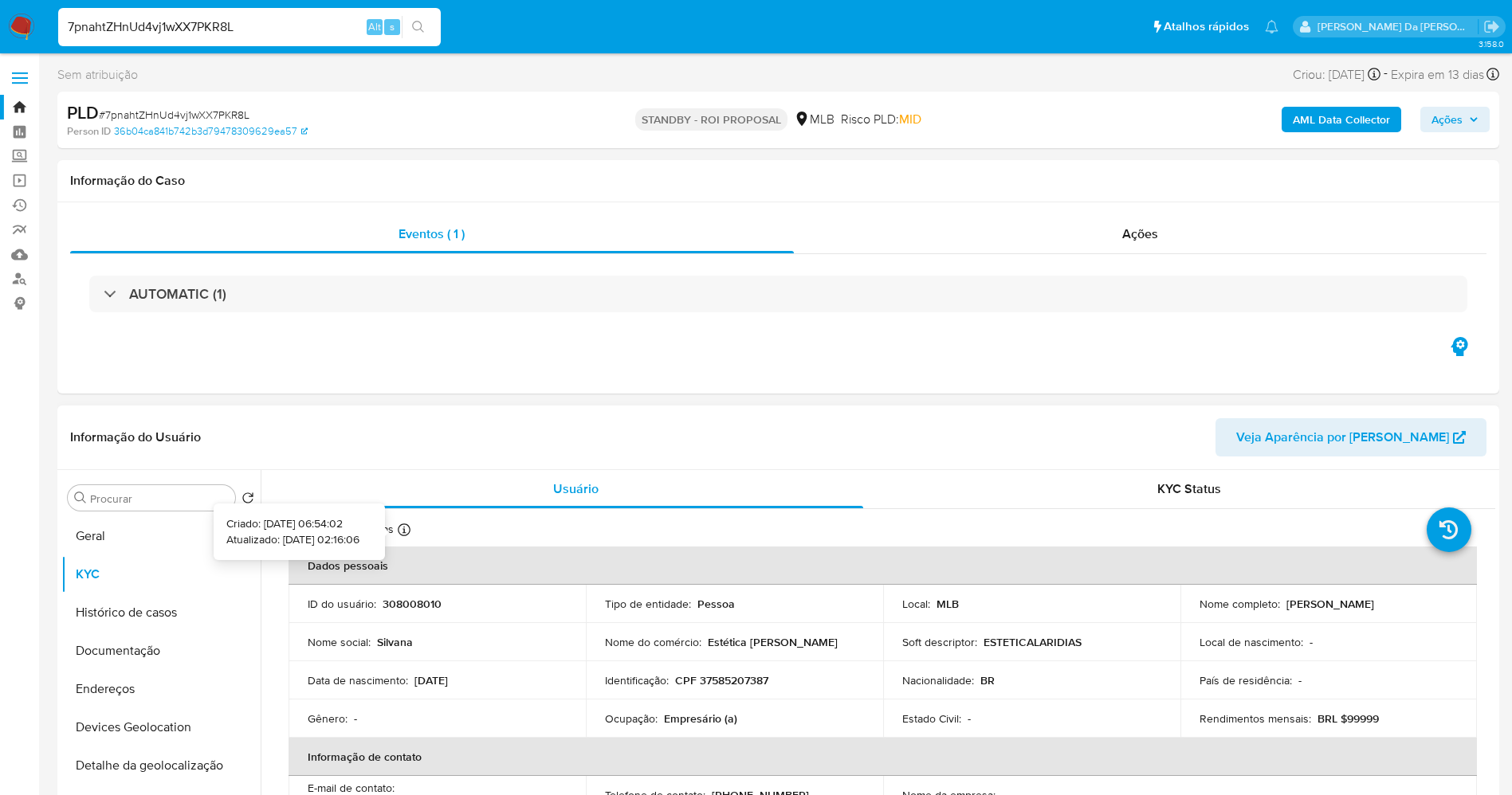
click at [409, 526] on icon at bounding box center [404, 529] width 13 height 13
click at [136, 533] on button "Geral" at bounding box center [154, 536] width 186 height 39
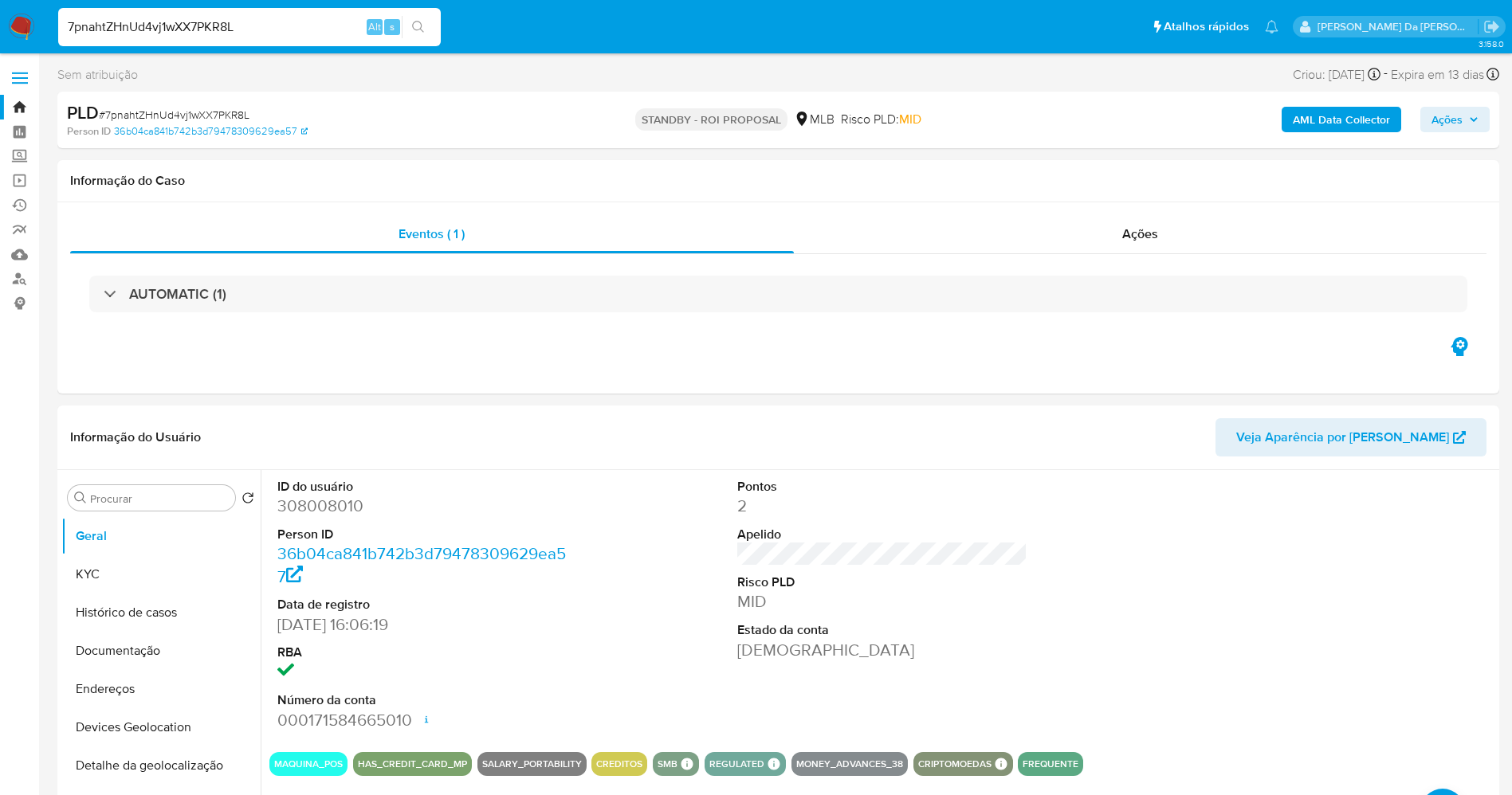
click at [297, 25] on input "7pnahtZHnUd4vj1wXX7PKR8L" at bounding box center [250, 27] width 383 height 21
paste input "kyxJVTWfB45UaOvCleh6239D"
type input "kyxJVTWfB45UaOvCleh6239D"
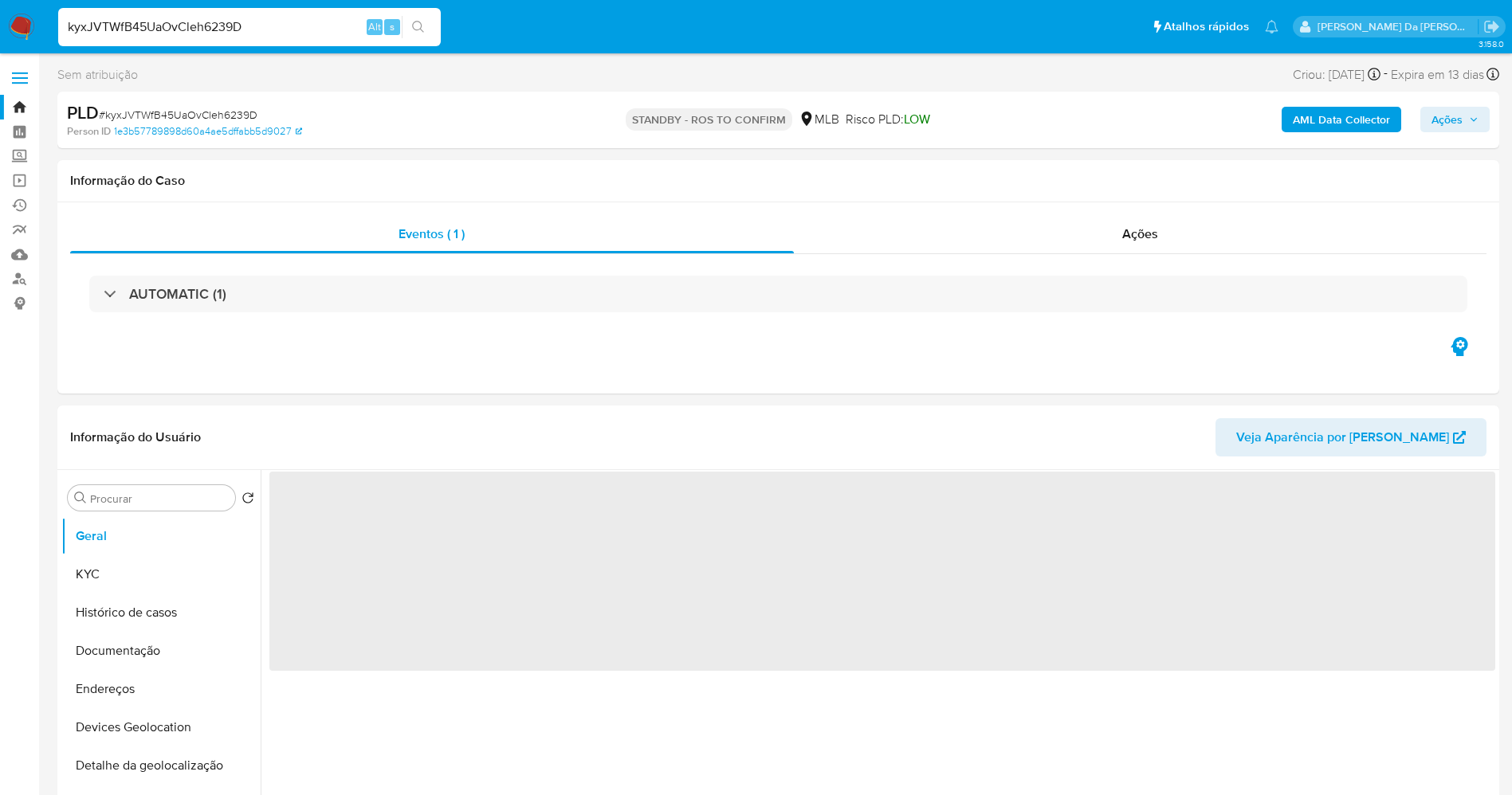
select select "10"
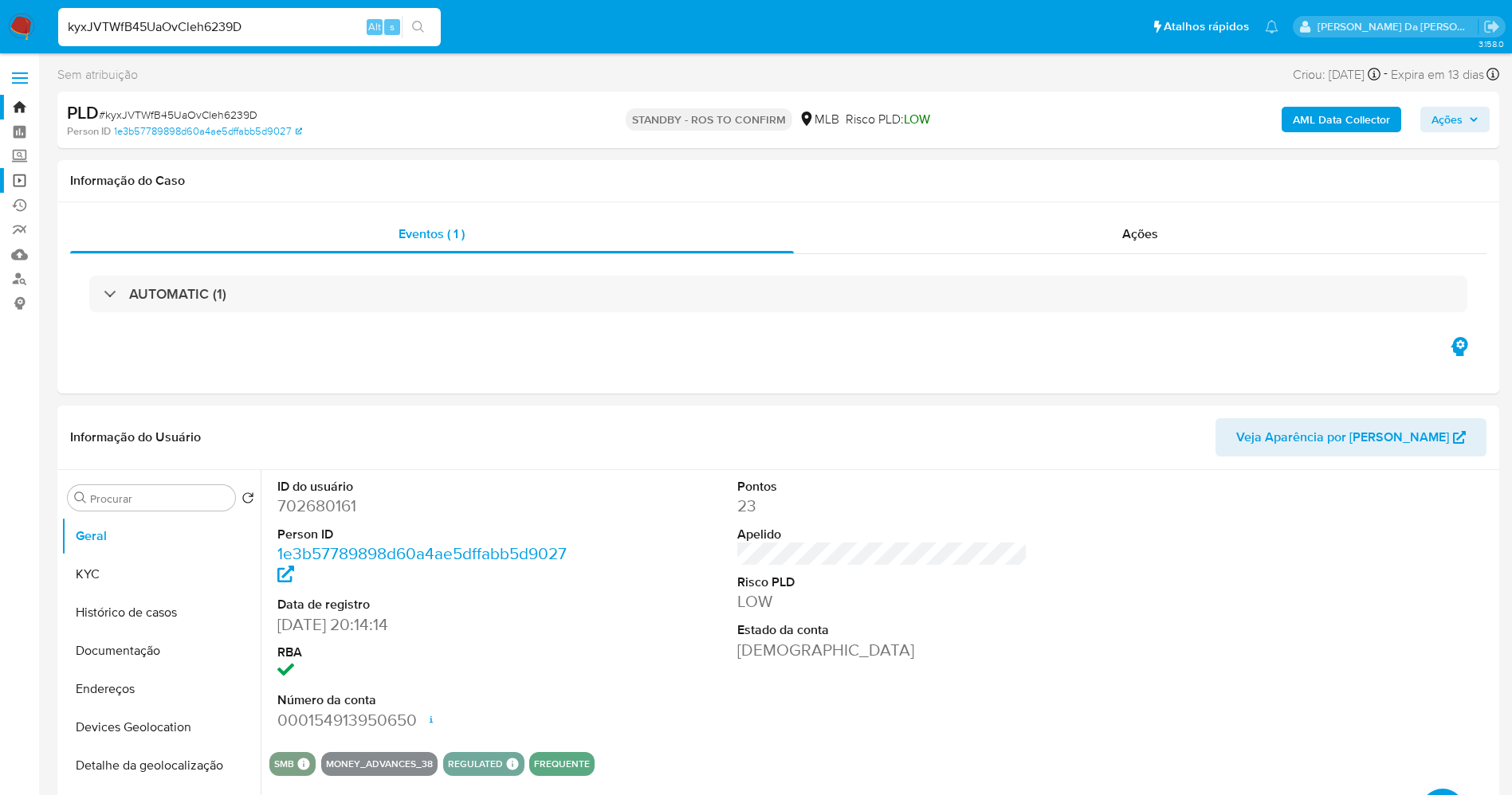
click at [21, 179] on link "Operações em massa" at bounding box center [94, 180] width 190 height 25
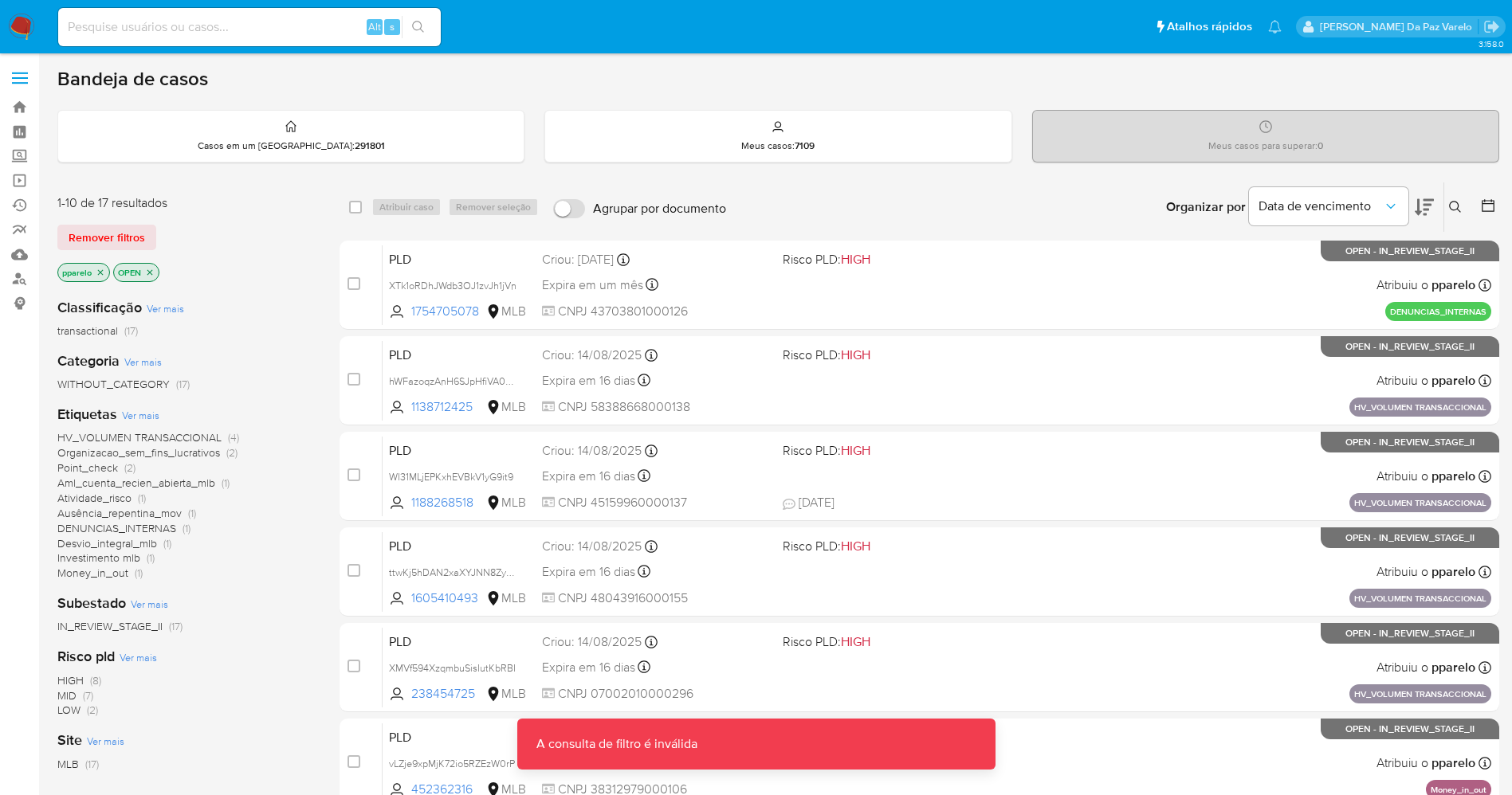
drag, startPoint x: 1449, startPoint y: 196, endPoint x: 1450, endPoint y: 211, distance: 15.0
click at [1450, 197] on button at bounding box center [1457, 207] width 27 height 19
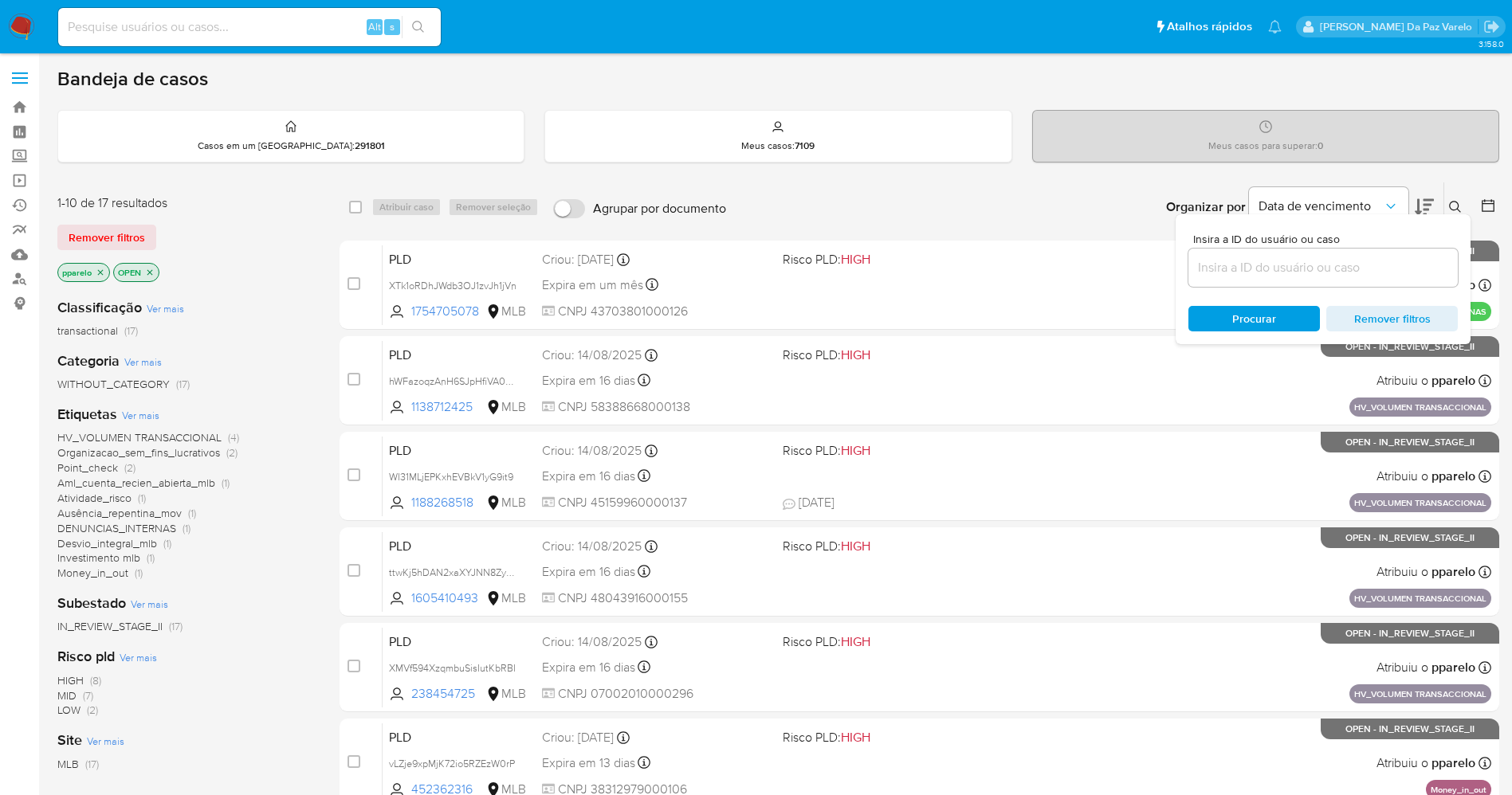
click at [1319, 257] on input at bounding box center [1323, 268] width 269 height 21
type input "lxEhcAgcv9YRKJlFGxKVl8tj"
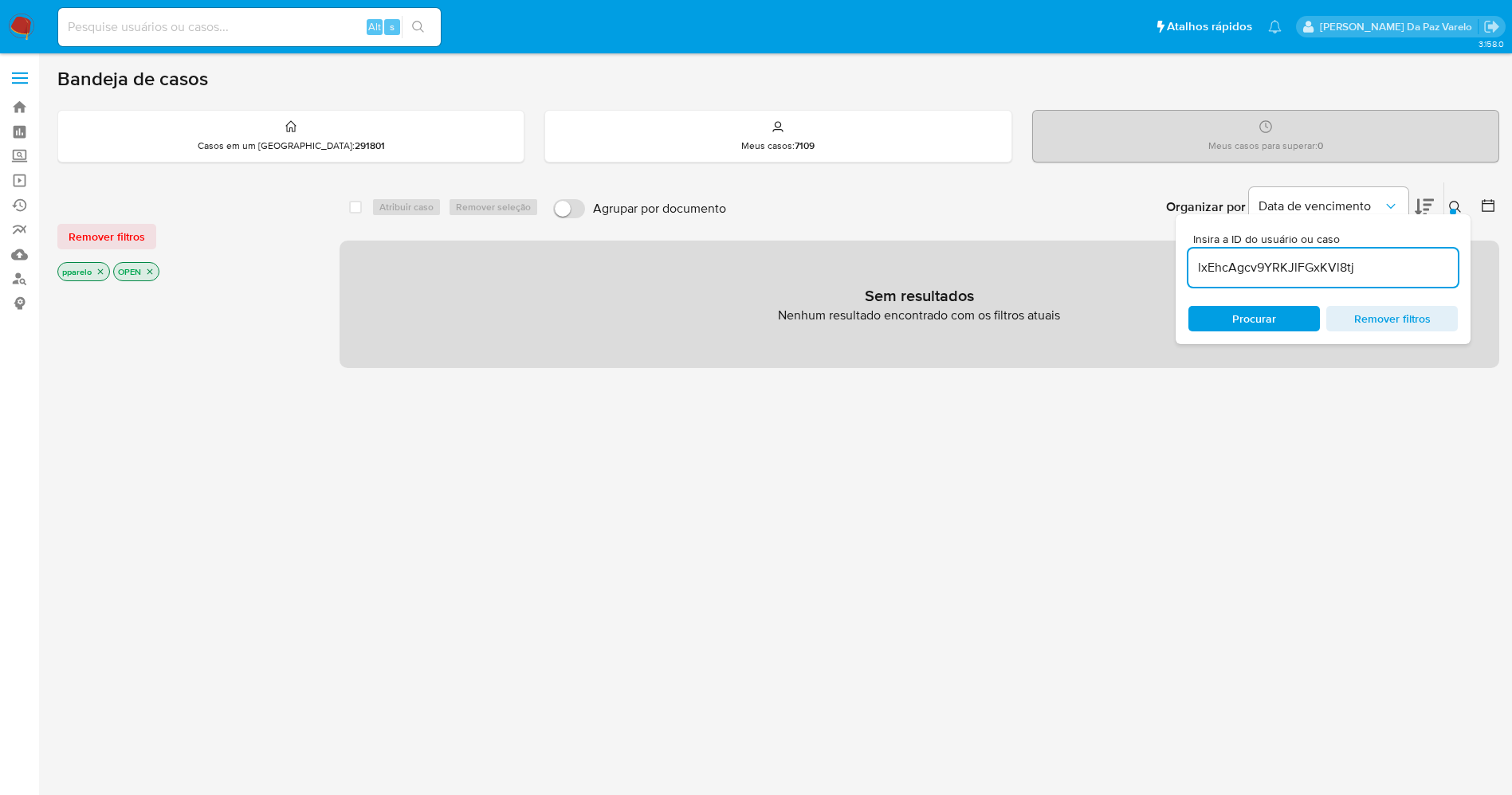
click at [93, 266] on p "pparelo" at bounding box center [83, 272] width 51 height 17
click at [227, 48] on div "Alt s" at bounding box center [250, 27] width 383 height 45
click at [233, 27] on input at bounding box center [250, 27] width 383 height 21
paste input "lxEhcAgcv9YRKJlFGxKVl8tj"
type input "lxEhcAgcv9YRKJlFGxKVl8tj"
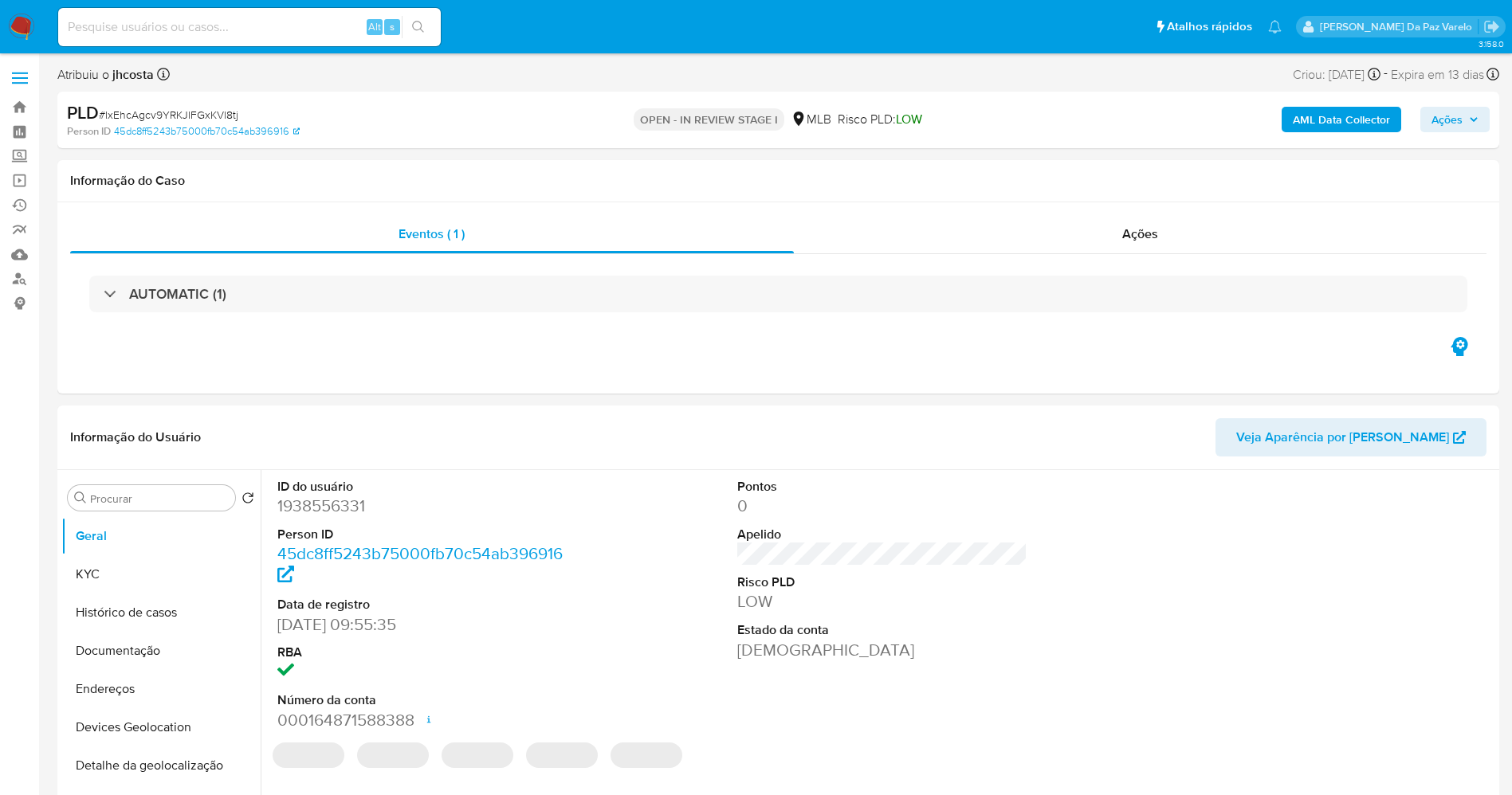
select select "10"
click at [263, 22] on input at bounding box center [250, 27] width 383 height 21
paste input "lxEhcAgcv9YRKJlFGxKVl8tj"
type input "lxEhcAgcv9YRKJlFGxKVl8tj"
click at [418, 28] on icon "search-icon" at bounding box center [418, 27] width 13 height 13
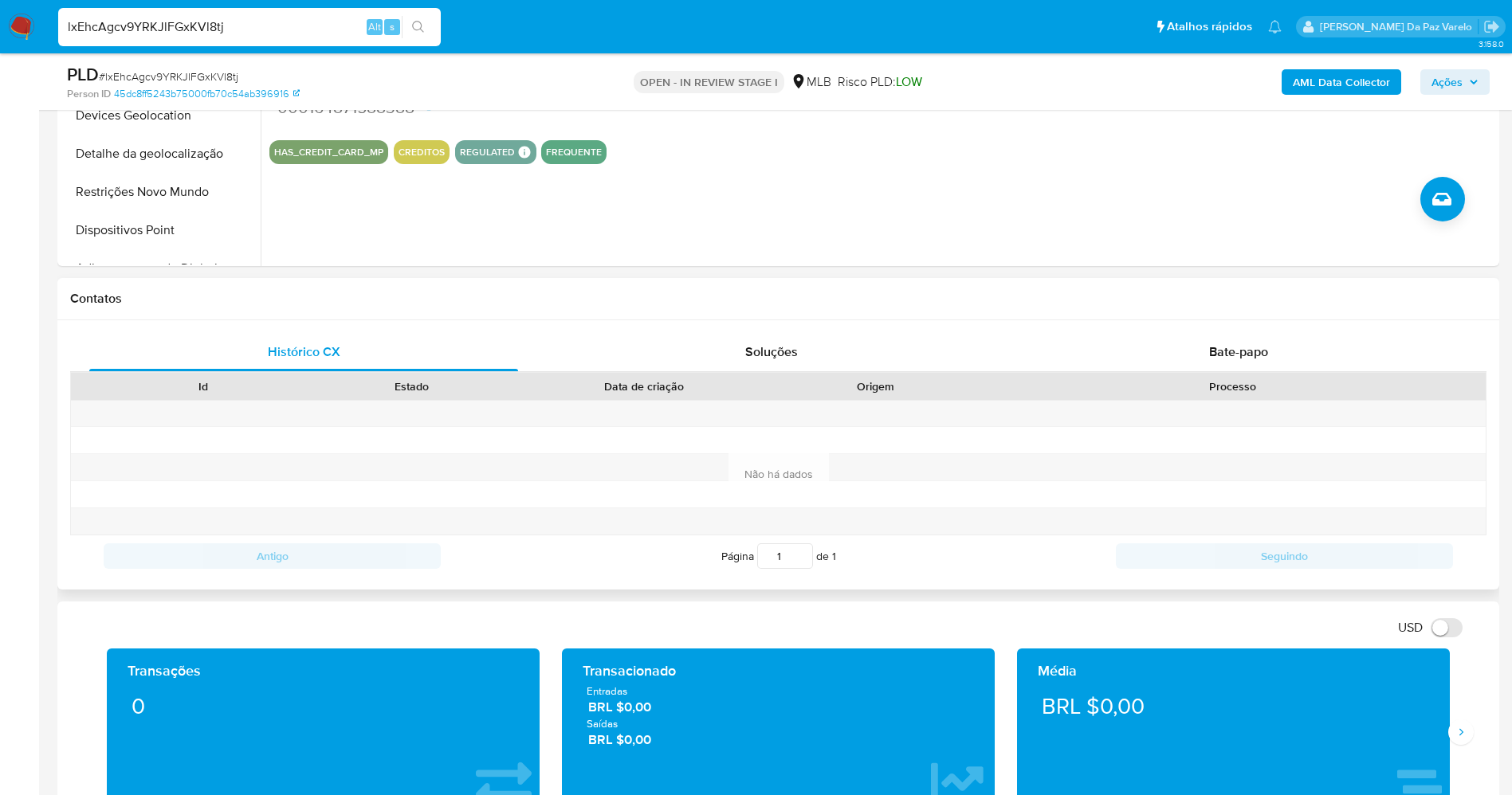
scroll to position [598, 0]
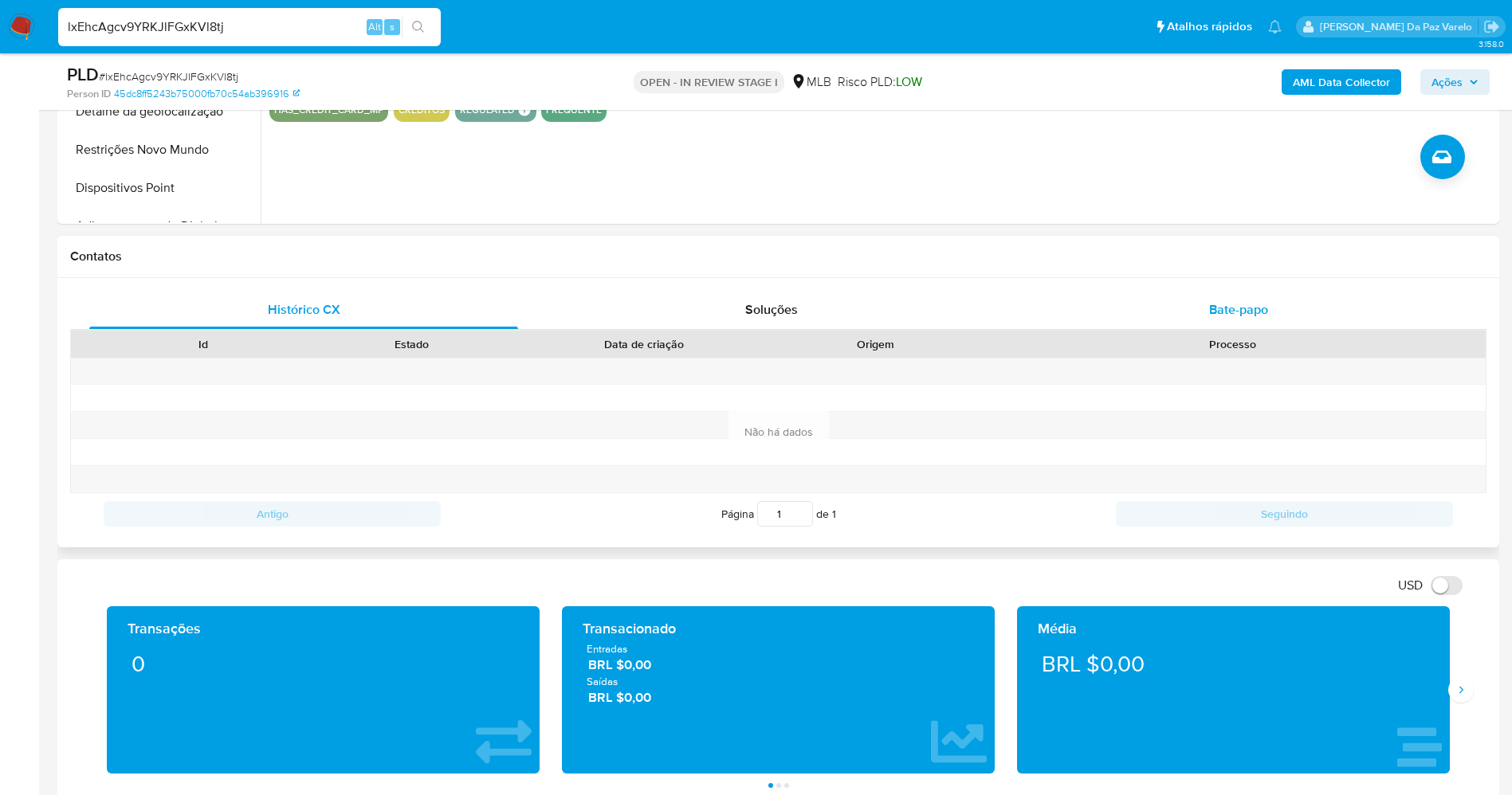
click at [1242, 304] on span "Bate-papo" at bounding box center [1238, 309] width 59 height 18
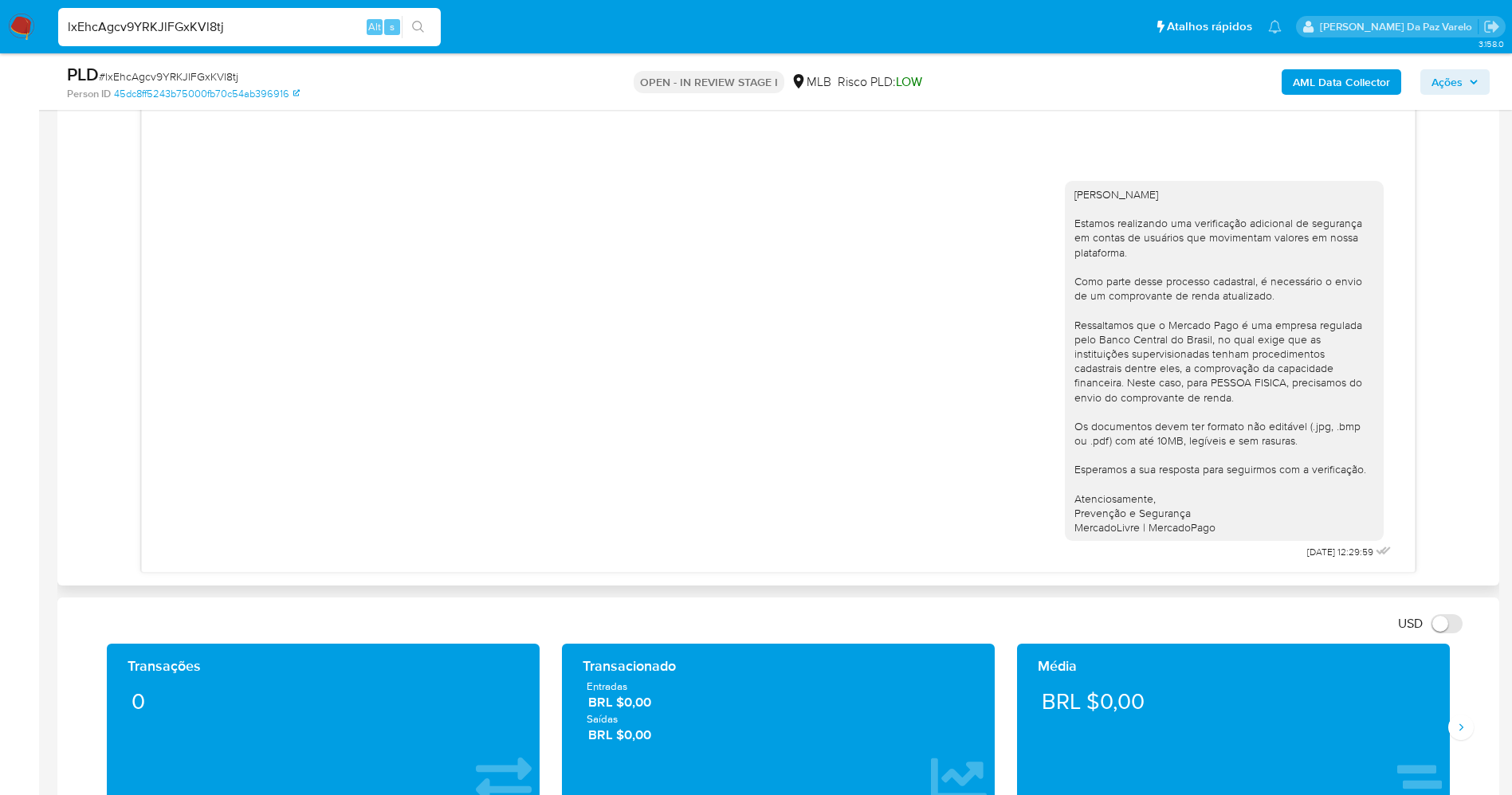
scroll to position [836, 0]
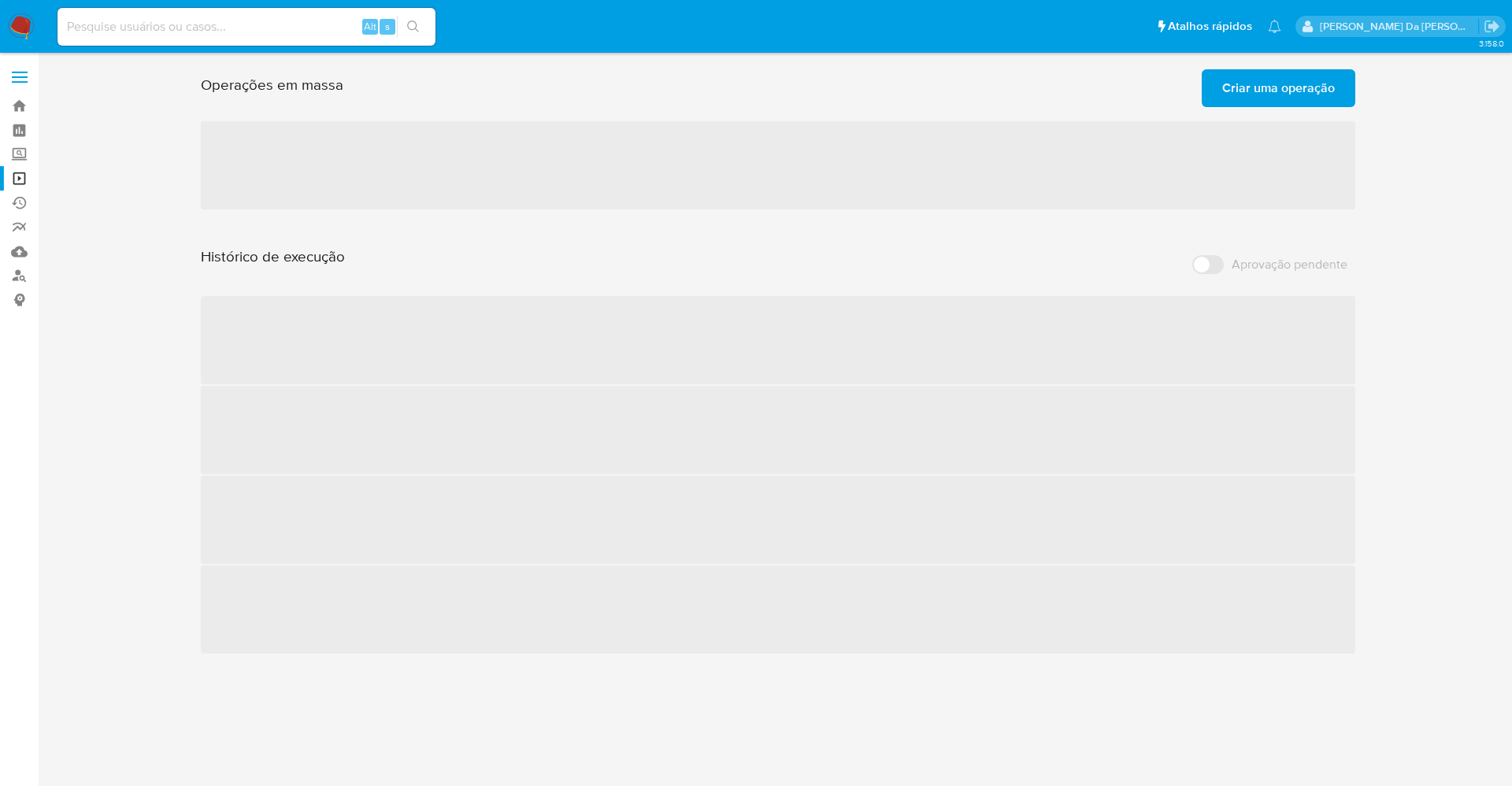
click at [1273, 94] on span "Criar uma operação" at bounding box center [1278, 88] width 113 height 35
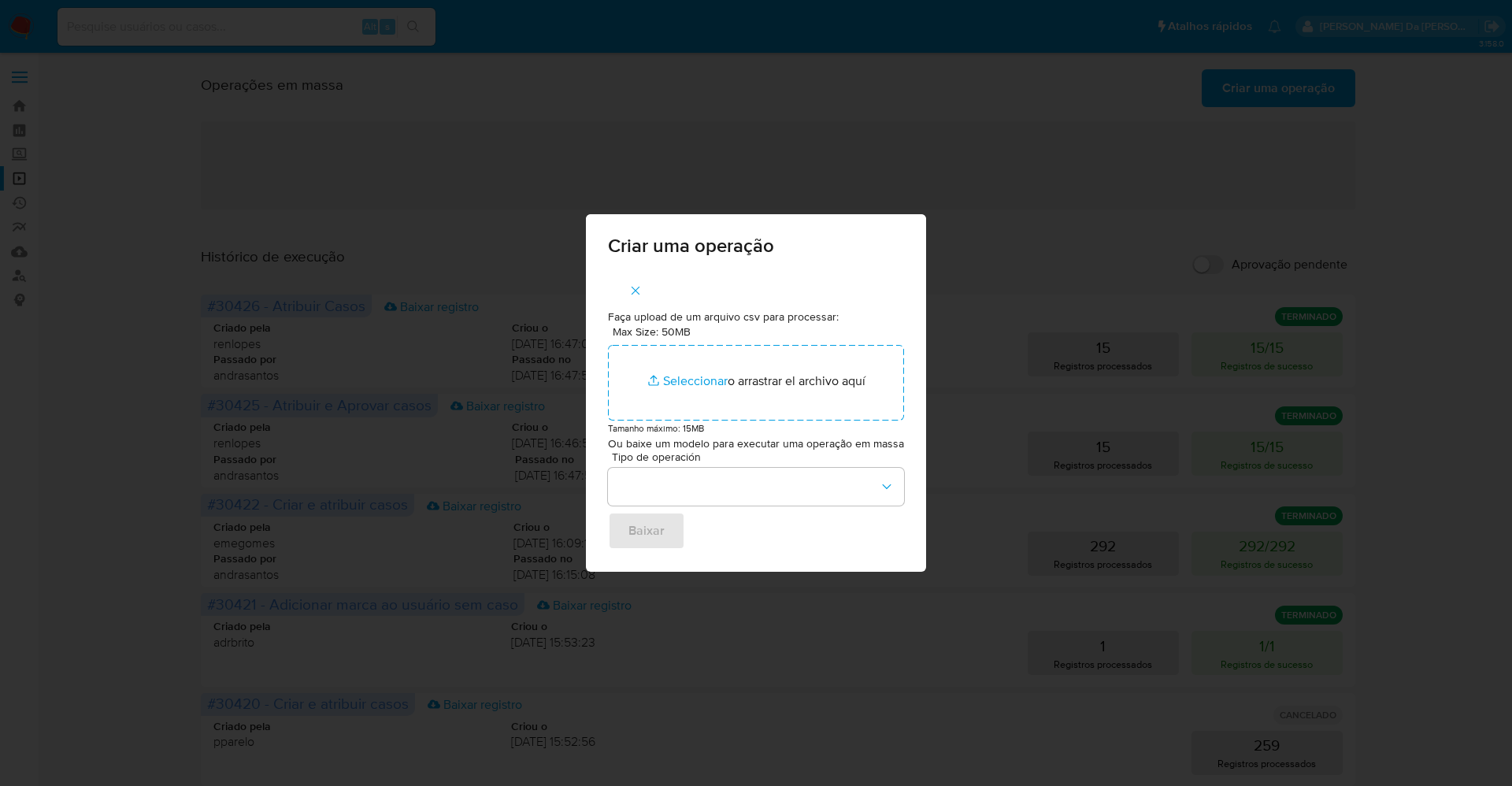
click at [1085, 170] on div "Criar uma operação Faça upload de um arquivo csv para processar: Max Size: 50MB…" at bounding box center [756, 393] width 1512 height 786
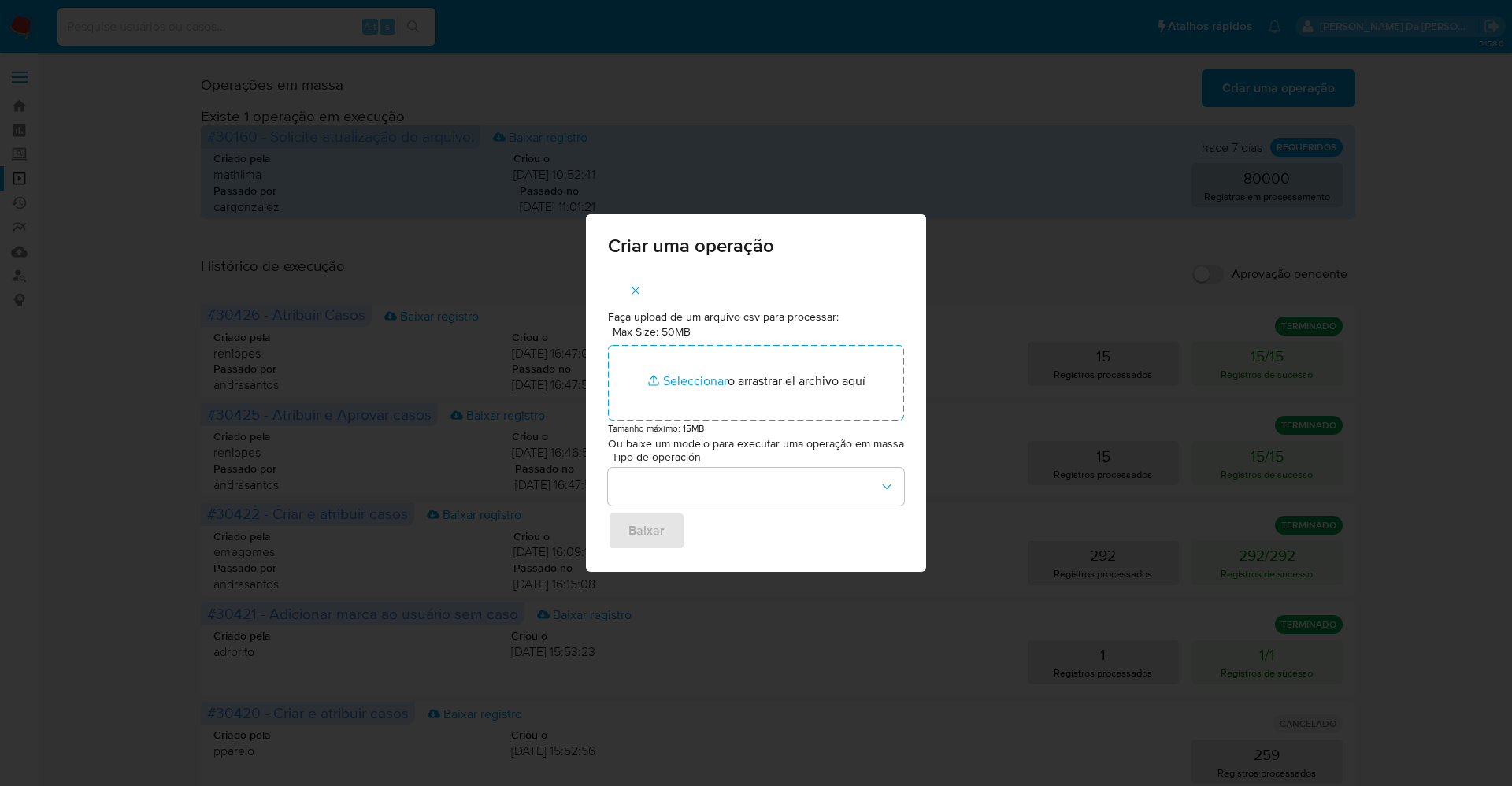
click at [653, 521] on div "Tipo de operación Baixar" at bounding box center [755, 500] width 296 height 98
click at [1081, 356] on div "Criar uma operação Faça upload de um arquivo csv para processar: Max Size: 50MB…" at bounding box center [756, 393] width 1512 height 786
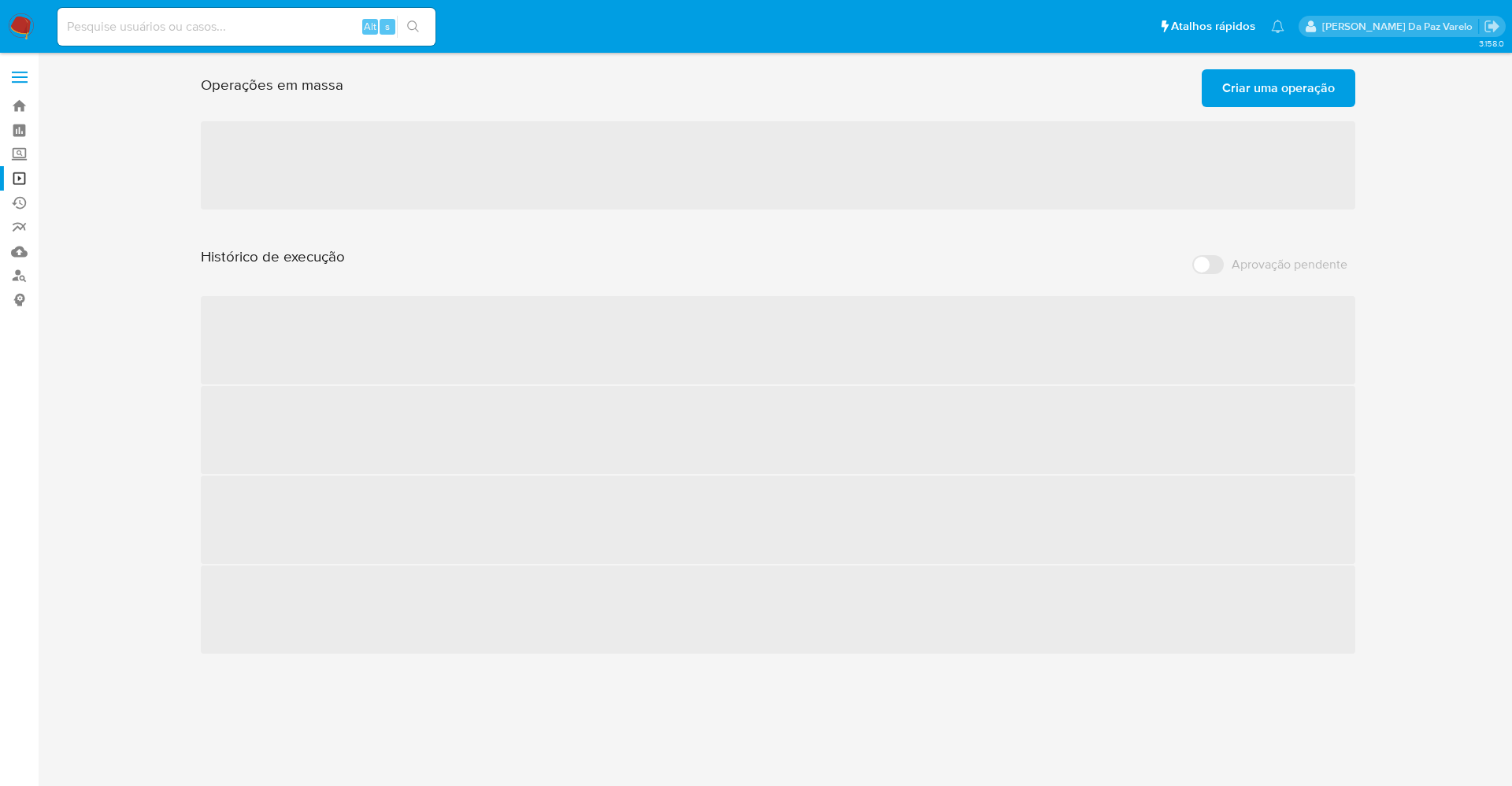
click at [1255, 83] on span "Criar uma operação" at bounding box center [1278, 88] width 113 height 35
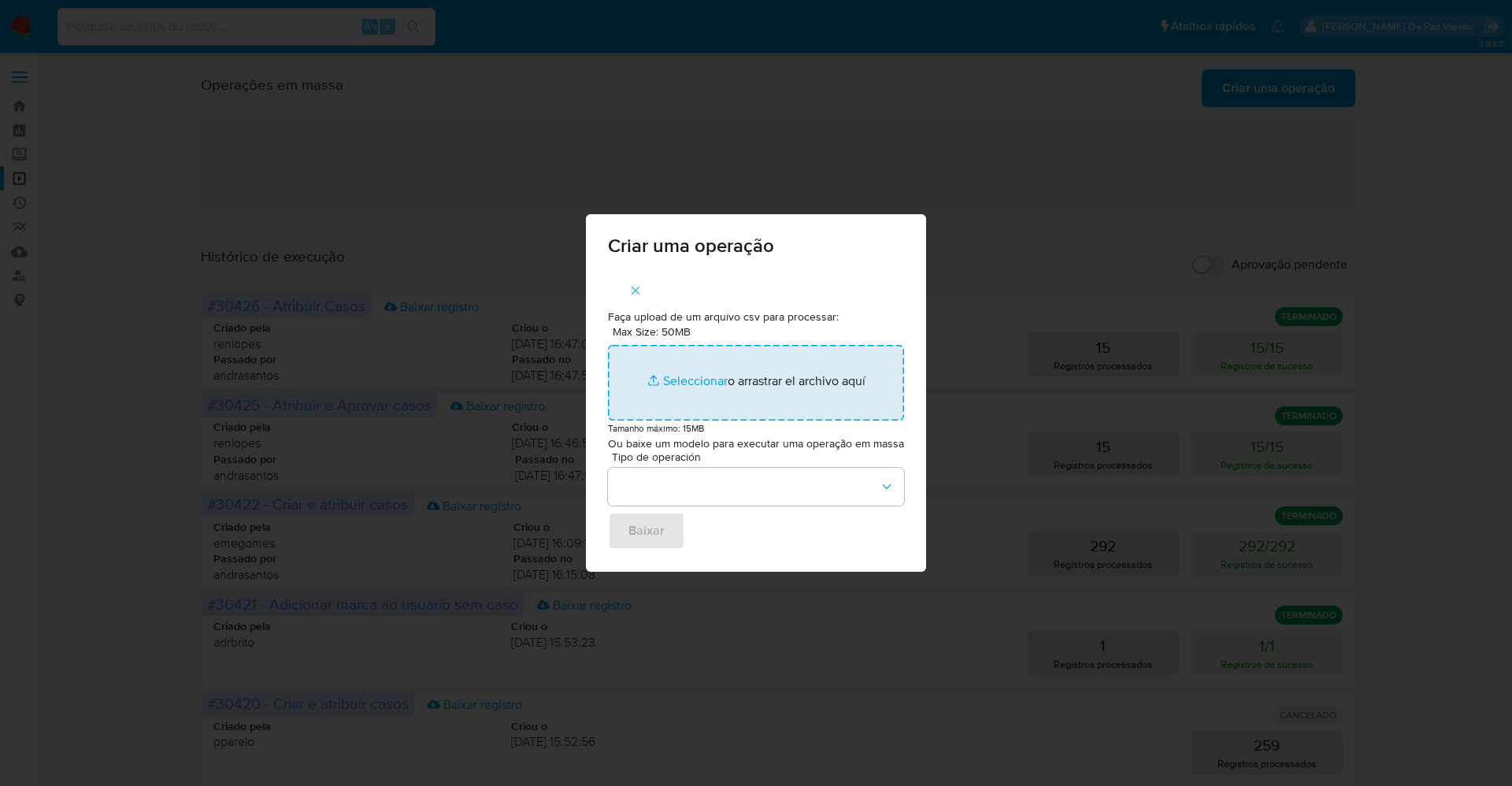
click at [692, 377] on input "Max Size: 50MB Seleccionar archivos" at bounding box center [755, 382] width 296 height 75
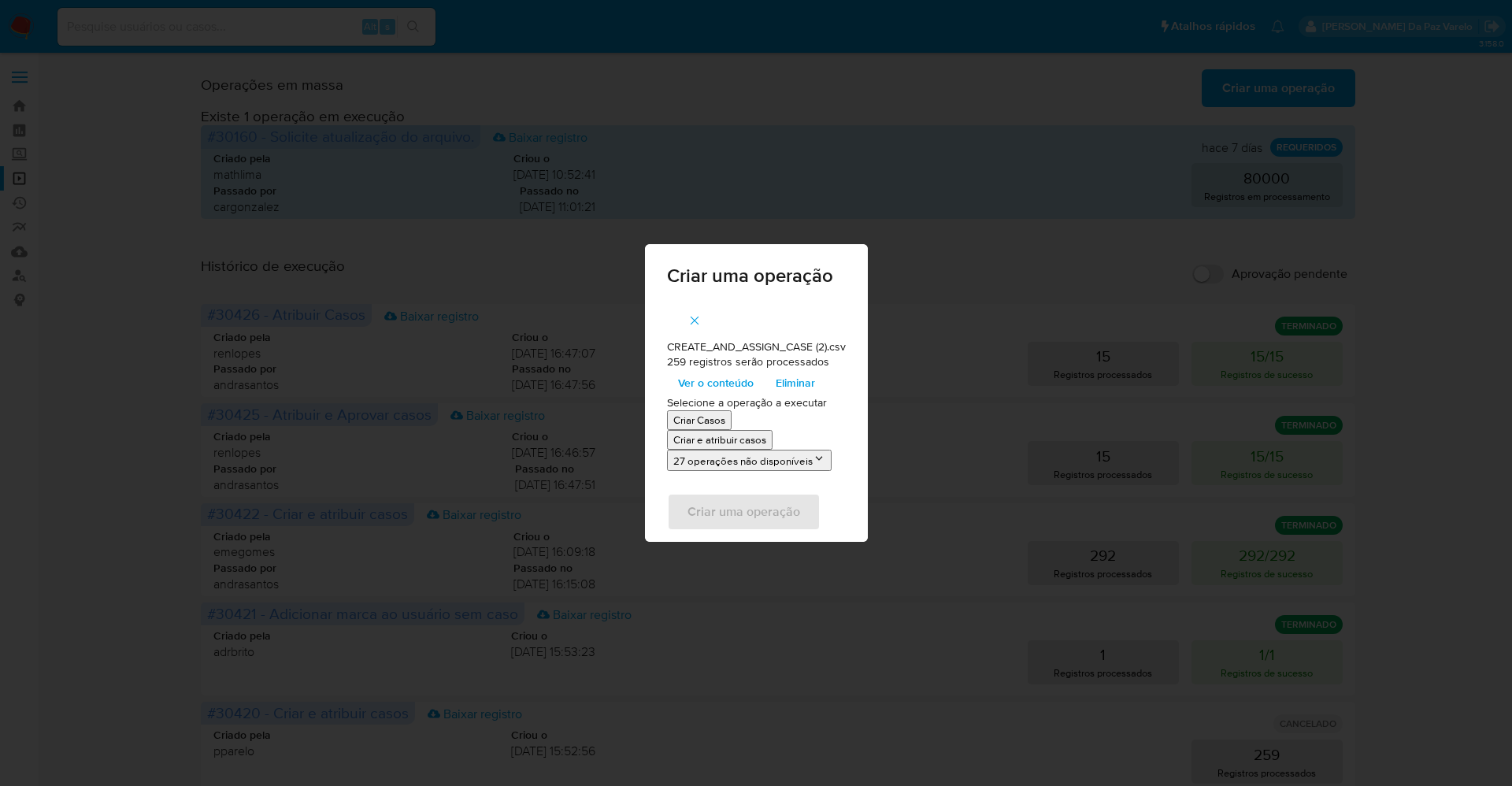
click at [716, 438] on p "Criar e atribuir casos" at bounding box center [720, 440] width 93 height 15
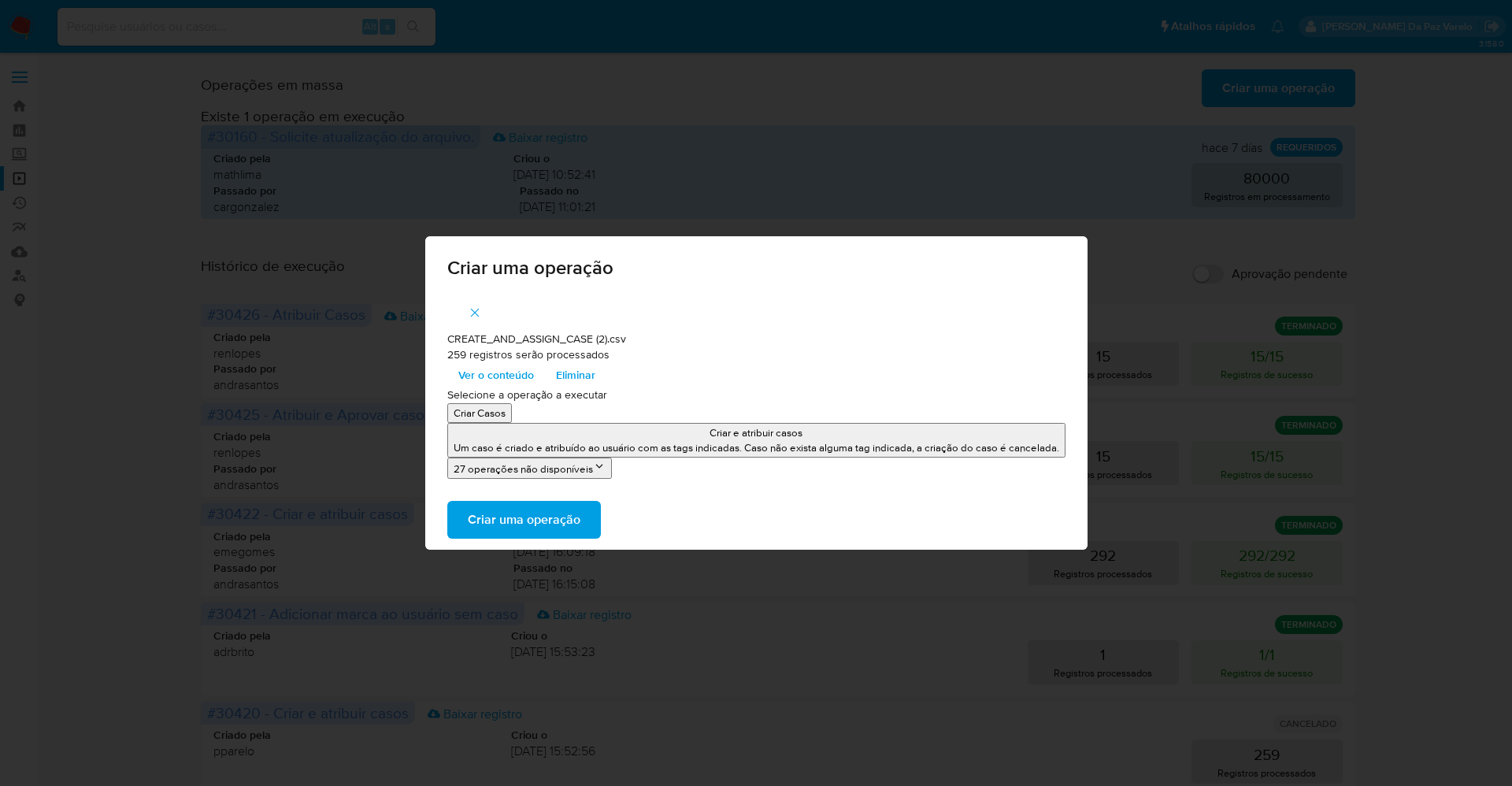
click at [509, 373] on span "Ver o conteúdo" at bounding box center [496, 375] width 75 height 22
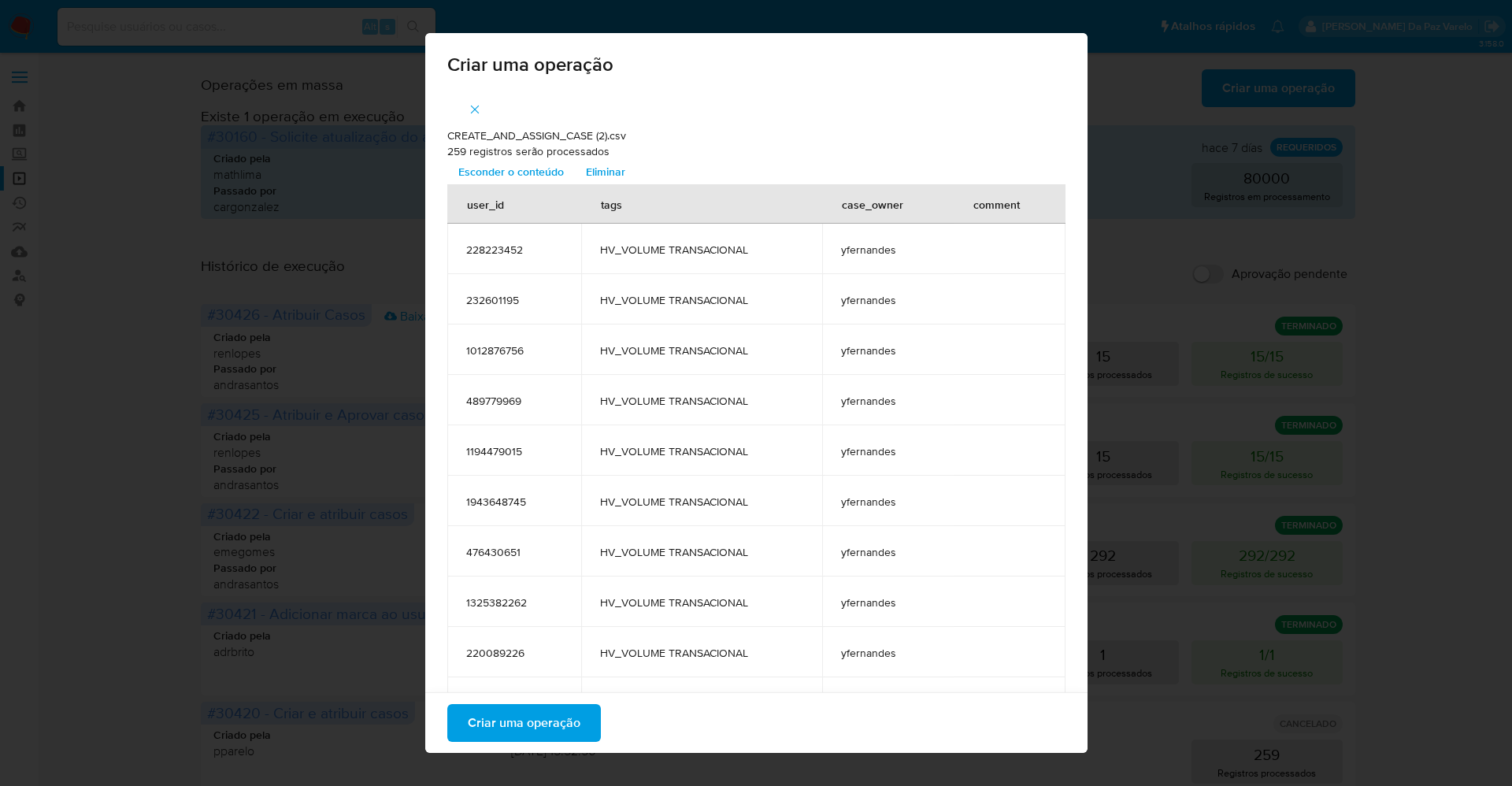
click at [447, 149] on p "259 registros serão processados" at bounding box center [756, 152] width 618 height 16
drag, startPoint x: 441, startPoint y: 149, endPoint x: 654, endPoint y: 146, distance: 213.0
click at [654, 146] on p "259 registros serão processados" at bounding box center [756, 152] width 618 height 16
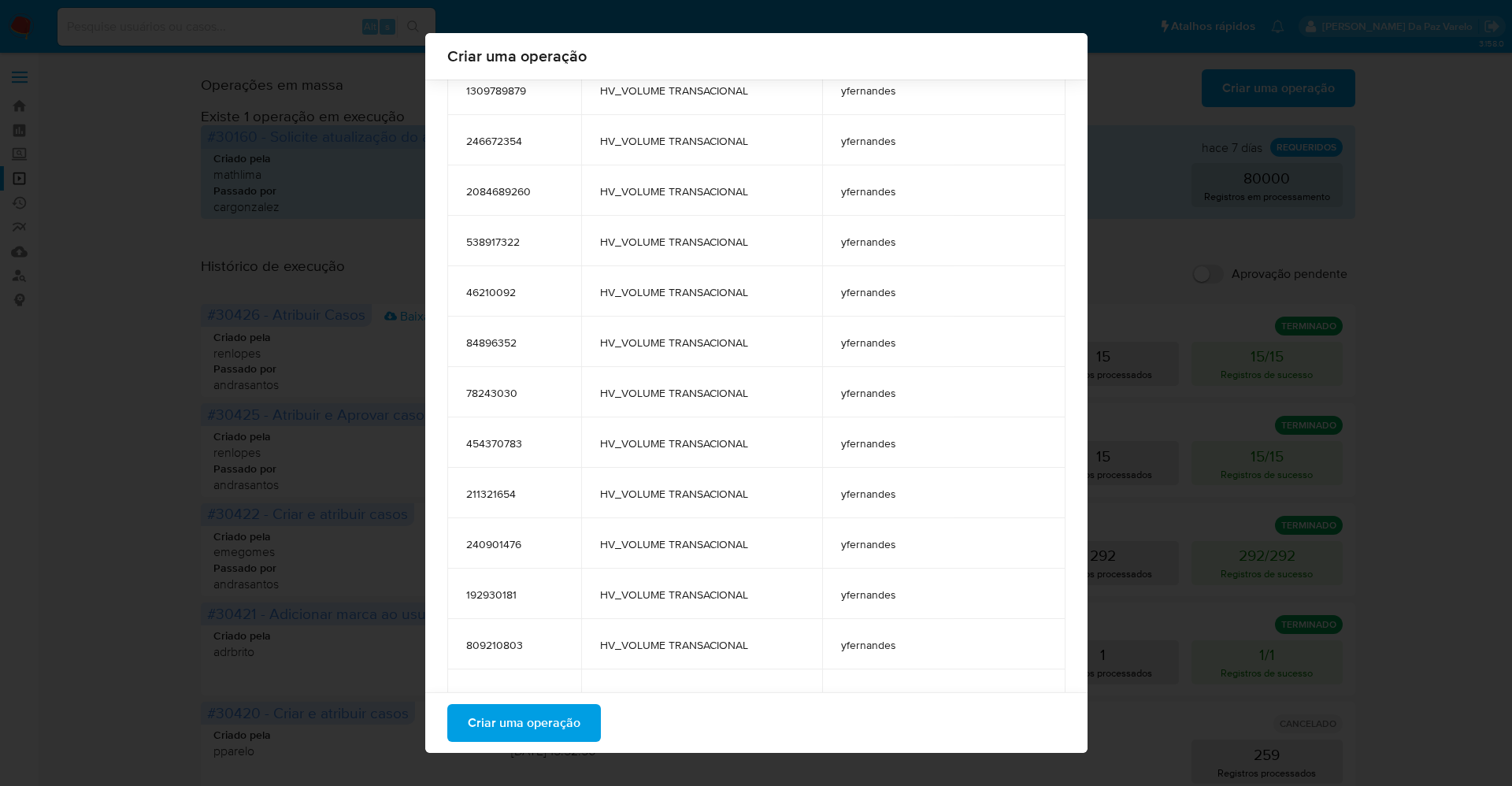
scroll to position [2470, 0]
click at [652, 491] on span "HV_VOLUME TRANSACIONAL" at bounding box center [702, 490] width 204 height 14
click at [650, 493] on span "HV_VOLUME TRANSACIONAL" at bounding box center [702, 490] width 204 height 14
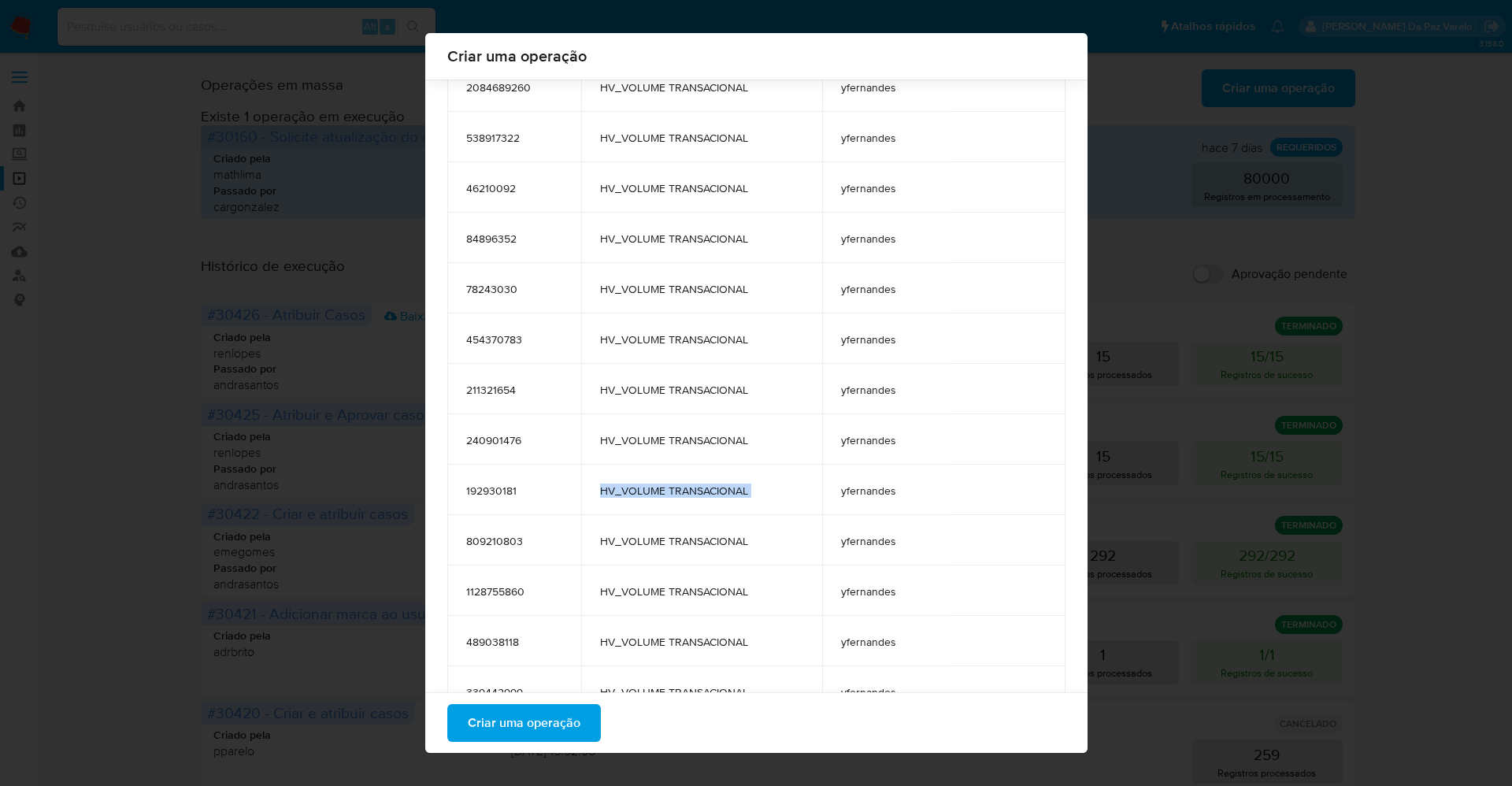
click at [650, 493] on span "HV_VOLUME TRANSACIONAL" at bounding box center [702, 490] width 204 height 14
copy span "HV_VOLUME TRANSACIONAL"
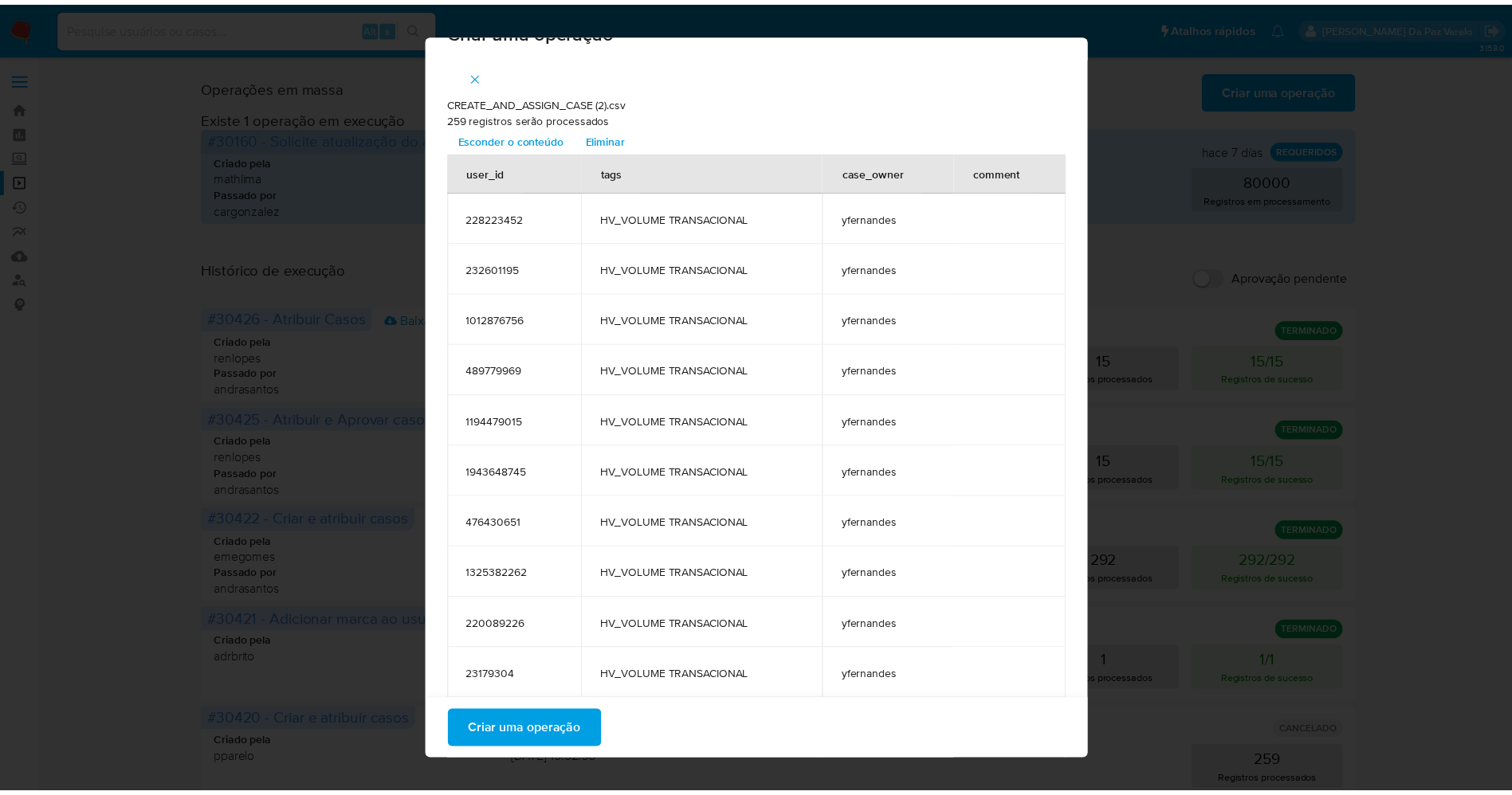
scroll to position [0, 0]
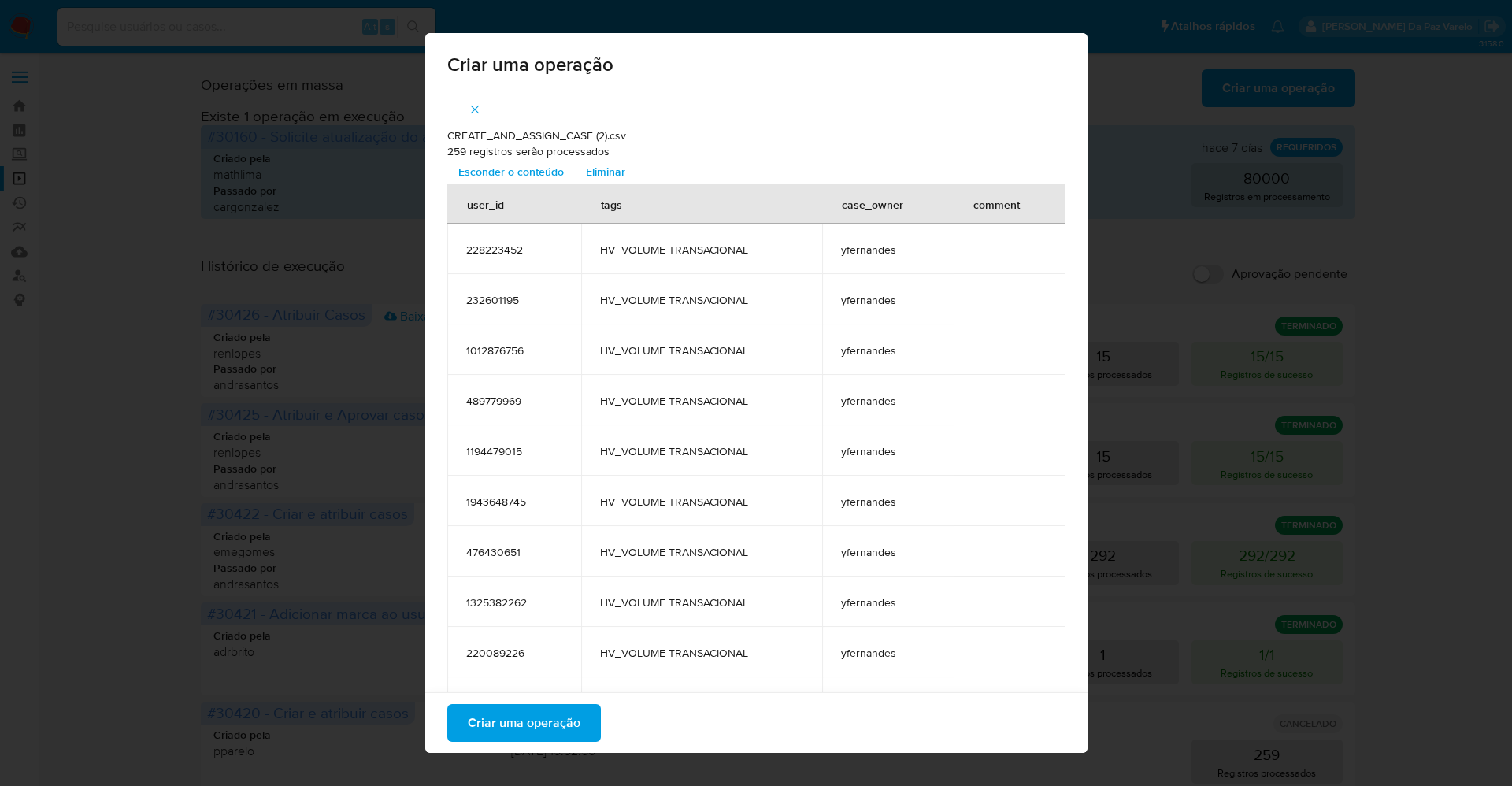
click at [546, 720] on span "Criar uma operação" at bounding box center [524, 722] width 113 height 35
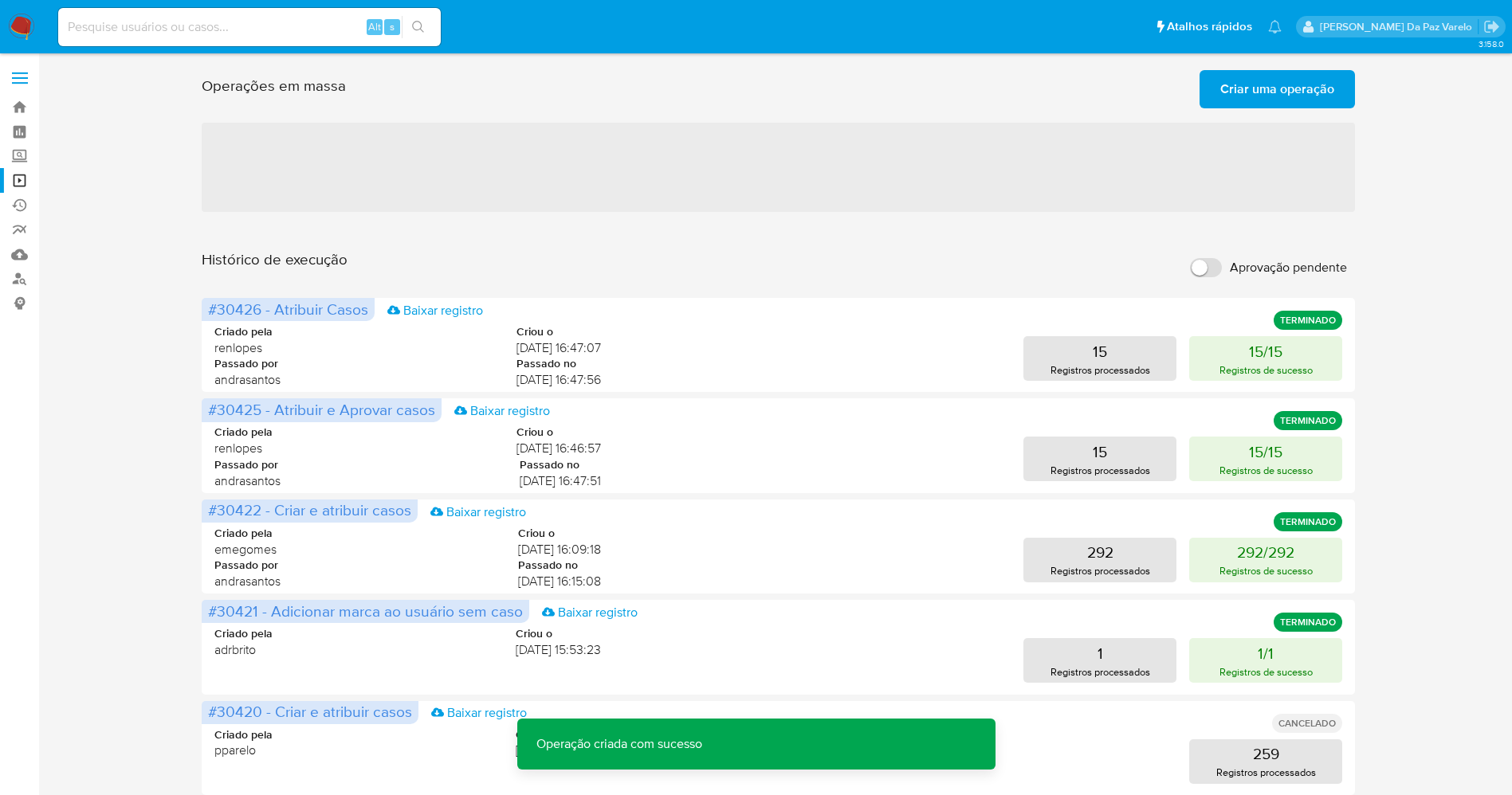
click at [1214, 268] on input "Aprovação pendente" at bounding box center [1206, 268] width 32 height 19
checkbox input "true"
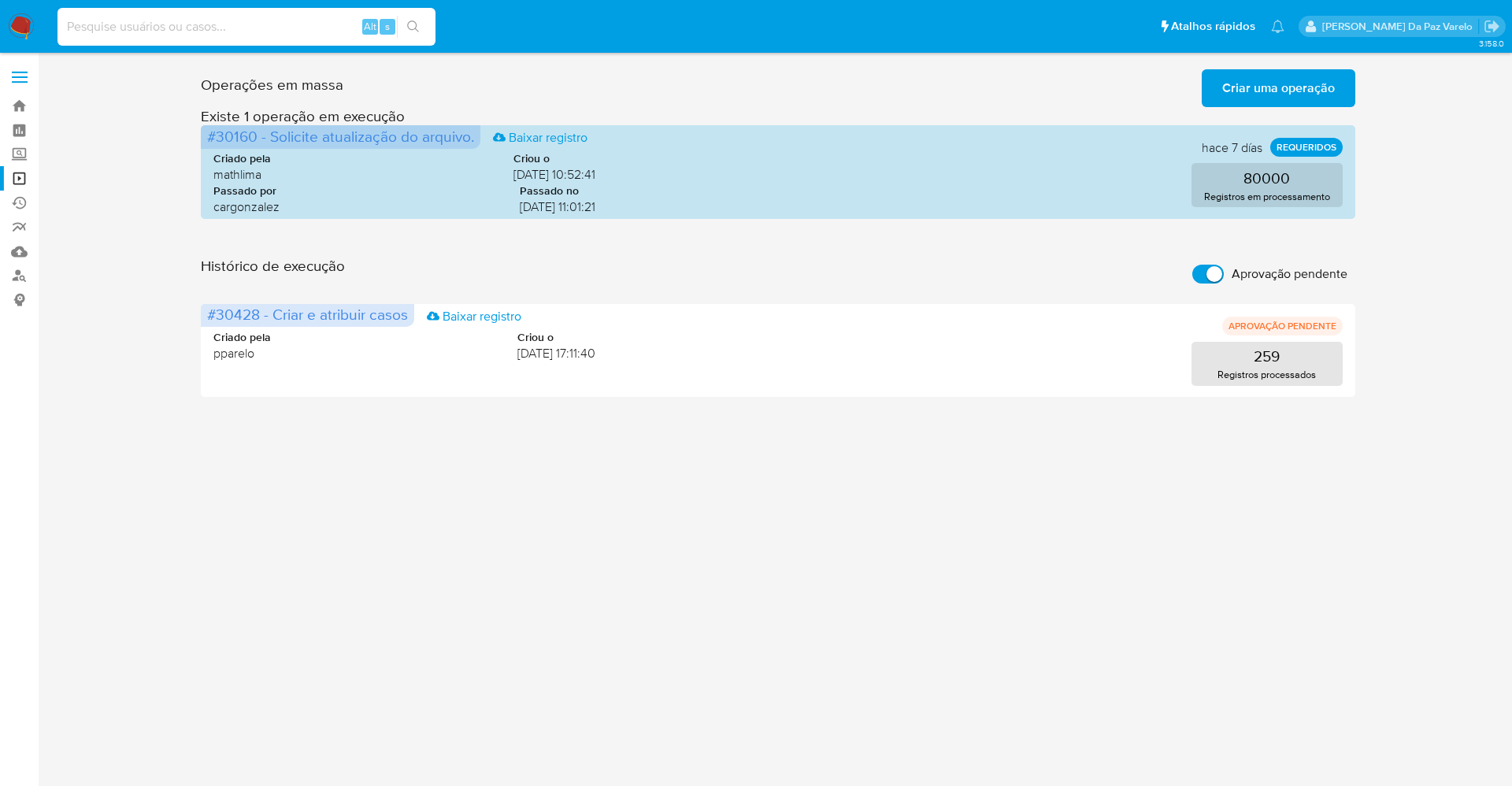
click at [284, 19] on input at bounding box center [247, 27] width 378 height 20
paste input "JPQG6cgxJHixS0rfKFHzjskx"
type input "JPQG6cgxJHixS0rfKFHzjskx"
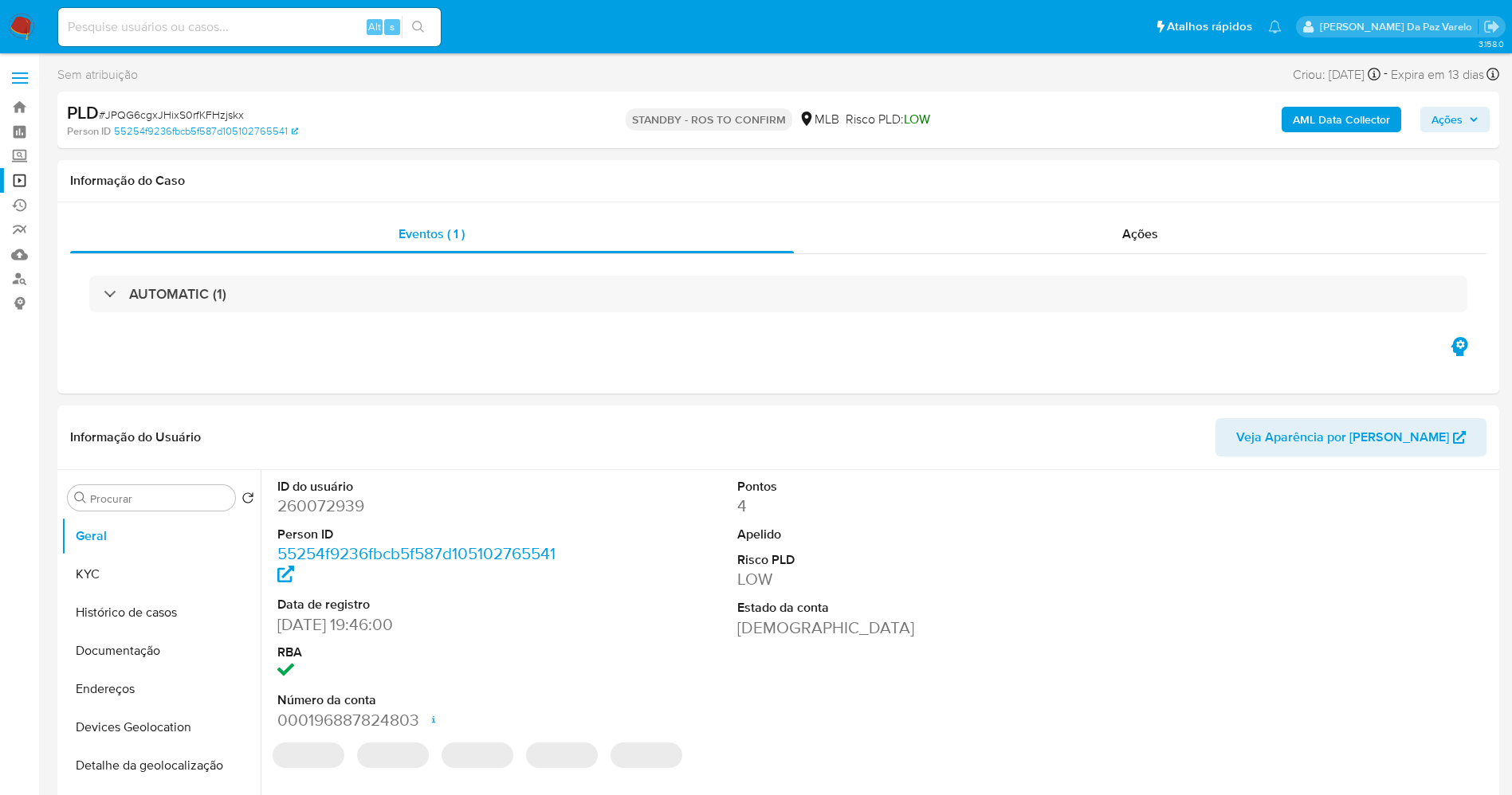
select select "10"
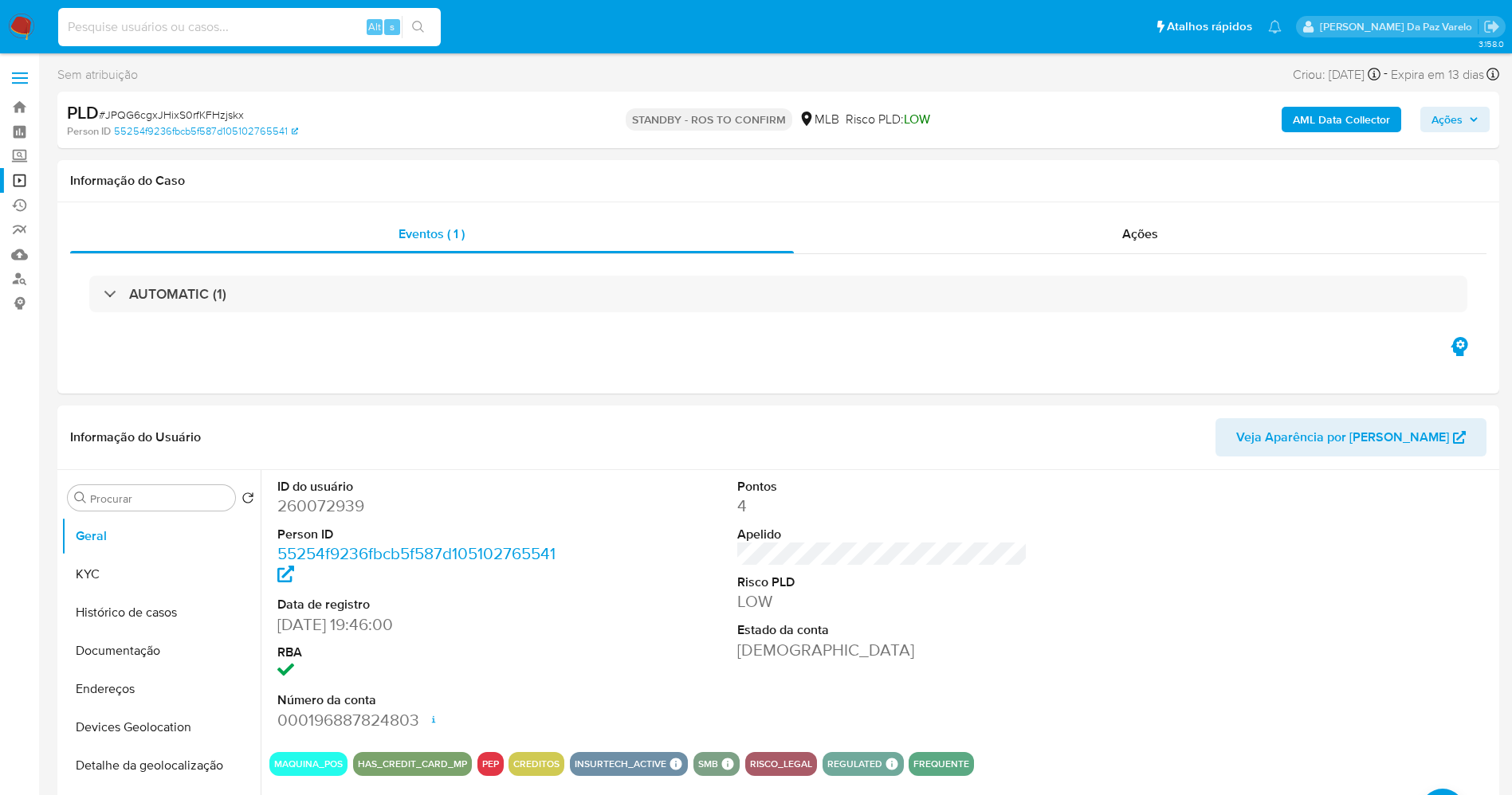
click at [297, 27] on input at bounding box center [250, 27] width 383 height 21
paste input "JsbKpx4LT73gM850ENQy5ski"
type input "JsbKpx4LT73gM850ENQy5ski"
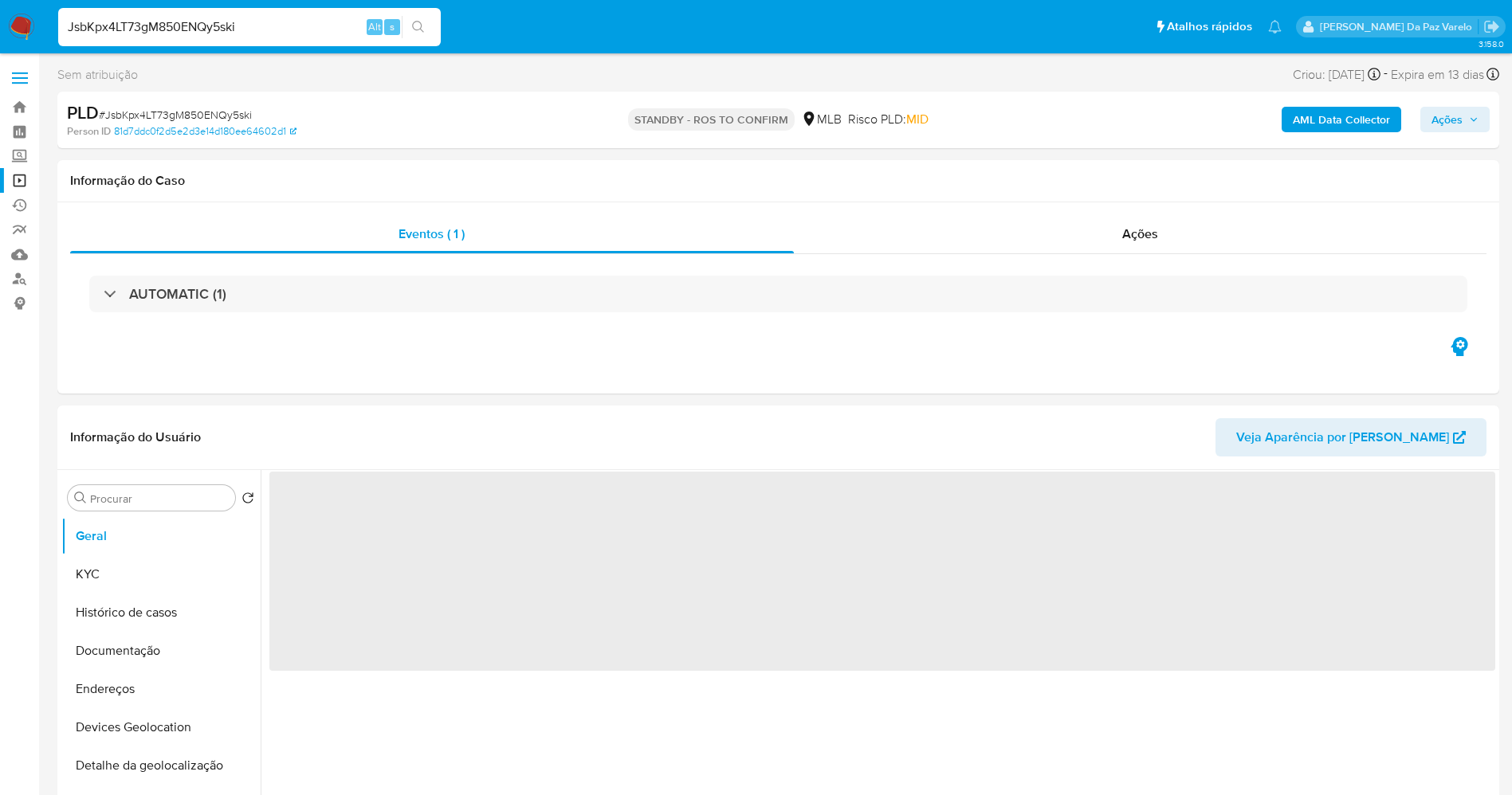
select select "10"
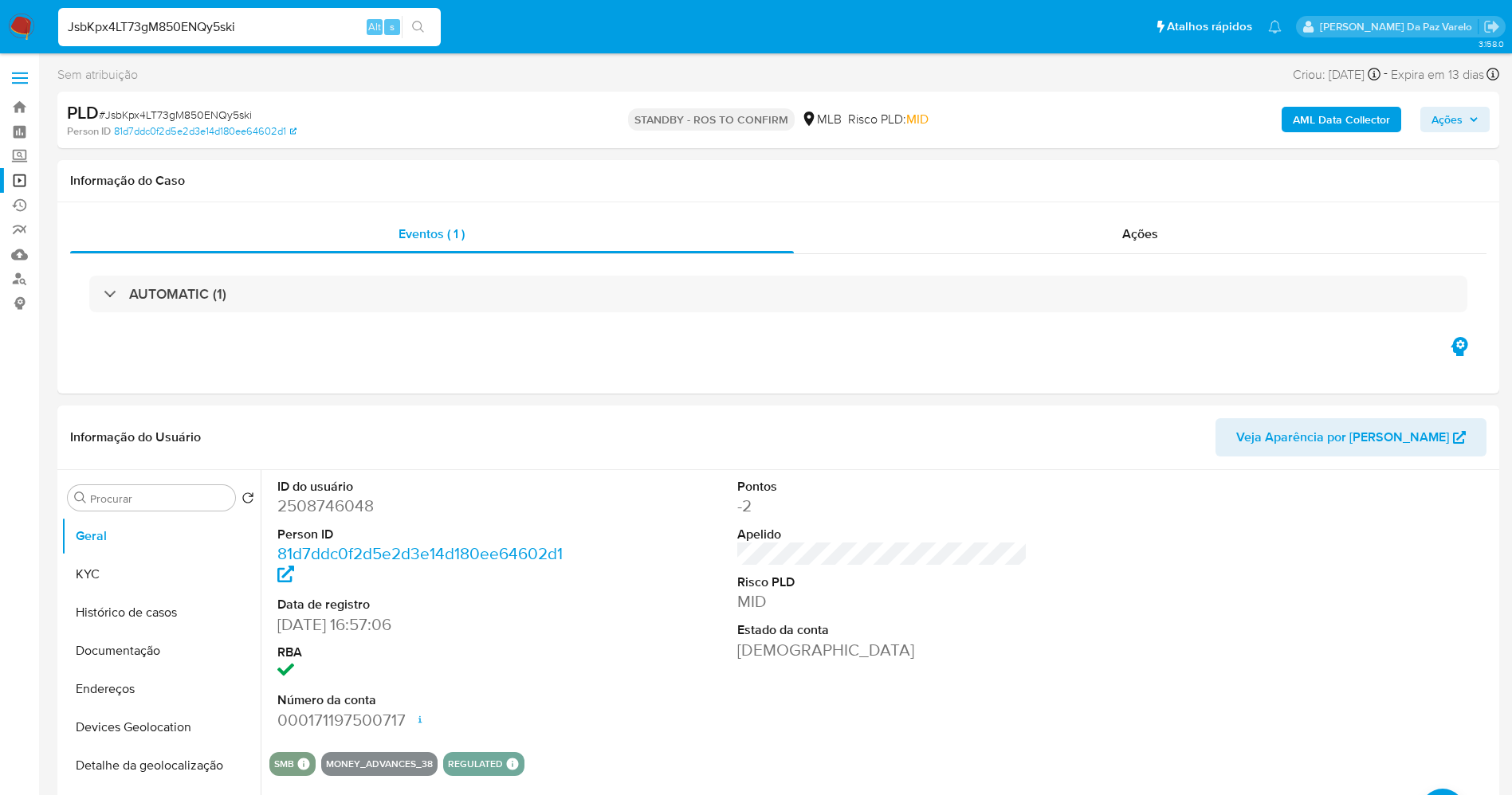
click at [353, 17] on input "JsbKpx4LT73gM850ENQy5ski" at bounding box center [250, 27] width 383 height 21
paste input "rMaSxuOqVOqRewxfcLEYFrUF"
type input "rMaSxuOqVOqRewxfcLEYFrUF"
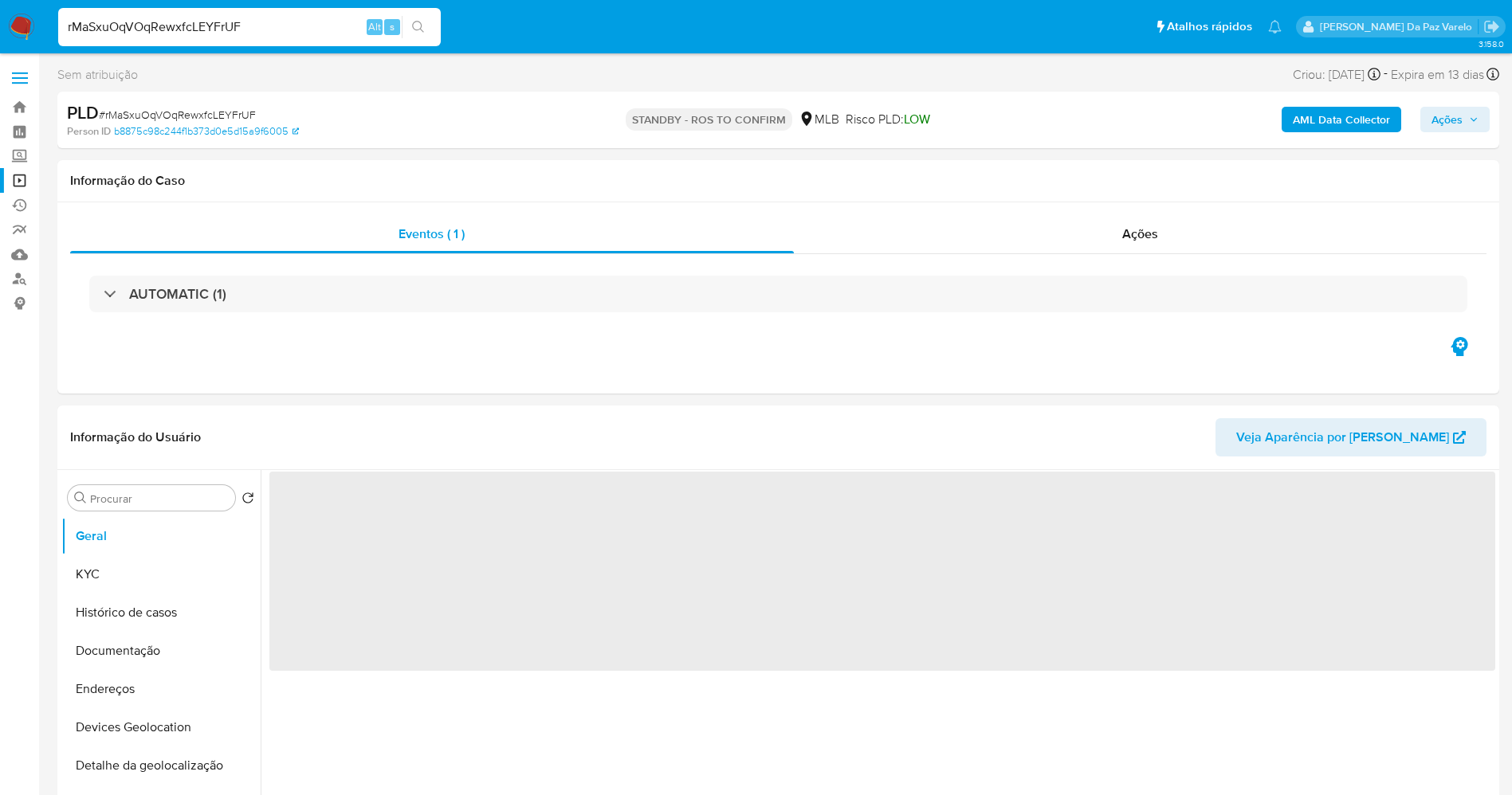
select select "10"
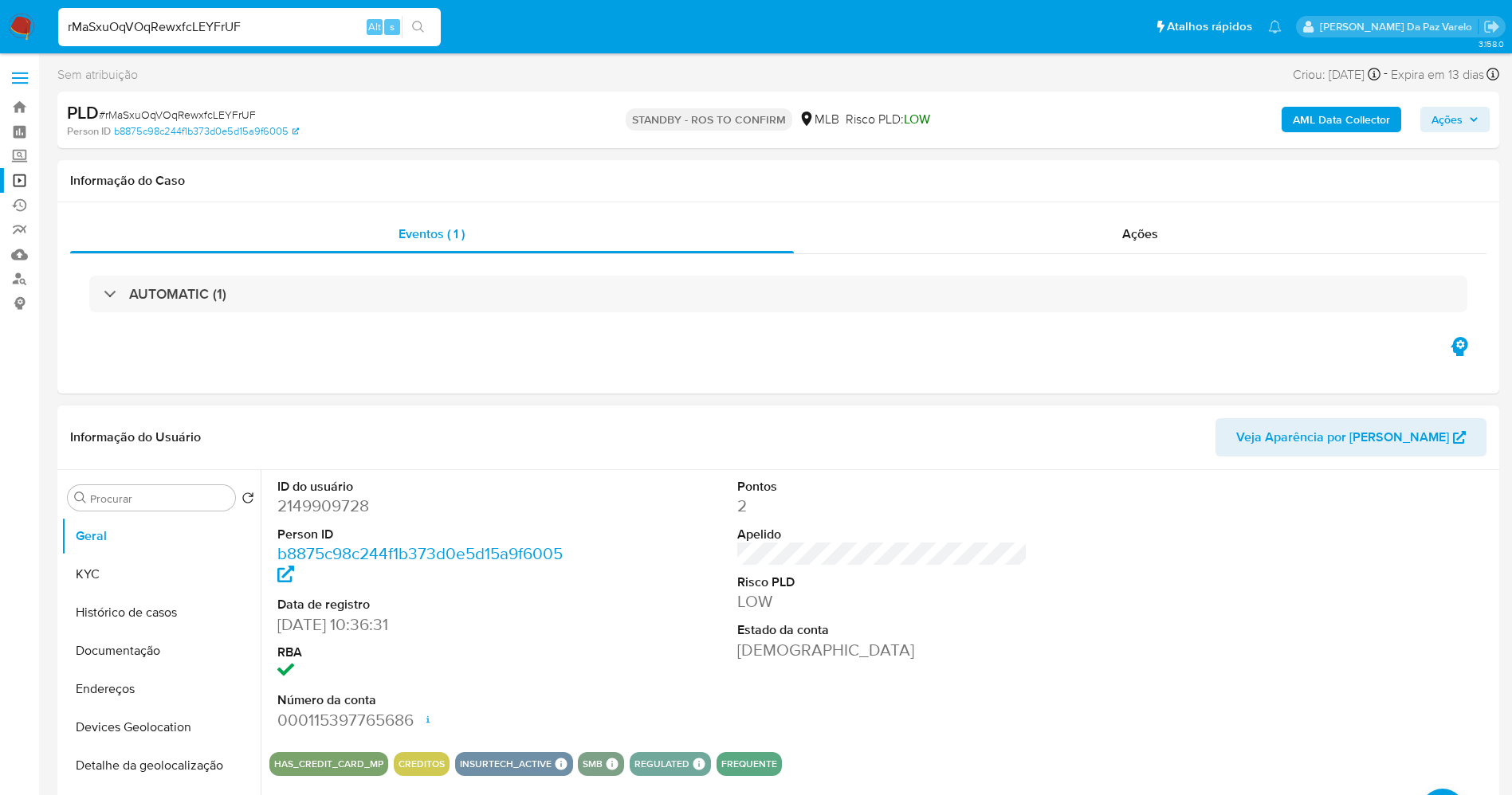
click at [285, 625] on dd "[DATE] 10:36:31" at bounding box center [422, 624] width 291 height 22
drag, startPoint x: 285, startPoint y: 625, endPoint x: 343, endPoint y: 625, distance: 58.0
click at [343, 625] on dd "[DATE] 10:36:31" at bounding box center [422, 624] width 291 height 22
click at [148, 571] on button "KYC" at bounding box center [154, 574] width 186 height 39
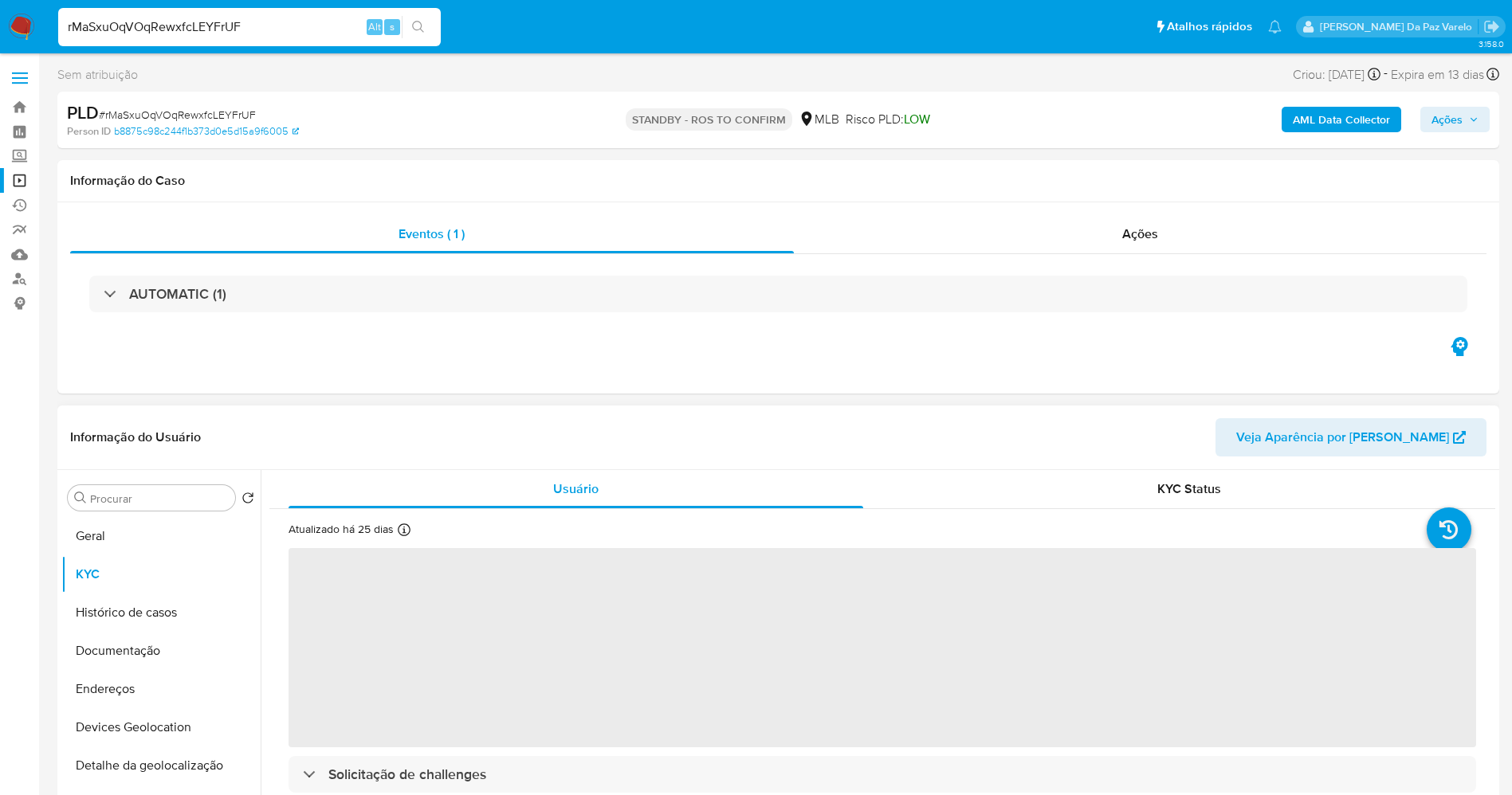
click at [399, 528] on icon at bounding box center [404, 529] width 13 height 13
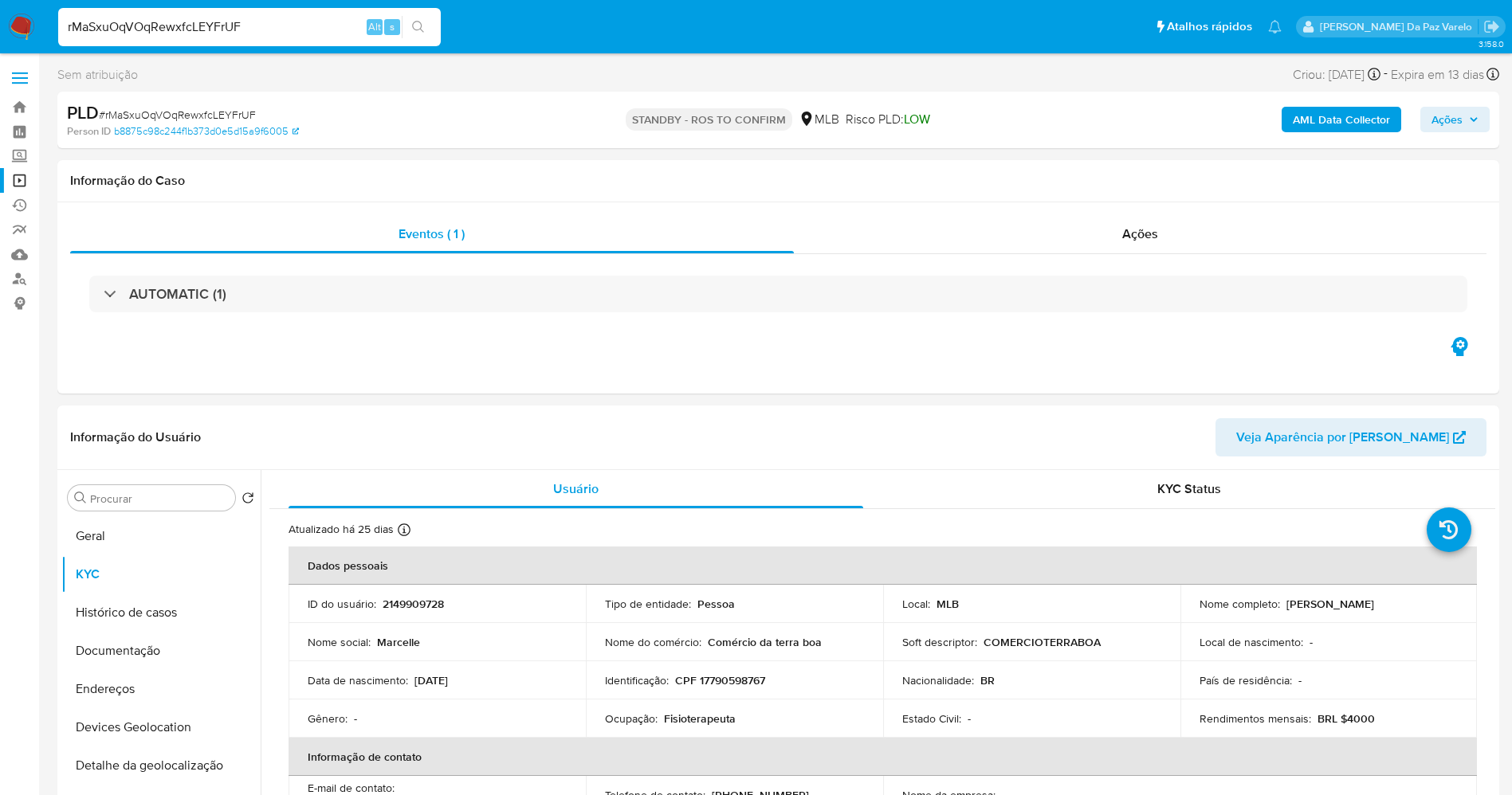
click at [305, 33] on input "rMaSxuOqVOqRewxfcLEYFrUF" at bounding box center [250, 27] width 383 height 21
paste input "SBs3OzSKDiouwhjePnCLixWP"
type input "SBs3OzSKDiouwhjePnCLixWP"
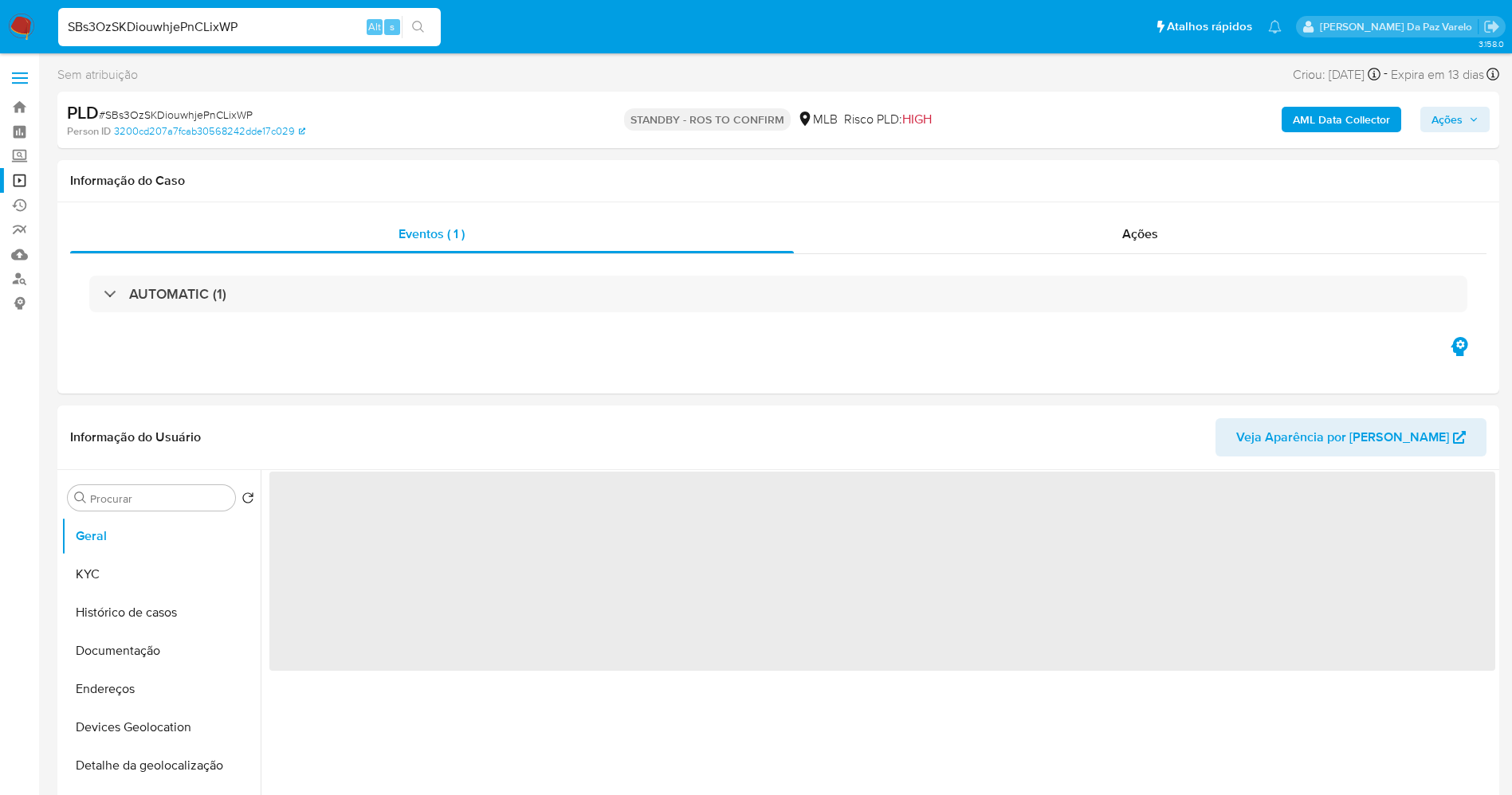
select select "10"
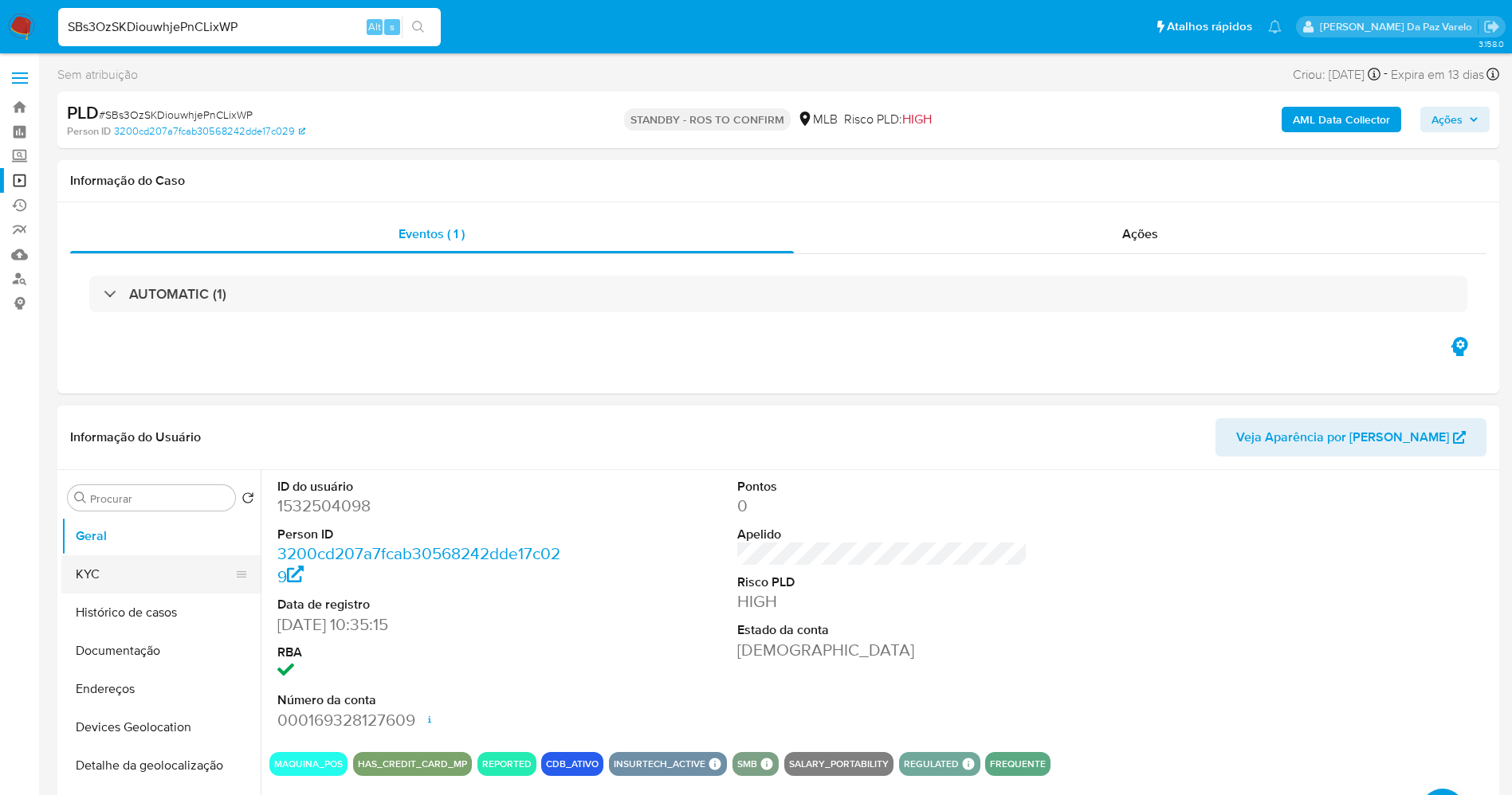
click at [179, 565] on button "KYC" at bounding box center [154, 574] width 186 height 39
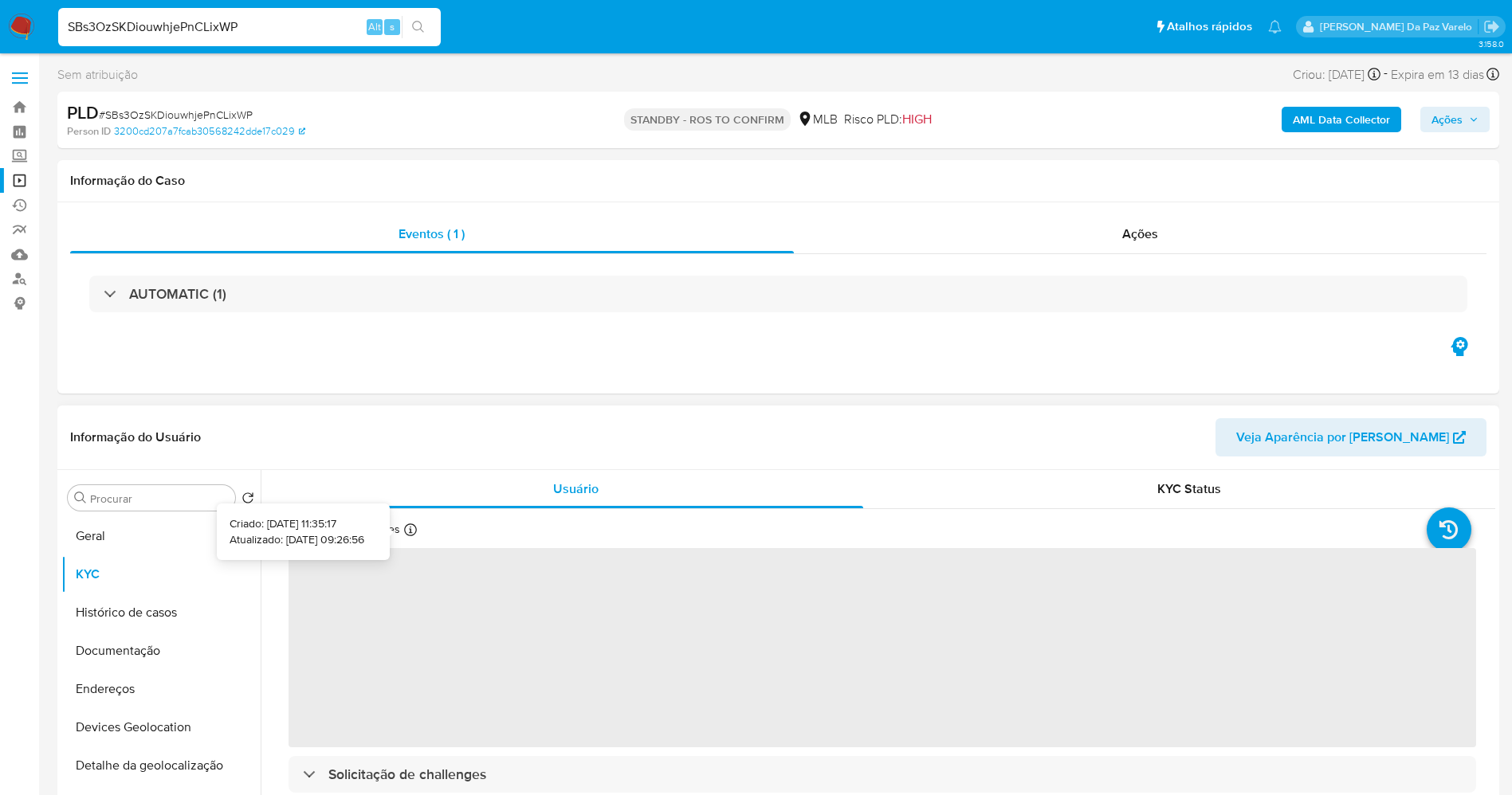
click at [408, 533] on icon at bounding box center [410, 529] width 13 height 13
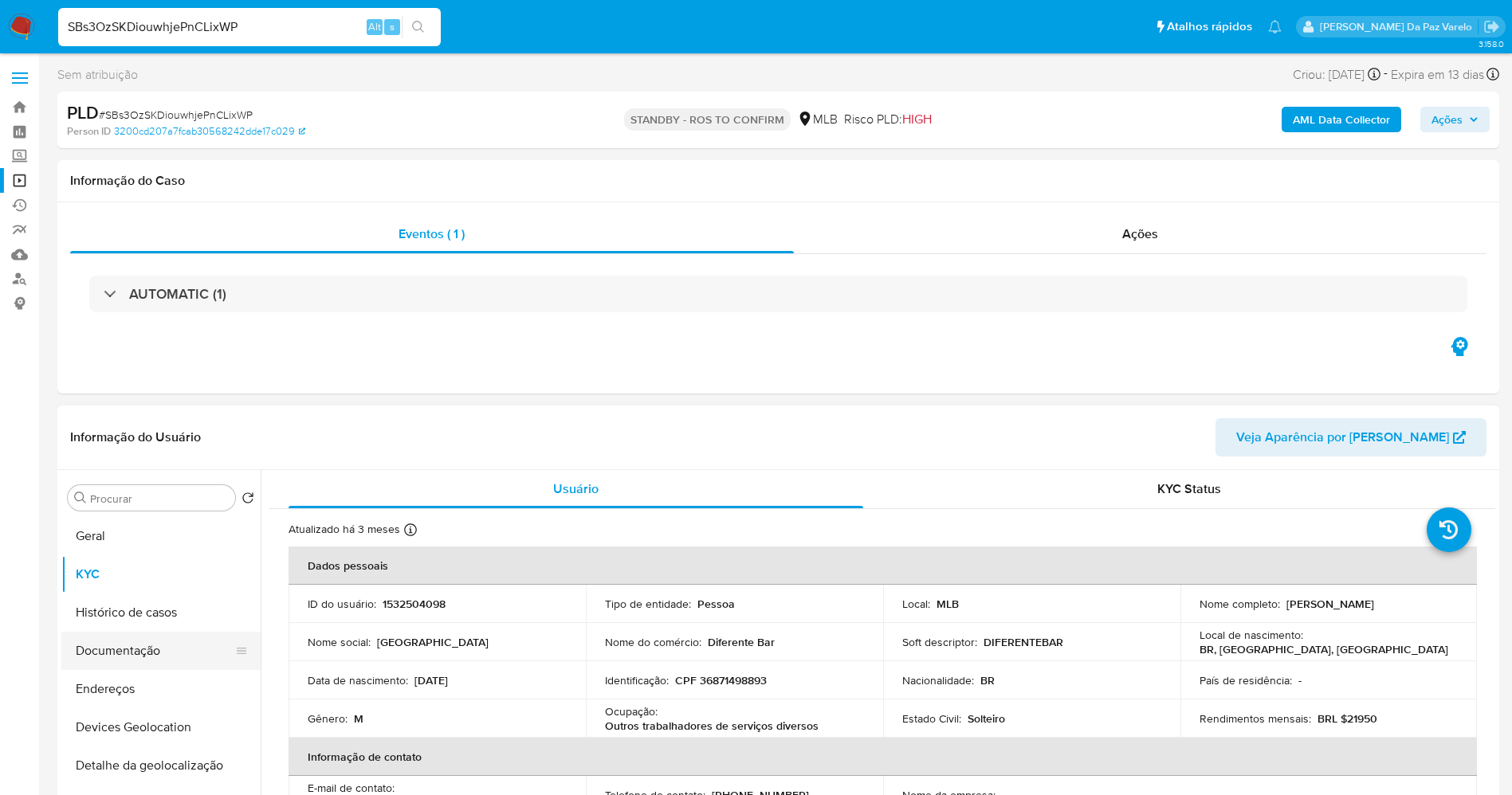
click at [136, 651] on button "Documentação" at bounding box center [154, 651] width 186 height 39
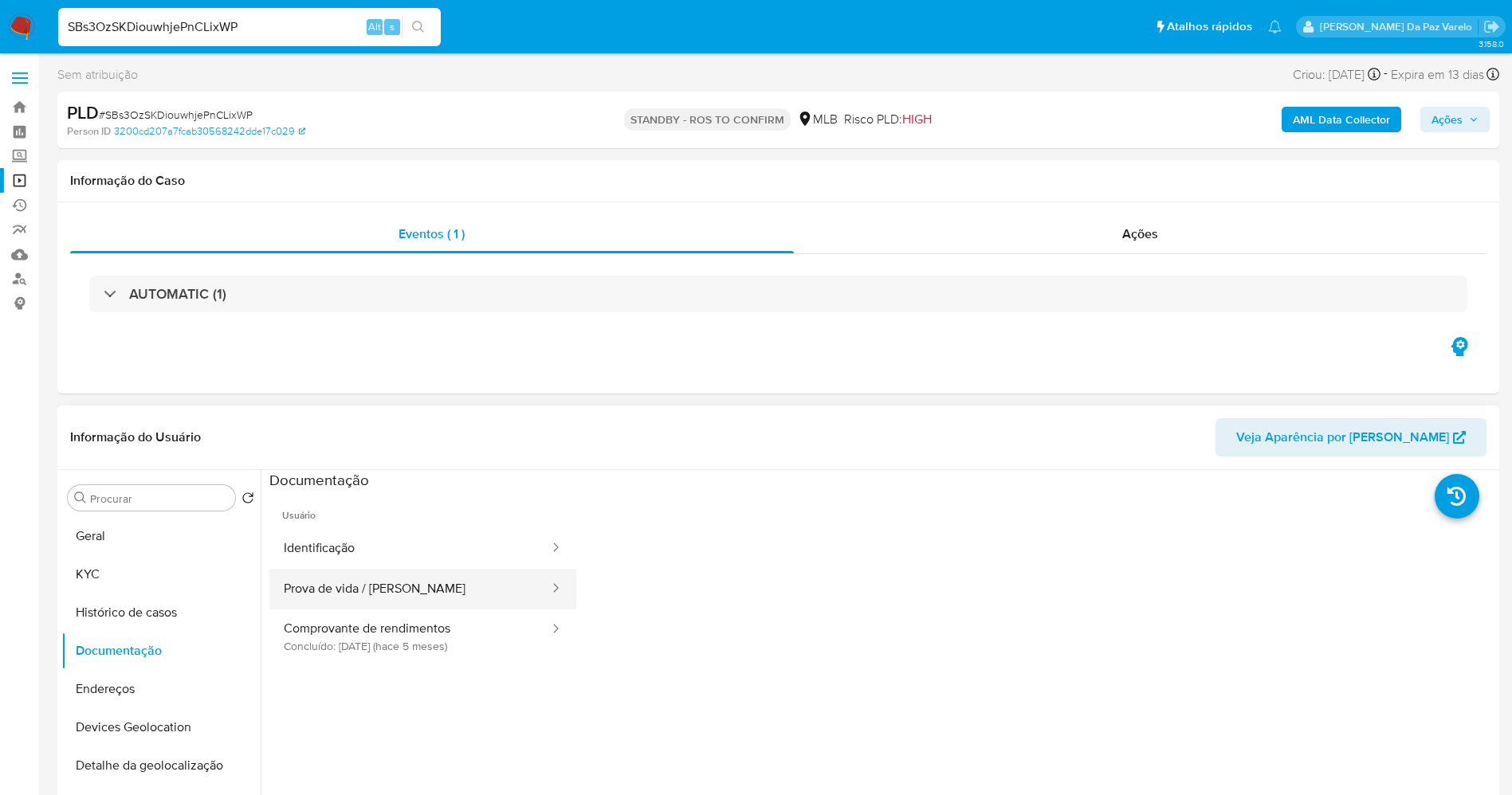
click at [426, 588] on button "Prova de vida / Selfie" at bounding box center [410, 588] width 281 height 40
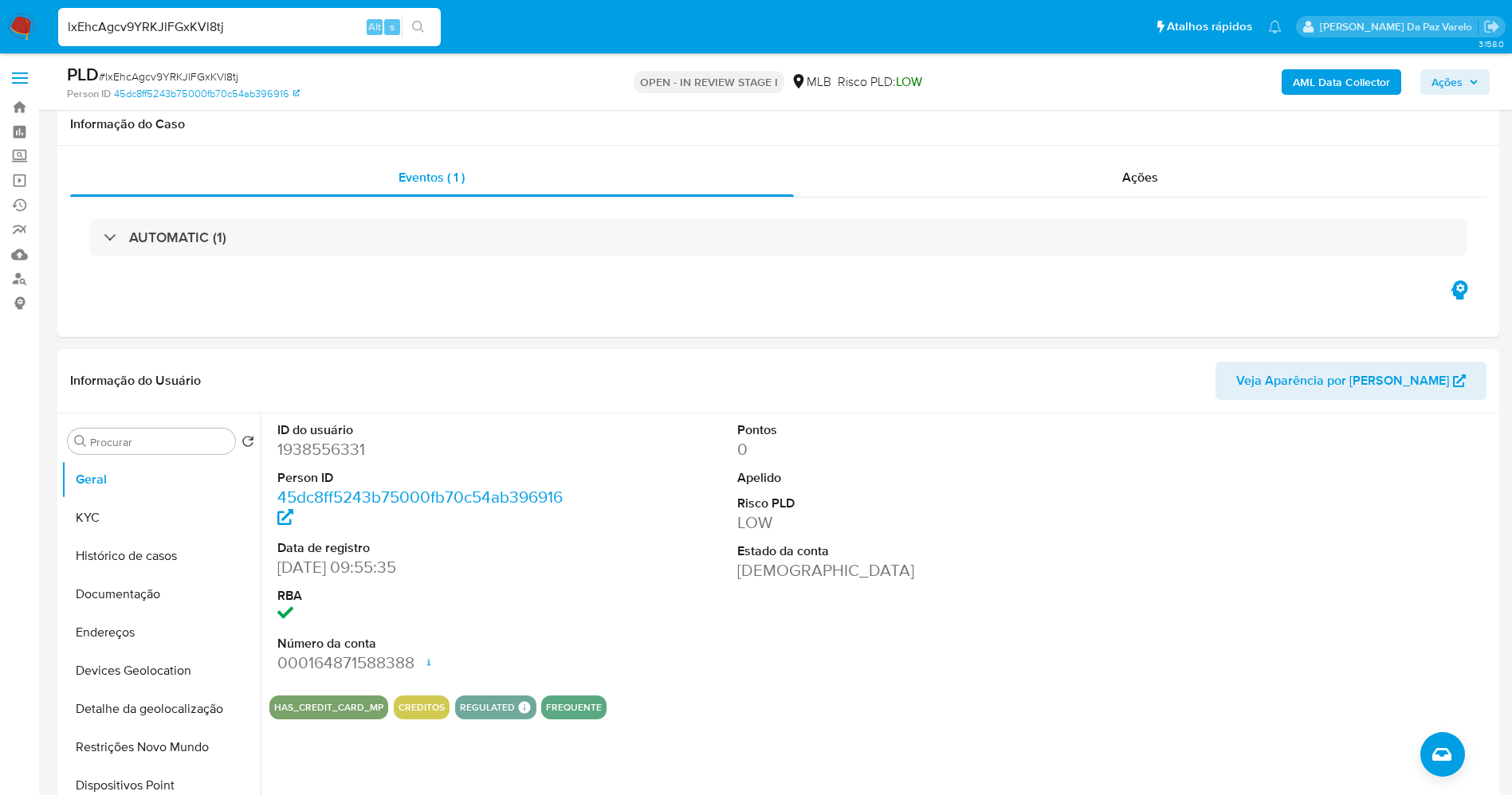
select select "10"
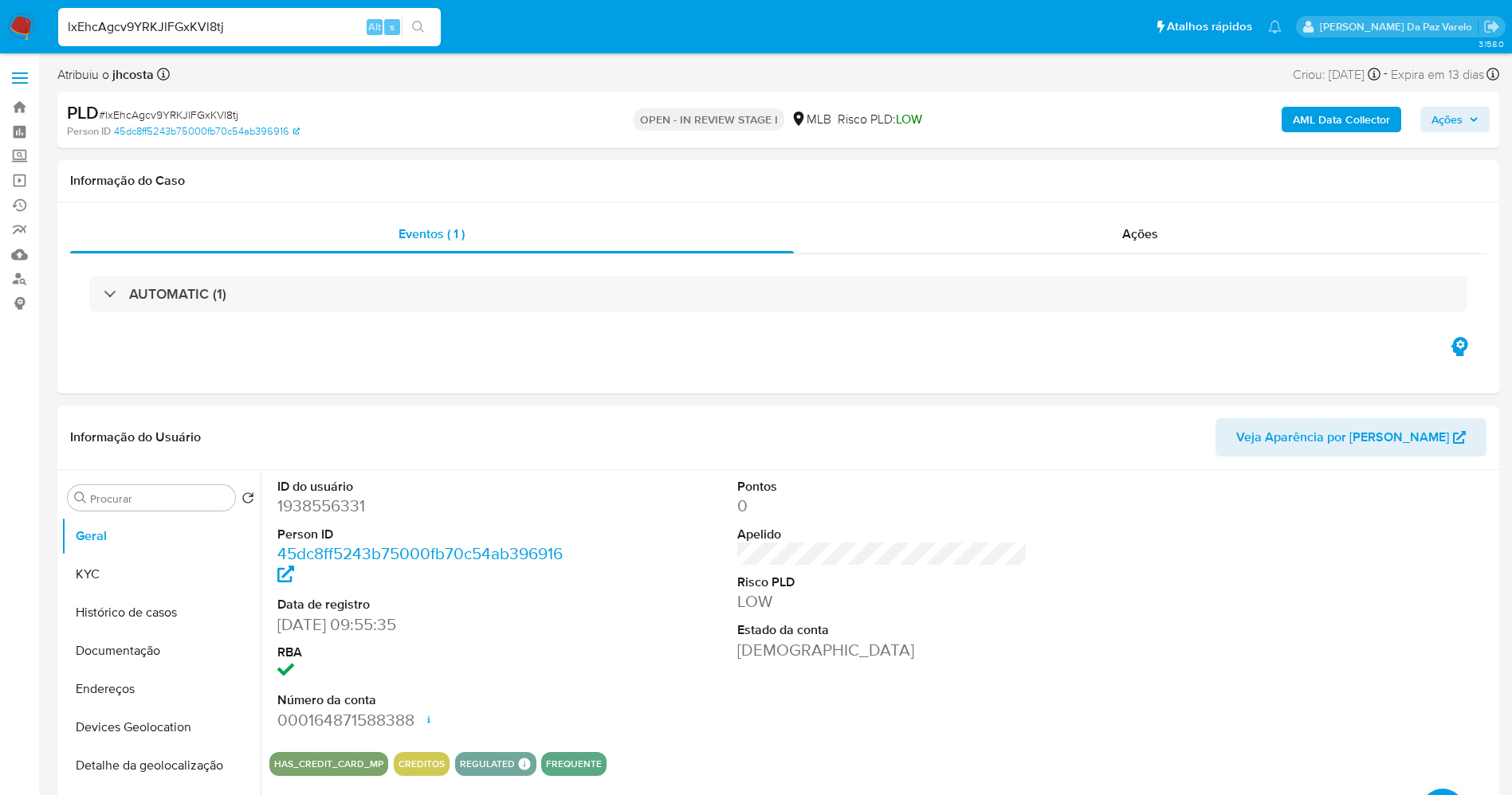
click at [25, 27] on img at bounding box center [21, 27] width 27 height 27
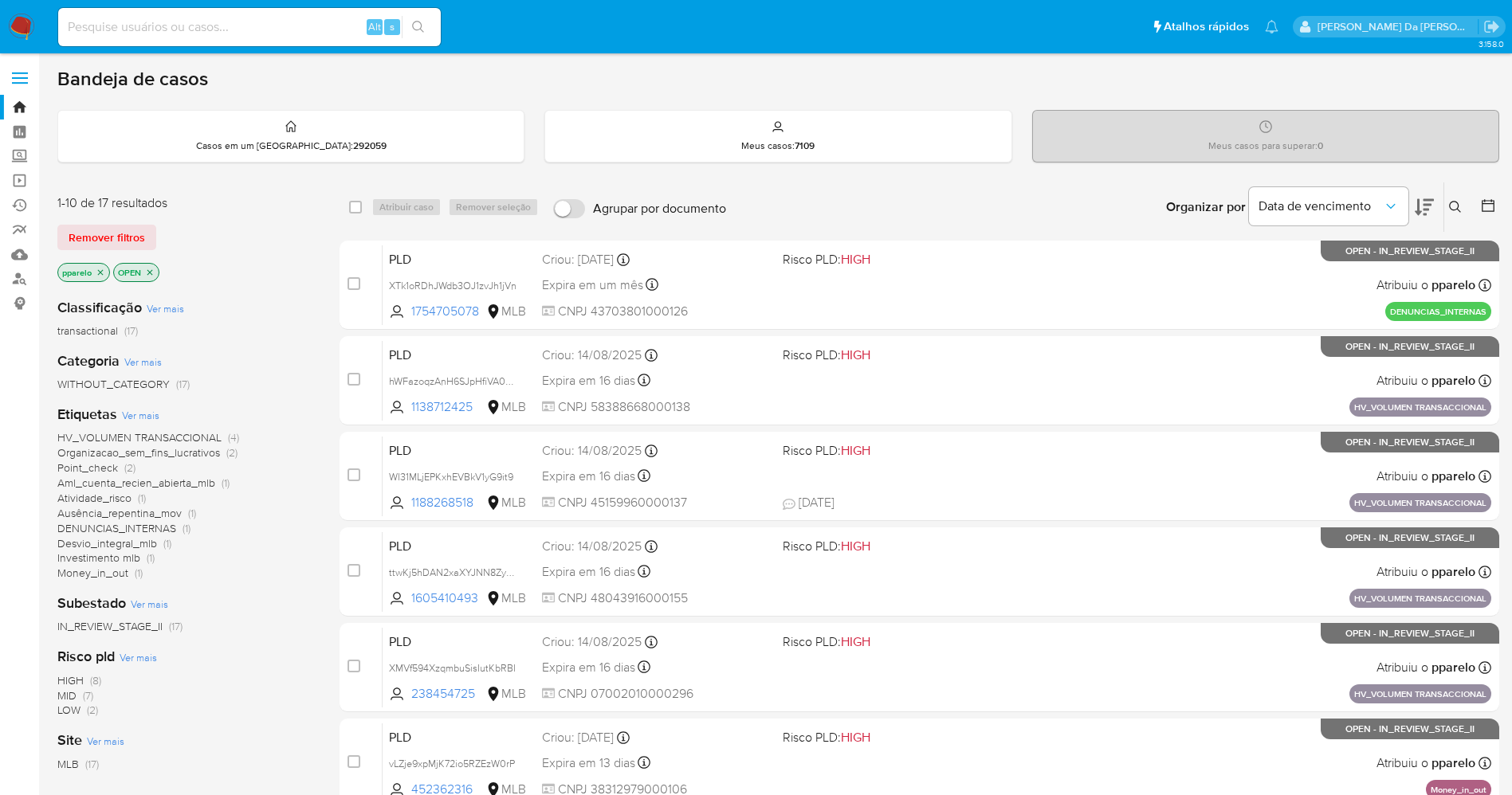
click at [98, 273] on icon "close-filter" at bounding box center [100, 272] width 9 height 9
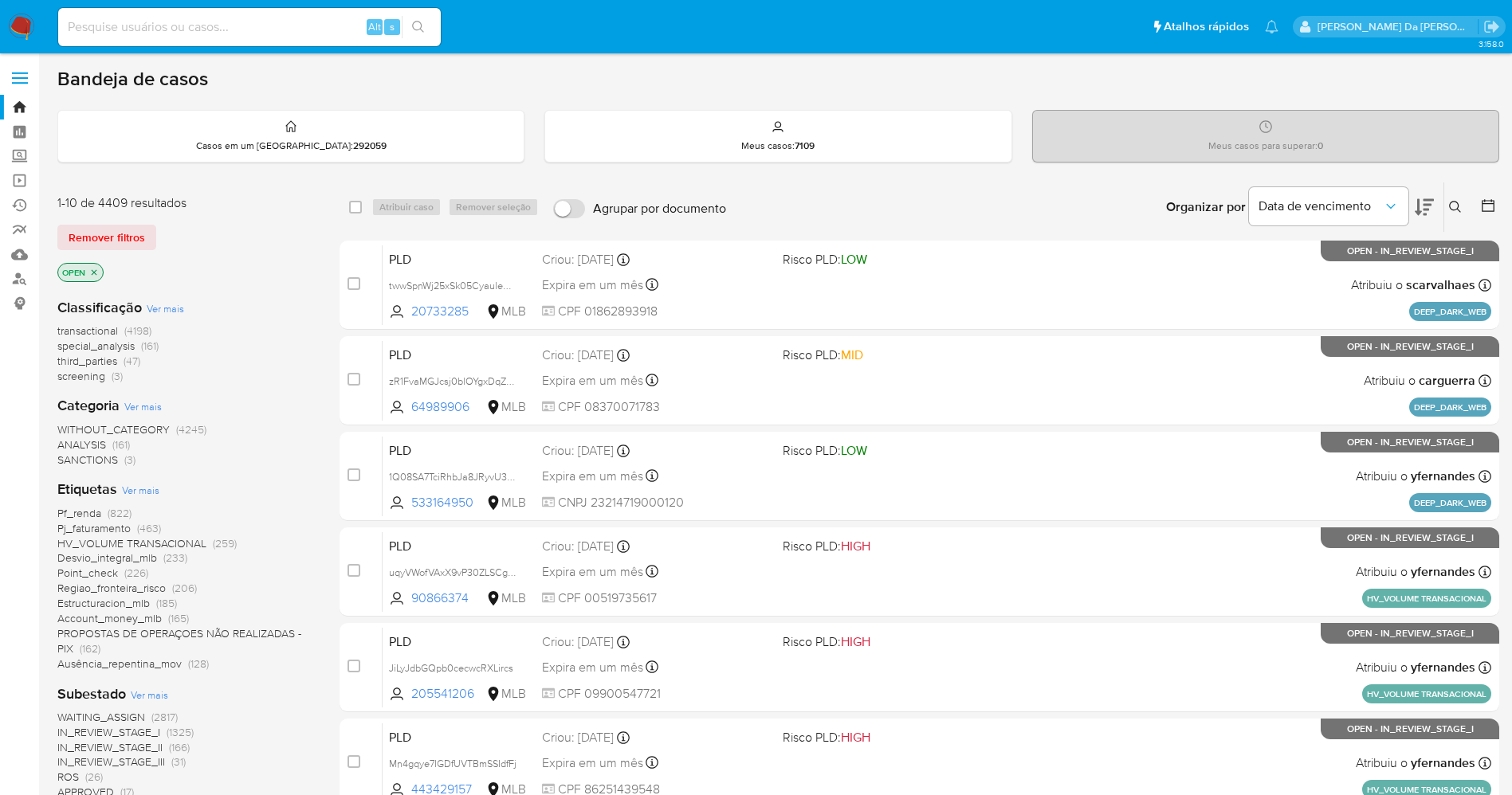
click at [97, 273] on icon "close-filter" at bounding box center [94, 272] width 9 height 9
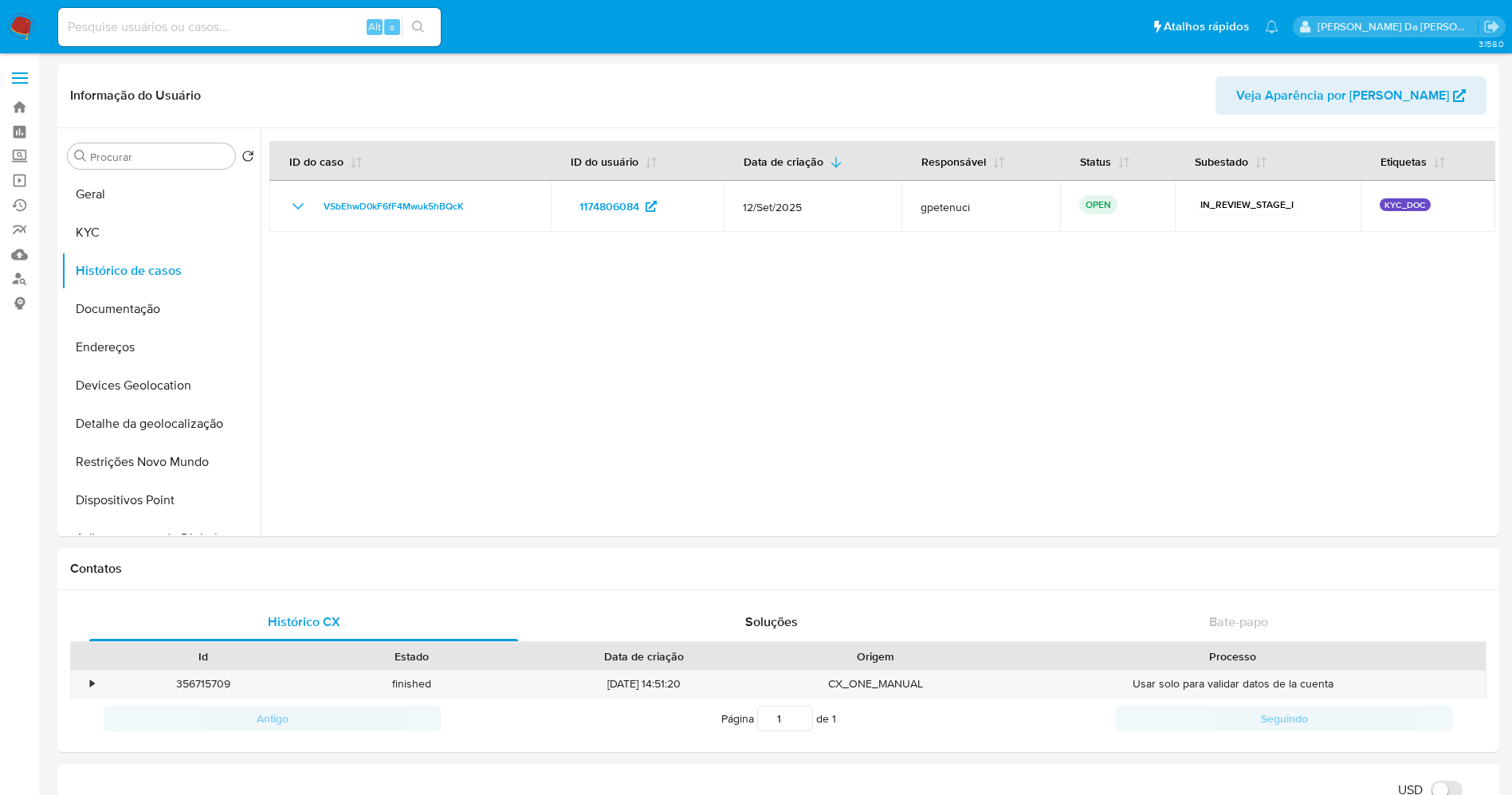
select select "10"
click at [17, 181] on link "Operações em massa" at bounding box center [94, 180] width 190 height 25
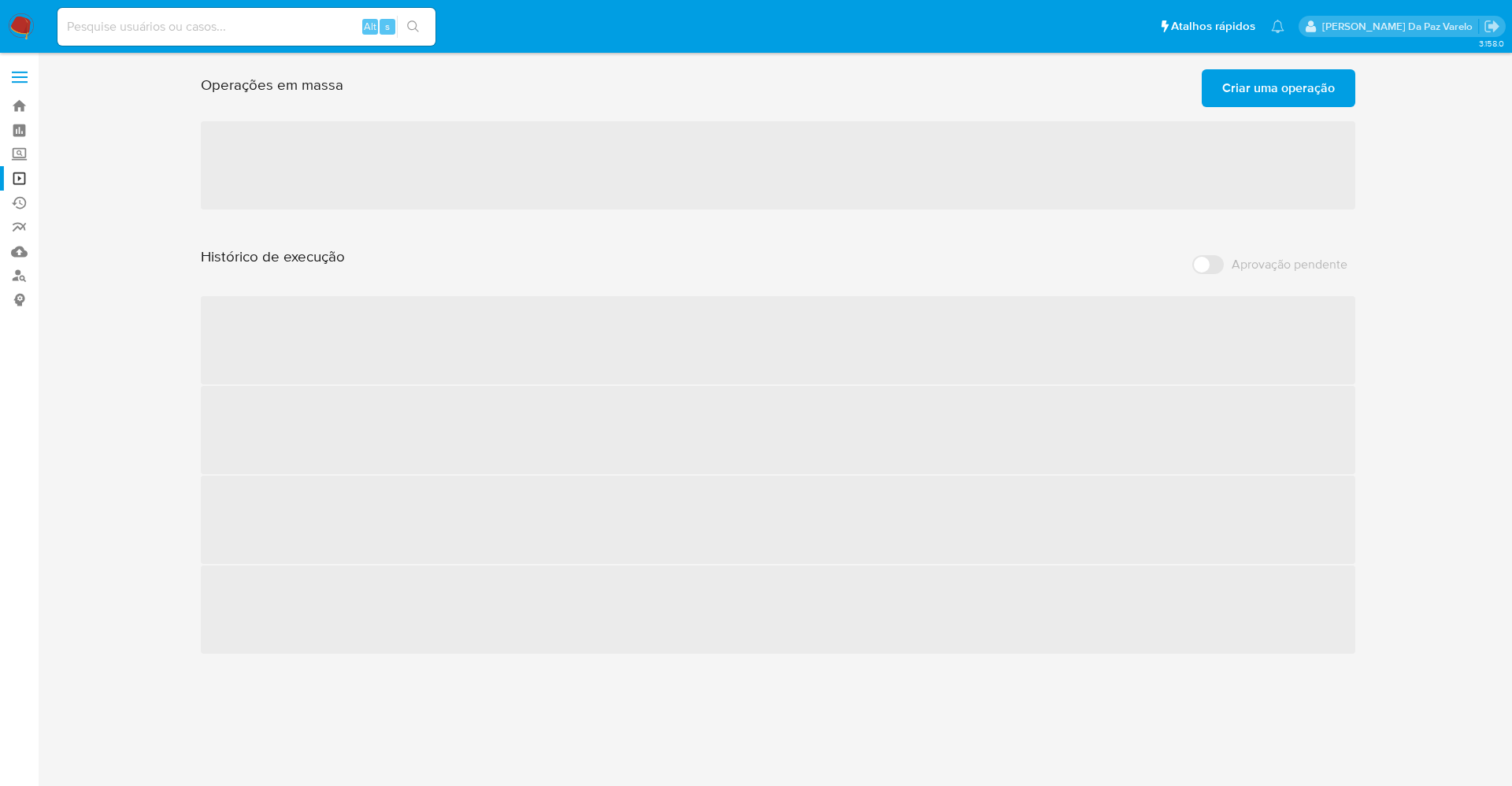
click at [1261, 94] on span "Criar uma operação" at bounding box center [1278, 88] width 113 height 35
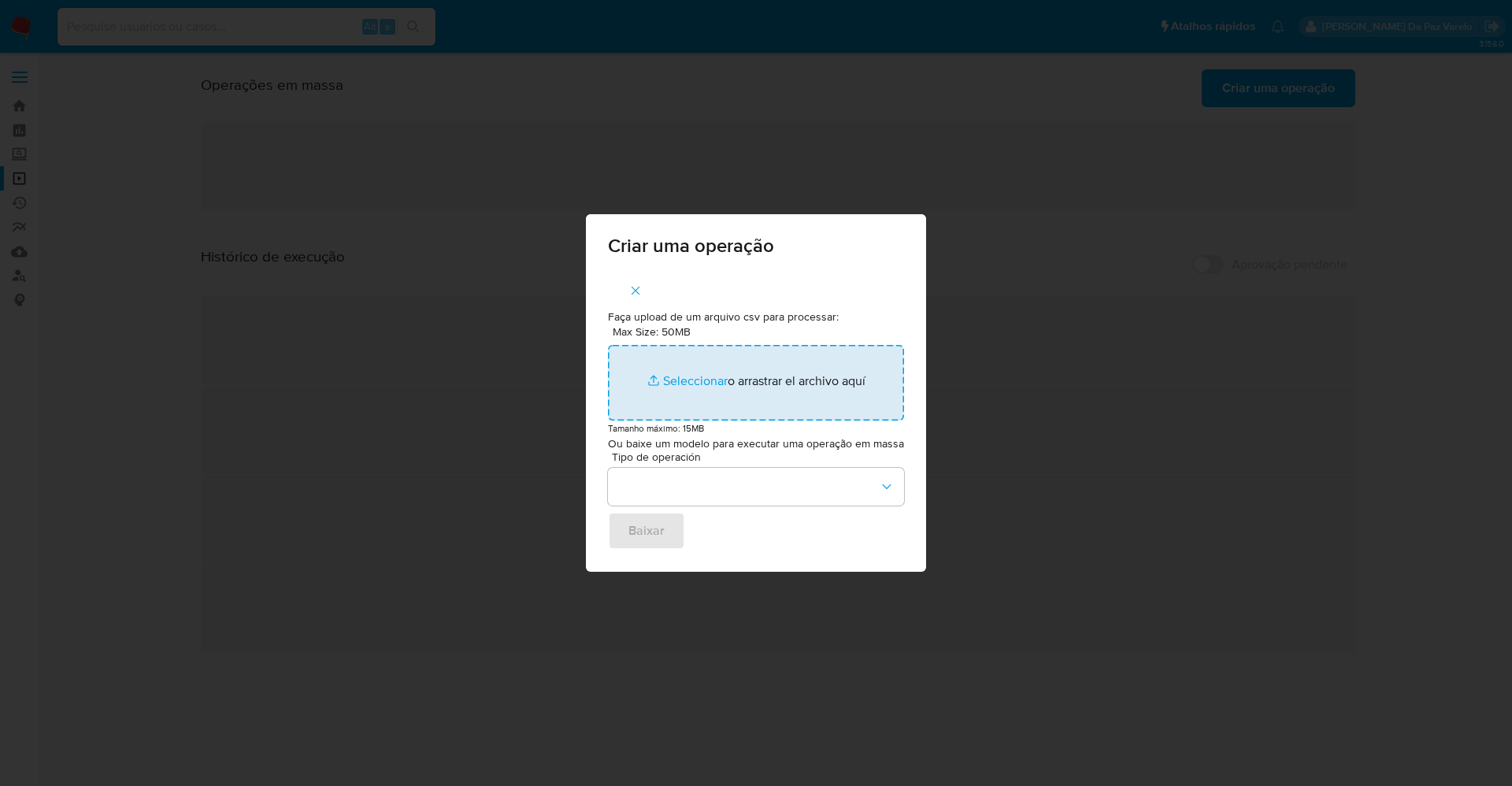
click at [681, 373] on input "Max Size: 50MB Seleccionar archivos" at bounding box center [755, 382] width 296 height 75
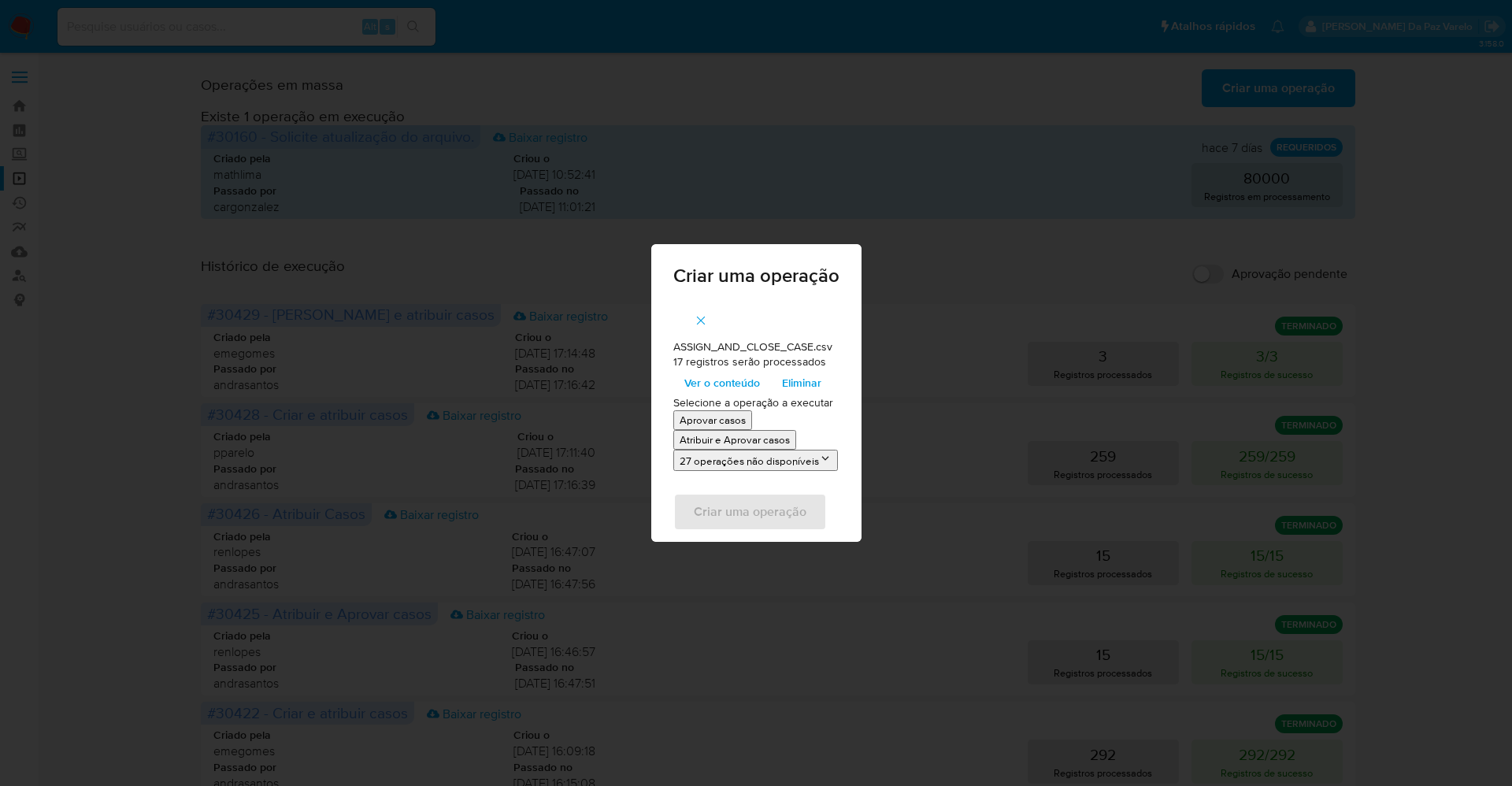
click at [717, 438] on p "Atribuir e Aprovar casos" at bounding box center [735, 440] width 110 height 15
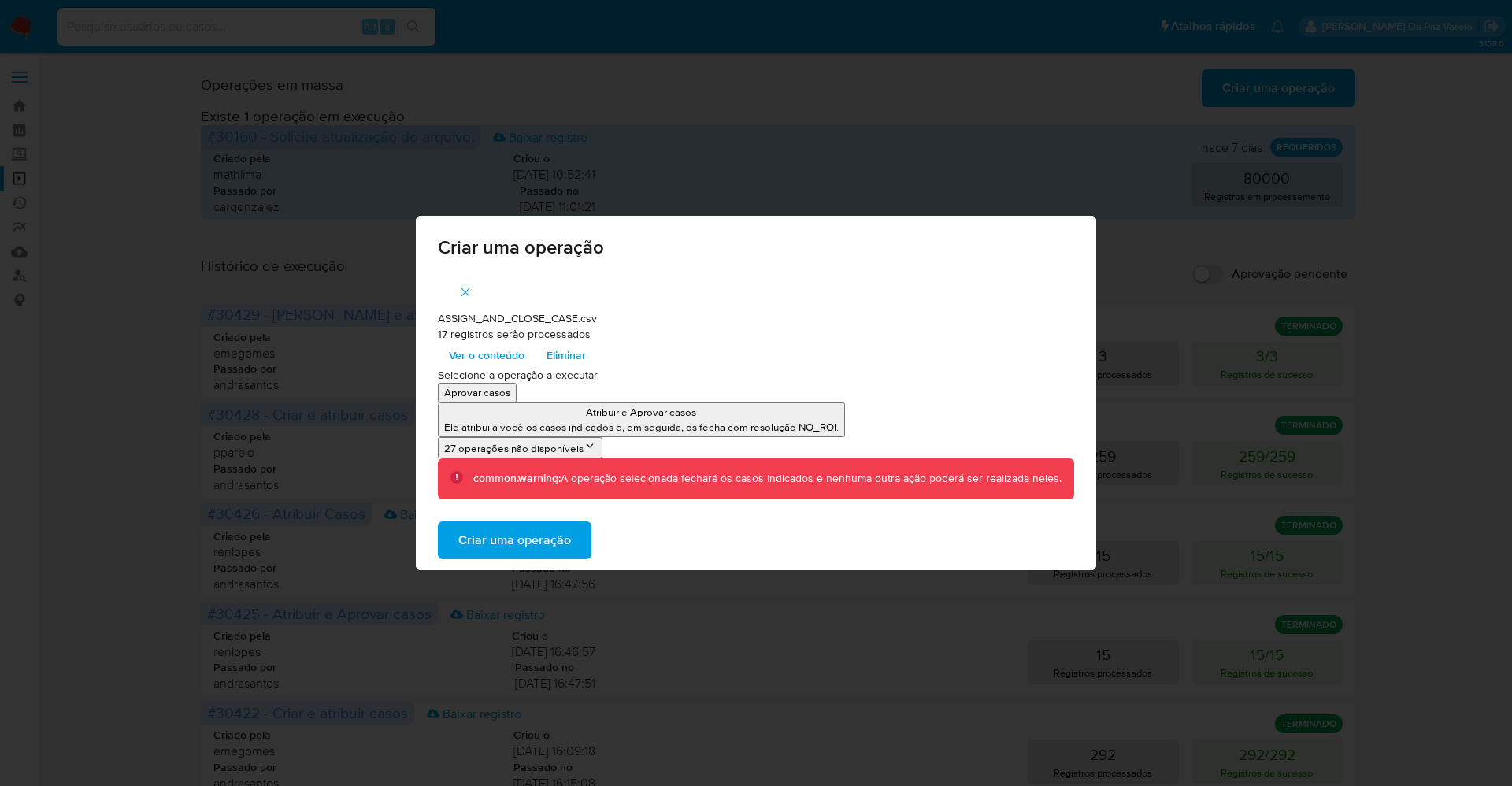
click at [484, 355] on span "Ver o conteúdo" at bounding box center [486, 355] width 75 height 22
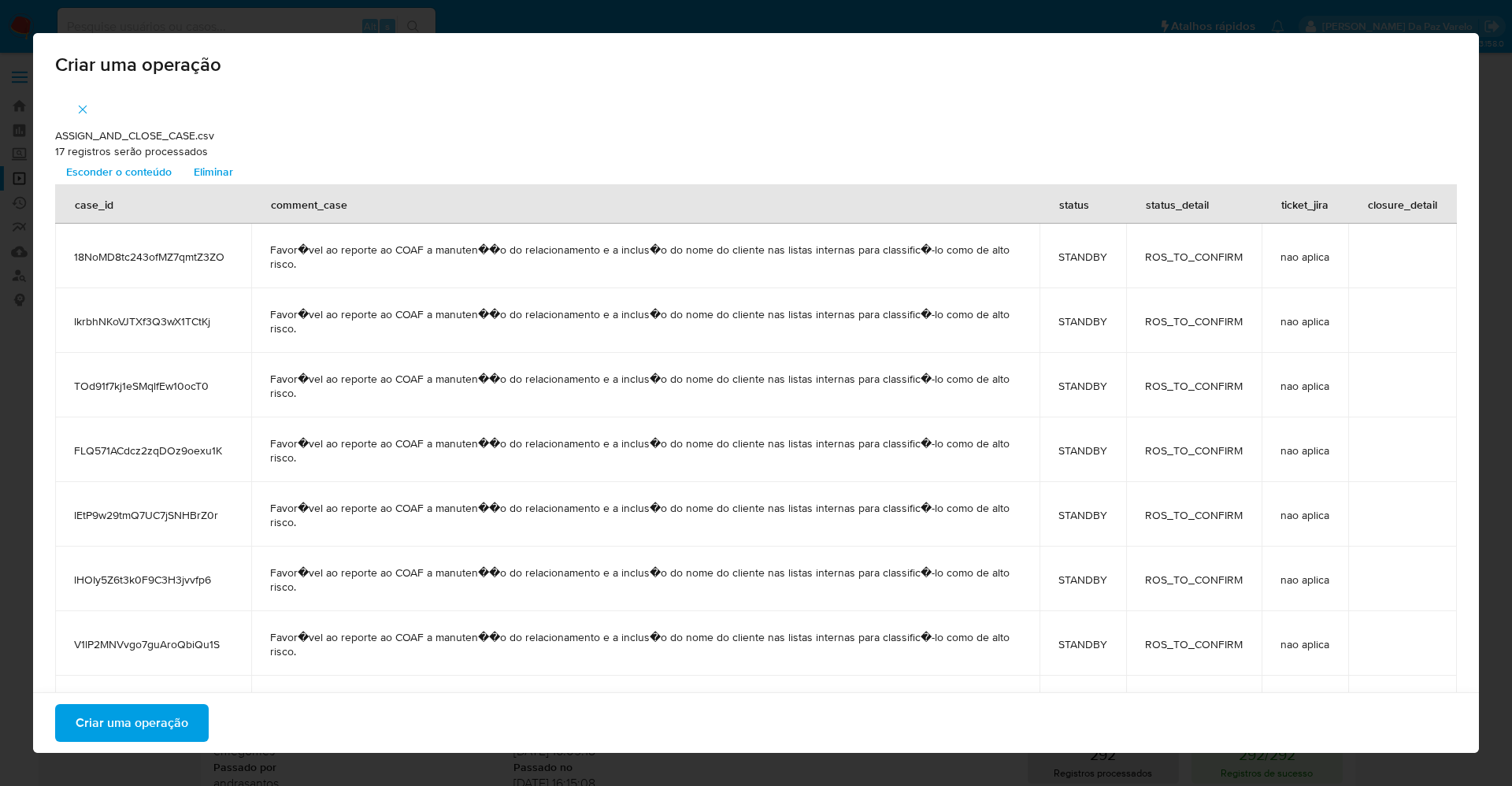
click at [445, 318] on span "Favor�vel ao reporte ao COAF a manuten��o do relacionamento e a inclus�o do nom…" at bounding box center [645, 321] width 750 height 28
click at [446, 318] on span "Favor�vel ao reporte ao COAF a manuten��o do relacionamento e a inclus�o do nom…" at bounding box center [645, 321] width 750 height 28
copy span "manuten"
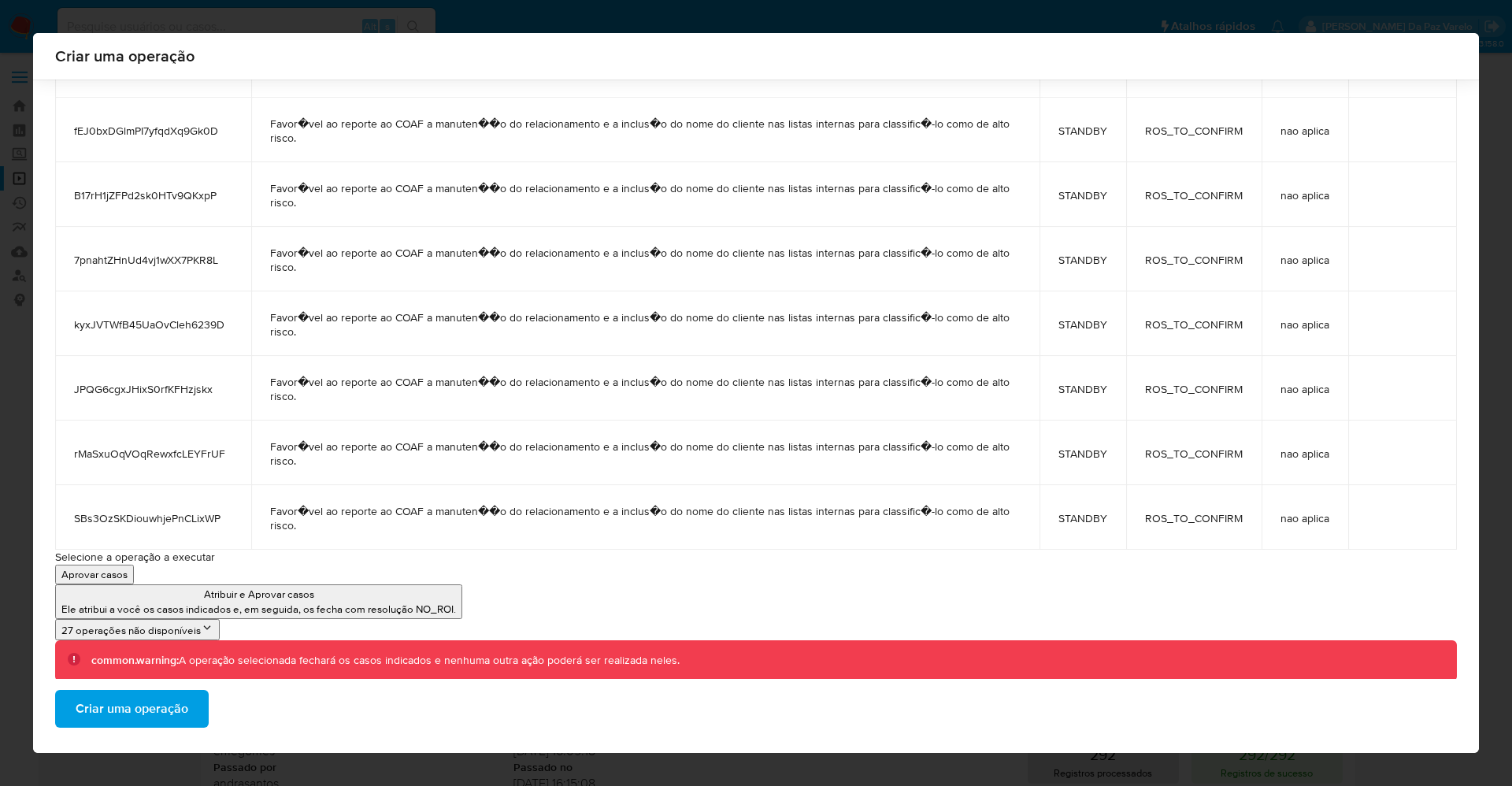
scroll to position [774, 0]
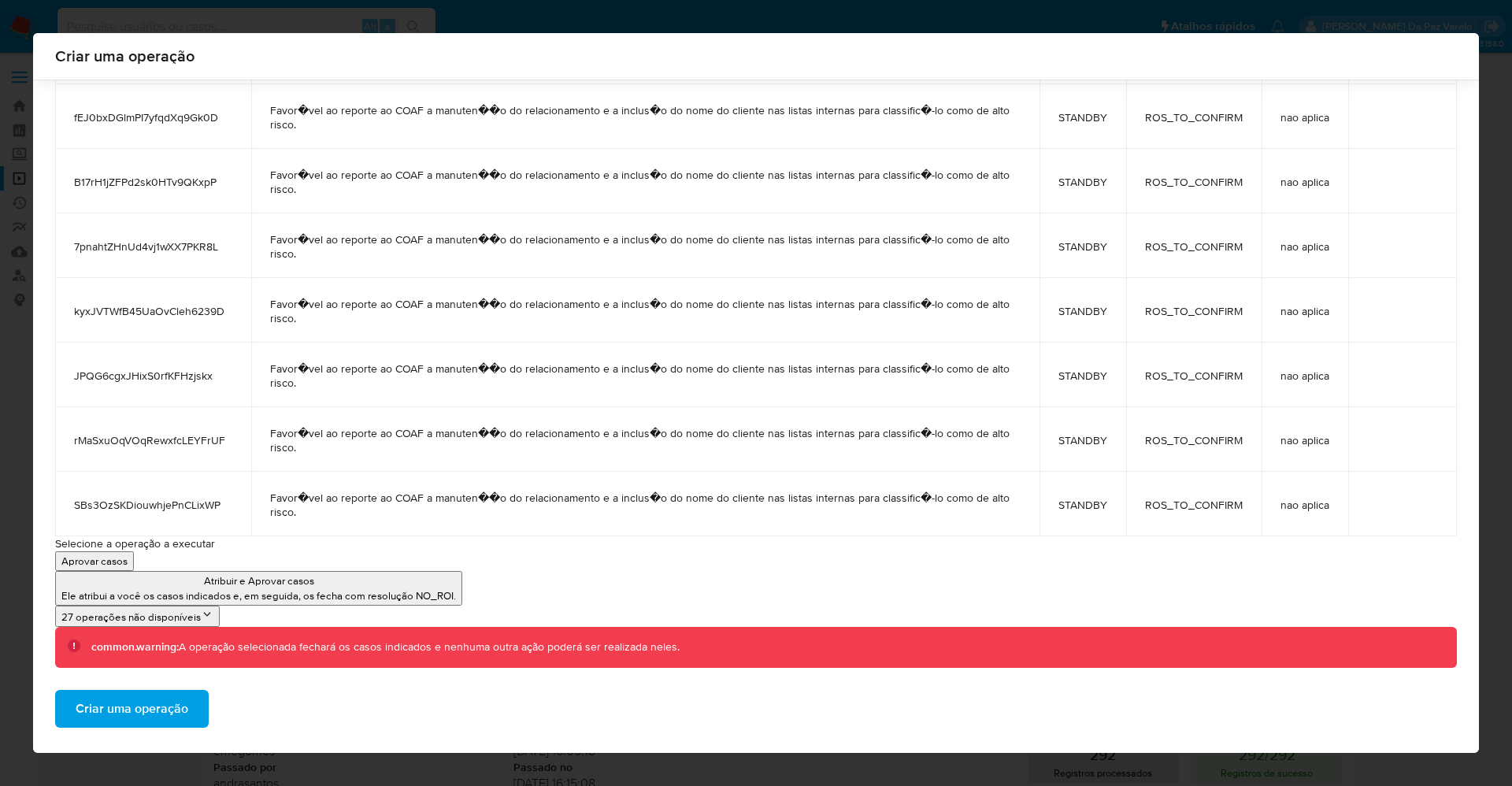
click at [119, 704] on span "Criar uma operação" at bounding box center [131, 709] width 113 height 35
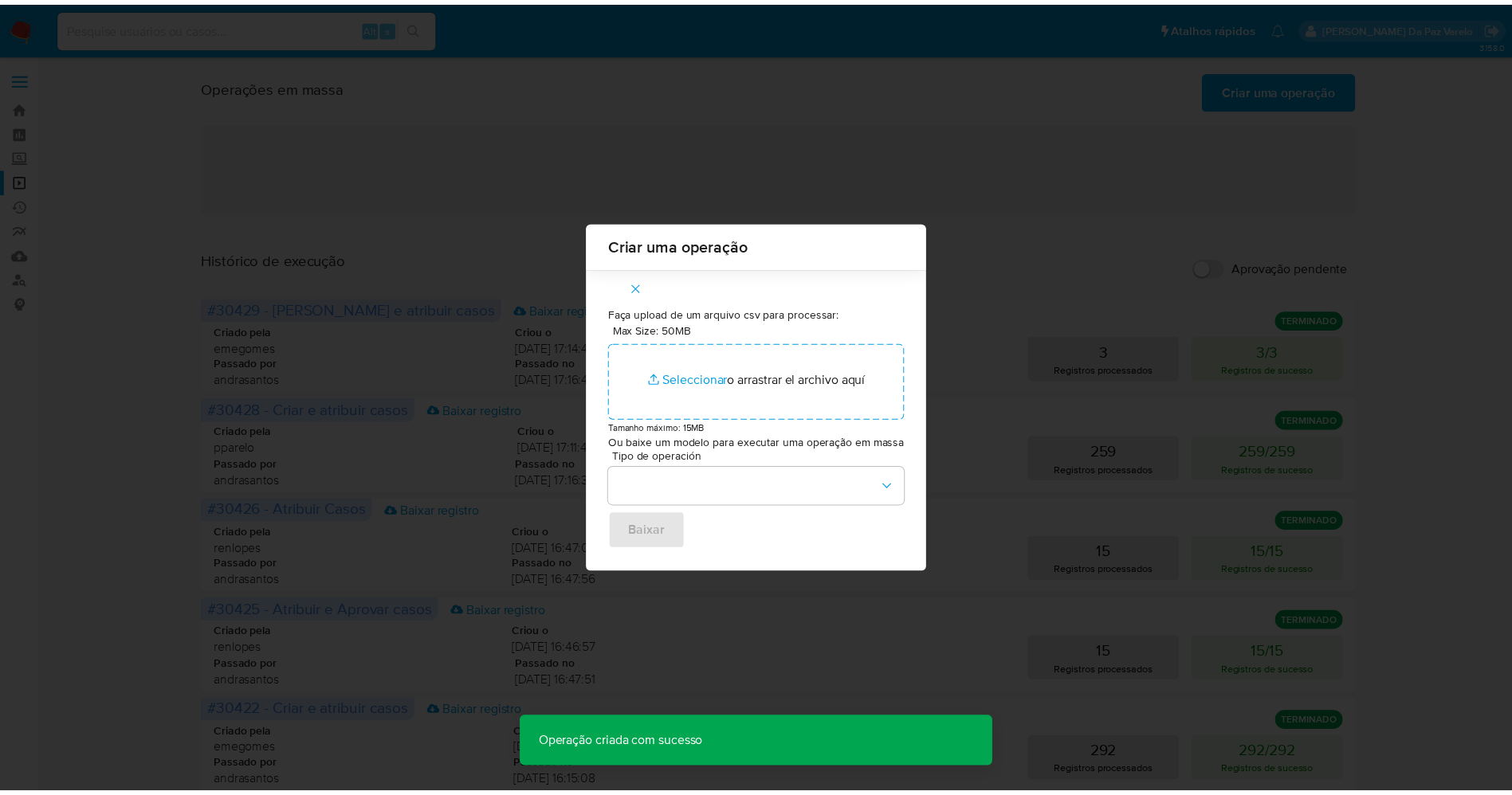
scroll to position [0, 0]
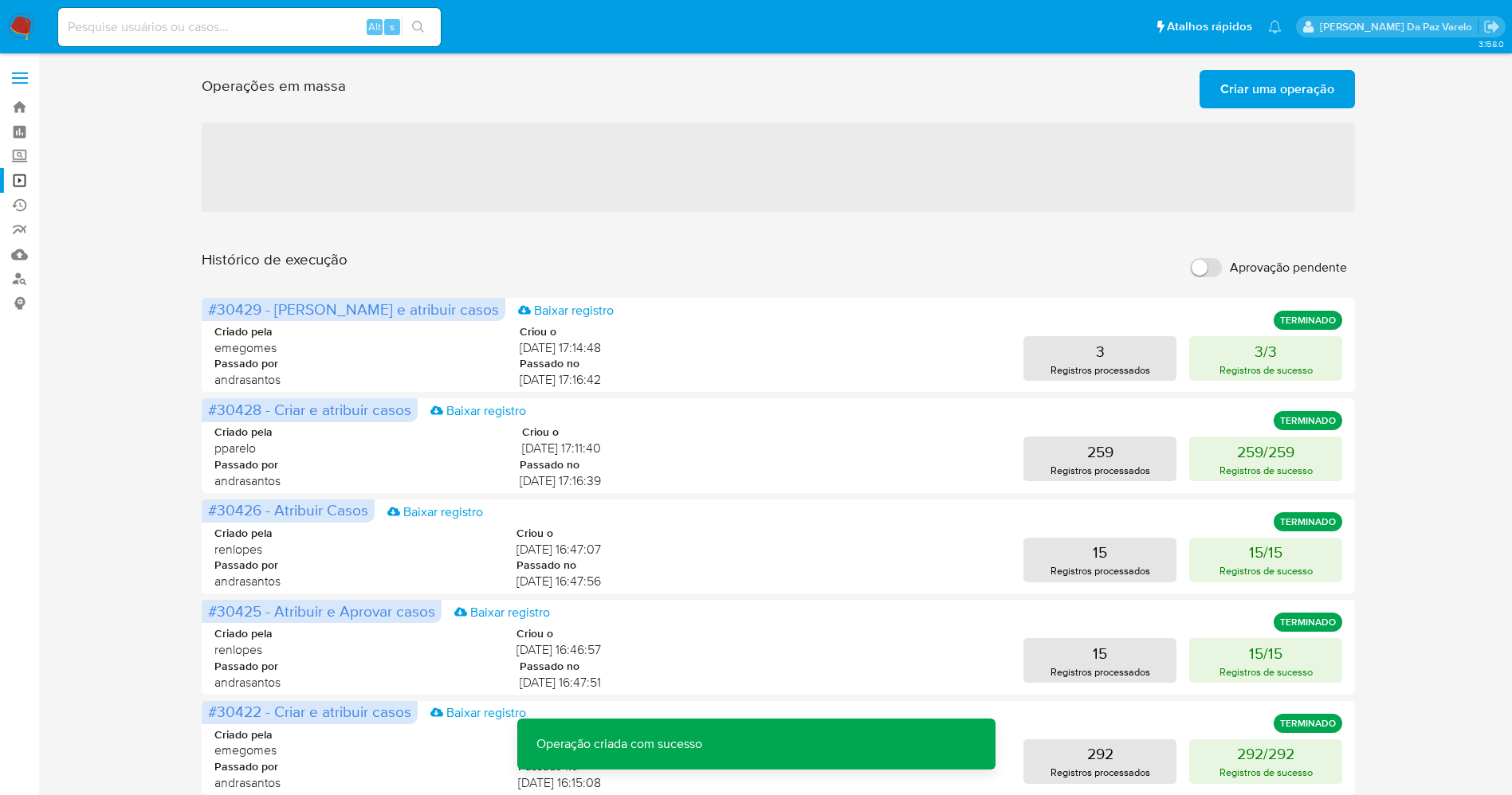
click at [1295, 93] on span "Criar uma operação" at bounding box center [1277, 89] width 114 height 35
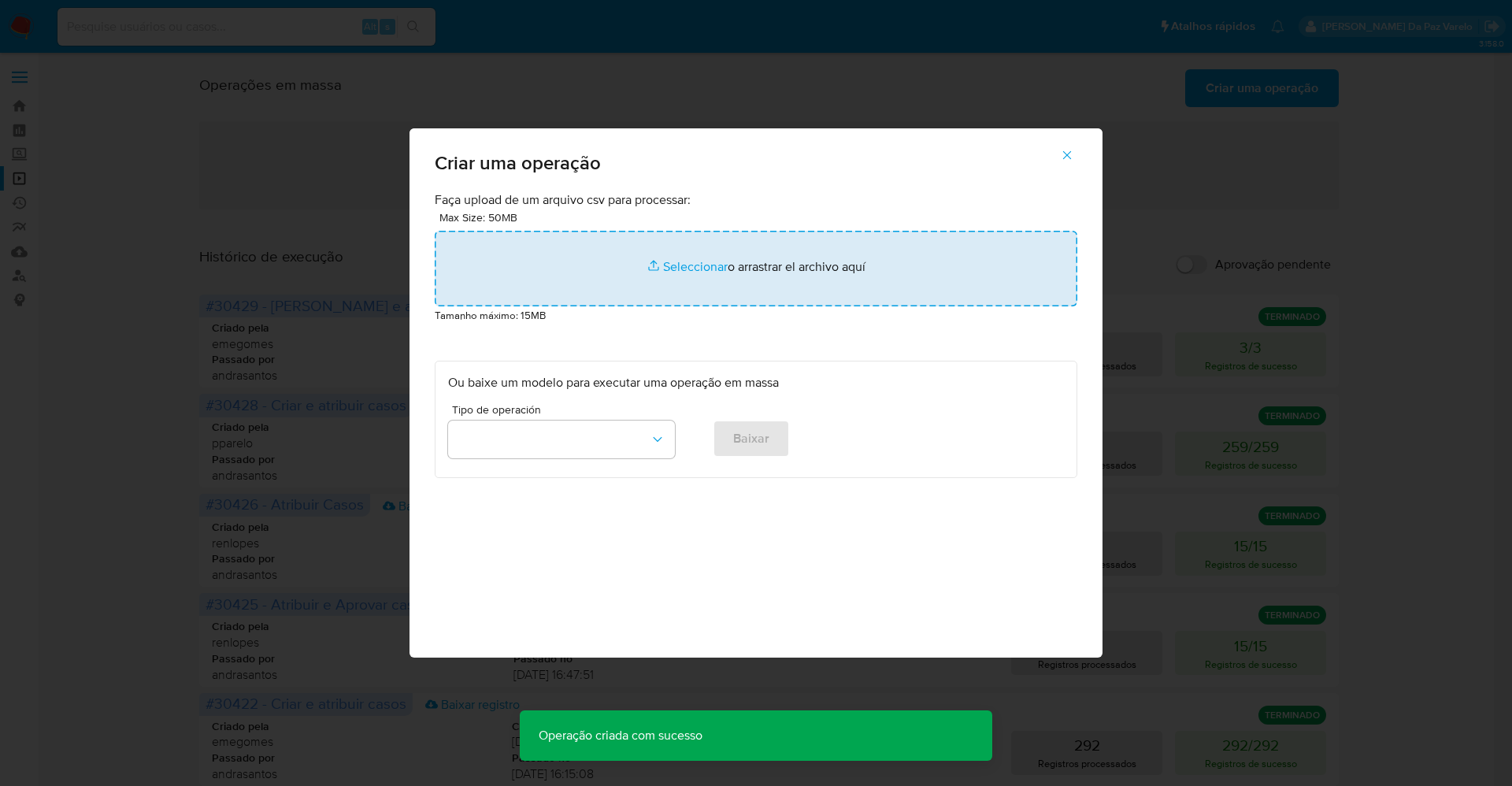
click at [681, 260] on input "file" at bounding box center [756, 268] width 642 height 75
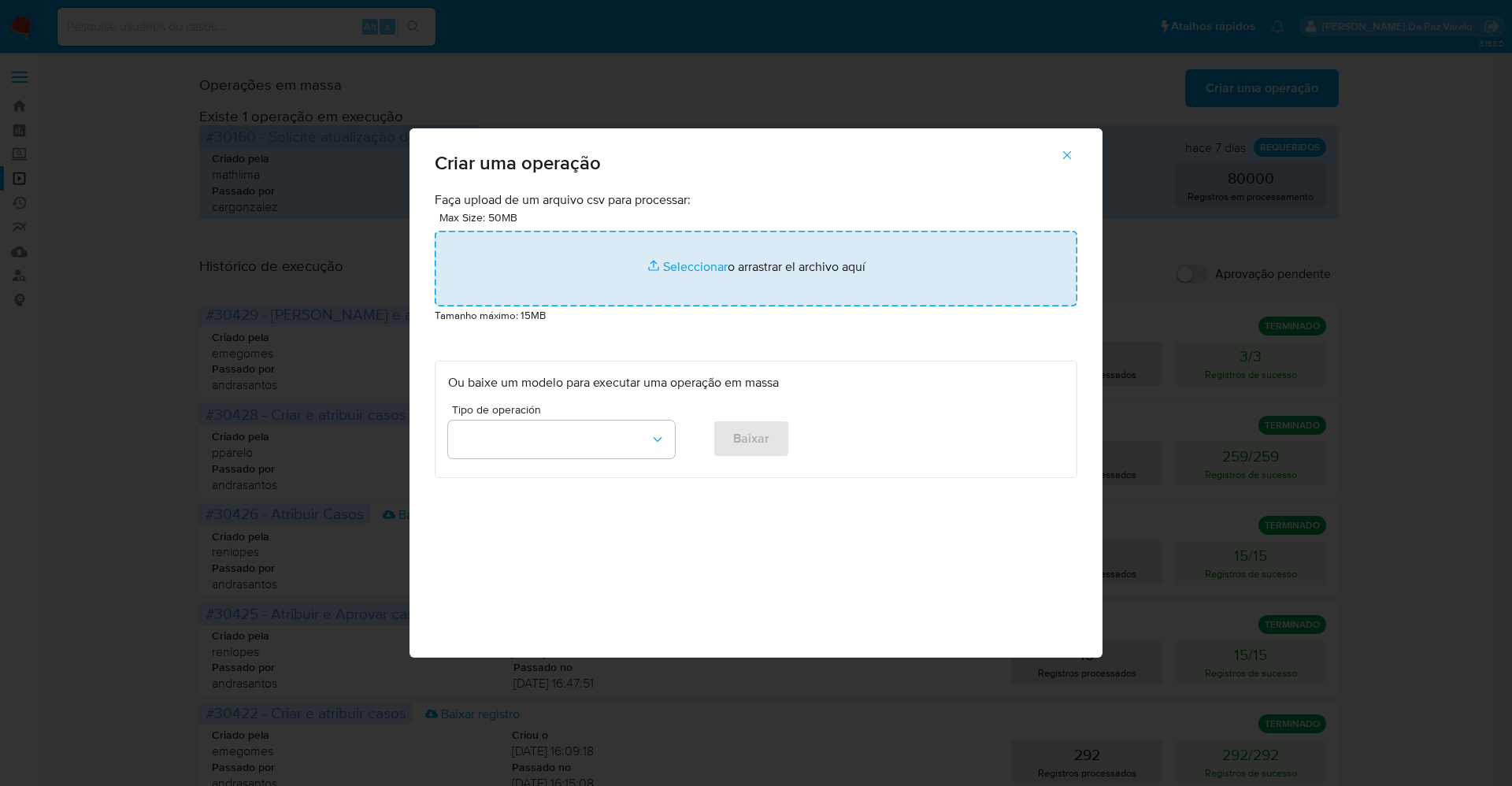
type input "C:\fakepath\ASSIGN_CASE.csv"
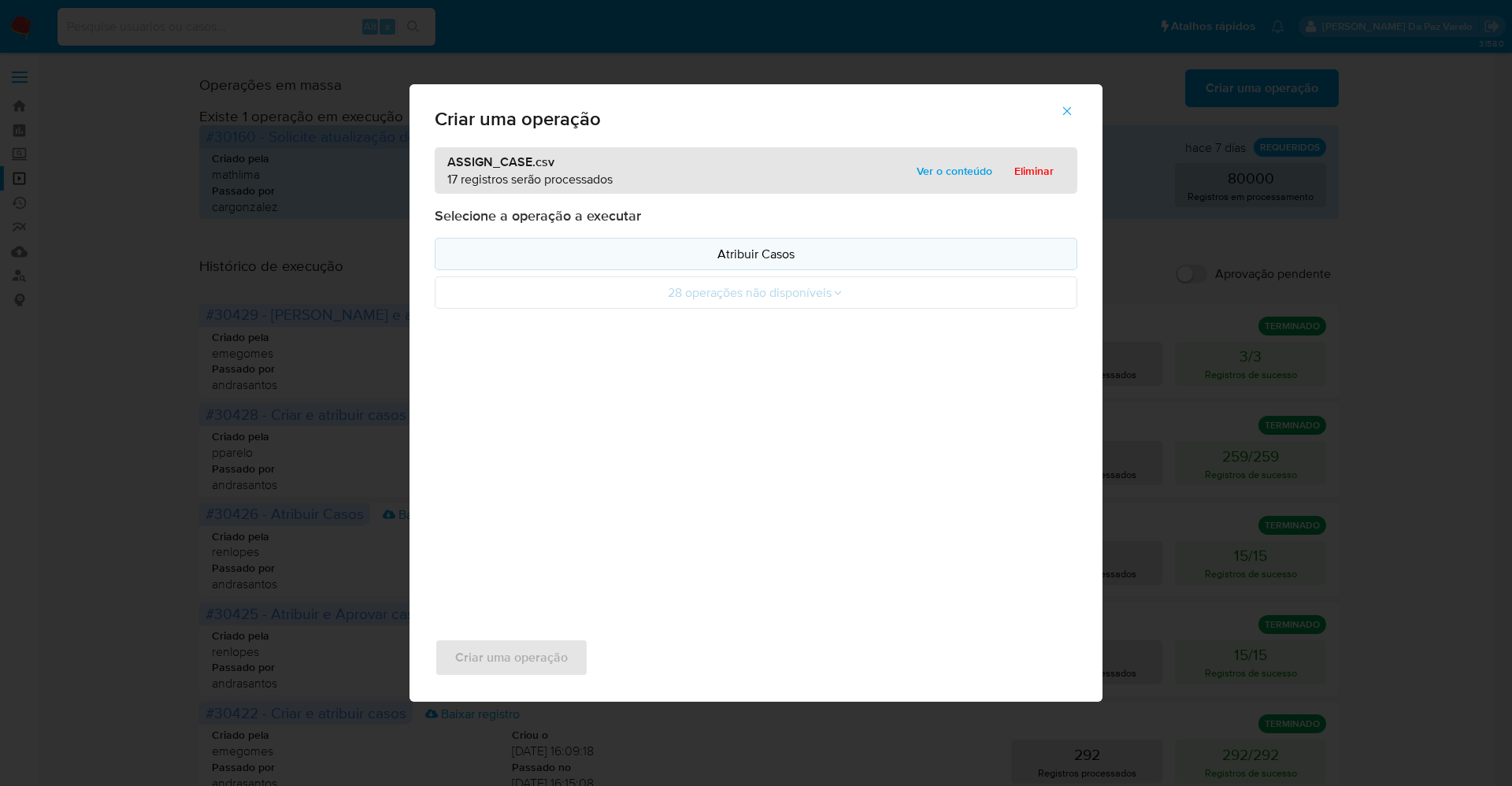
click at [761, 261] on p "Atribuir Casos" at bounding box center [756, 254] width 615 height 18
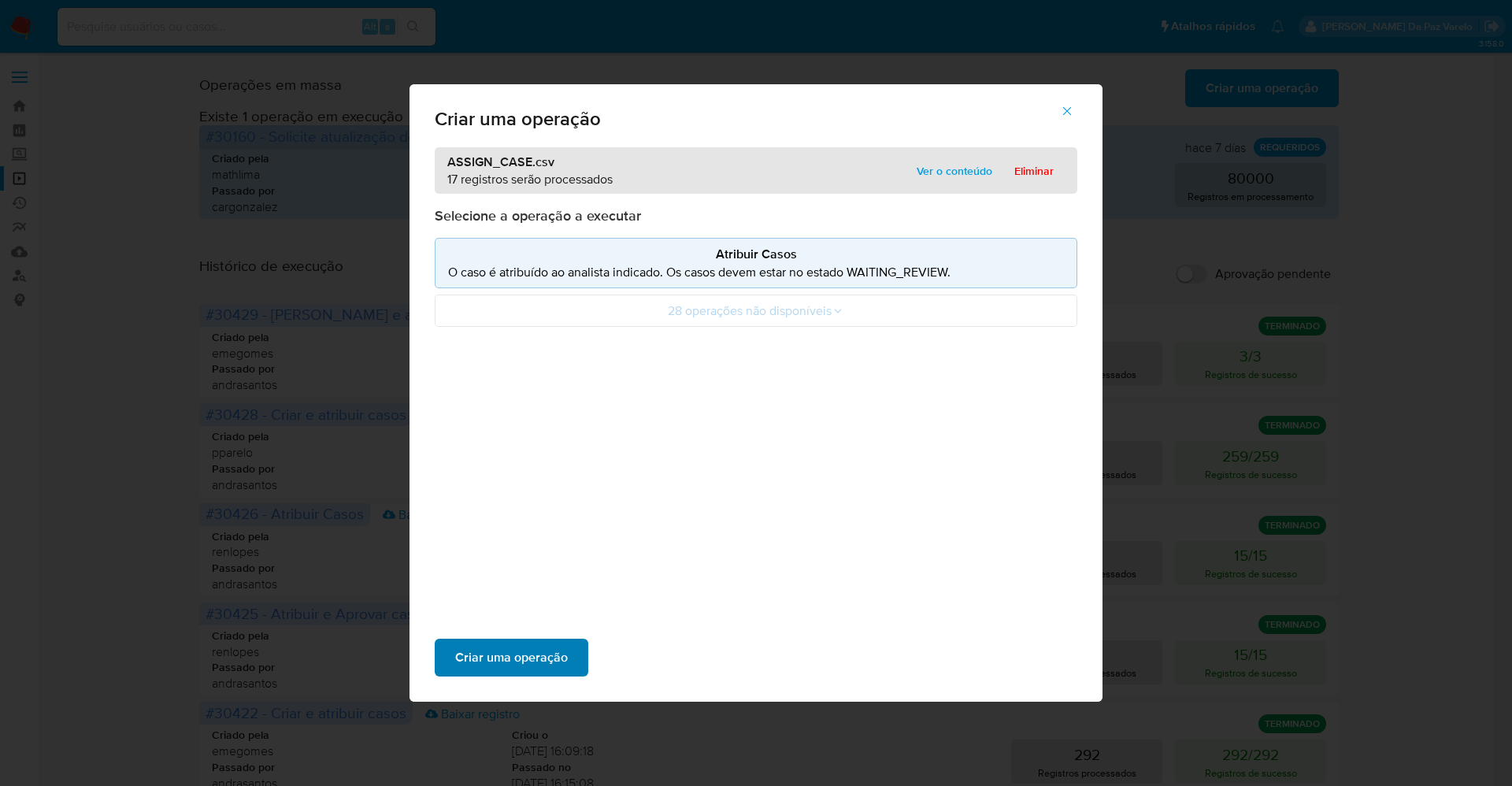
click at [542, 660] on span "Criar uma operação" at bounding box center [511, 657] width 113 height 35
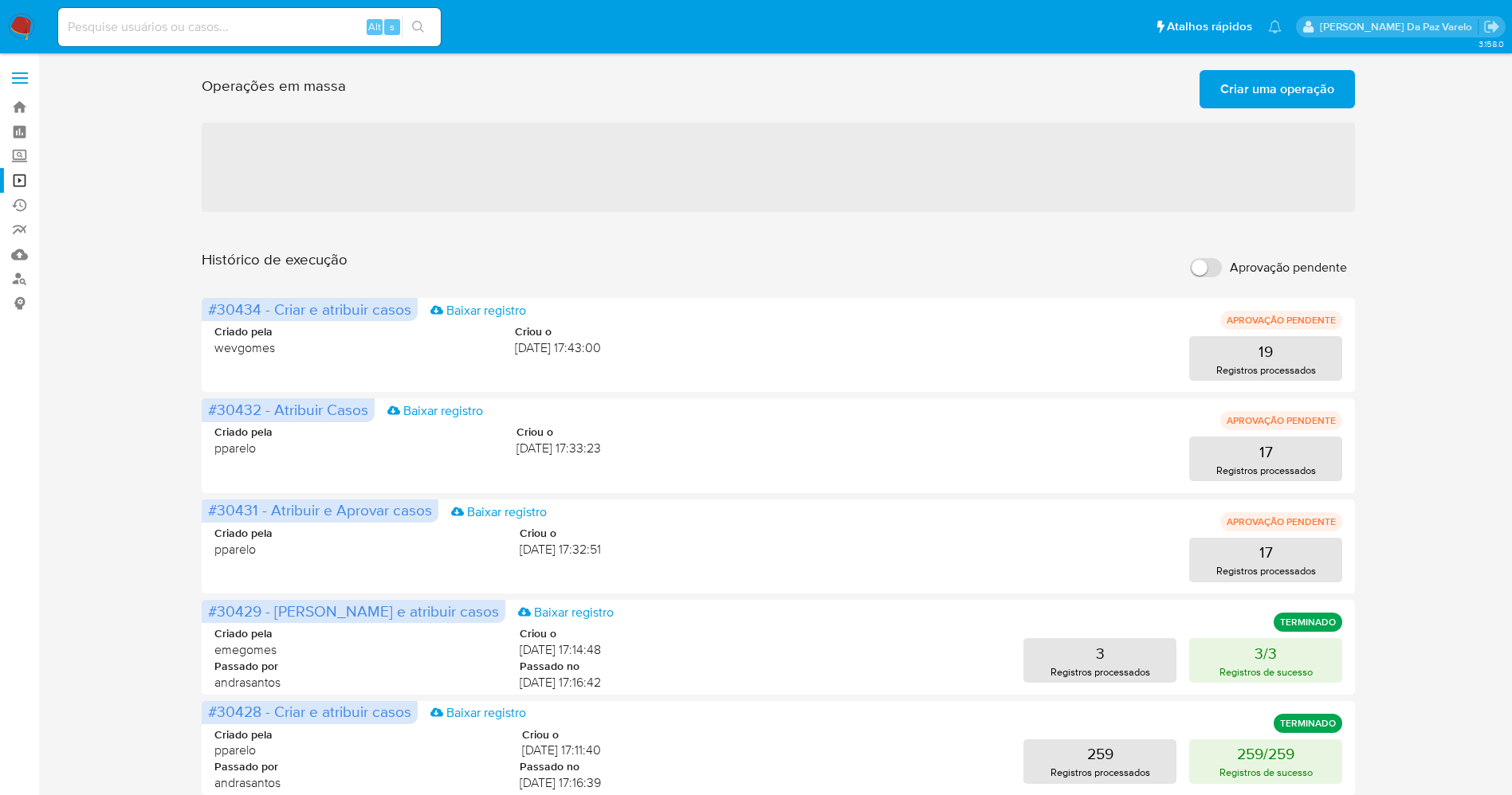
click at [1206, 263] on input "Aprovação pendente" at bounding box center [1206, 268] width 32 height 19
checkbox input "true"
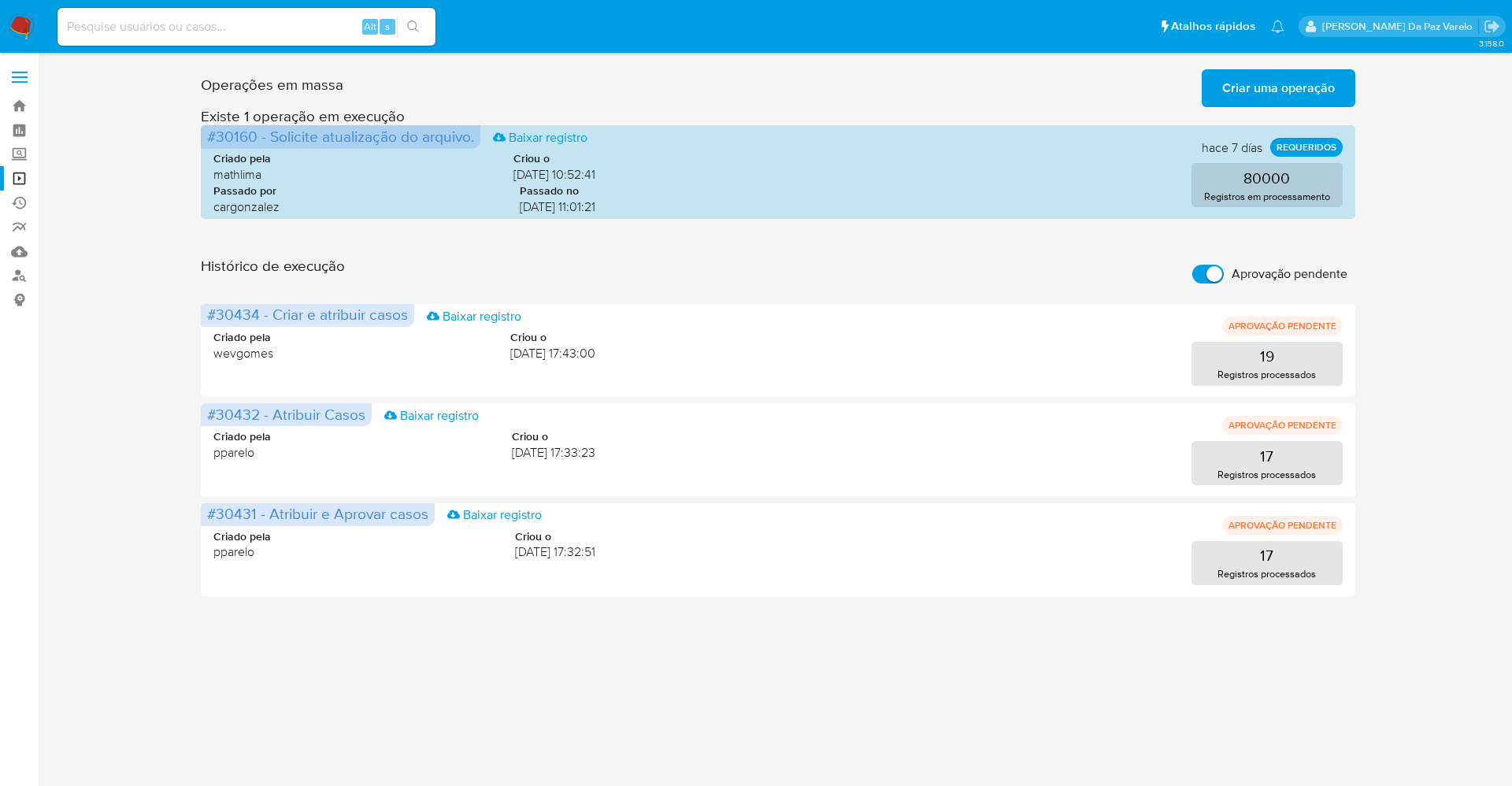
click at [148, 465] on div "Operações em massa Criar uma operação Só pode haver no máximo 5 recursos colado…" at bounding box center [778, 329] width 1443 height 533
